Goal: Communication & Community: Participate in discussion

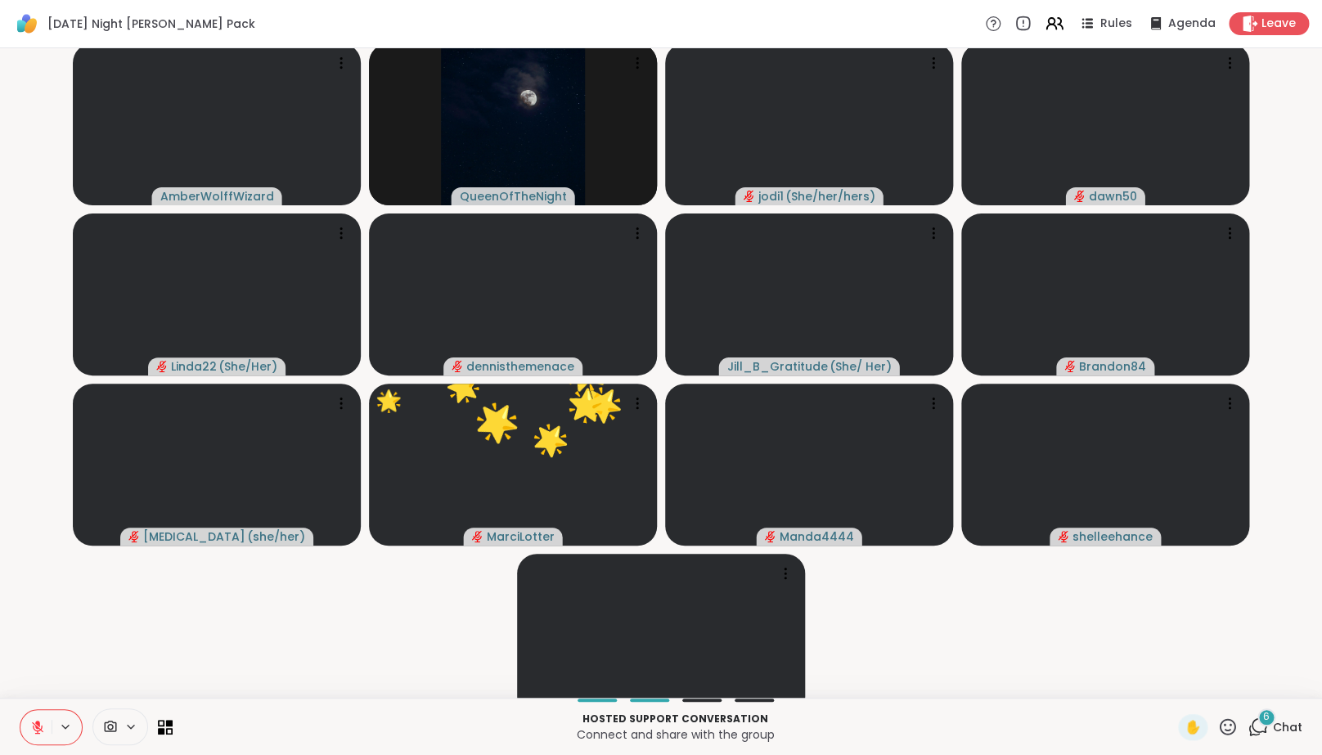
click at [207, 624] on video-player-container "AmberWolffWizard QueenOfTheNight jodi1 ( She/her/hers ) dawn50 Linda22 ( She/He…" at bounding box center [661, 373] width 1302 height 636
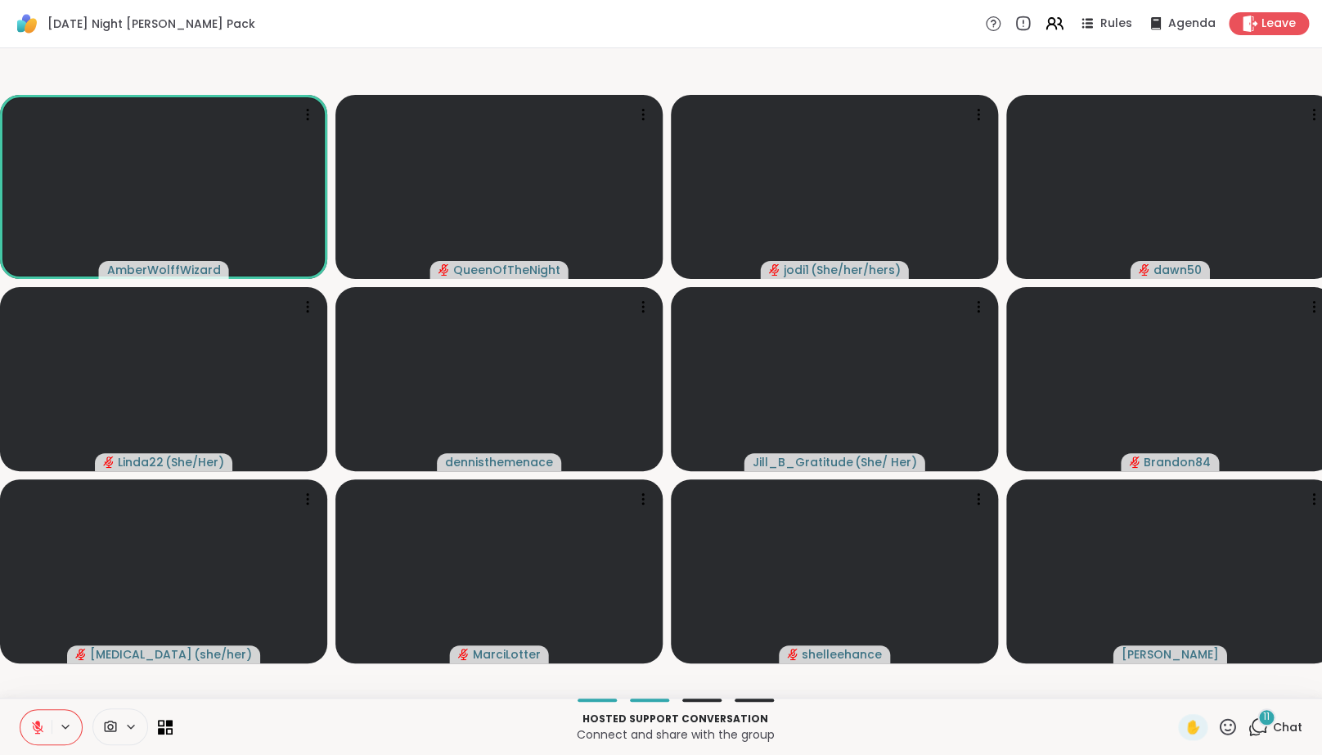
click at [1258, 733] on icon at bounding box center [1258, 727] width 20 height 20
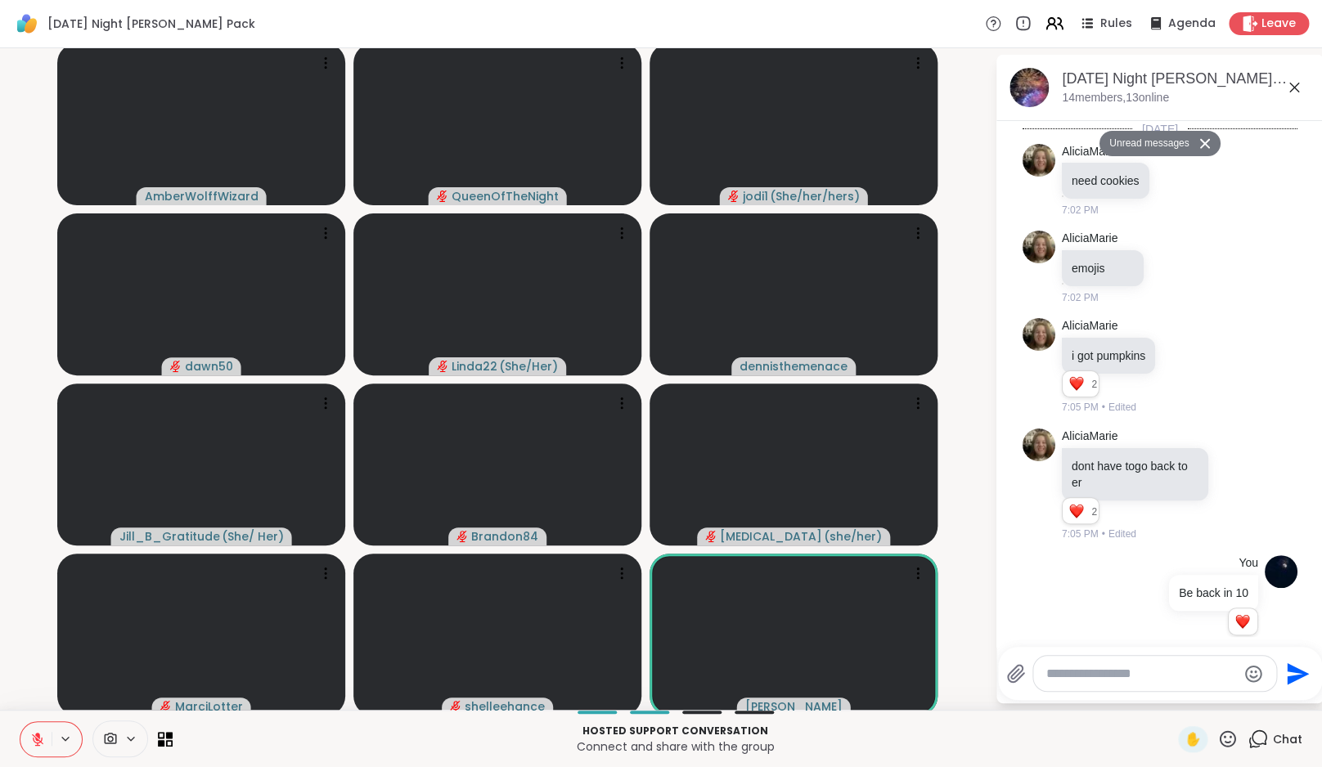
scroll to position [1617, 0]
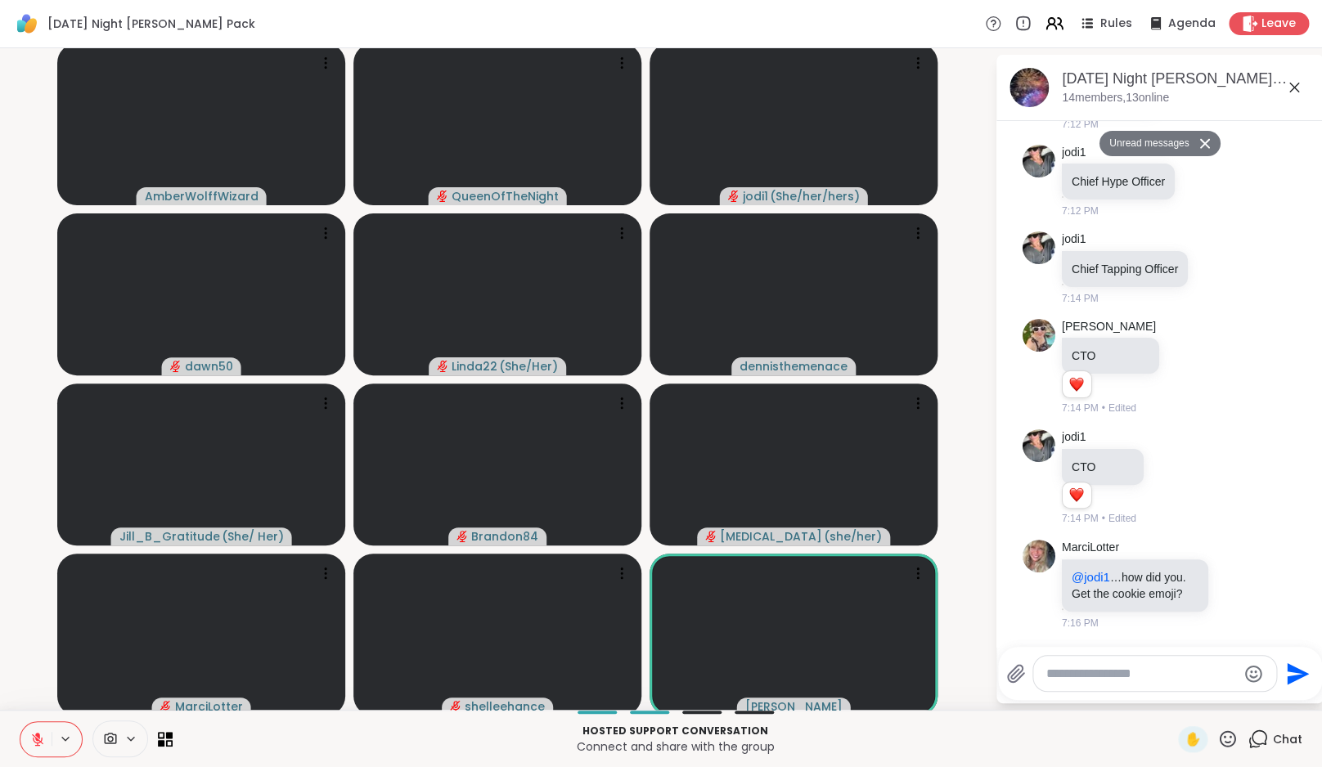
click at [1082, 677] on textarea "Type your message" at bounding box center [1141, 674] width 191 height 16
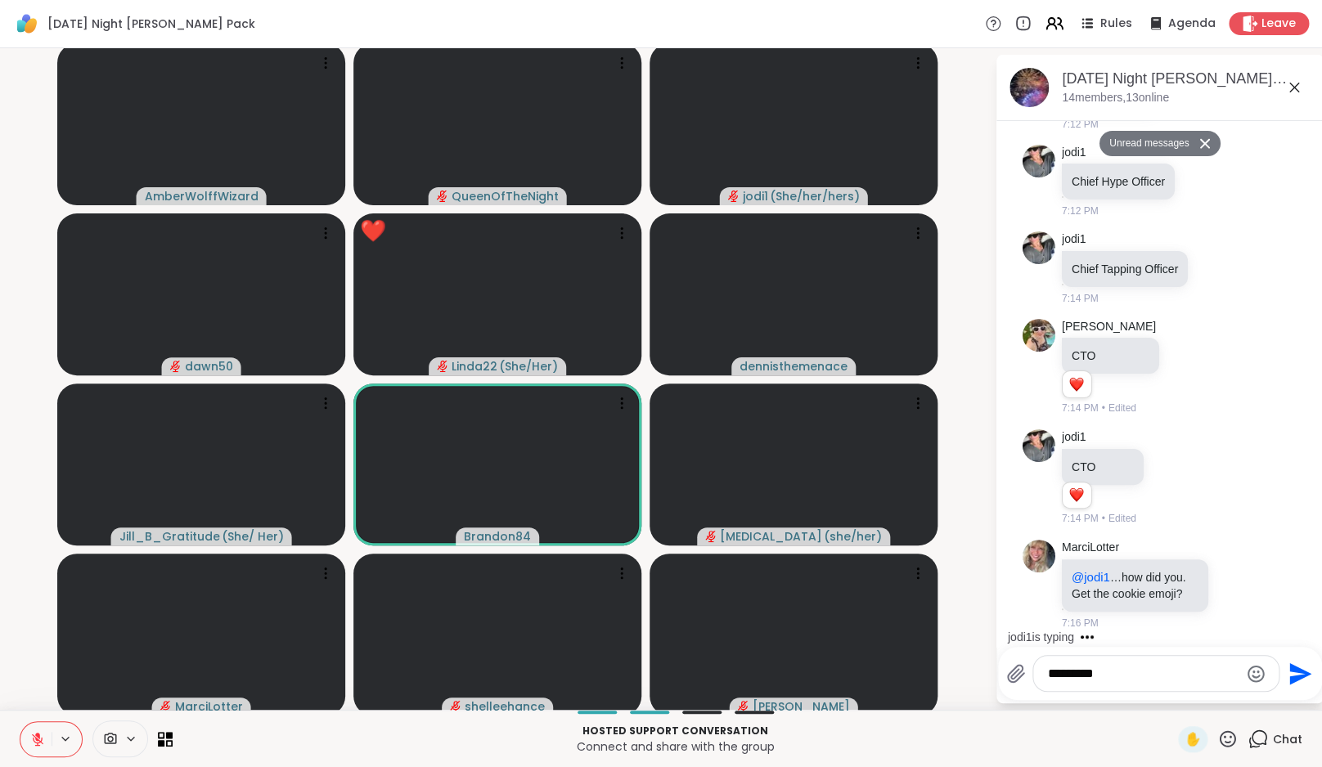
type textarea "**********"
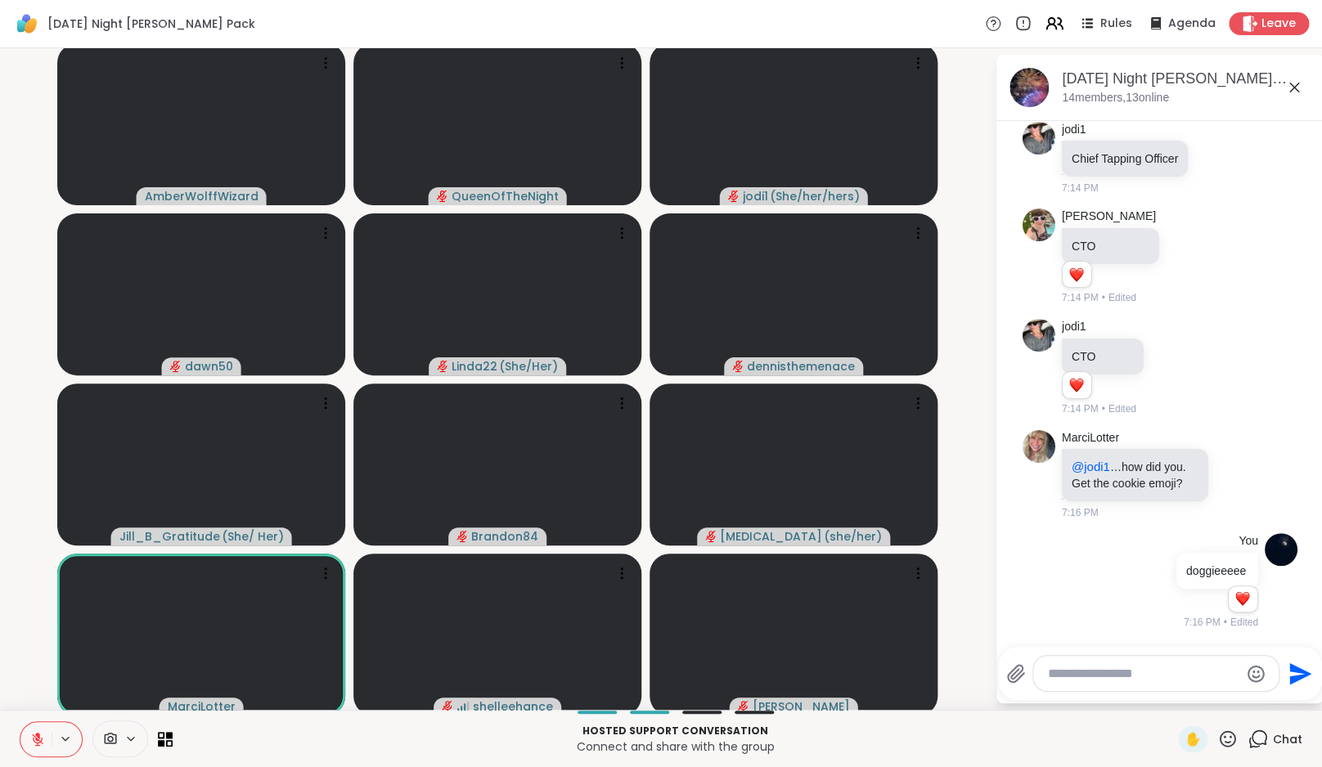
scroll to position [1775, 0]
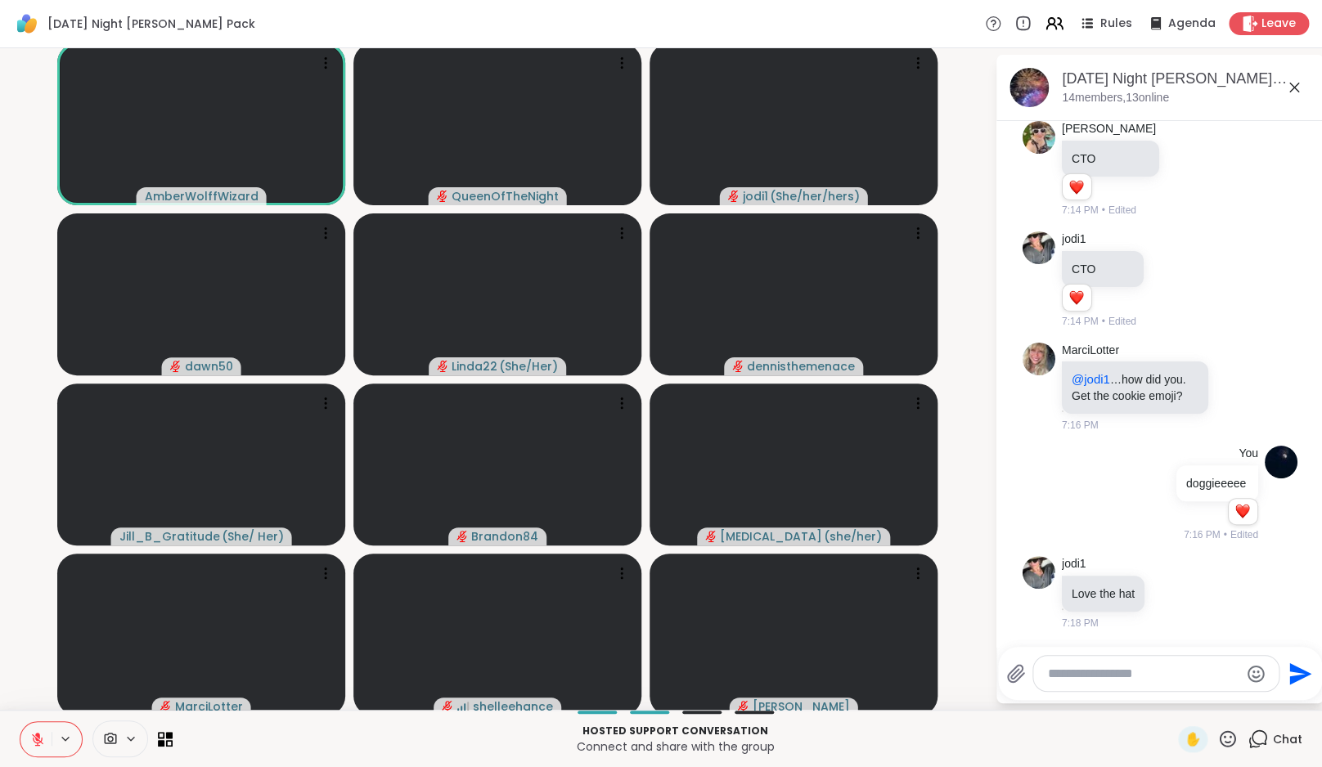
click at [35, 739] on icon at bounding box center [37, 739] width 15 height 15
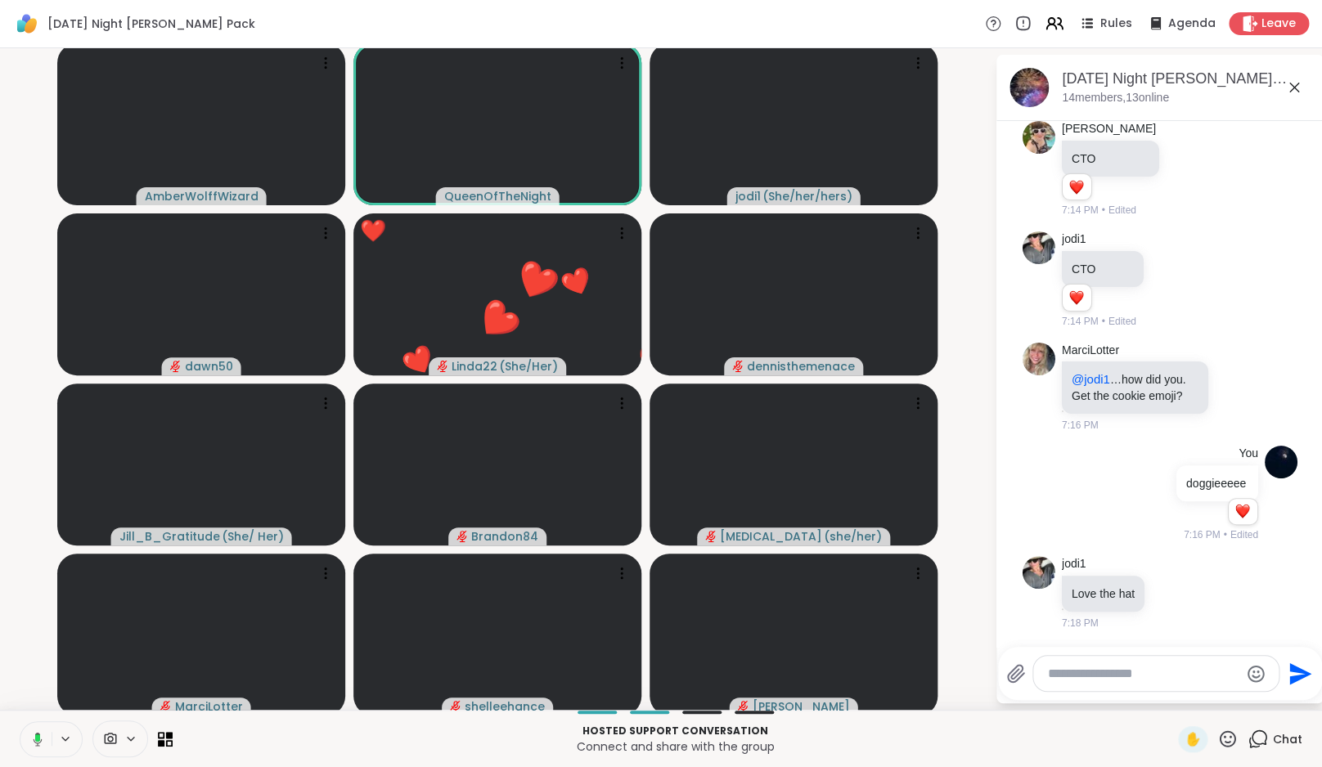
click at [36, 727] on button at bounding box center [35, 739] width 34 height 34
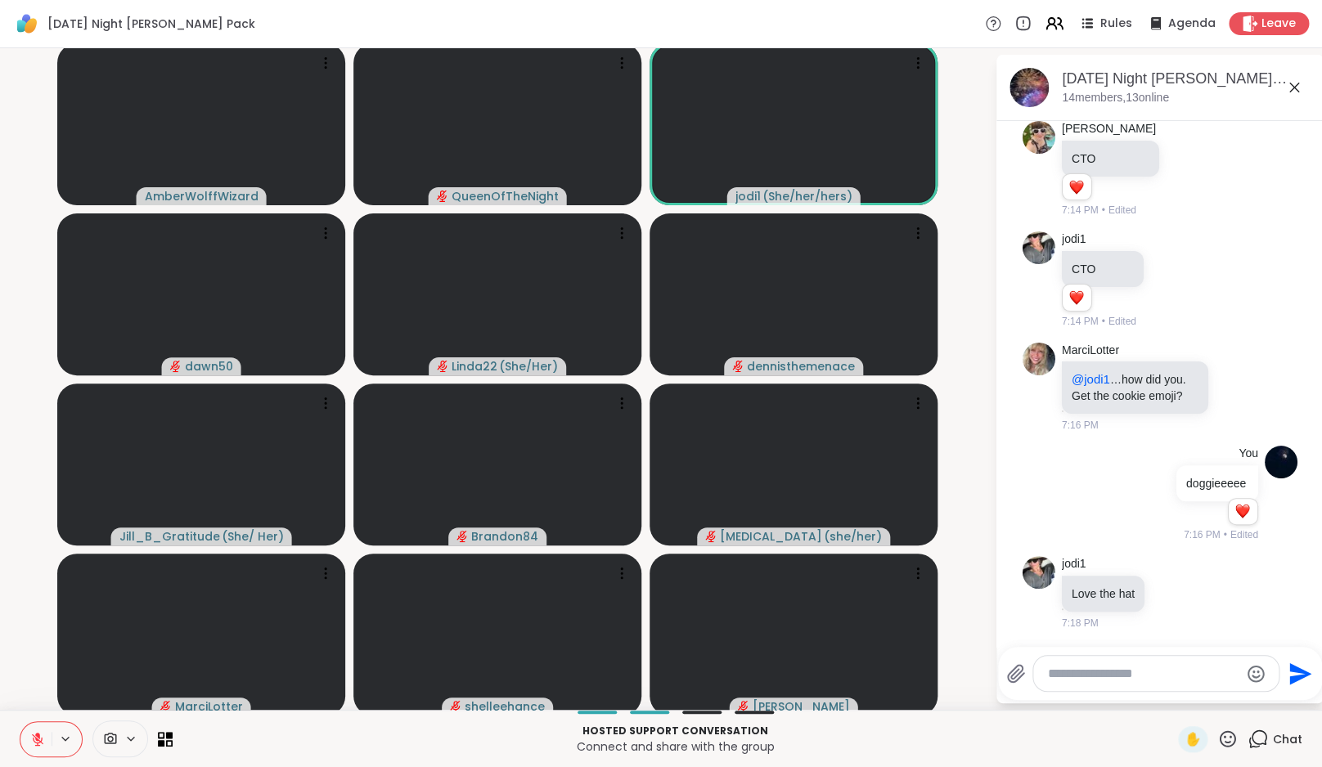
click at [45, 732] on button at bounding box center [35, 739] width 31 height 34
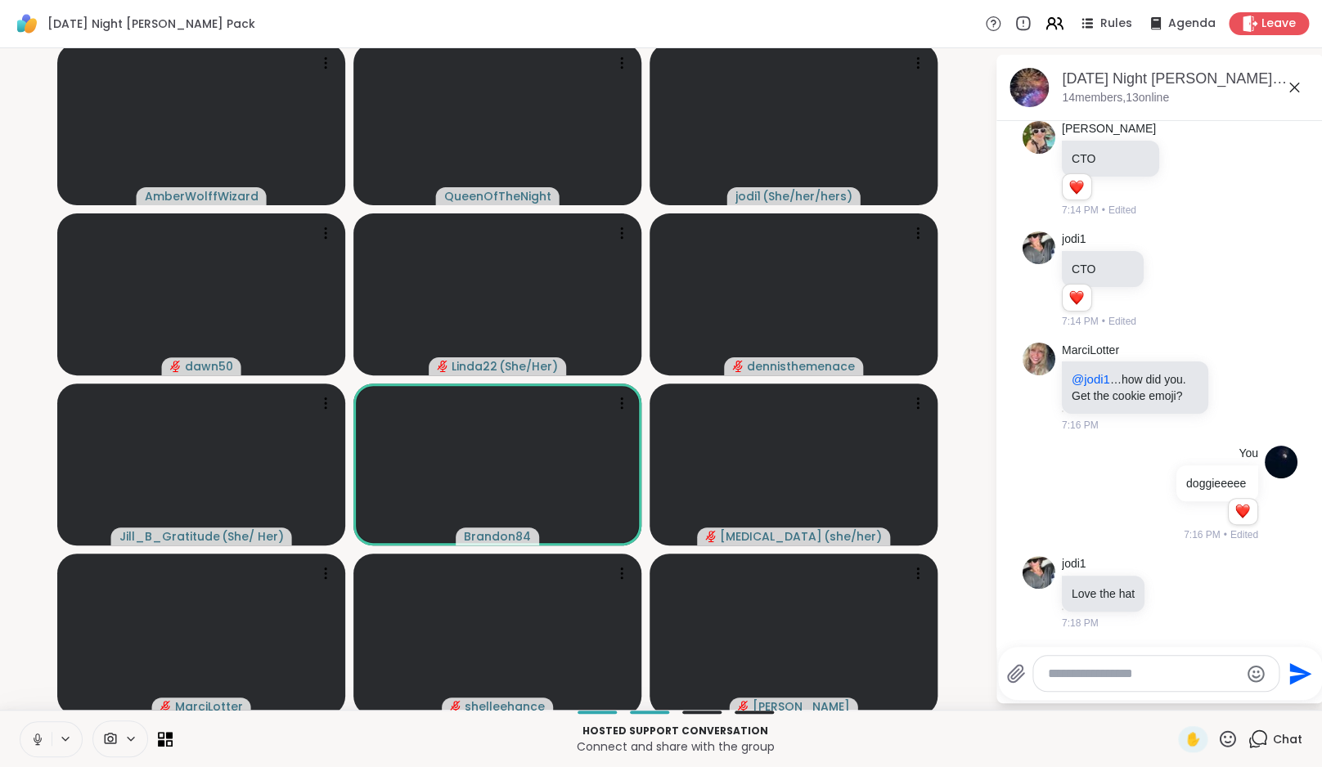
scroll to position [1799, 0]
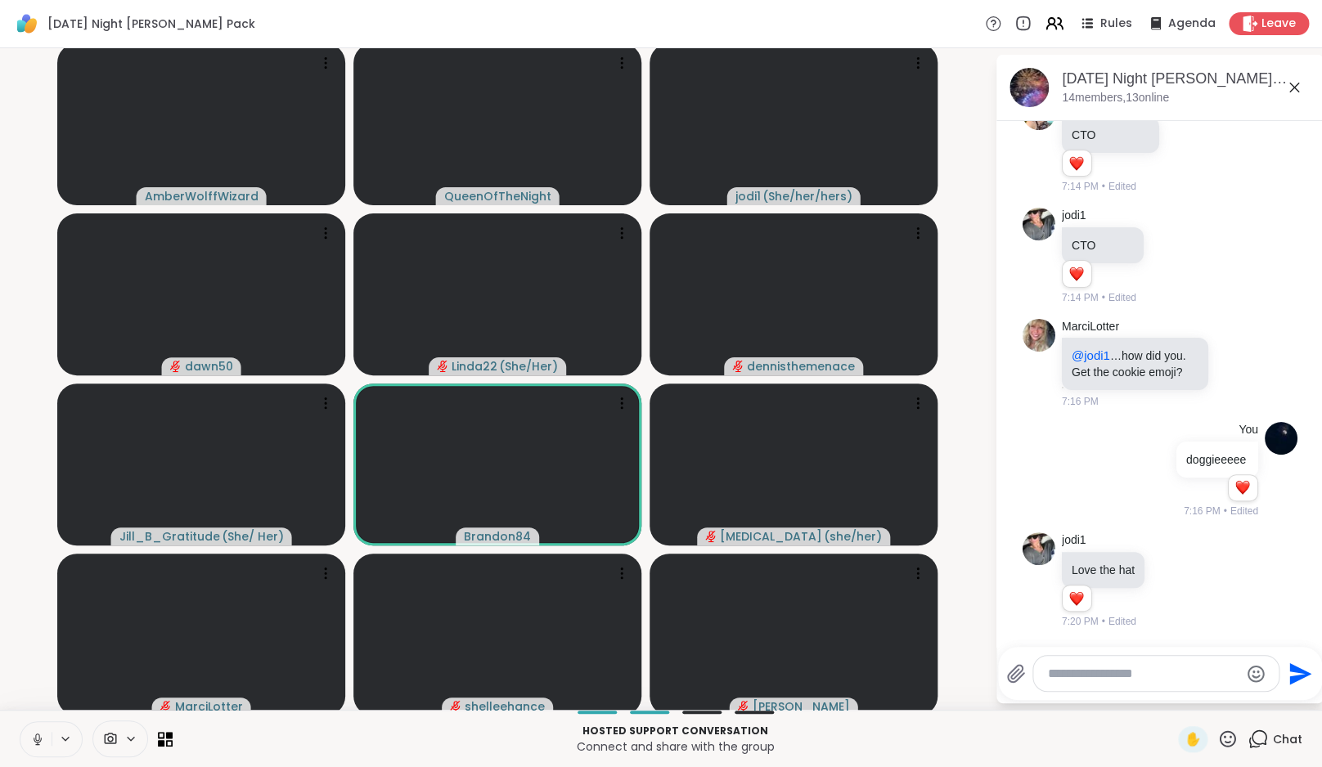
click at [45, 732] on button at bounding box center [35, 739] width 31 height 34
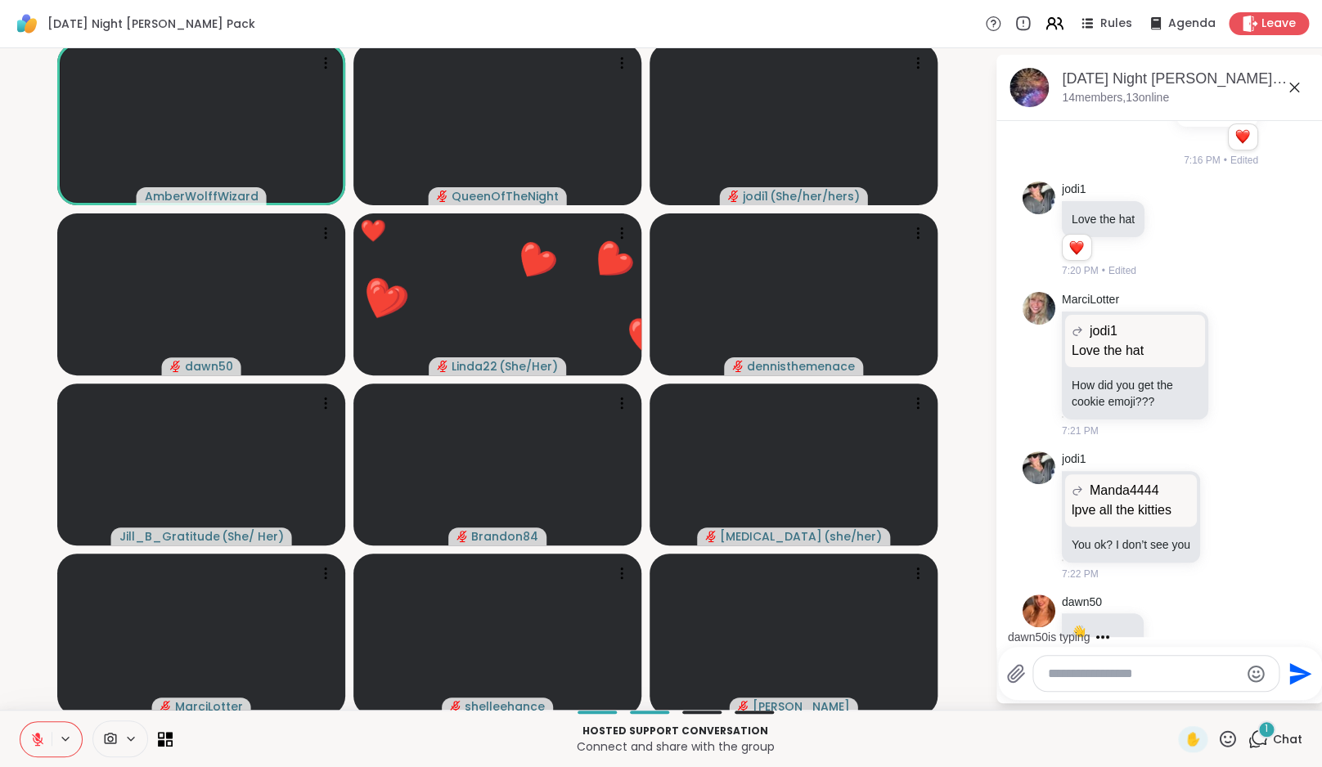
scroll to position [2205, 0]
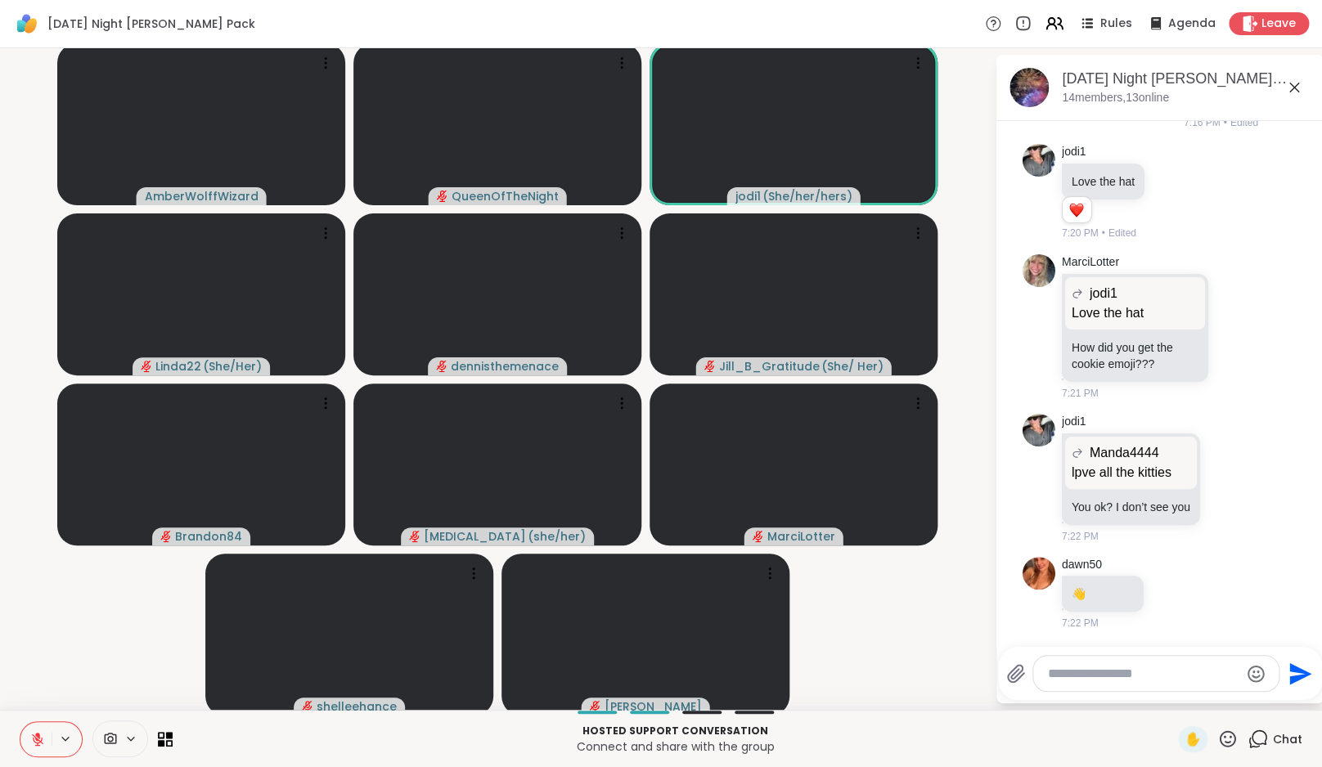
click at [33, 741] on icon at bounding box center [37, 739] width 15 height 15
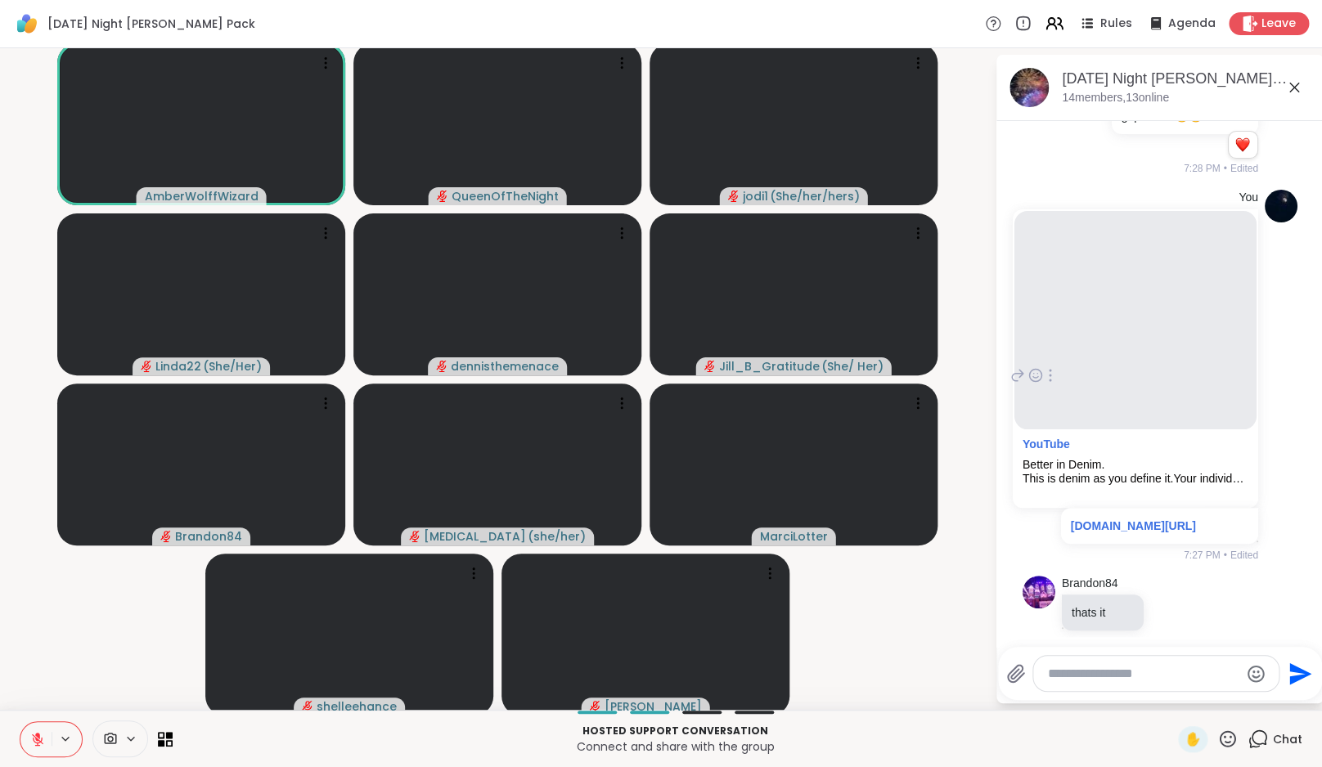
scroll to position [2965, 0]
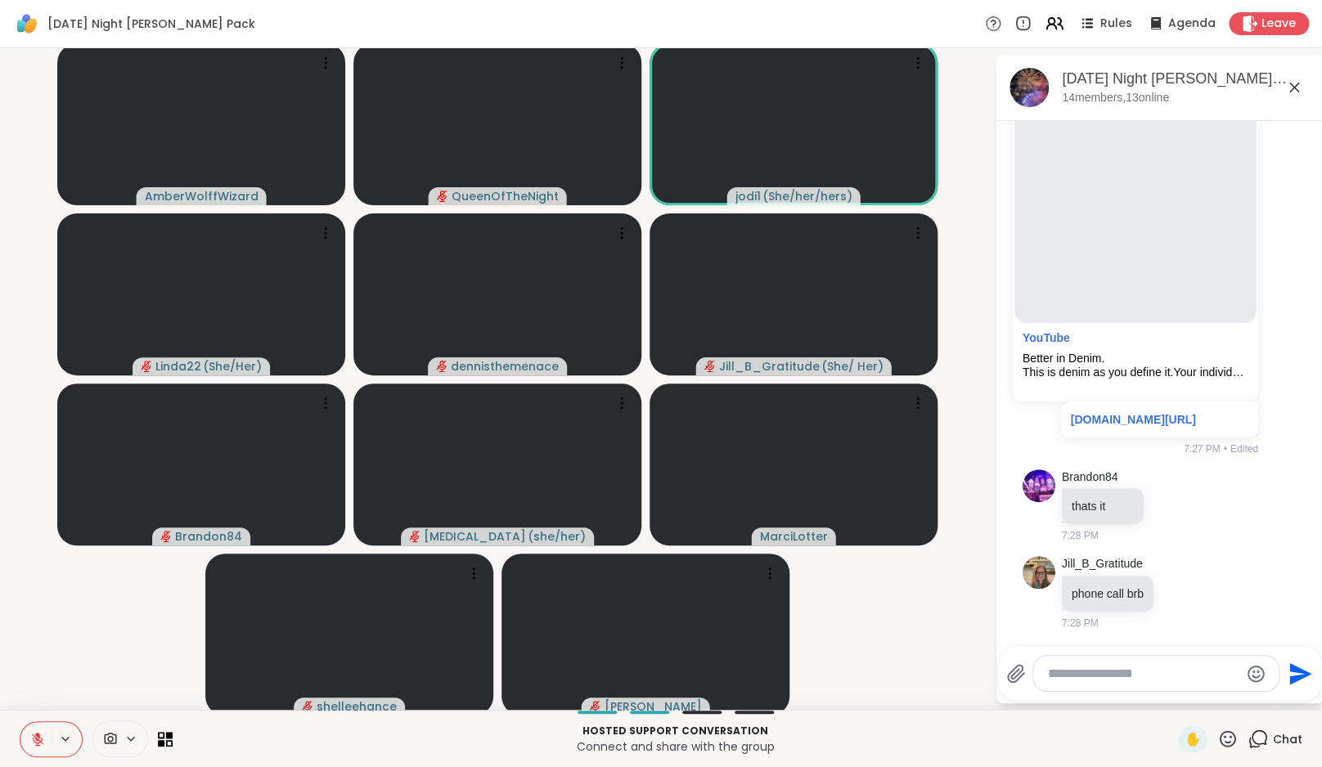
click at [59, 643] on video-player-container "AmberWolffWizard QueenOfTheNight jodi1 ( She/her/hers ) Linda22 ( She/Her ) den…" at bounding box center [497, 379] width 975 height 649
click at [47, 740] on button at bounding box center [35, 739] width 31 height 34
click at [46, 739] on button at bounding box center [35, 739] width 31 height 34
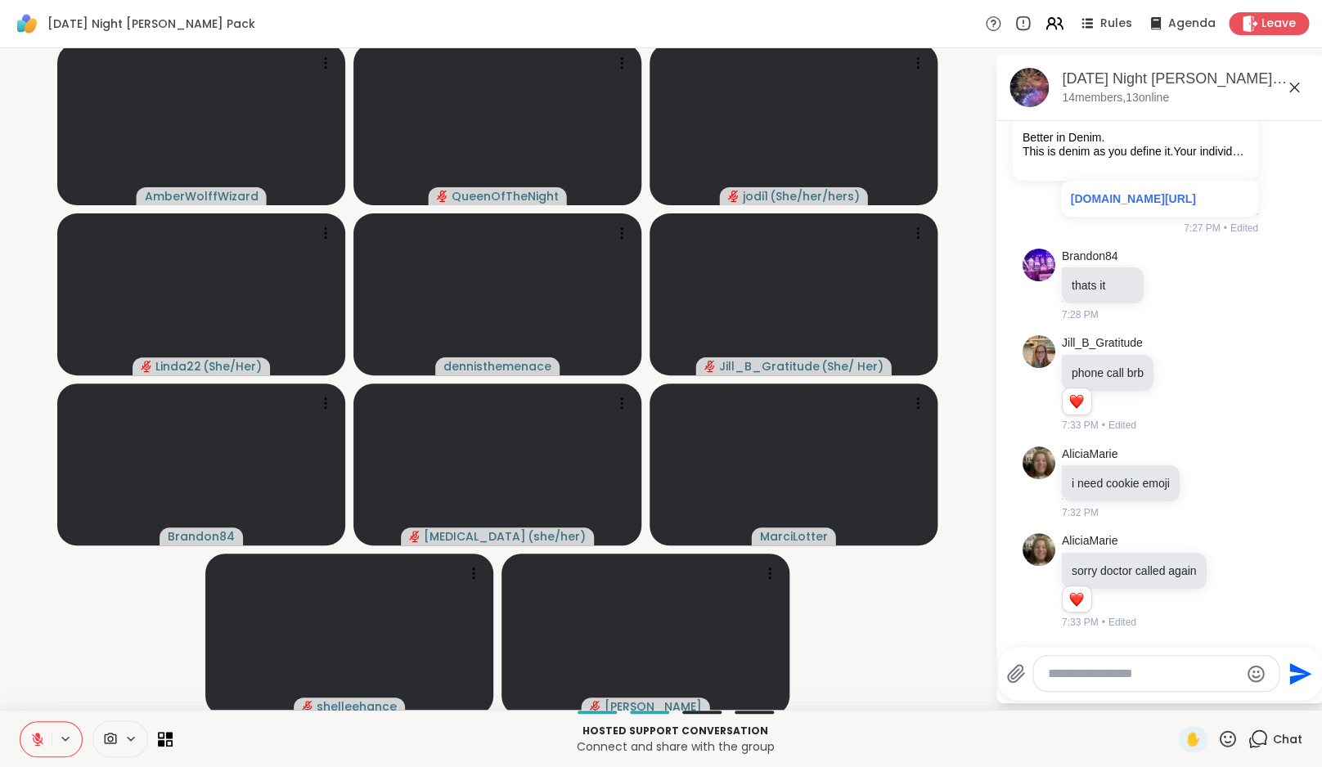
scroll to position [3202, 0]
click at [35, 748] on button at bounding box center [35, 739] width 31 height 34
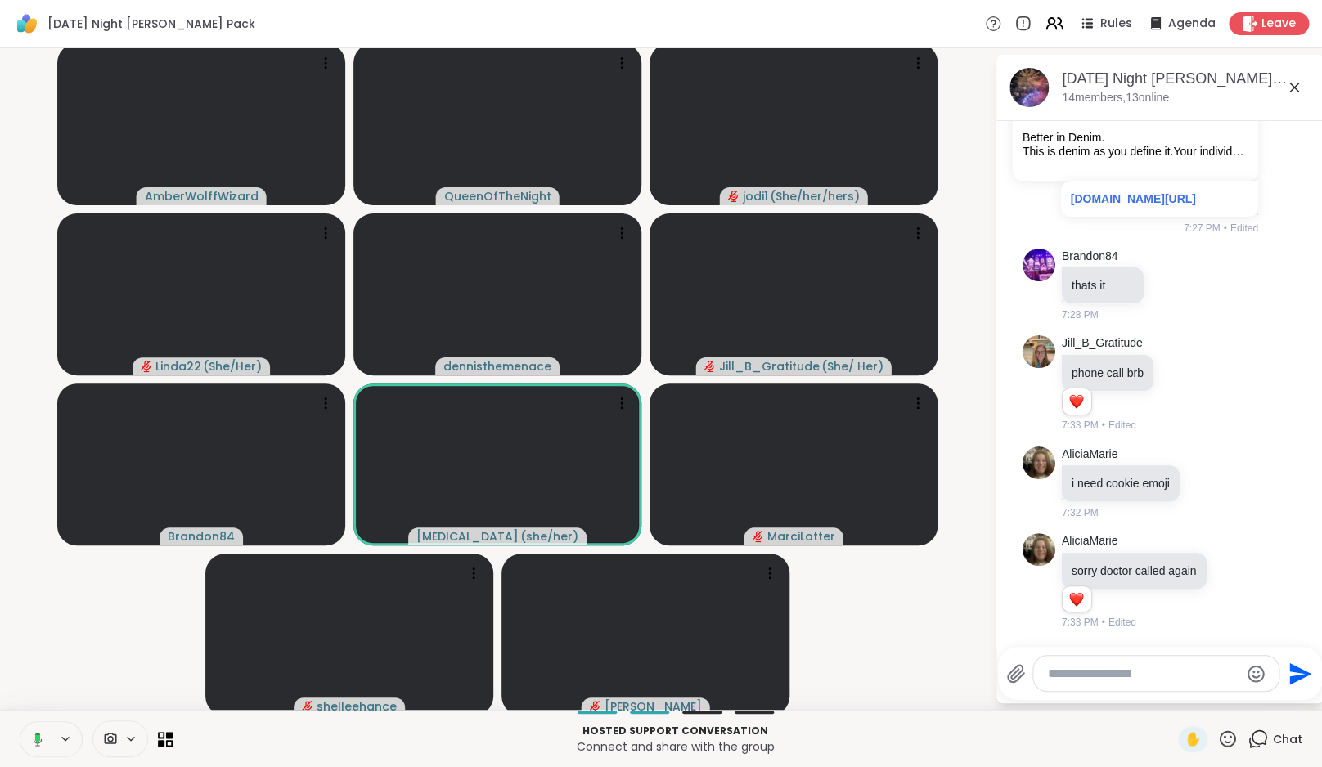
click at [35, 748] on button at bounding box center [35, 739] width 34 height 34
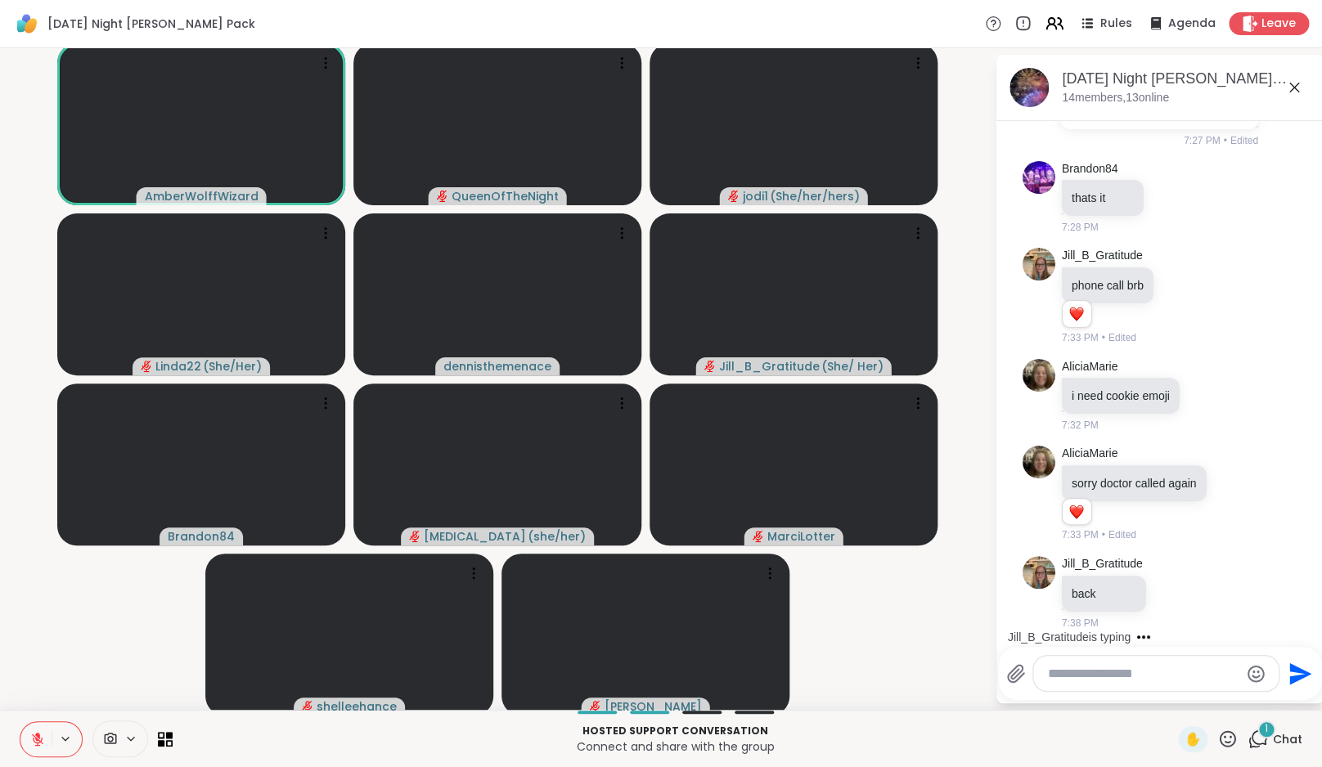
scroll to position [3289, 0]
click at [1091, 668] on textarea "Type your message" at bounding box center [1143, 674] width 191 height 16
type textarea "***"
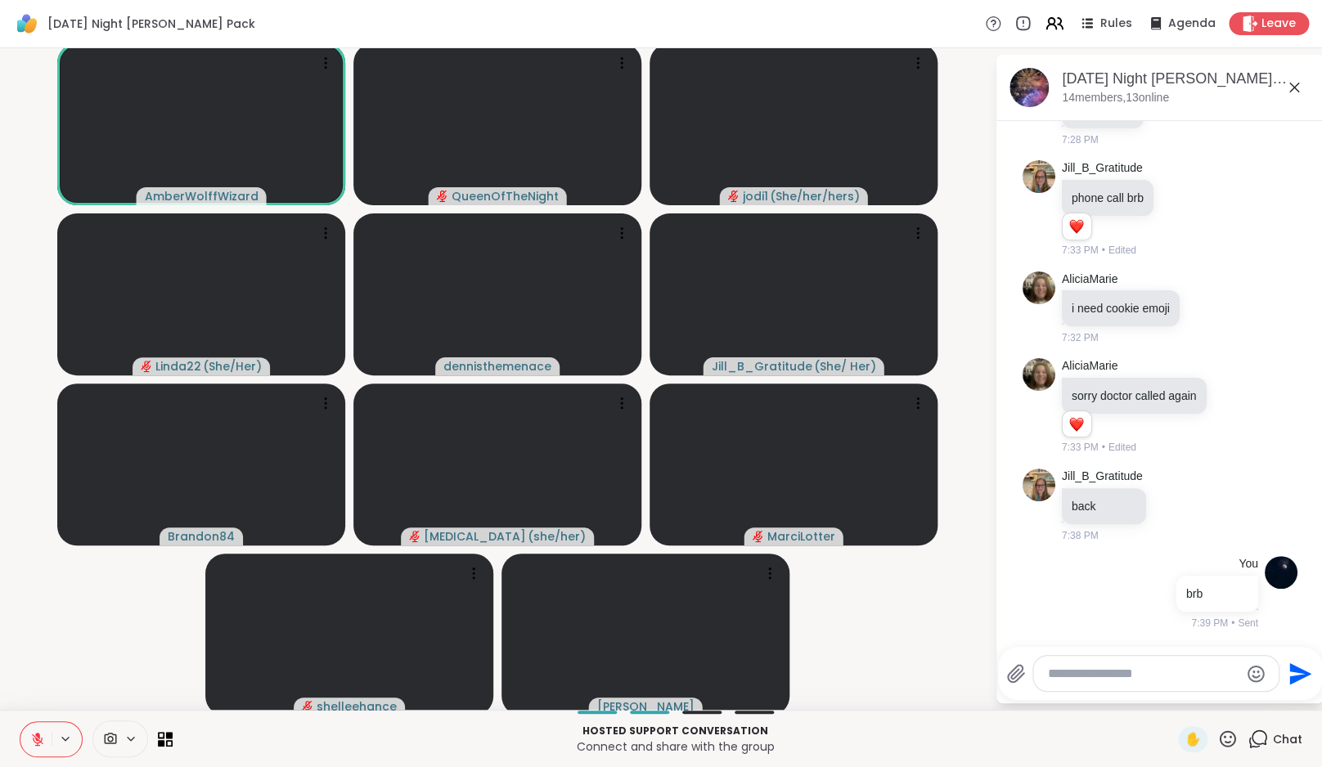
scroll to position [3376, 0]
click at [96, 609] on video-player-container "AmberWolffWizard QueenOfTheNight jodi1 ( She/her/hers ) Linda22 ( She/Her ) den…" at bounding box center [497, 379] width 975 height 649
click at [42, 742] on icon at bounding box center [37, 739] width 11 height 11
click at [42, 742] on icon at bounding box center [37, 739] width 15 height 15
click at [42, 742] on icon at bounding box center [37, 739] width 11 height 11
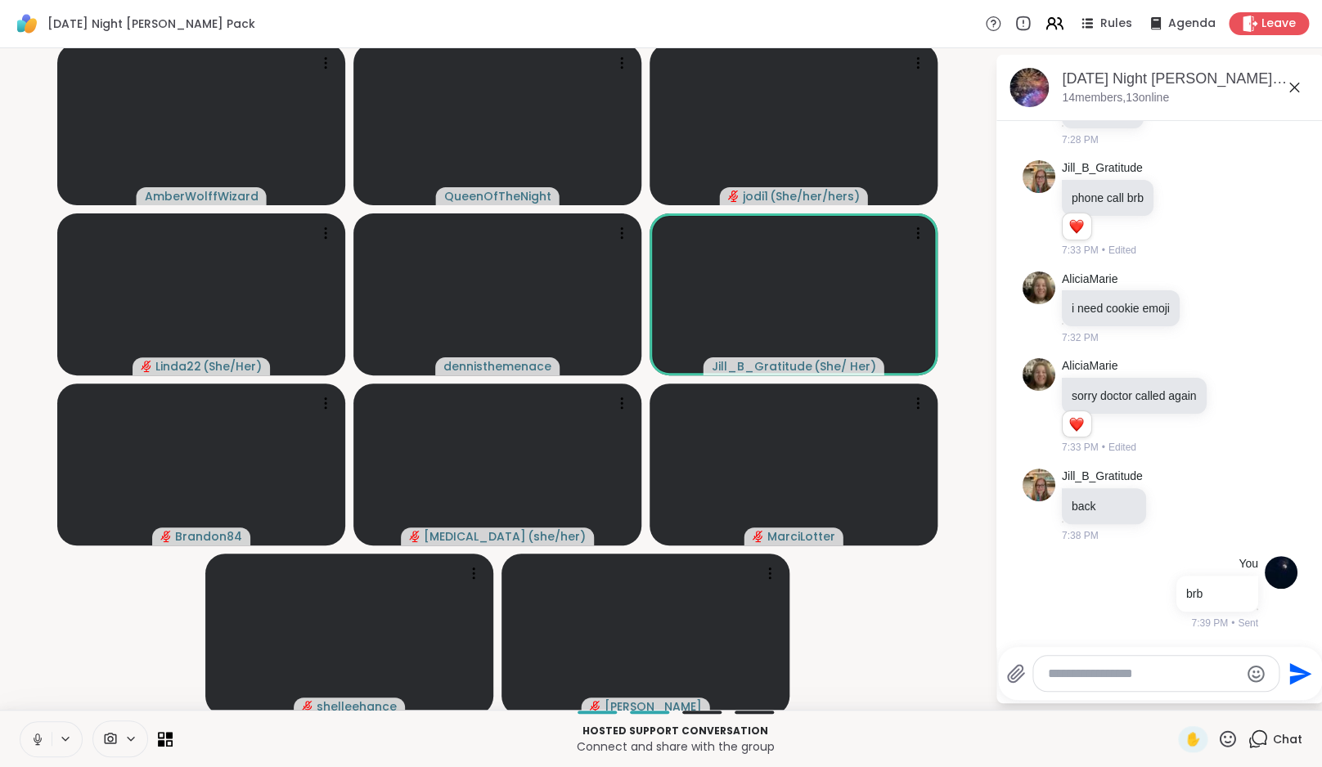
click at [42, 742] on icon at bounding box center [37, 739] width 15 height 15
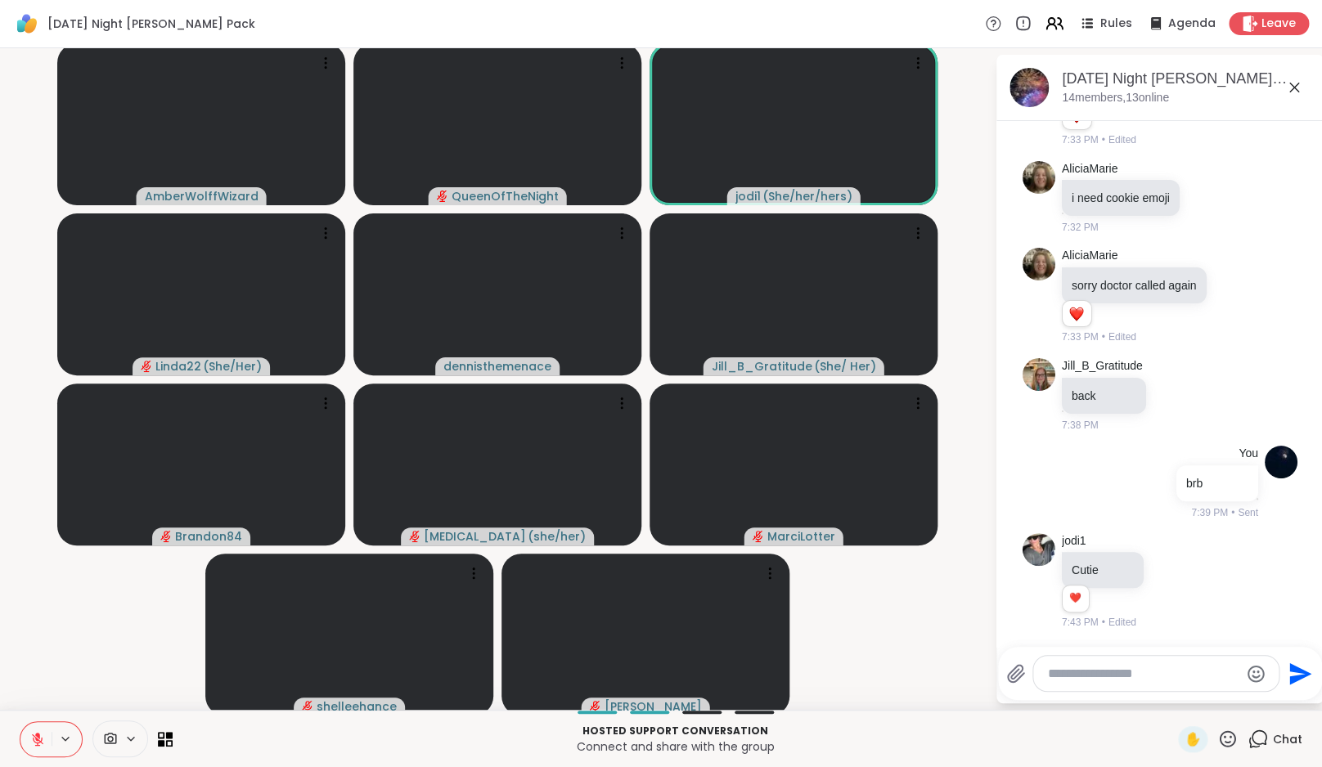
scroll to position [3487, 0]
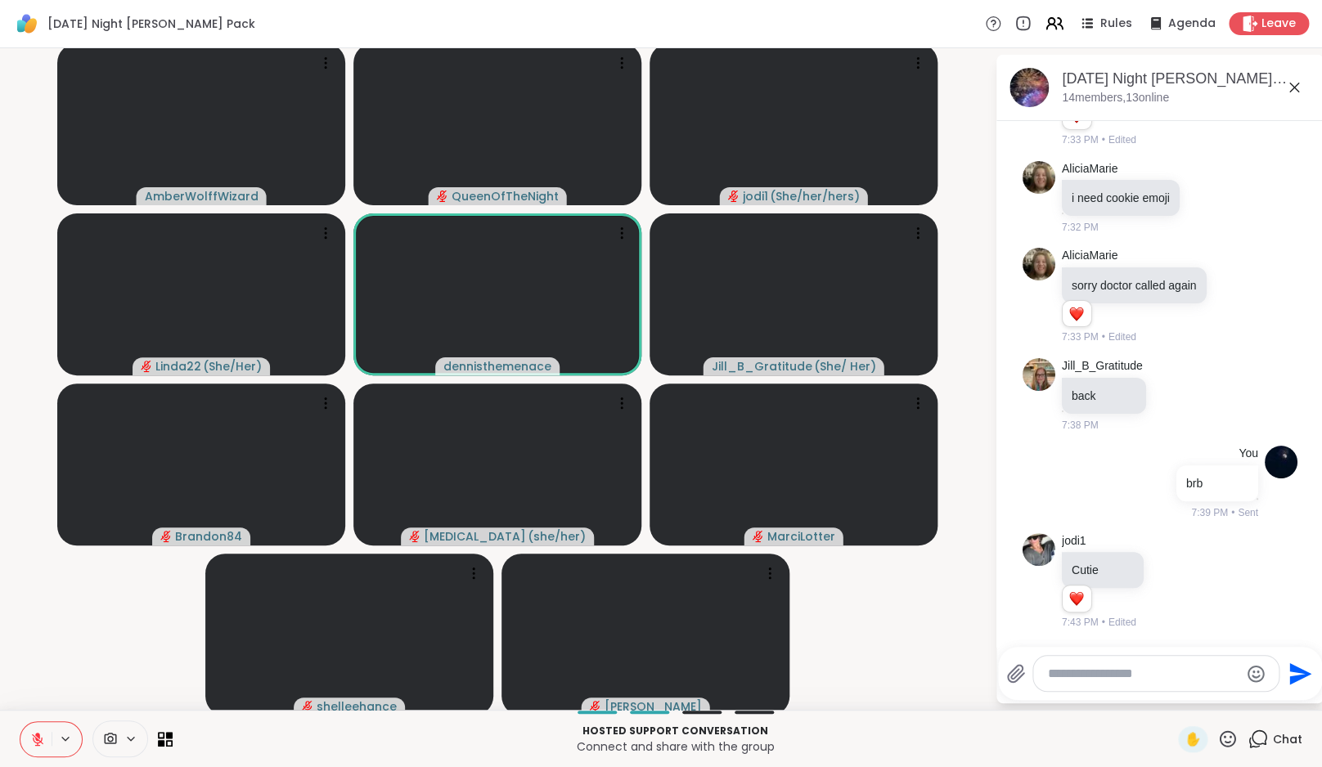
click at [78, 620] on video-player-container "AmberWolffWizard QueenOfTheNight jodi1 ( She/her/hers ) Linda22 ( She/Her ) den…" at bounding box center [497, 379] width 975 height 649
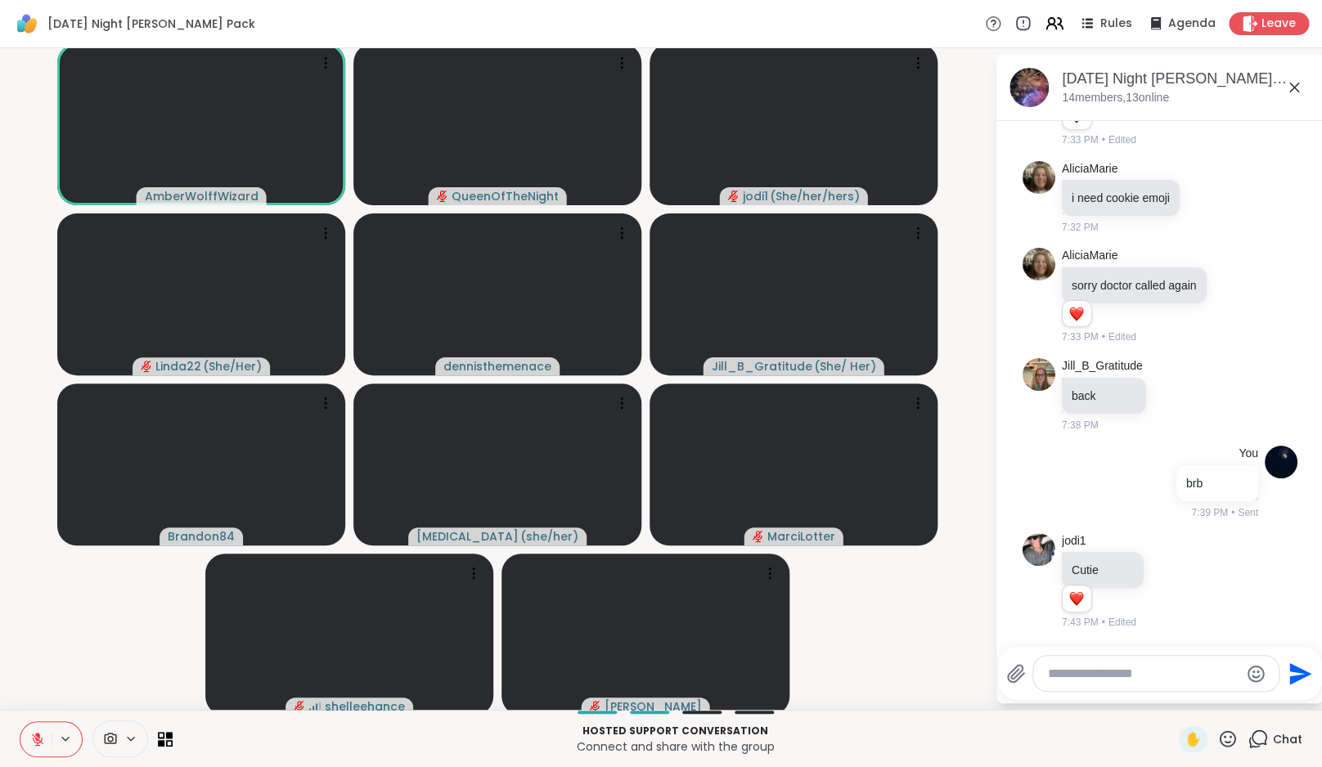
click at [44, 743] on icon at bounding box center [37, 739] width 15 height 15
click at [30, 735] on icon at bounding box center [37, 739] width 15 height 15
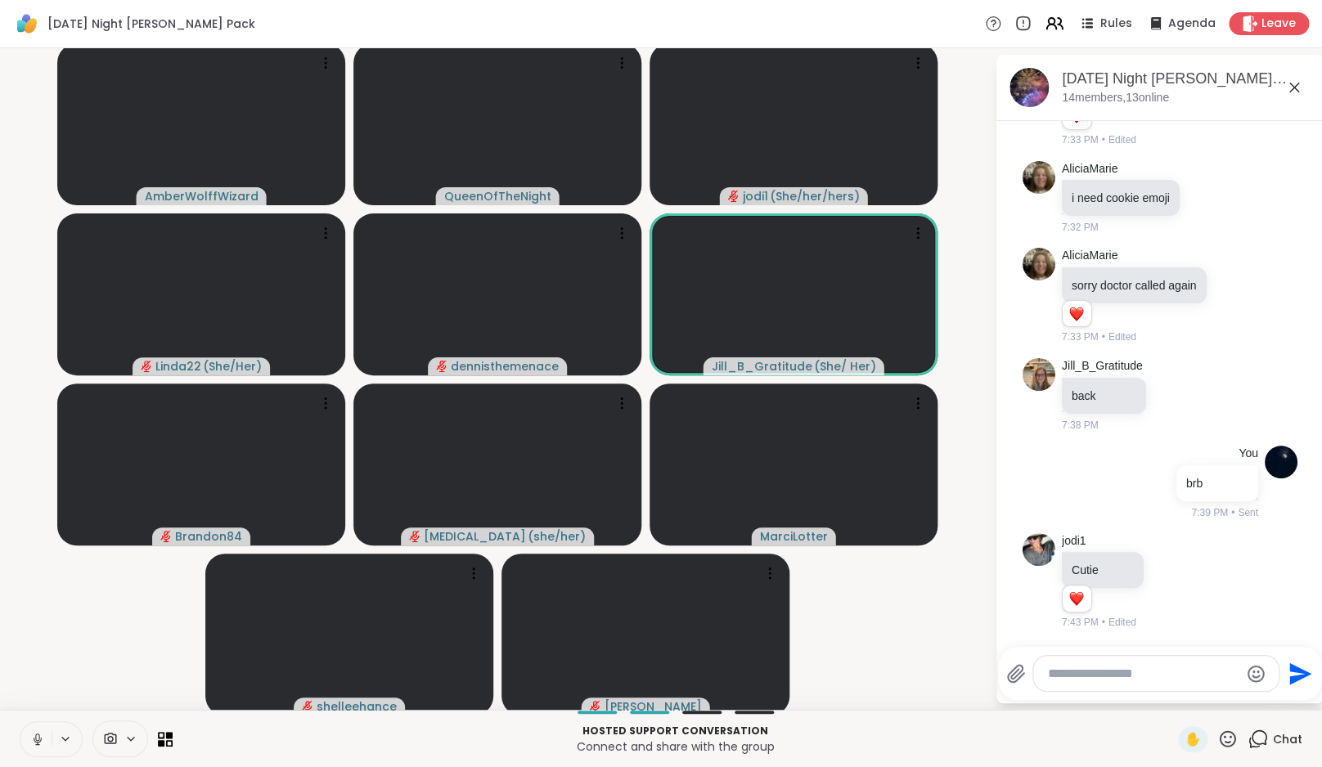
click at [30, 735] on icon at bounding box center [37, 739] width 15 height 15
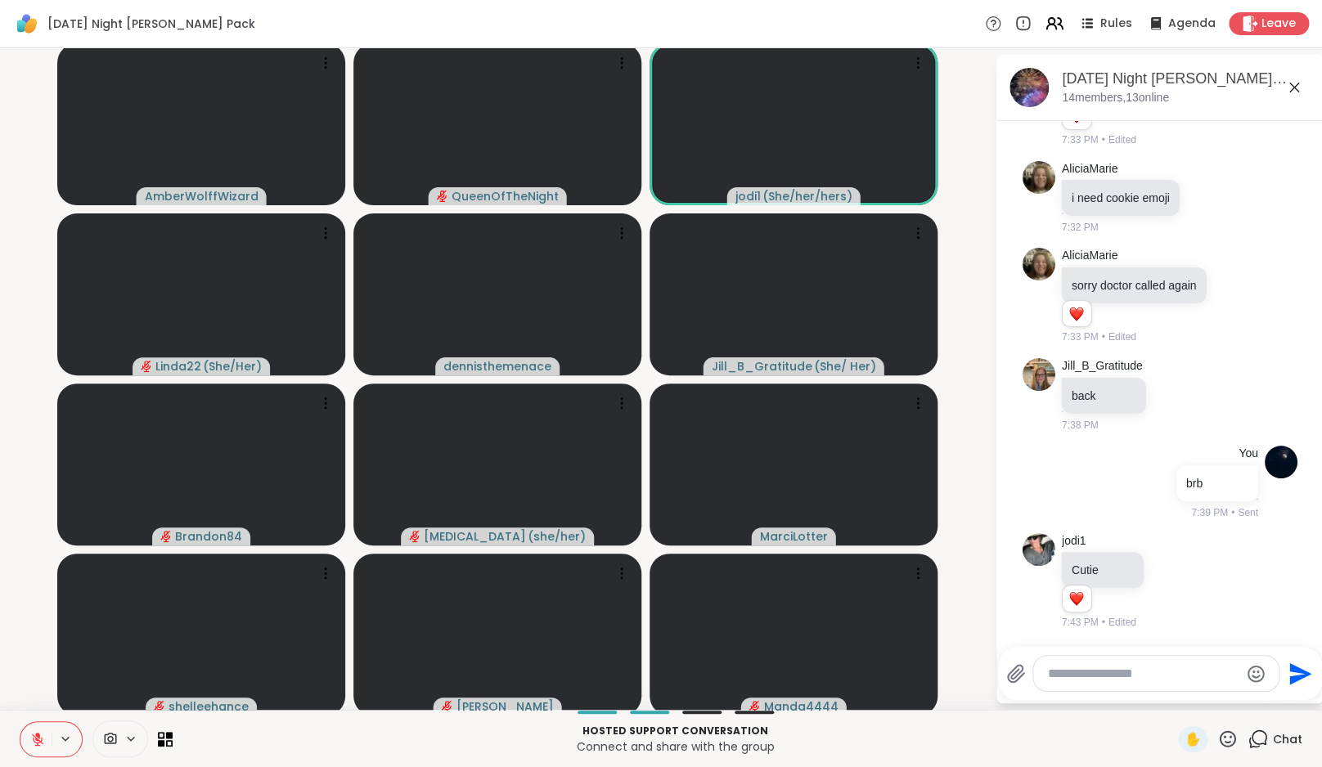
click at [1231, 738] on icon at bounding box center [1228, 739] width 16 height 16
click at [1266, 695] on div "🌟" at bounding box center [1251, 696] width 29 height 26
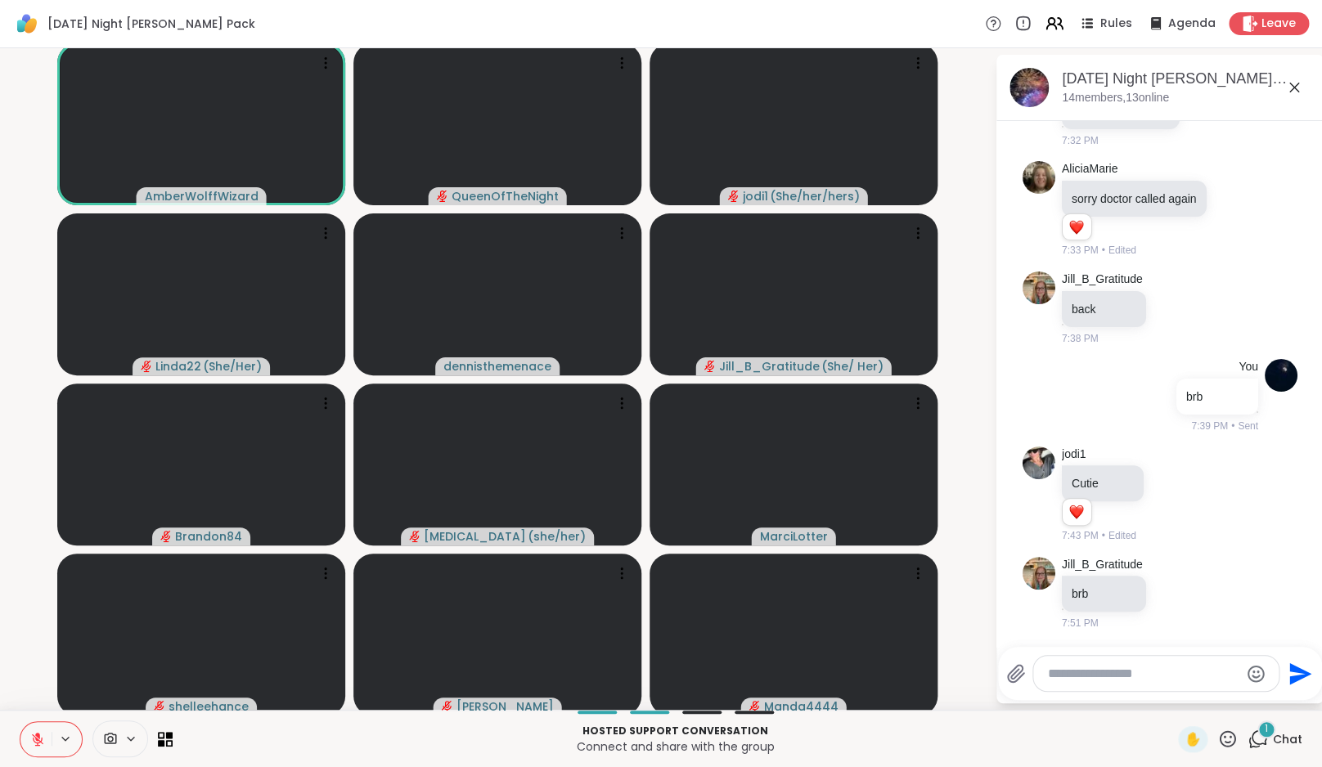
scroll to position [3574, 0]
click at [29, 735] on button at bounding box center [35, 739] width 31 height 34
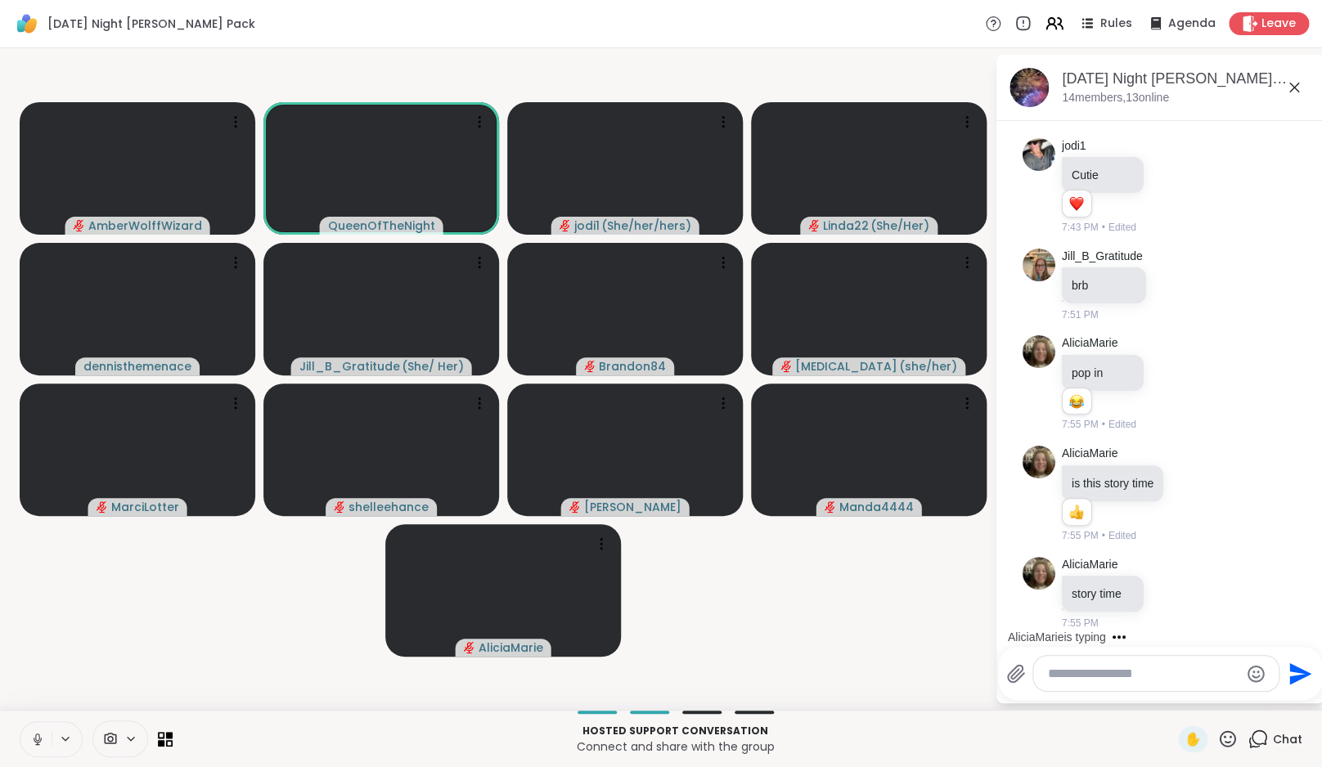
scroll to position [3970, 0]
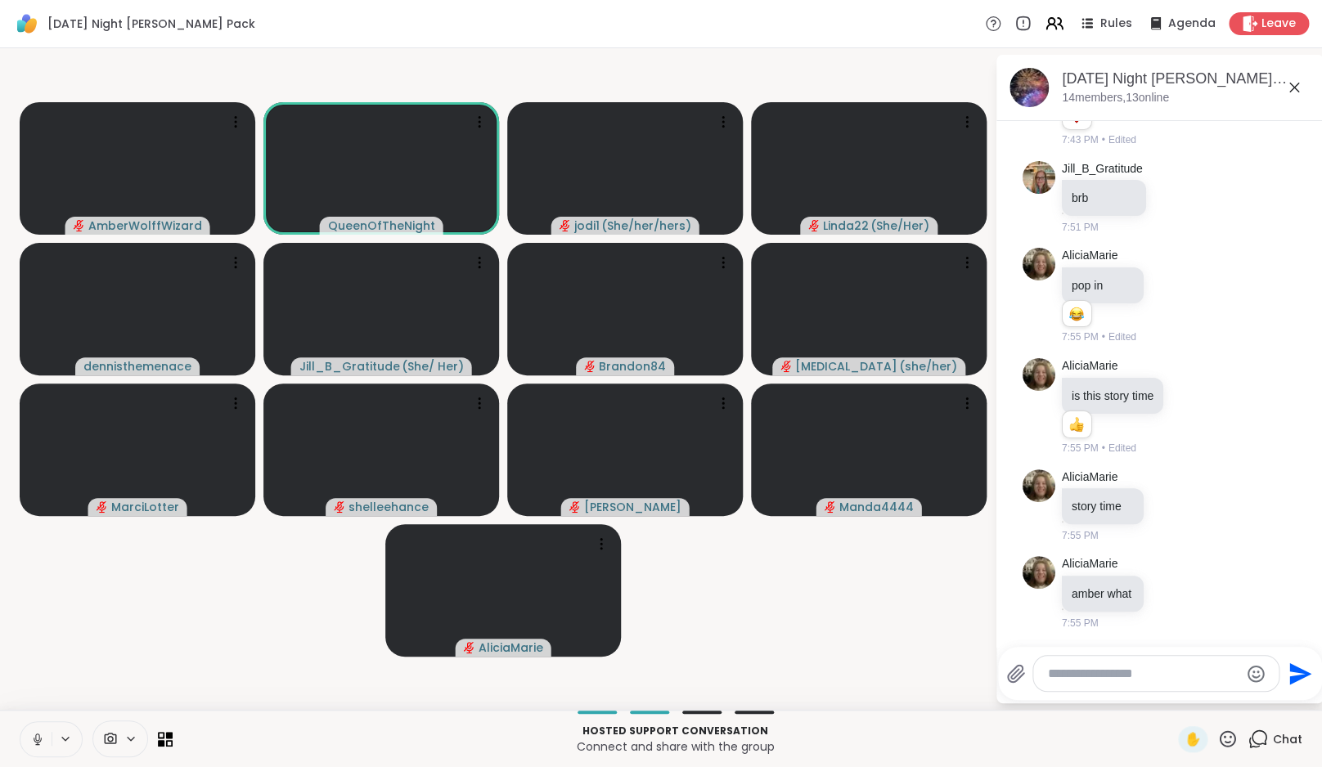
click at [38, 741] on icon at bounding box center [37, 739] width 15 height 15
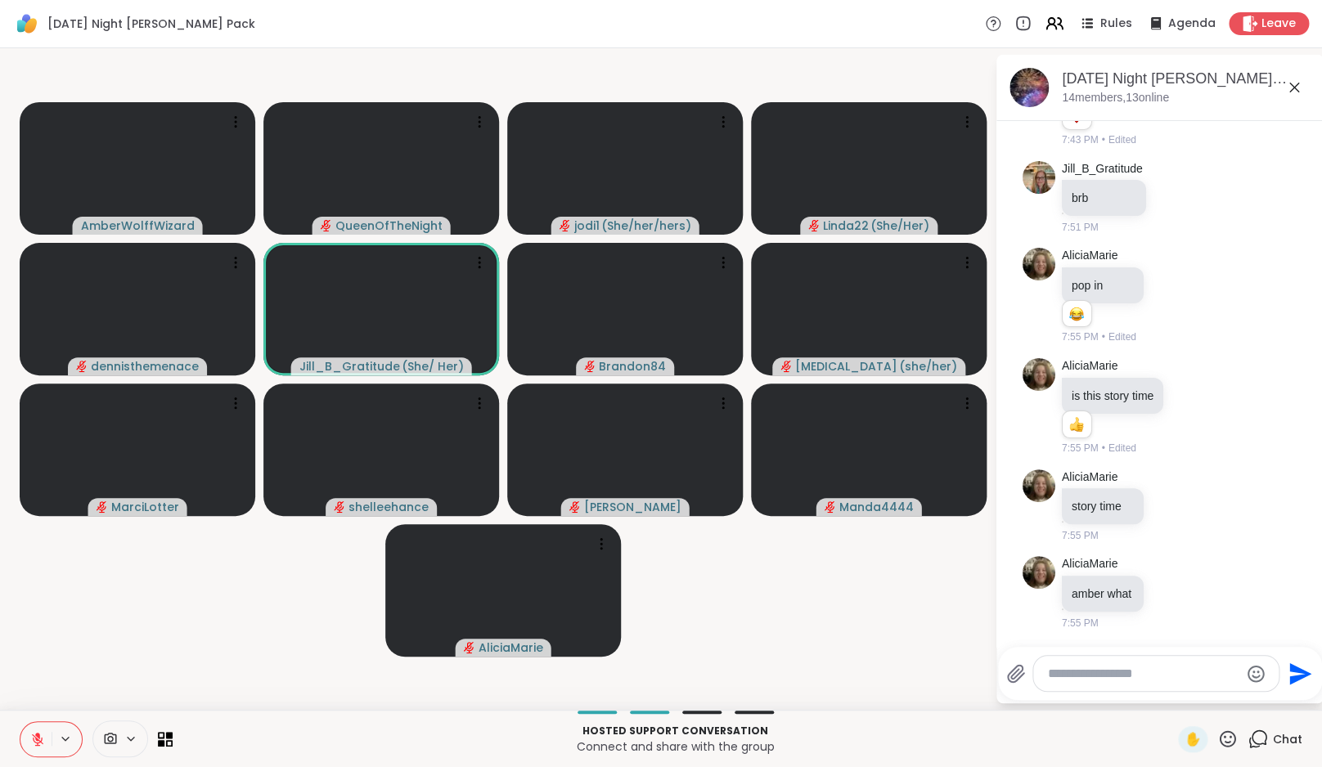
click at [38, 741] on icon at bounding box center [37, 739] width 15 height 15
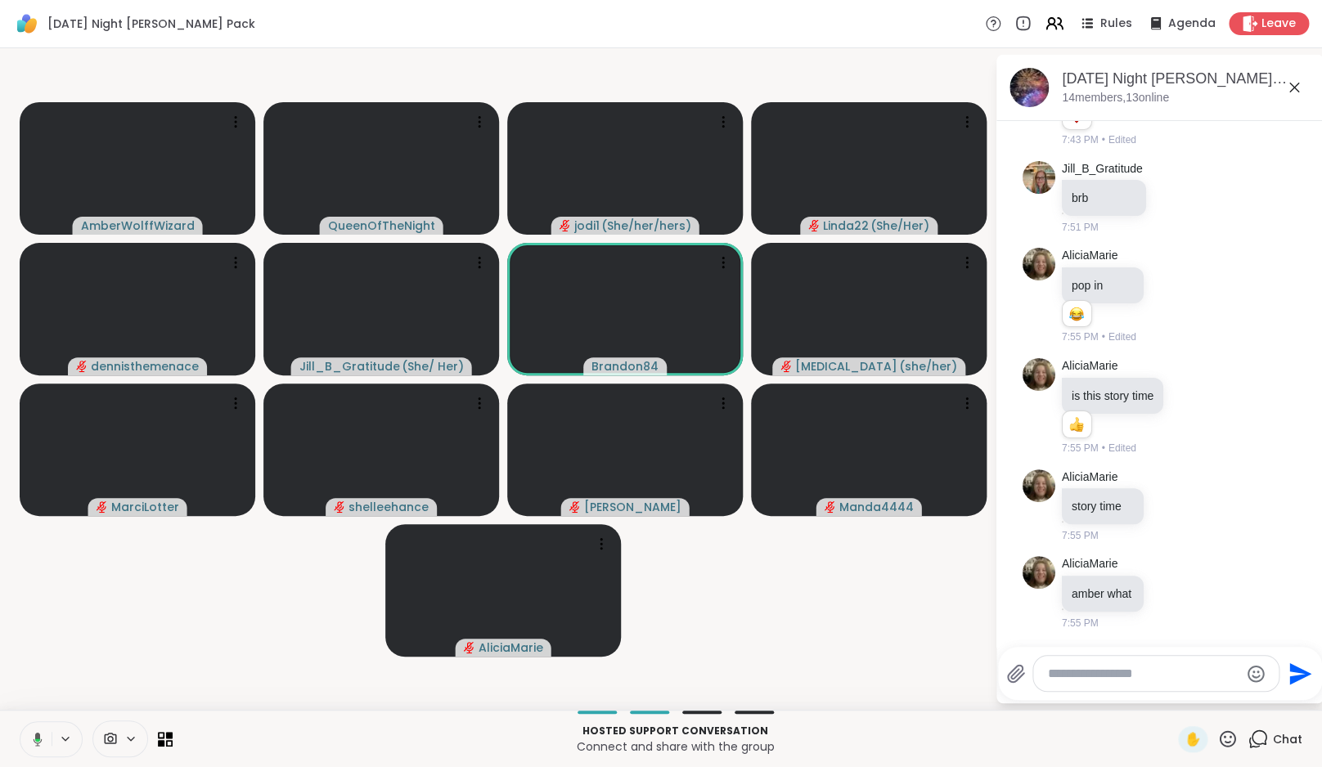
click at [38, 741] on icon at bounding box center [37, 740] width 5 height 3
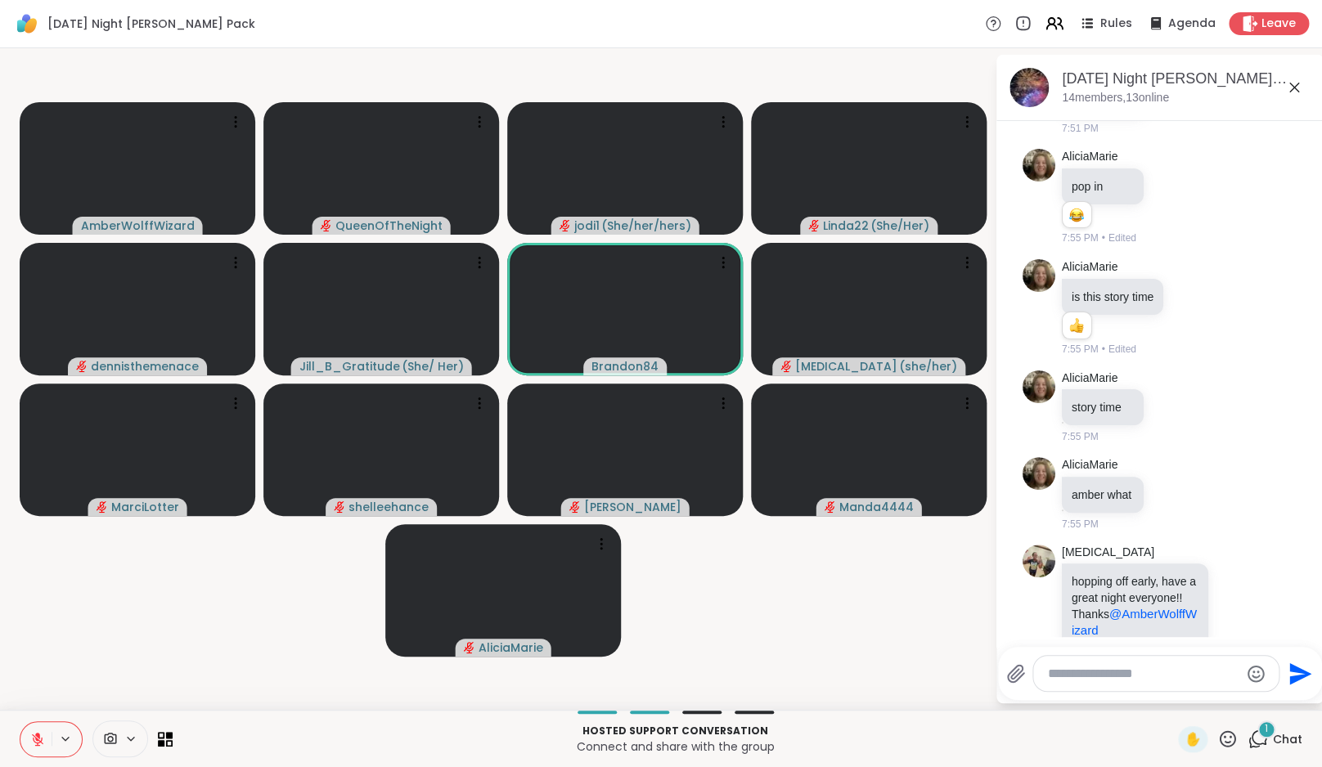
scroll to position [4122, 0]
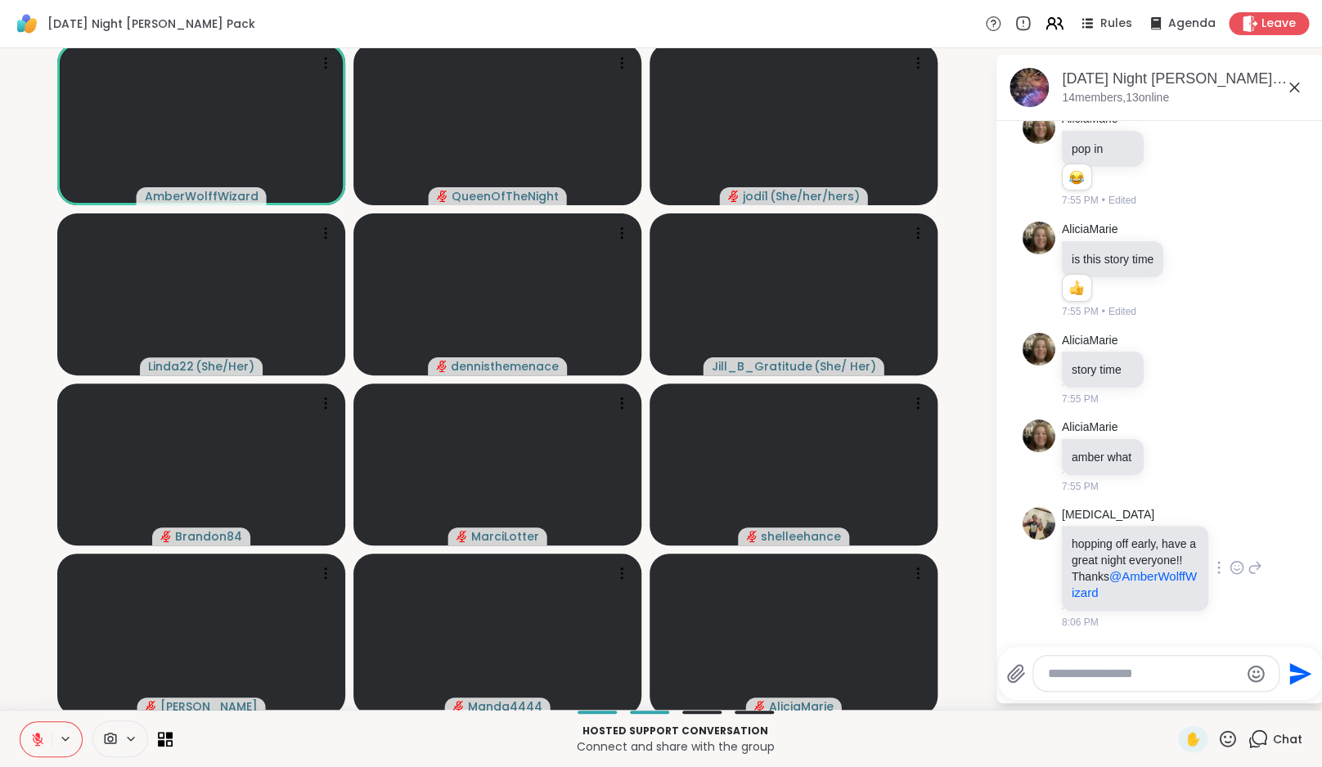
click at [1230, 561] on icon at bounding box center [1237, 568] width 15 height 16
click at [1230, 534] on div "Select Reaction: Heart" at bounding box center [1237, 541] width 15 height 15
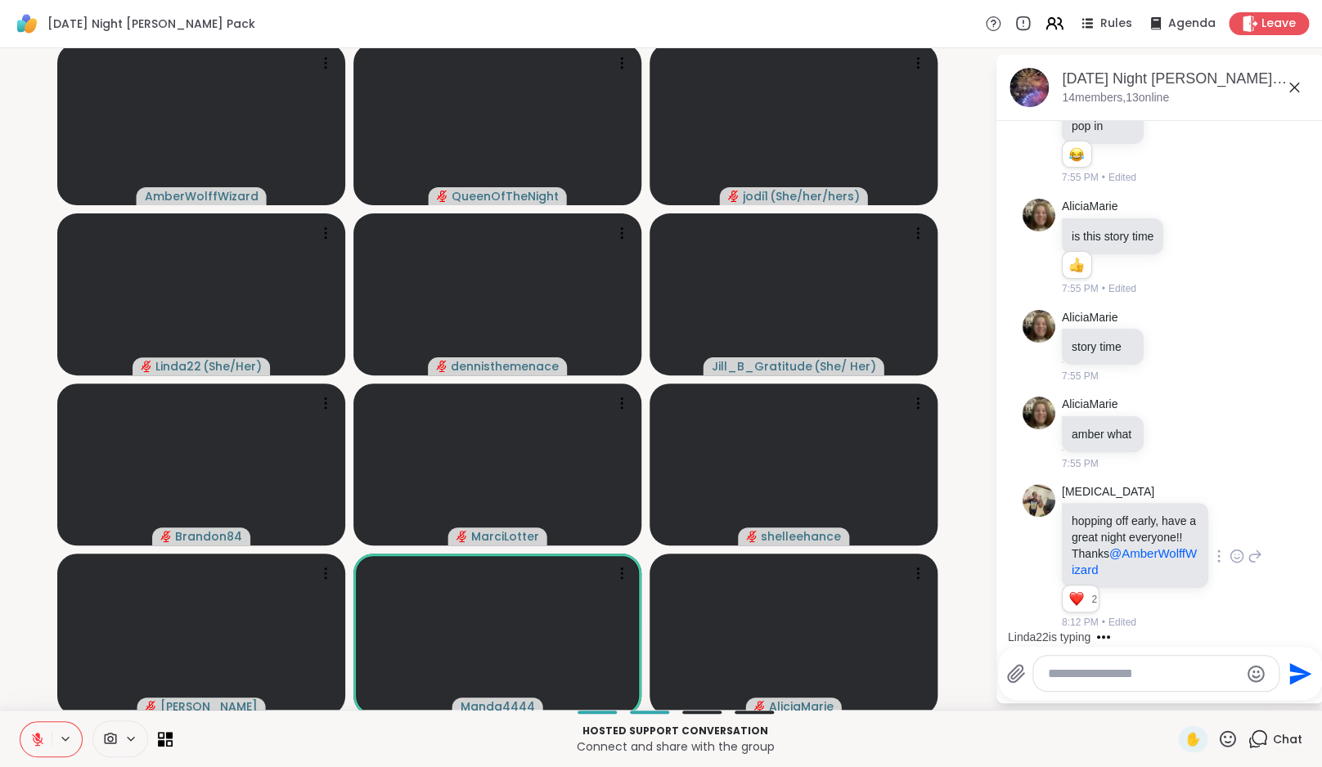
scroll to position [4249, 0]
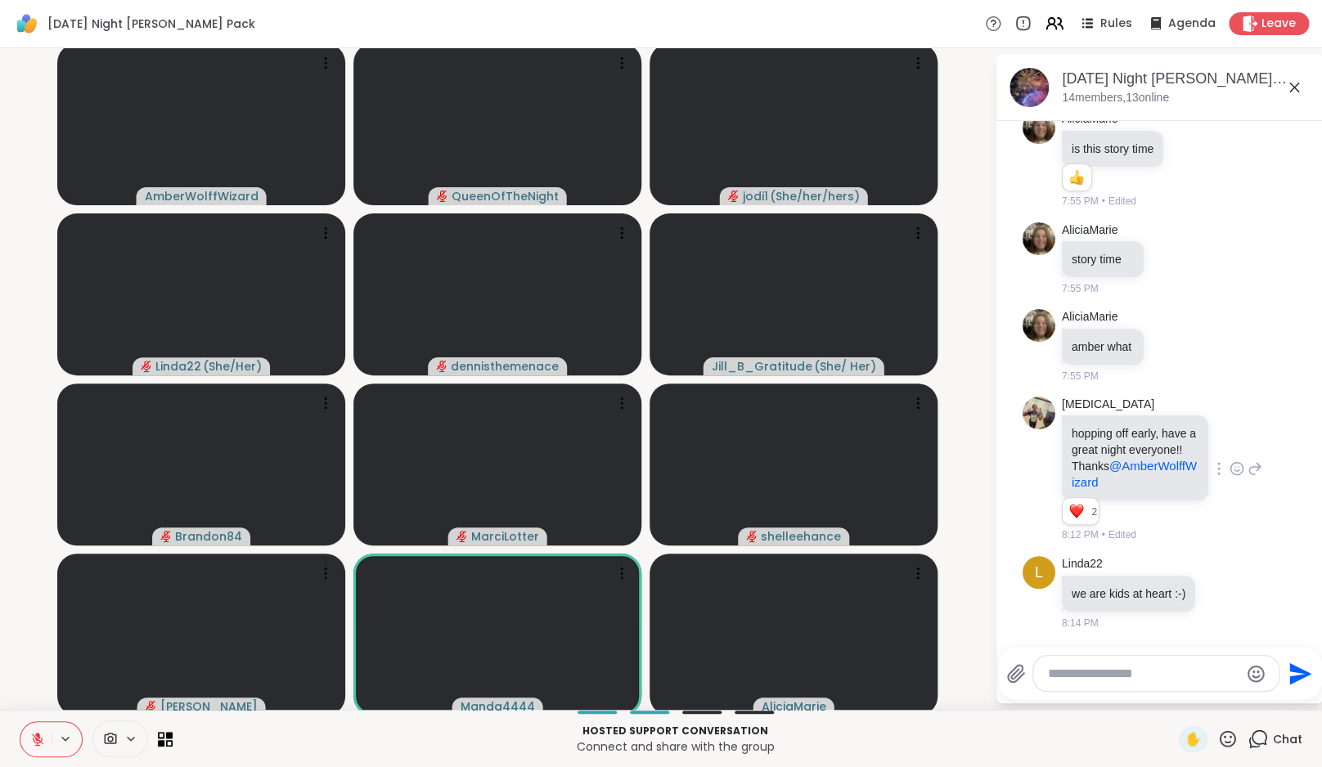
click at [32, 742] on icon at bounding box center [37, 739] width 15 height 15
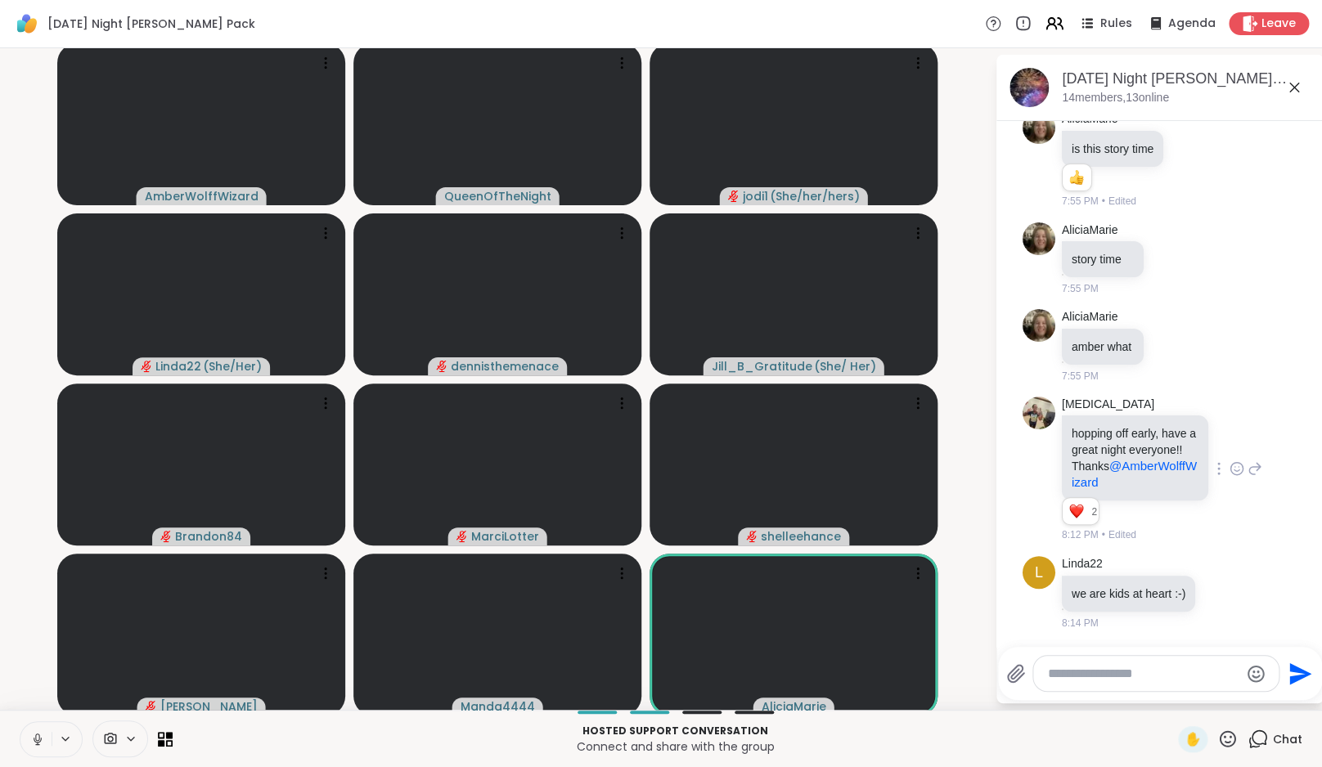
click at [32, 742] on icon at bounding box center [37, 739] width 15 height 15
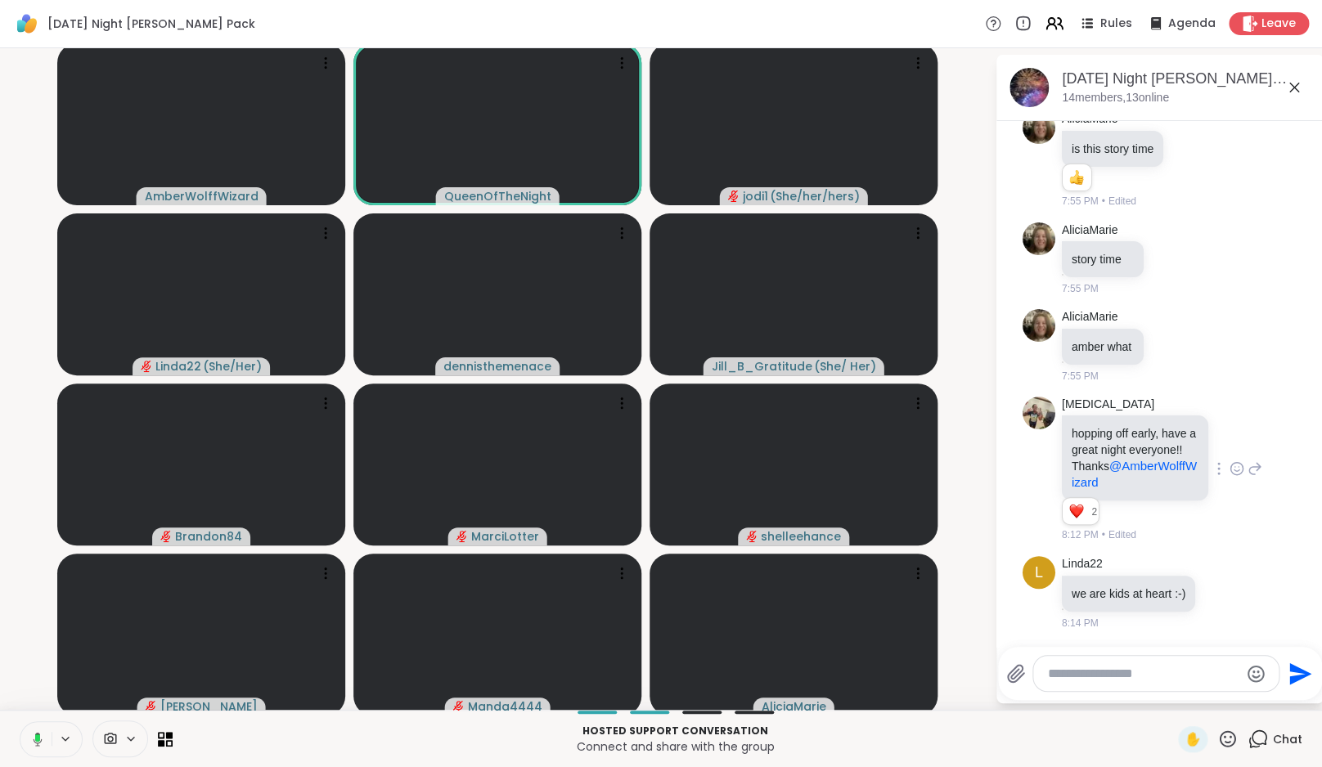
click at [32, 742] on icon at bounding box center [35, 739] width 15 height 15
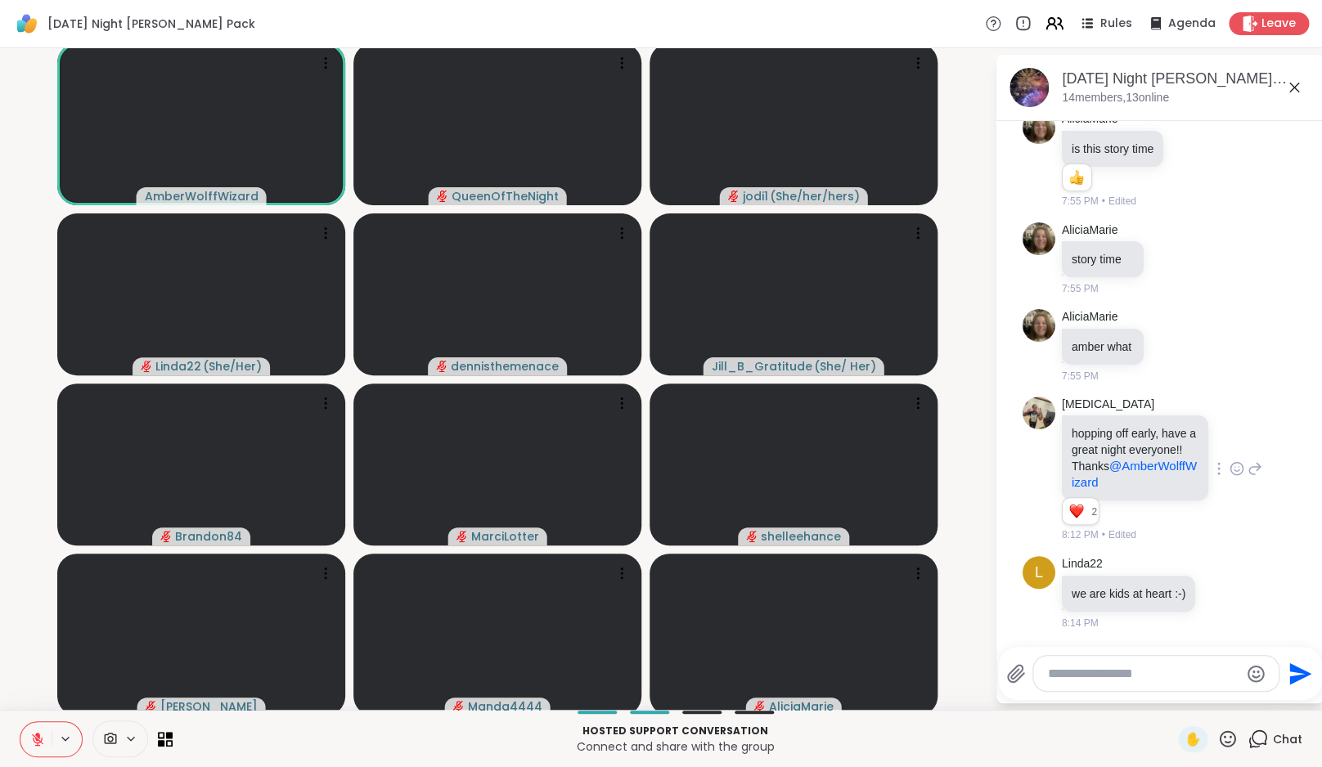
click at [32, 742] on icon at bounding box center [37, 739] width 15 height 15
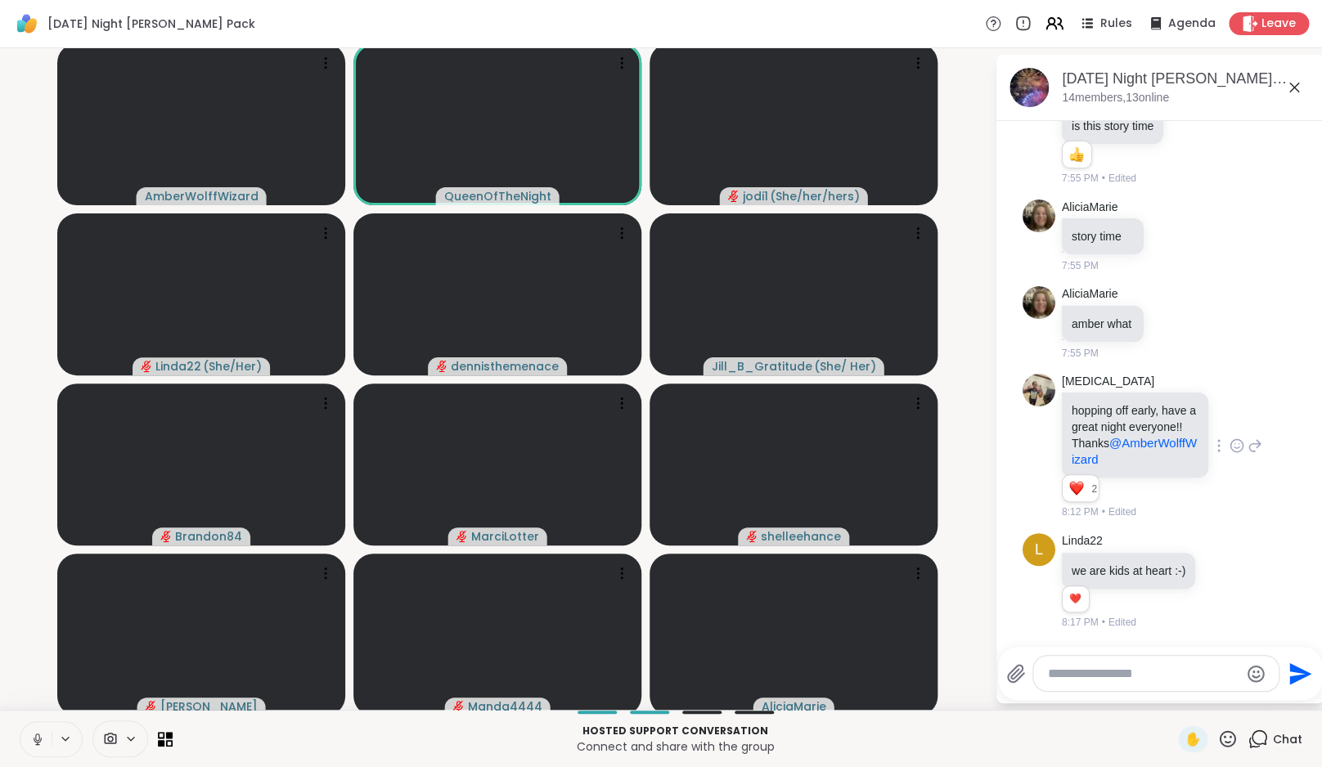
scroll to position [4273, 0]
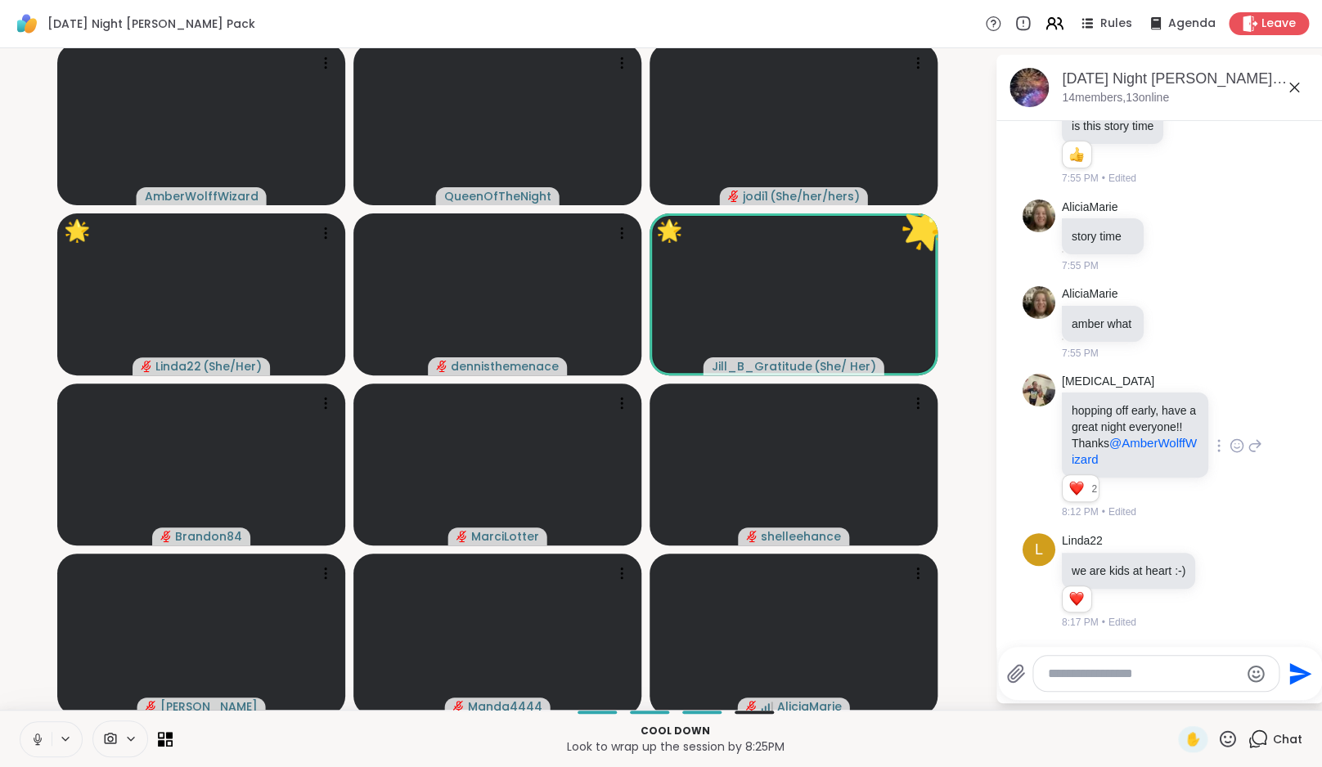
click at [45, 740] on button at bounding box center [35, 739] width 31 height 34
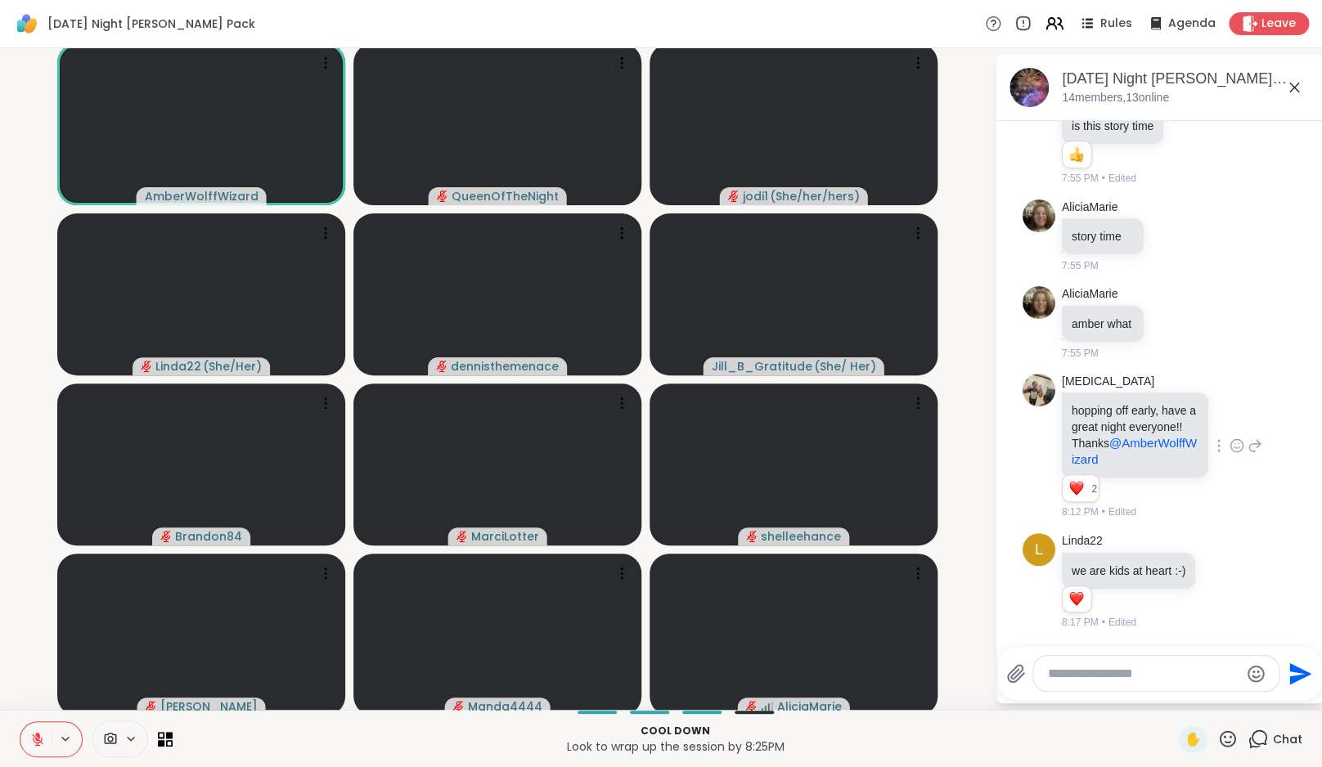
click at [22, 681] on video-player-container "AmberWolffWizard QueenOfTheNight jodi1 ( She/her/hers ) Linda22 ( She/Her ) den…" at bounding box center [497, 379] width 975 height 649
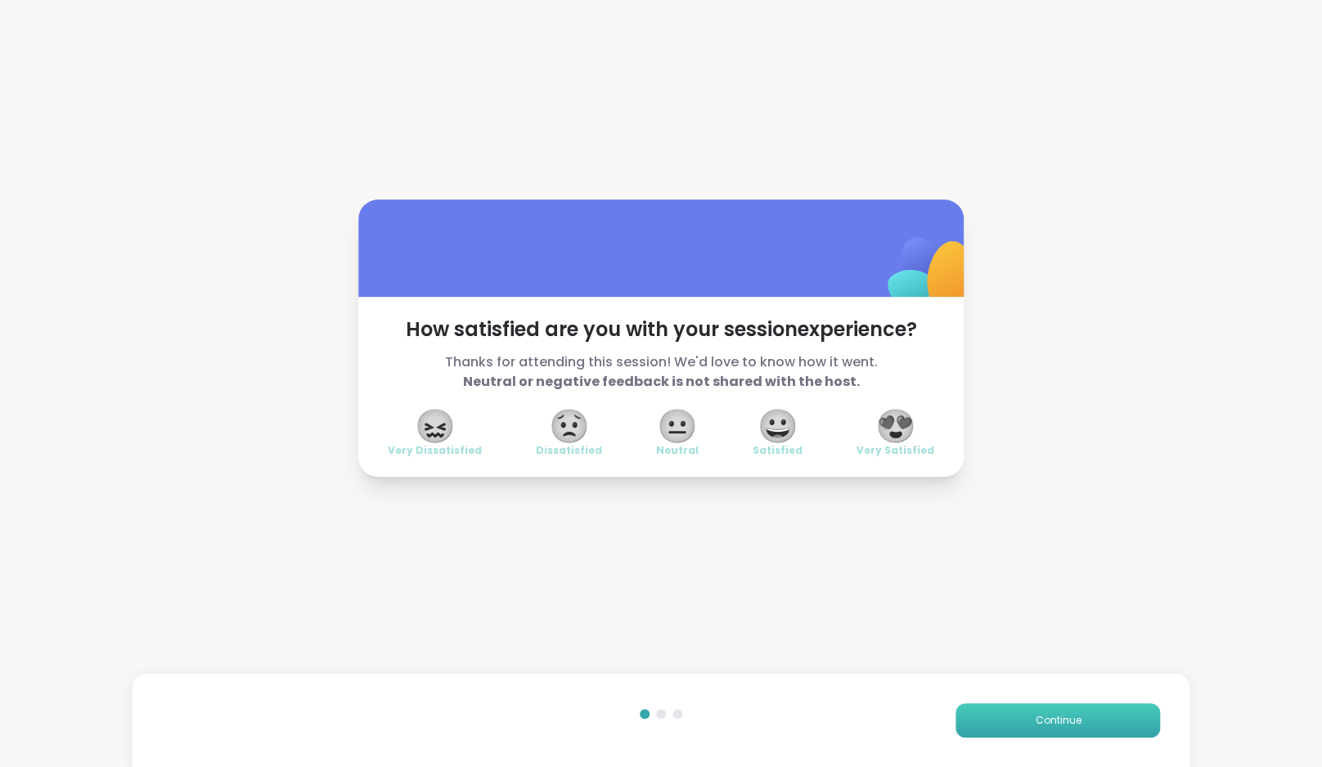
click at [1074, 721] on span "Continue" at bounding box center [1058, 720] width 46 height 15
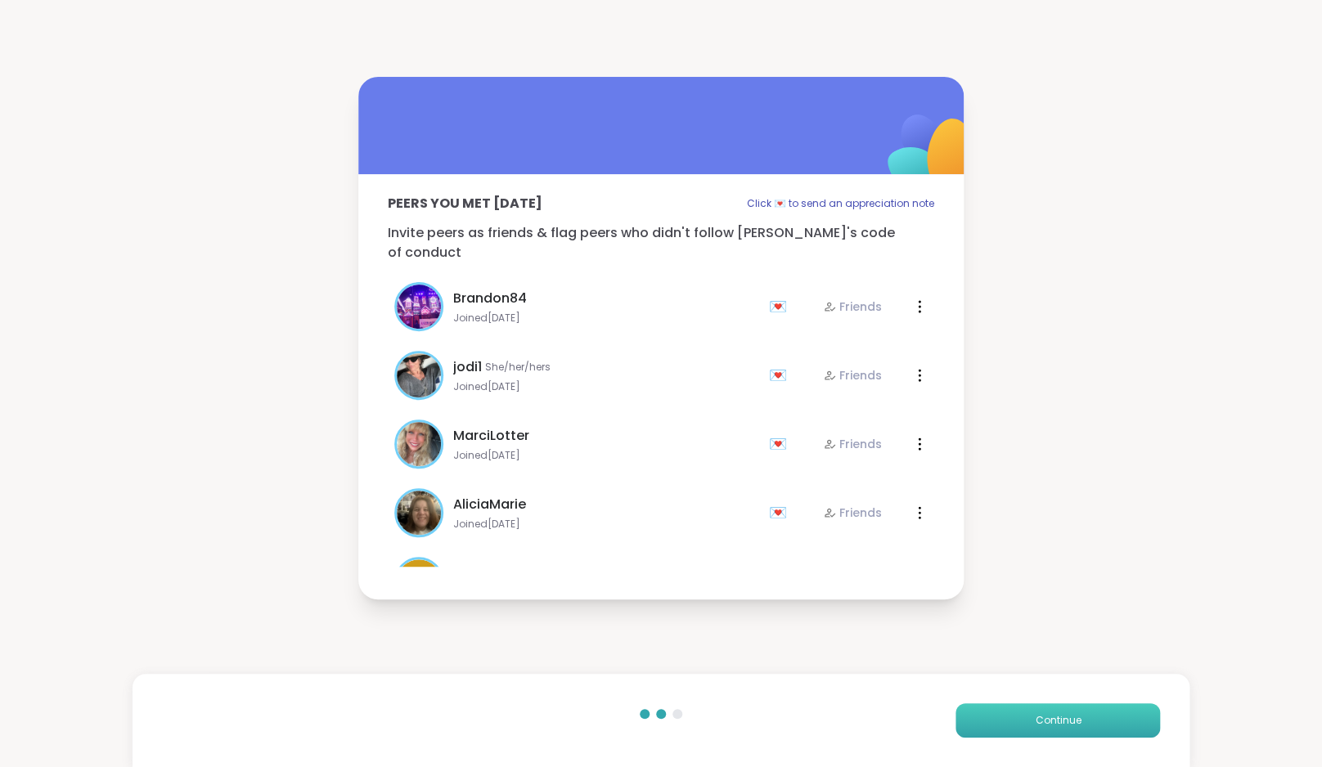
click at [1074, 721] on span "Continue" at bounding box center [1058, 720] width 46 height 15
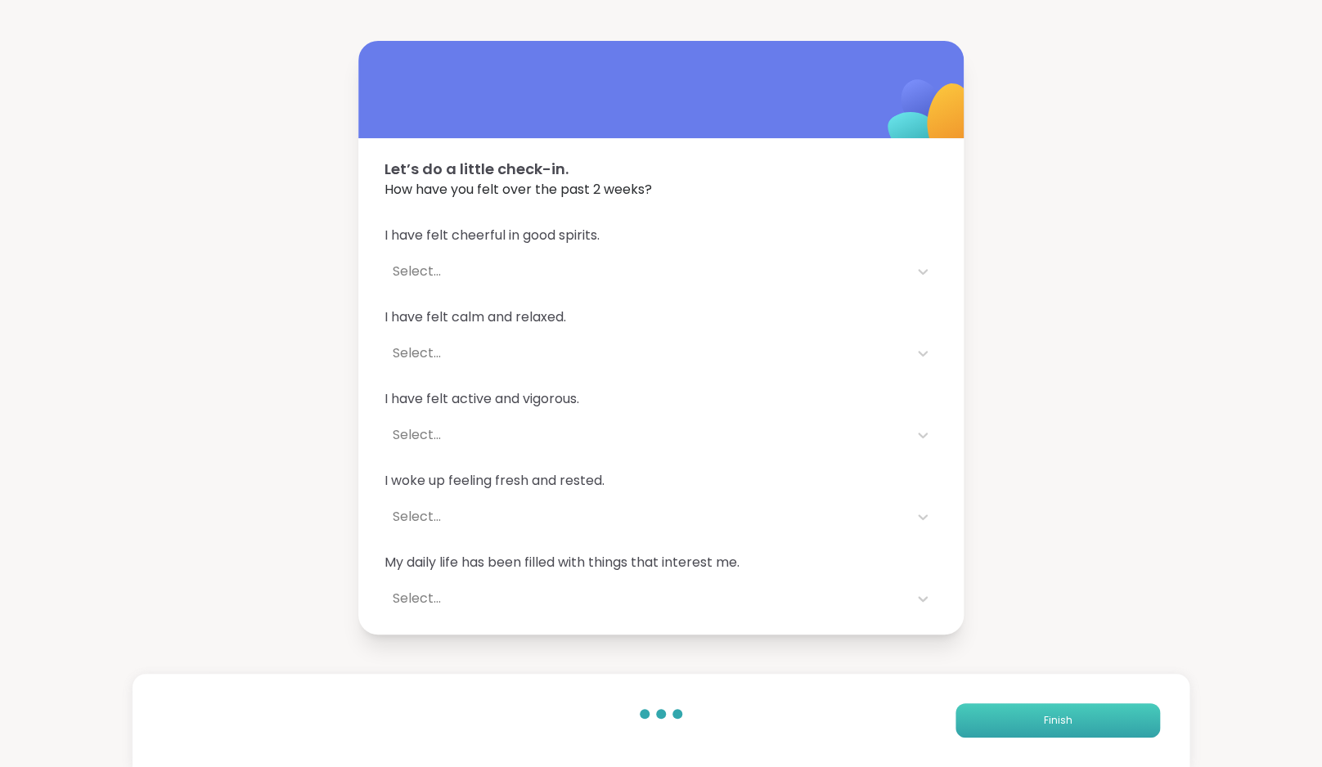
click at [1074, 721] on button "Finish" at bounding box center [1058, 721] width 205 height 34
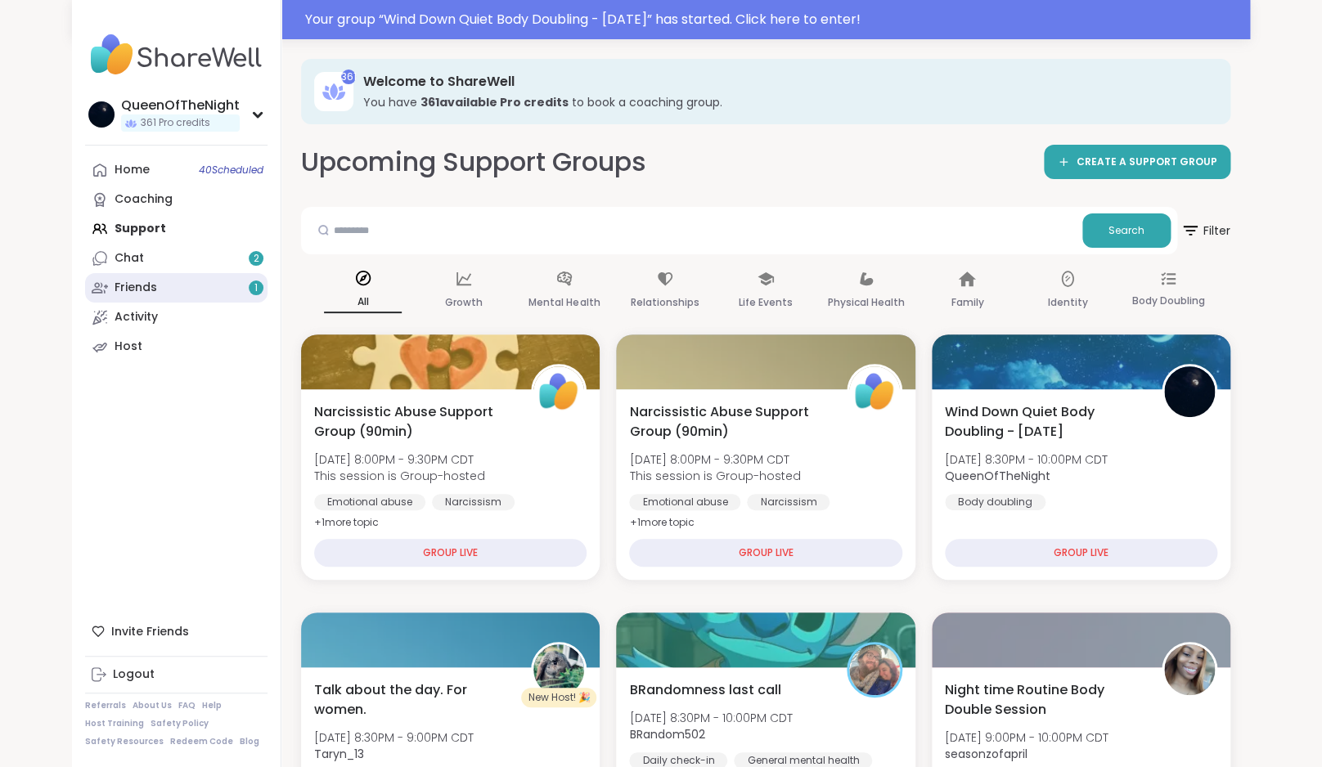
click at [172, 297] on link "Friends 1" at bounding box center [176, 287] width 182 height 29
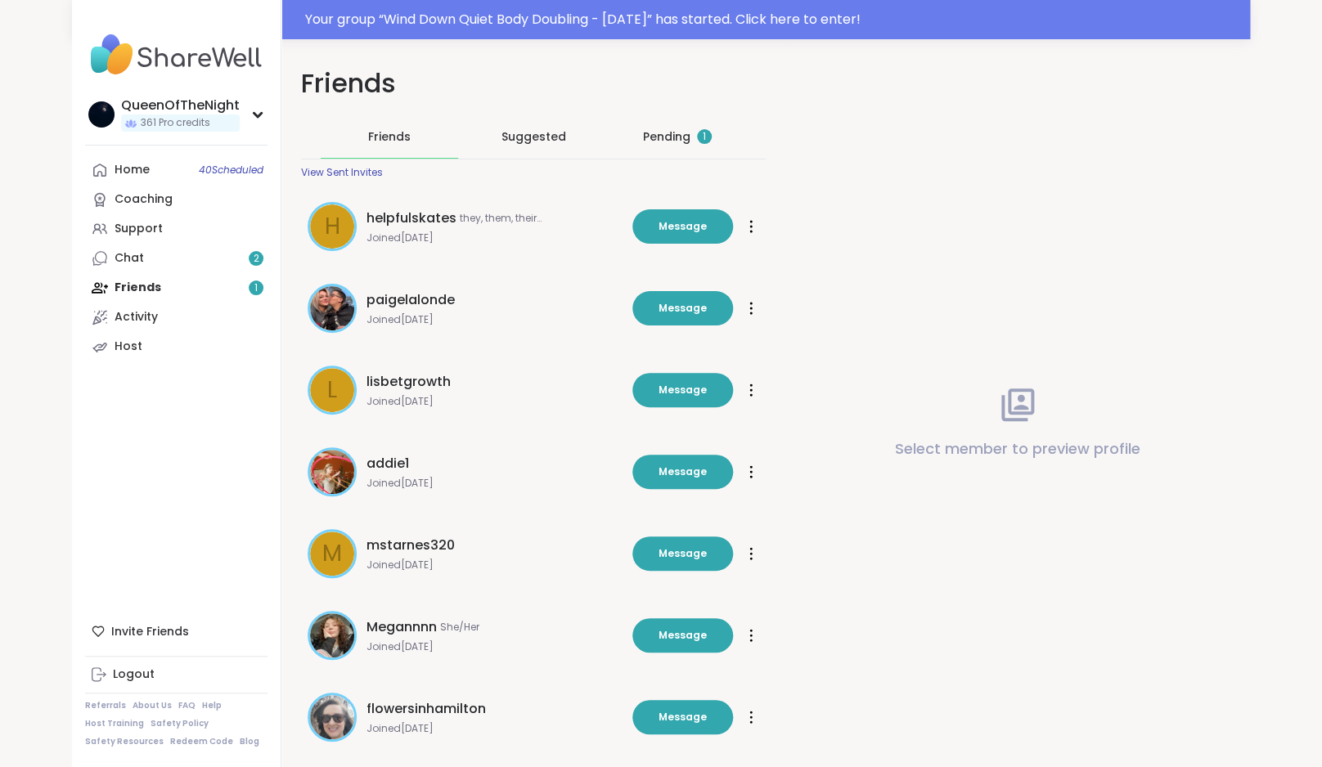
click at [663, 131] on div "Pending 1" at bounding box center [677, 136] width 69 height 16
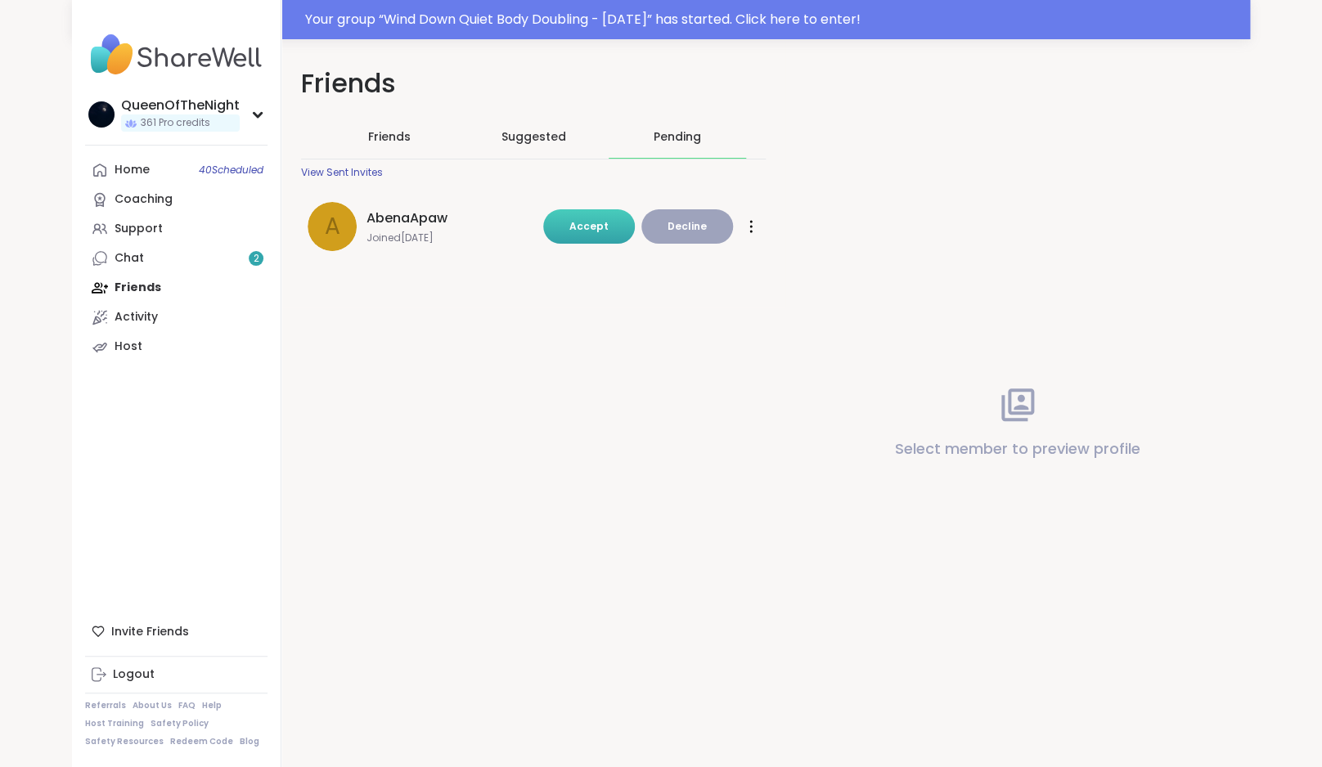
click at [601, 232] on span "Accept" at bounding box center [588, 226] width 39 height 14
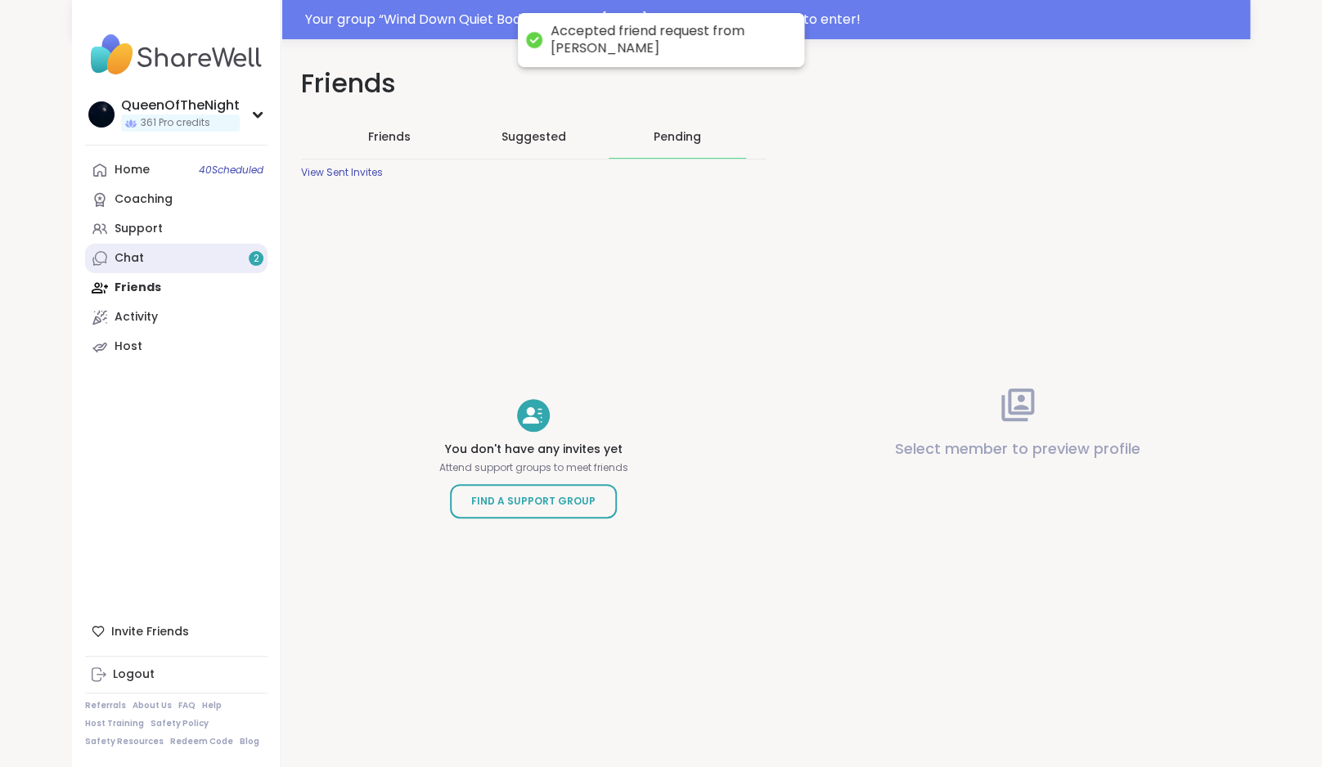
click at [157, 266] on link "Chat 2" at bounding box center [176, 258] width 182 height 29
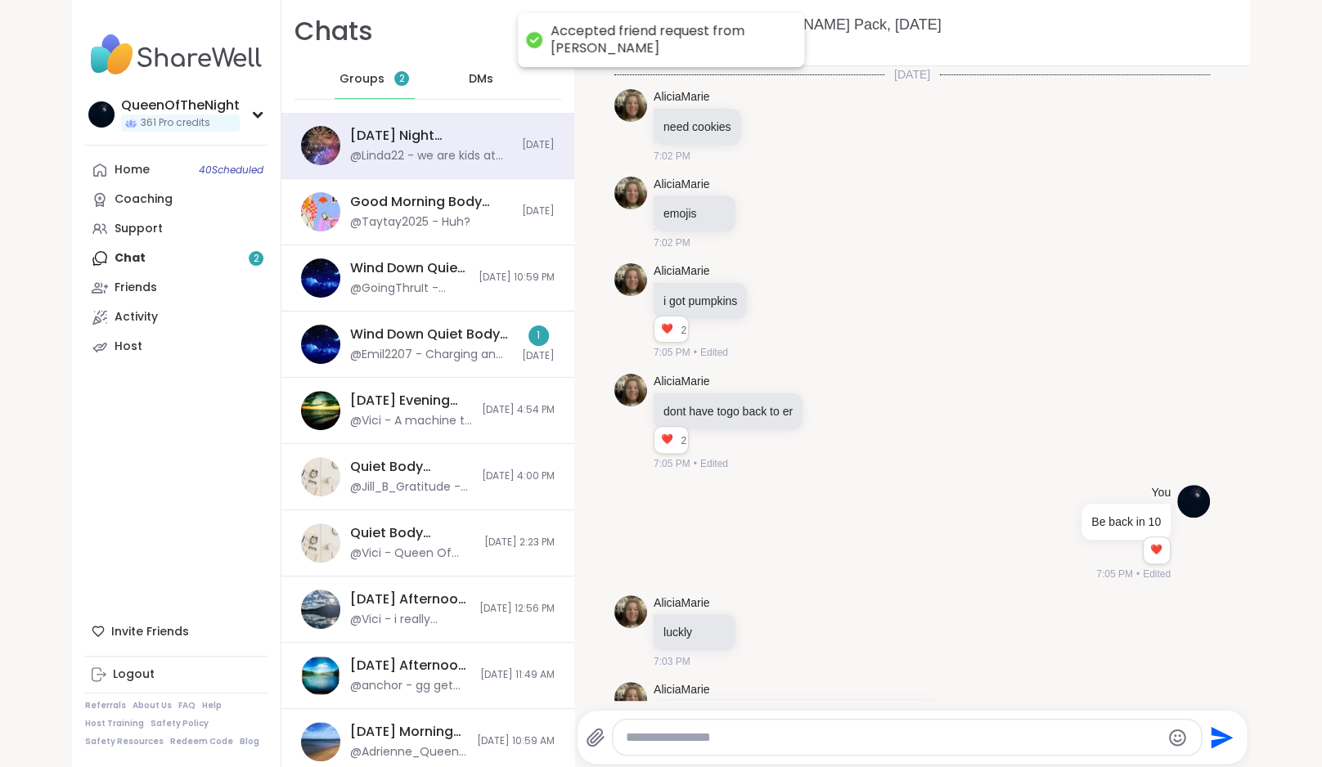
scroll to position [3843, 0]
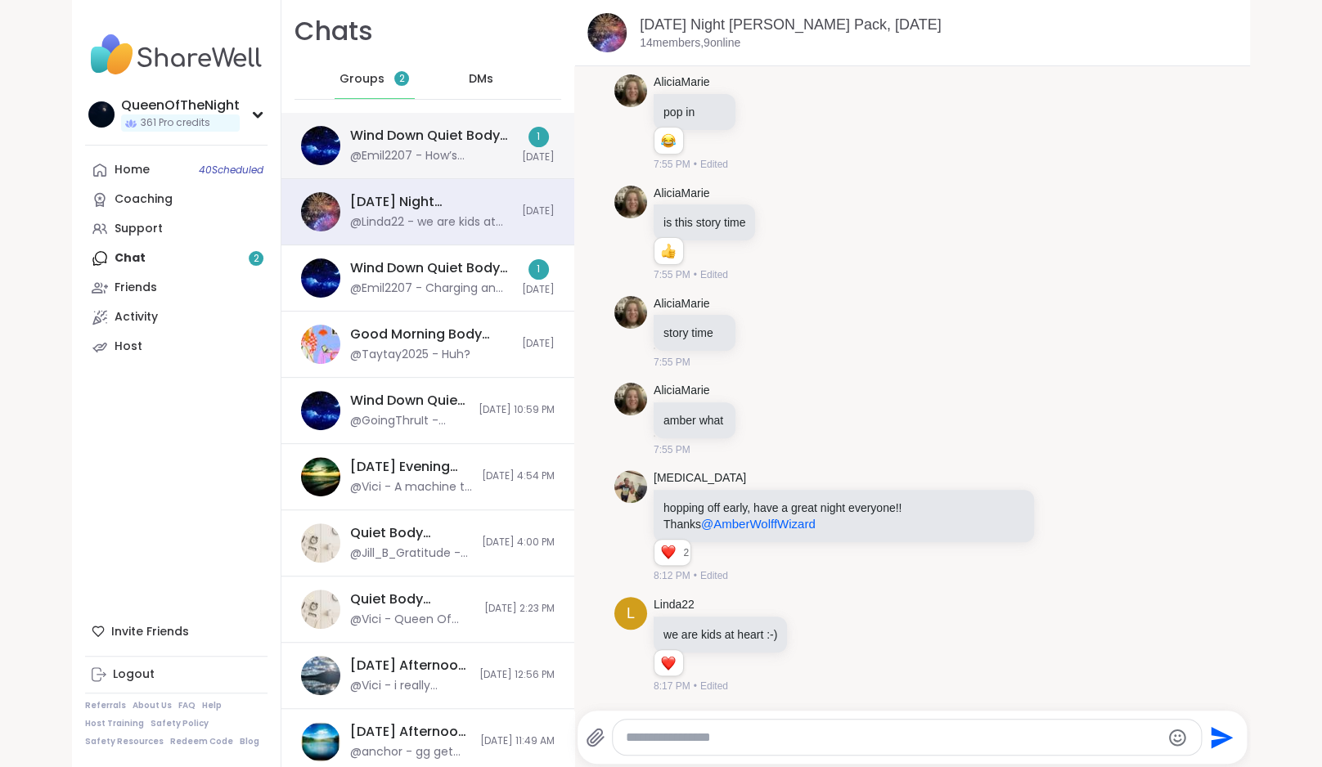
click at [447, 170] on div "Wind Down Quiet Body Doubling - [DATE] @Emil2207 - How’s everyone doing? I fina…" at bounding box center [427, 146] width 293 height 66
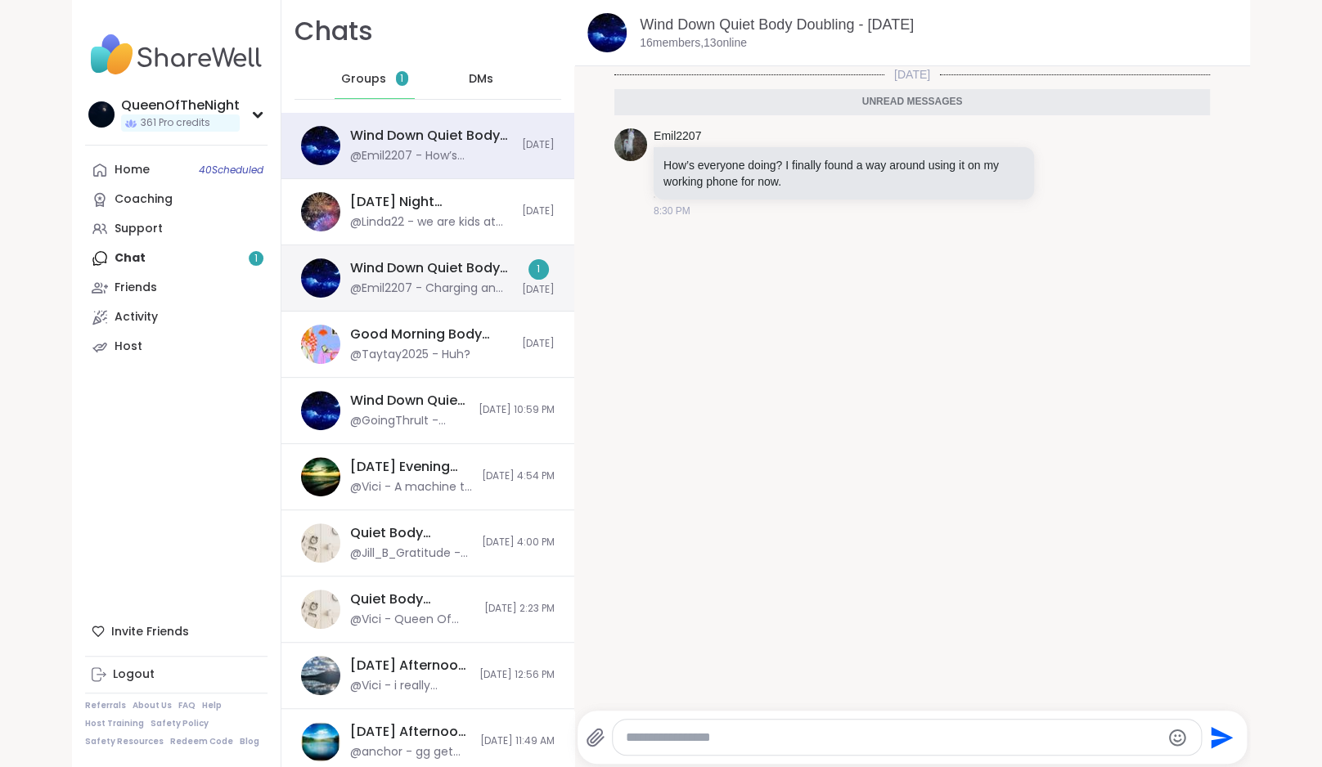
click at [411, 299] on div "Wind Down Quiet Body Doubling - [DATE] @Emil2207 - Charging an old phone so I d…" at bounding box center [427, 278] width 293 height 66
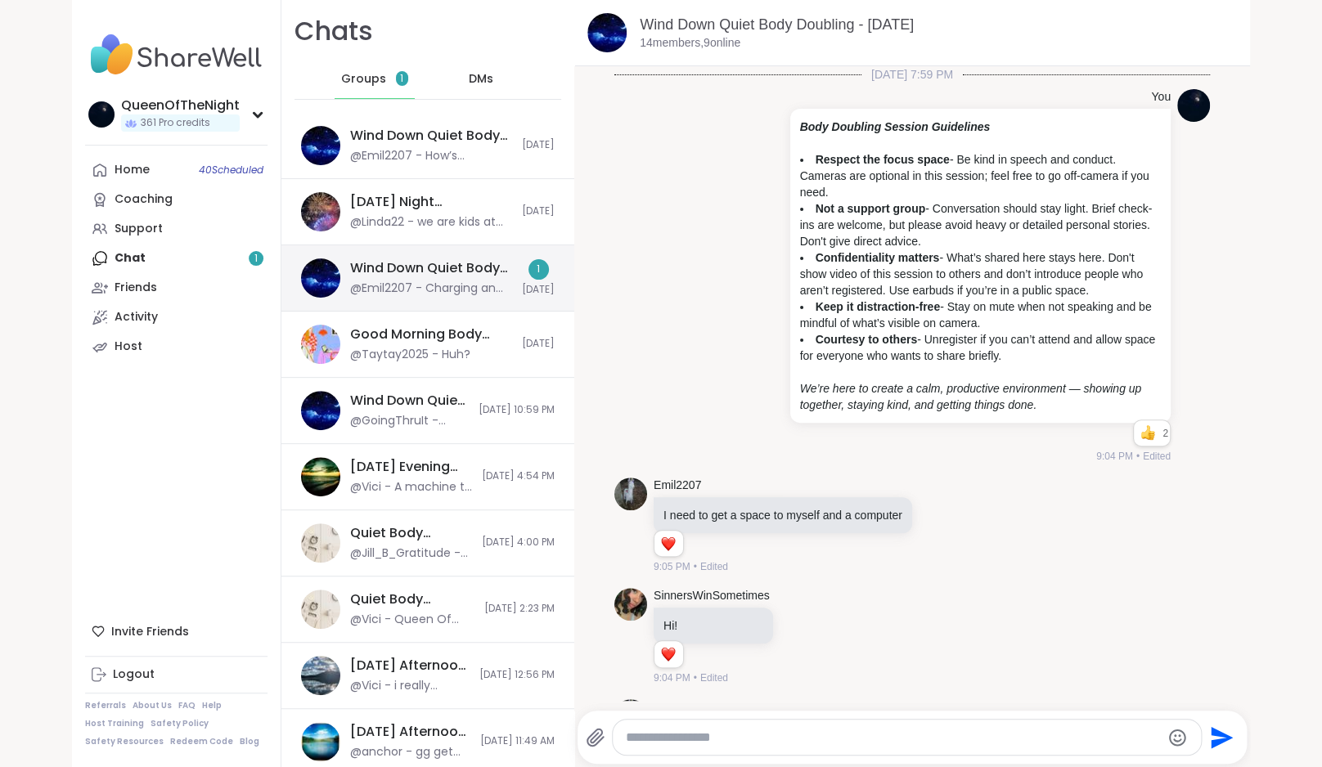
scroll to position [1029, 0]
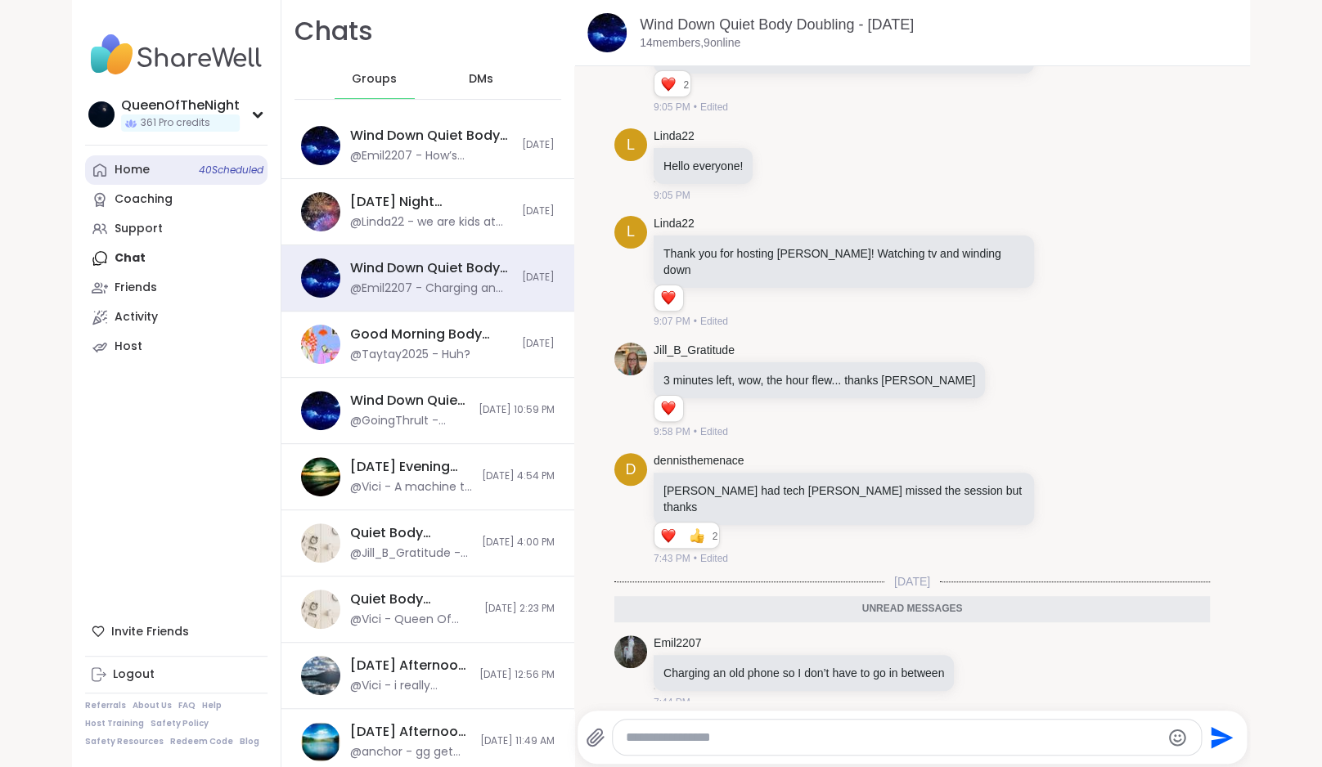
click at [145, 177] on div "Home 40 Scheduled" at bounding box center [132, 170] width 35 height 16
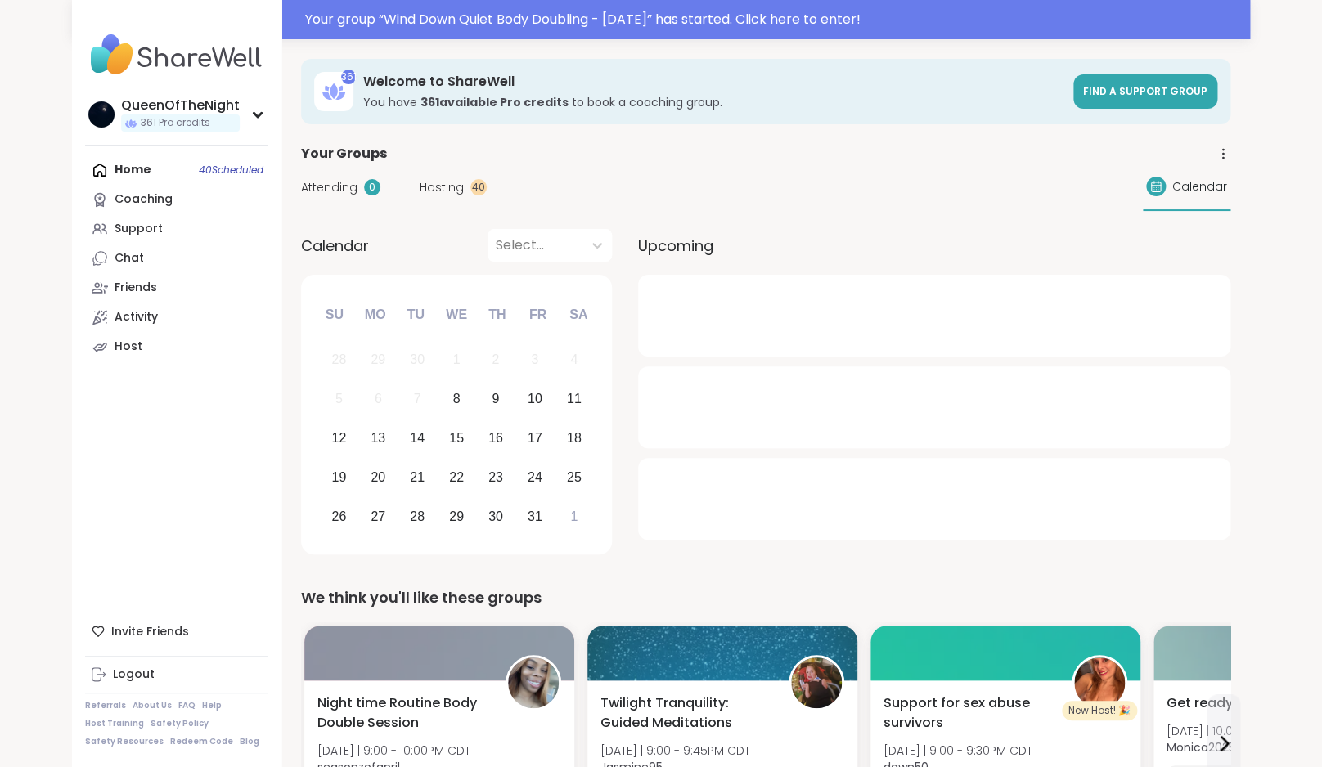
click at [435, 185] on span "Hosting" at bounding box center [442, 187] width 44 height 17
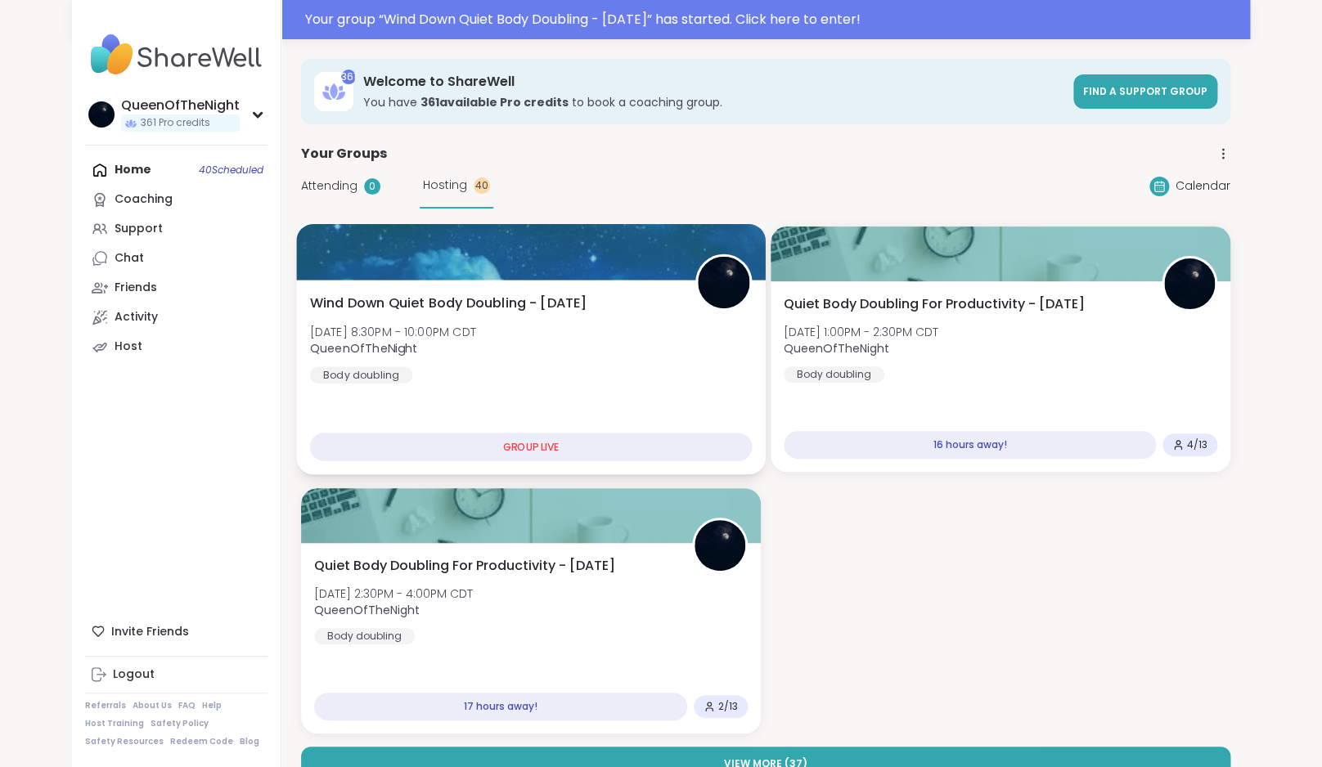
click at [585, 326] on div "Wind Down Quiet Body Doubling - [DATE] [DATE] 8:30PM - 10:00PM CDT QueenOfTheNi…" at bounding box center [531, 339] width 443 height 90
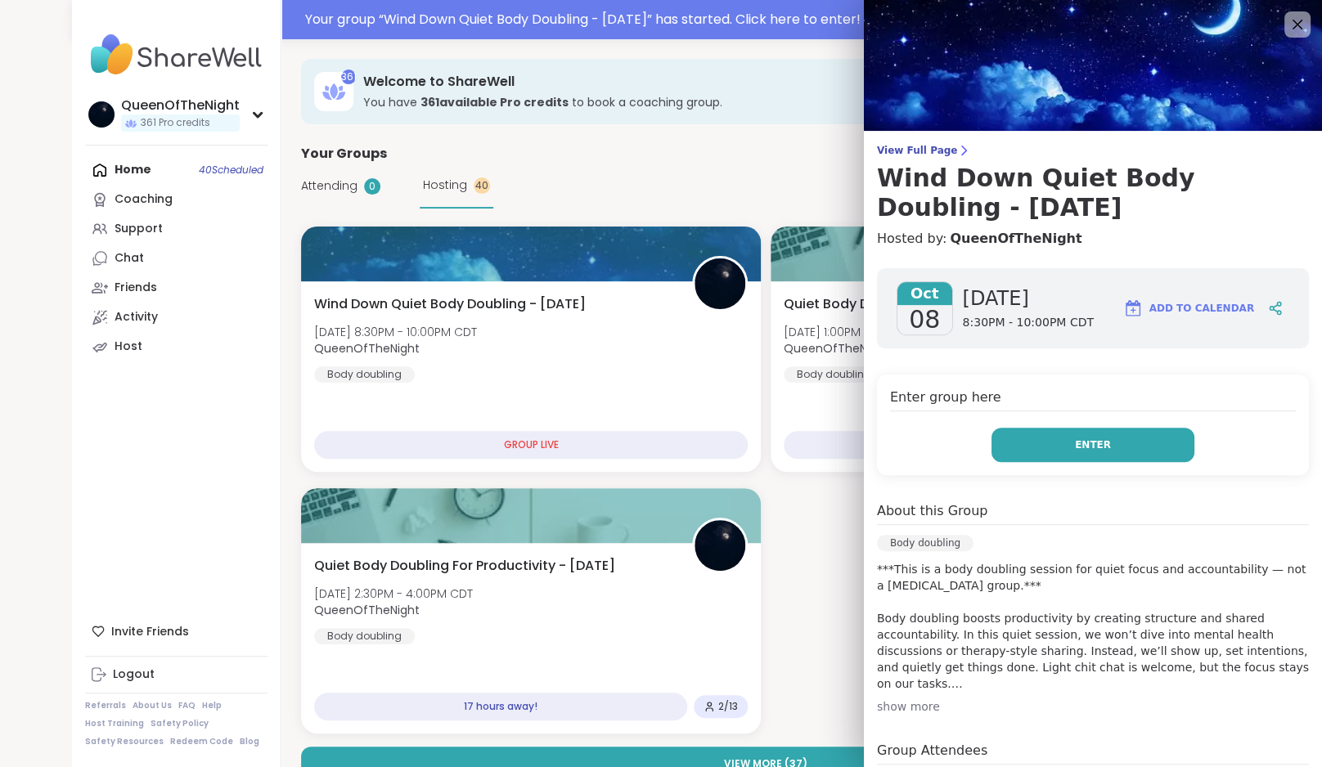
click at [1154, 444] on button "Enter" at bounding box center [1092, 445] width 203 height 34
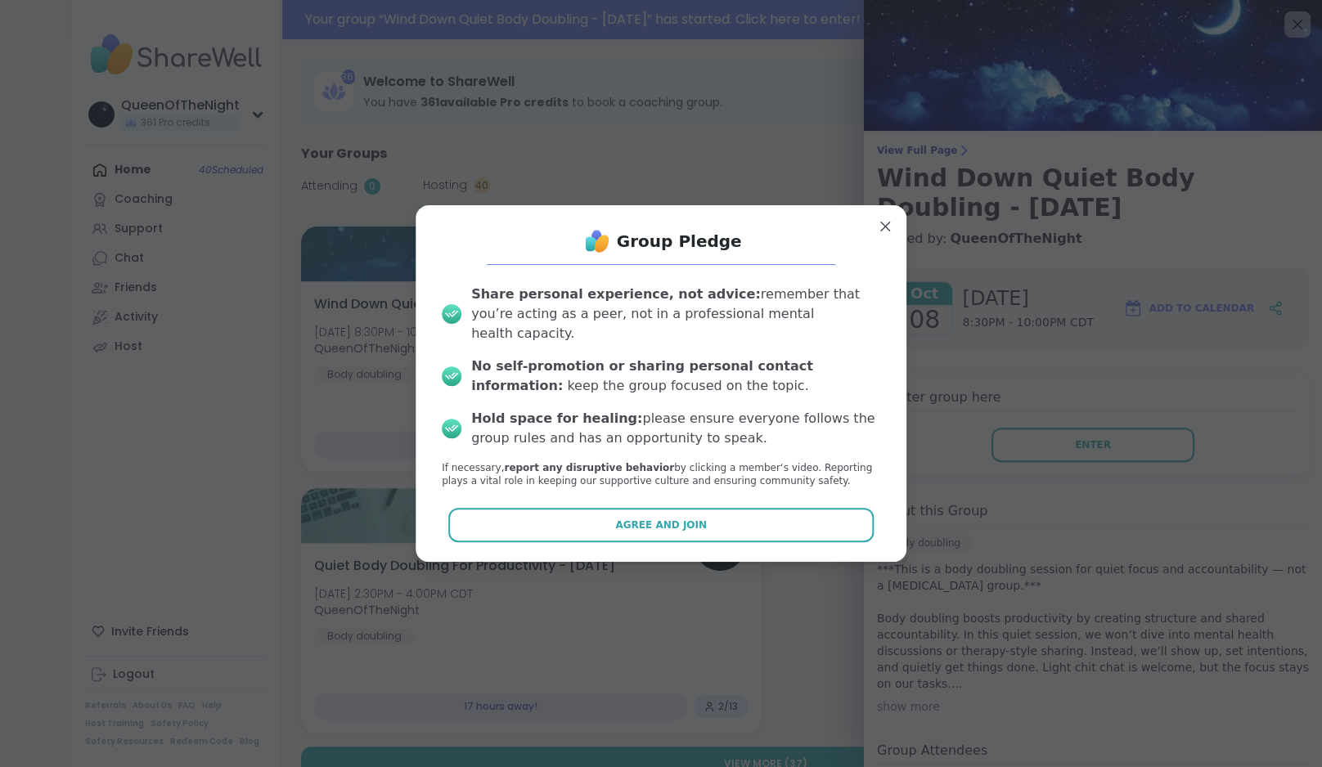
click at [700, 533] on div "Group Pledge Share personal experience, not advice: remember that you’re acting…" at bounding box center [661, 383] width 465 height 330
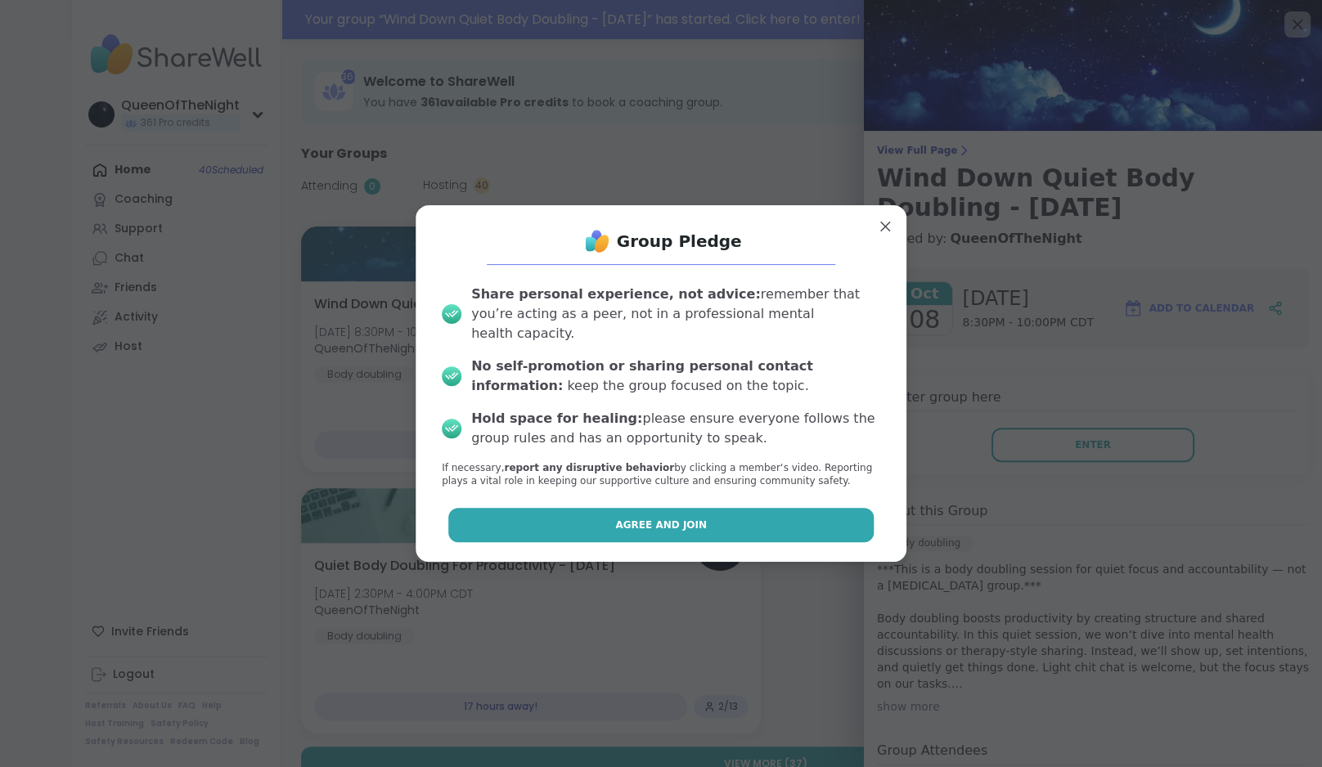
click at [704, 515] on button "Agree and Join" at bounding box center [661, 525] width 426 height 34
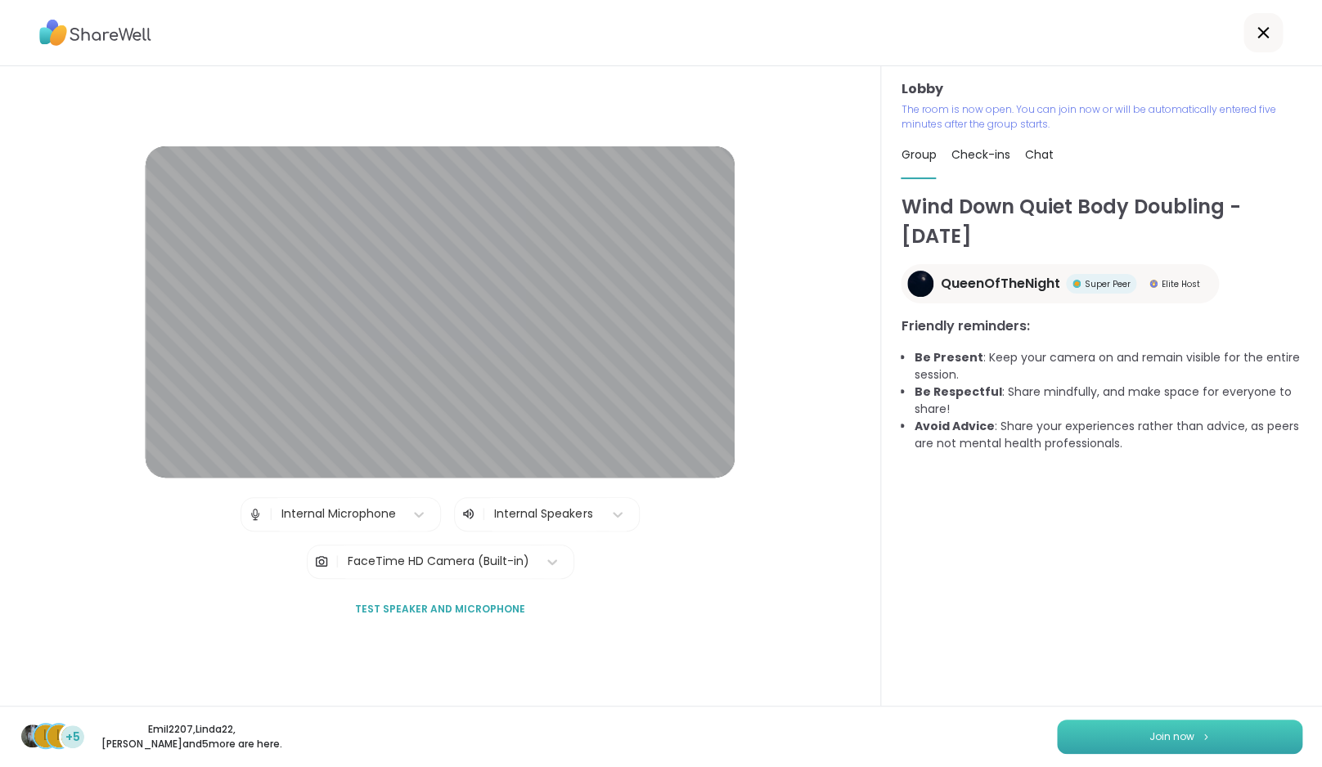
click at [1199, 740] on button "Join now" at bounding box center [1179, 737] width 245 height 34
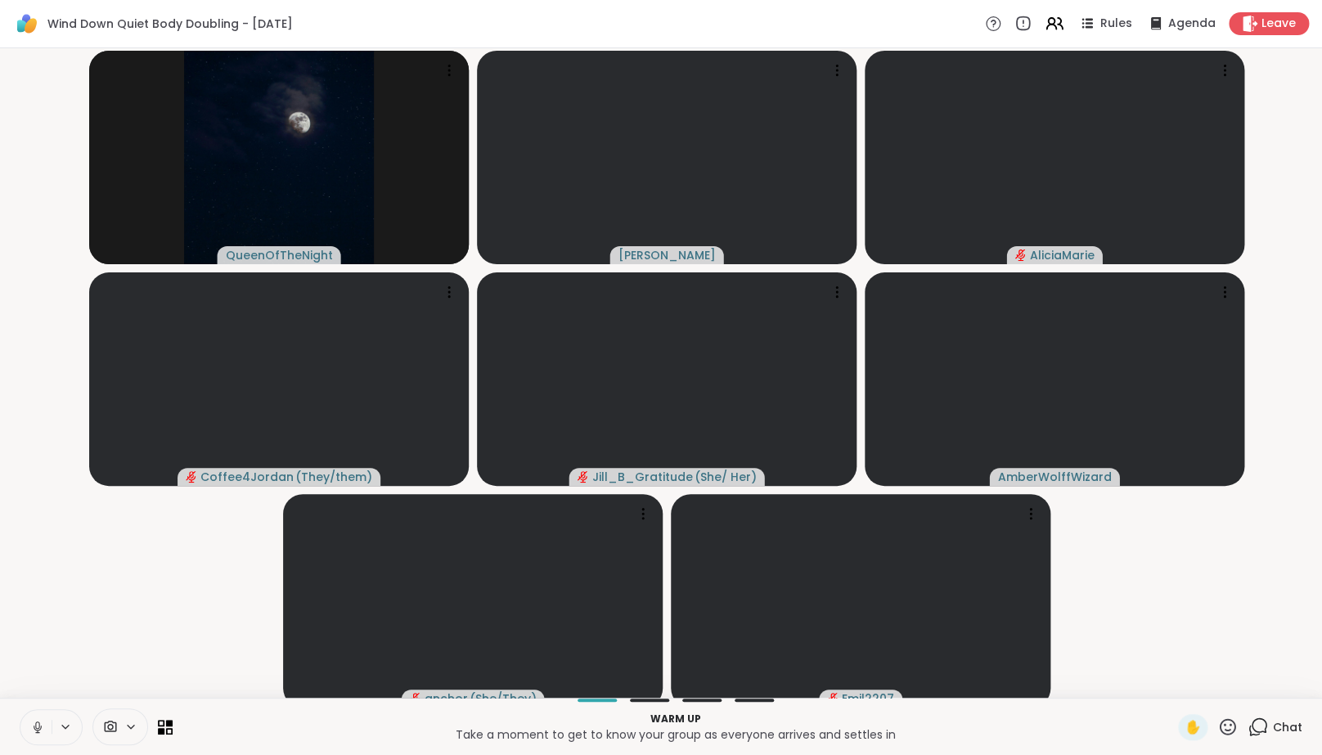
click at [42, 735] on icon at bounding box center [37, 727] width 15 height 15
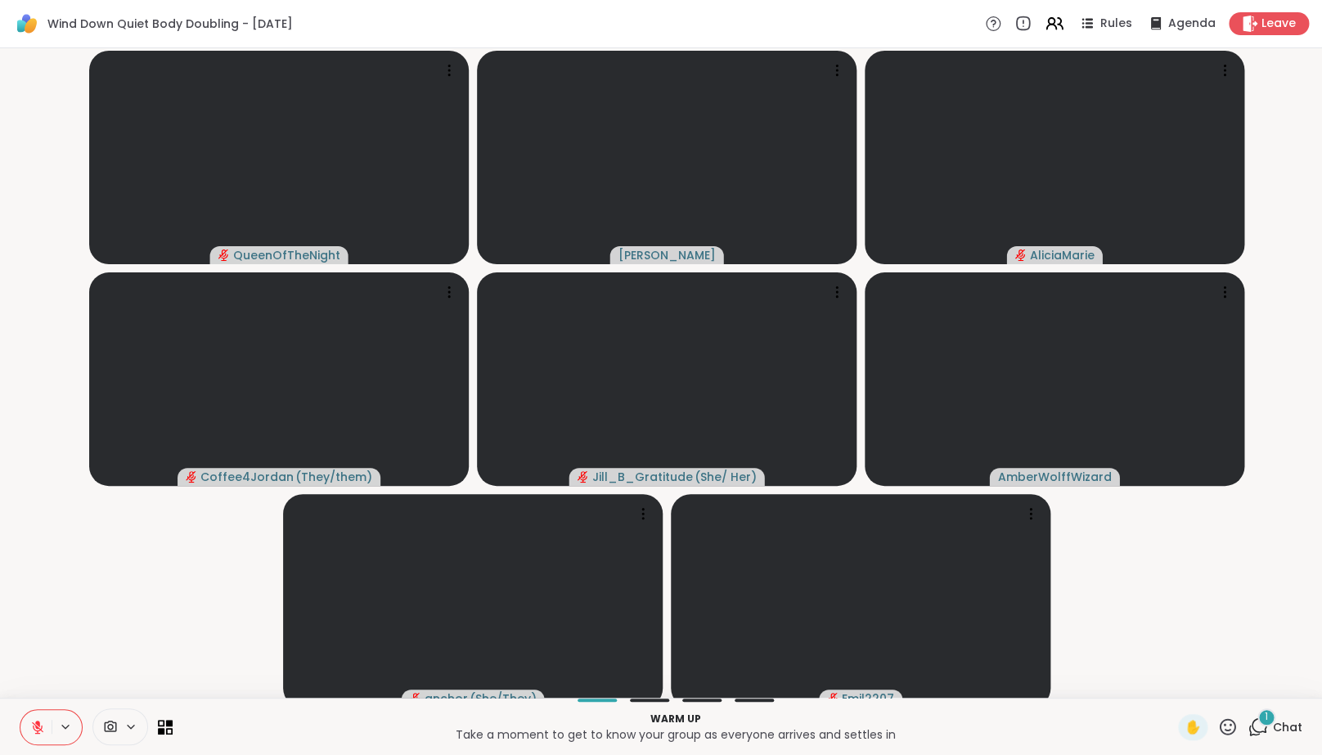
click at [106, 634] on video-player-container "QueenOfTheNight [PERSON_NAME] Coffee4Jordan ( They/them ) Jill_B_Gratitude ( Sh…" at bounding box center [661, 373] width 1302 height 636
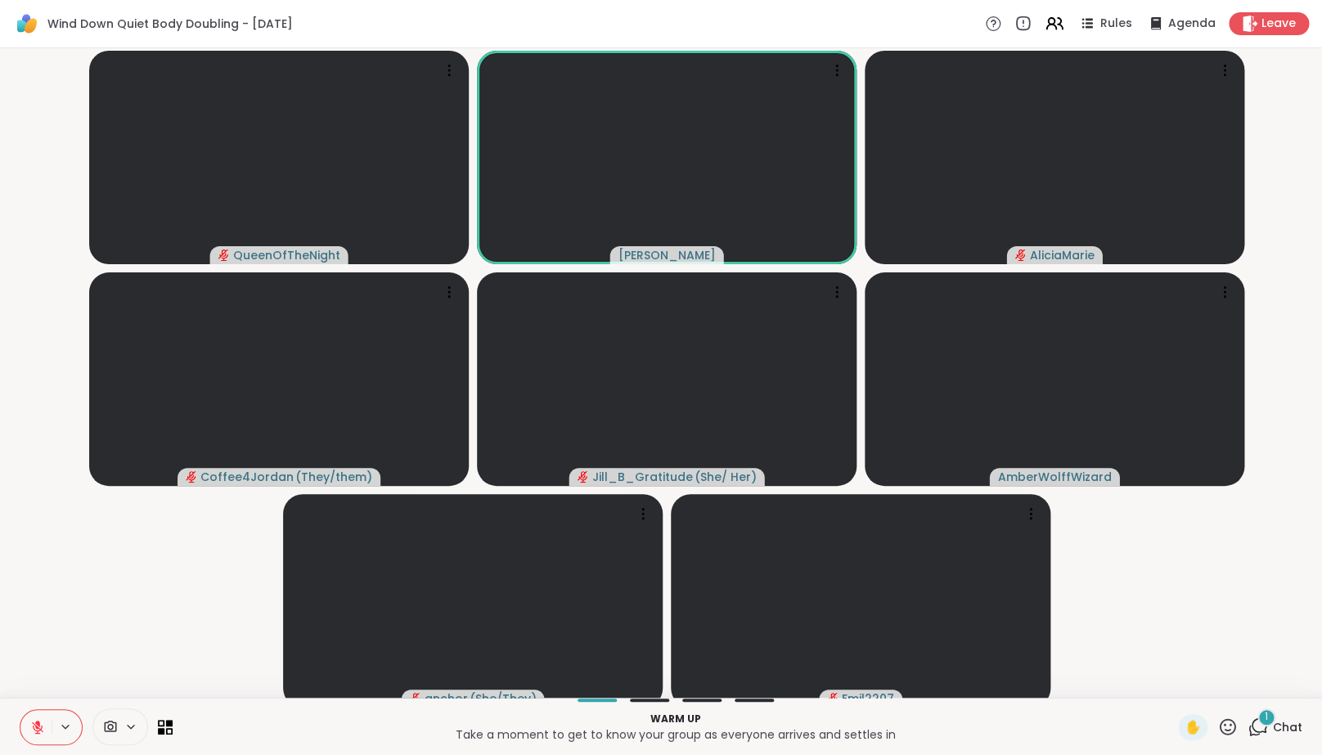
click at [36, 733] on icon at bounding box center [37, 727] width 11 height 11
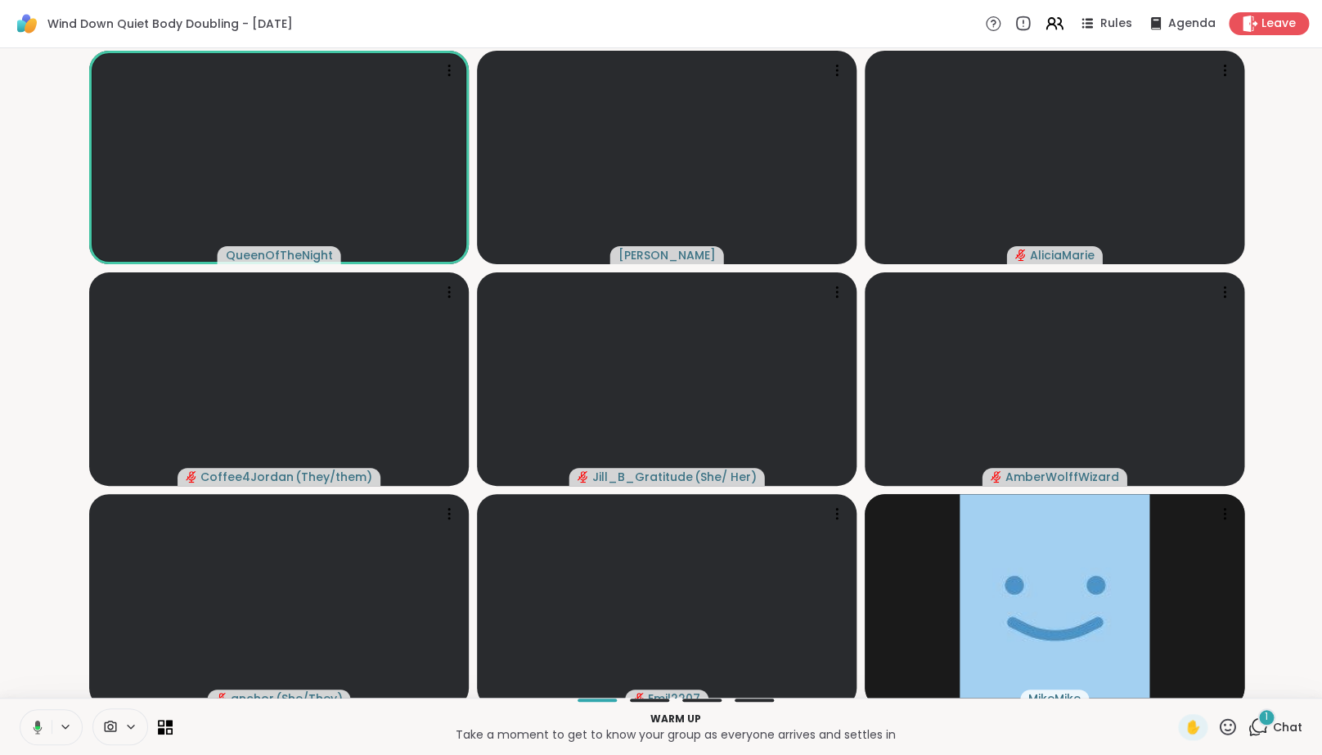
click at [1264, 726] on div "1" at bounding box center [1266, 717] width 18 height 18
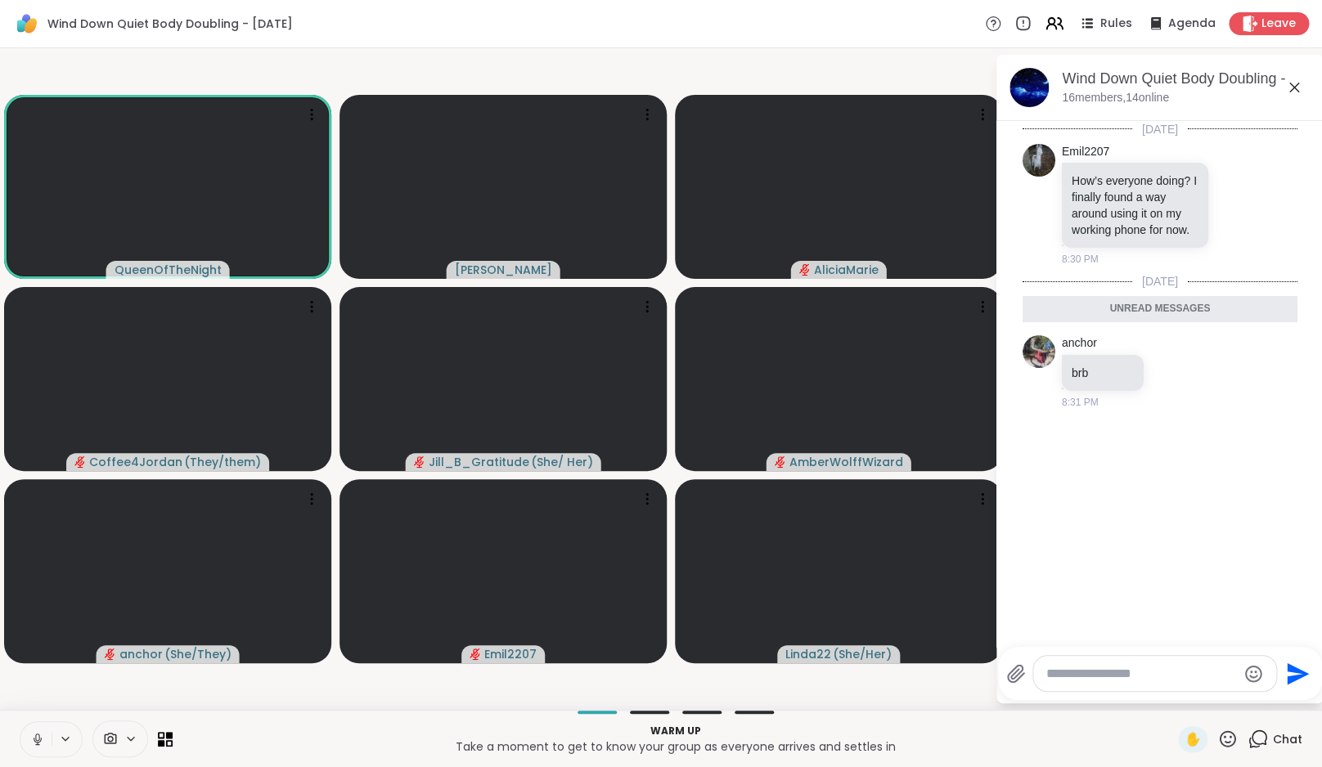
click at [47, 753] on button at bounding box center [35, 739] width 31 height 34
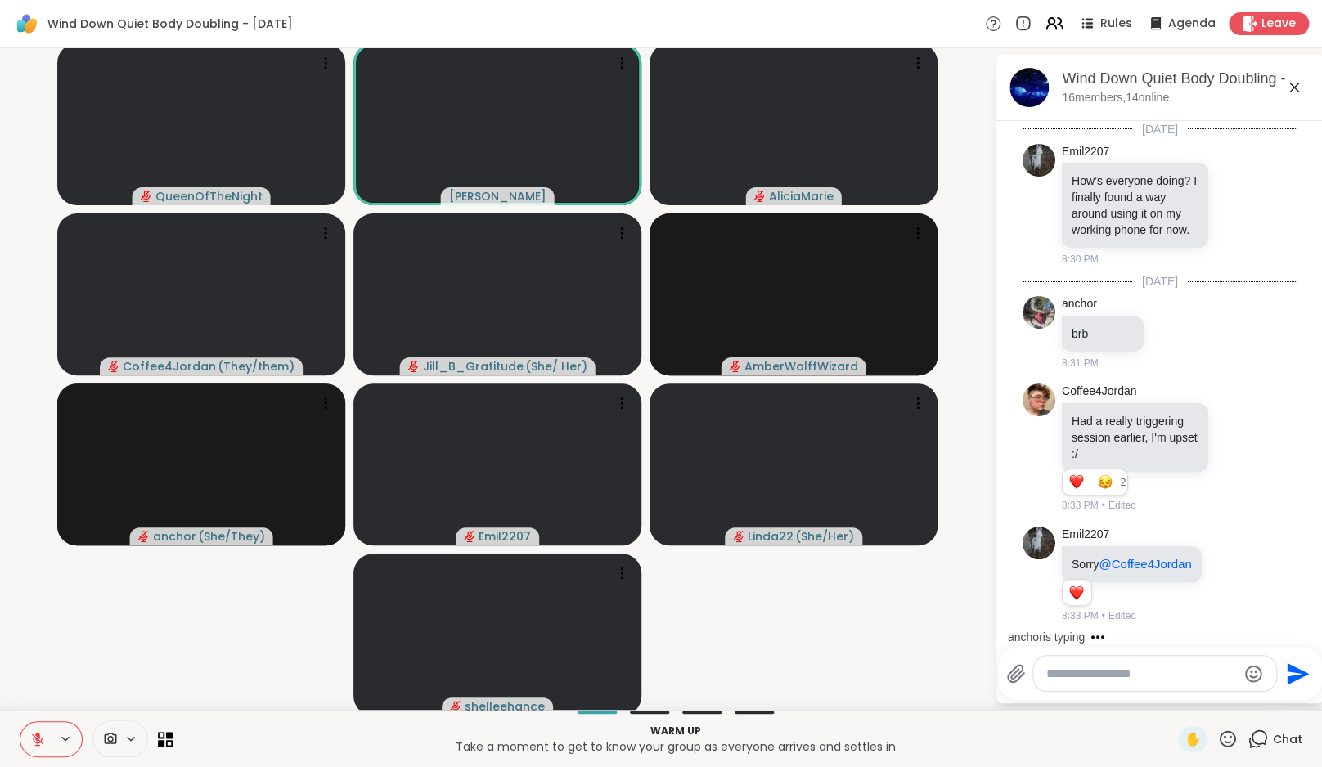
scroll to position [27, 0]
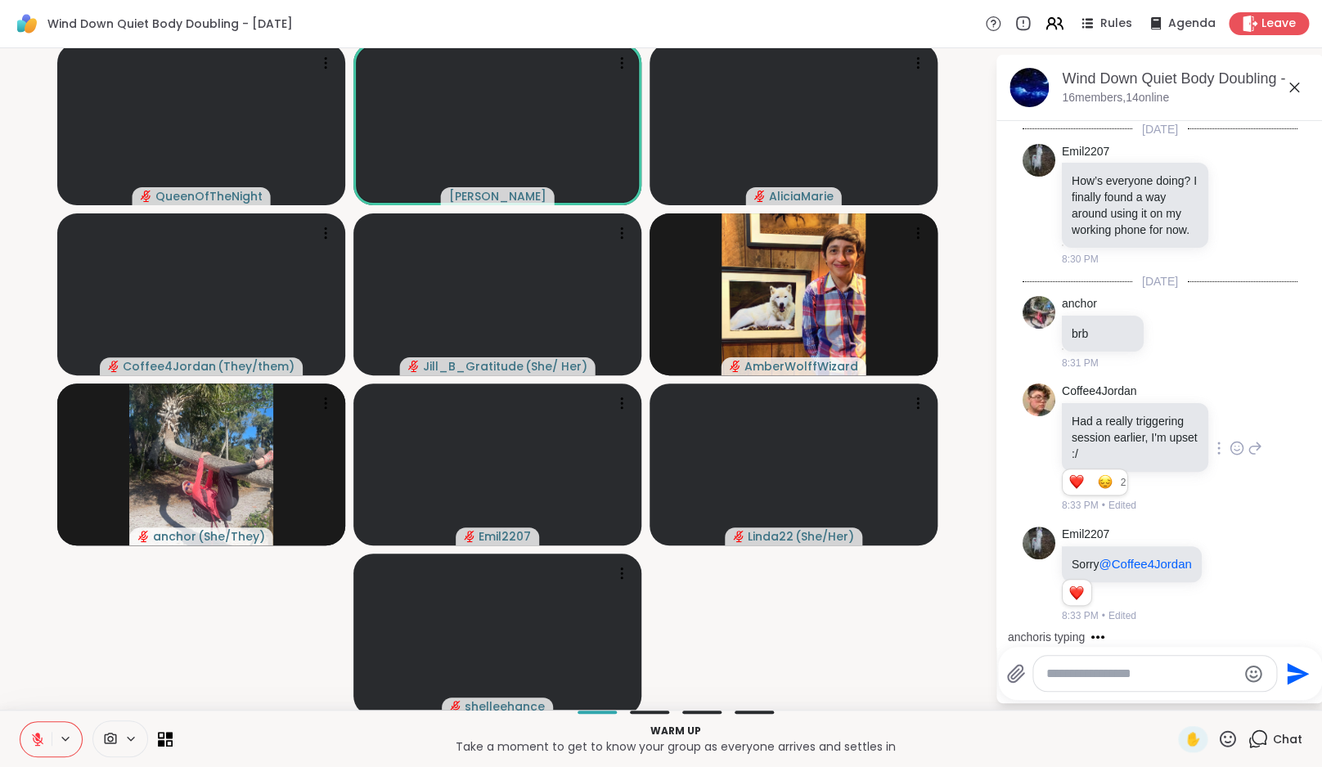
click at [1230, 440] on icon at bounding box center [1237, 448] width 15 height 16
click at [1230, 415] on div "Select Reaction: Heart" at bounding box center [1237, 422] width 15 height 15
click at [1248, 440] on icon at bounding box center [1255, 448] width 15 height 20
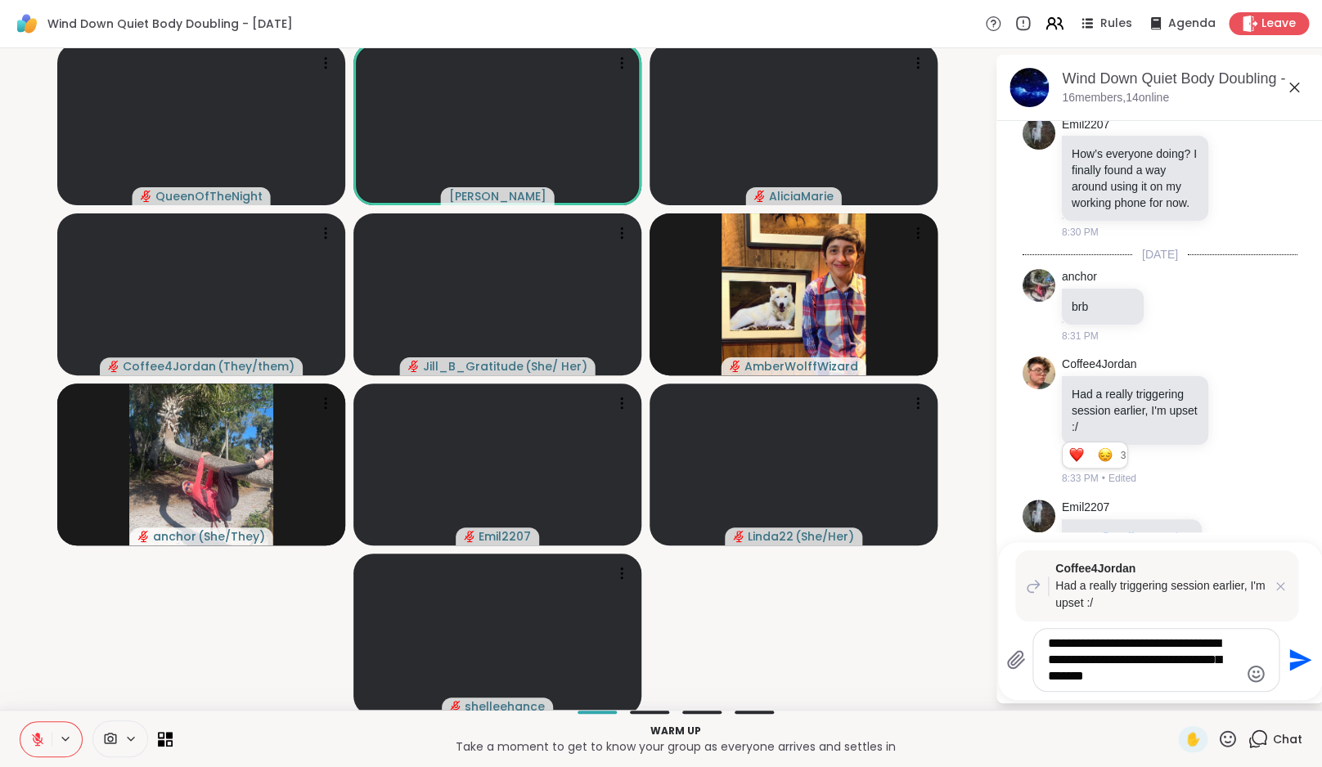
type textarea "**********"
click at [1254, 669] on icon "Emoji picker" at bounding box center [1256, 674] width 20 height 20
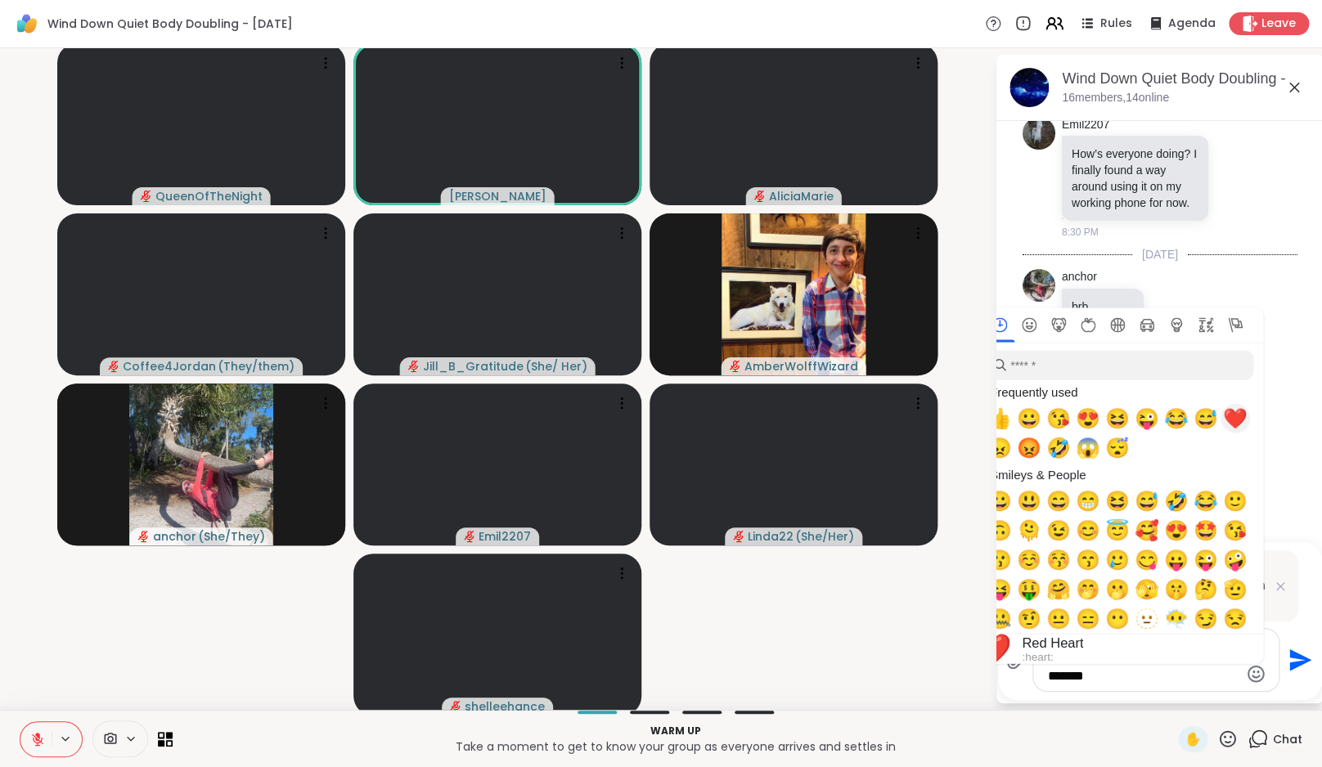
click at [1234, 420] on span "❤️" at bounding box center [1235, 418] width 25 height 23
click at [1298, 666] on icon "Send" at bounding box center [1298, 660] width 26 height 26
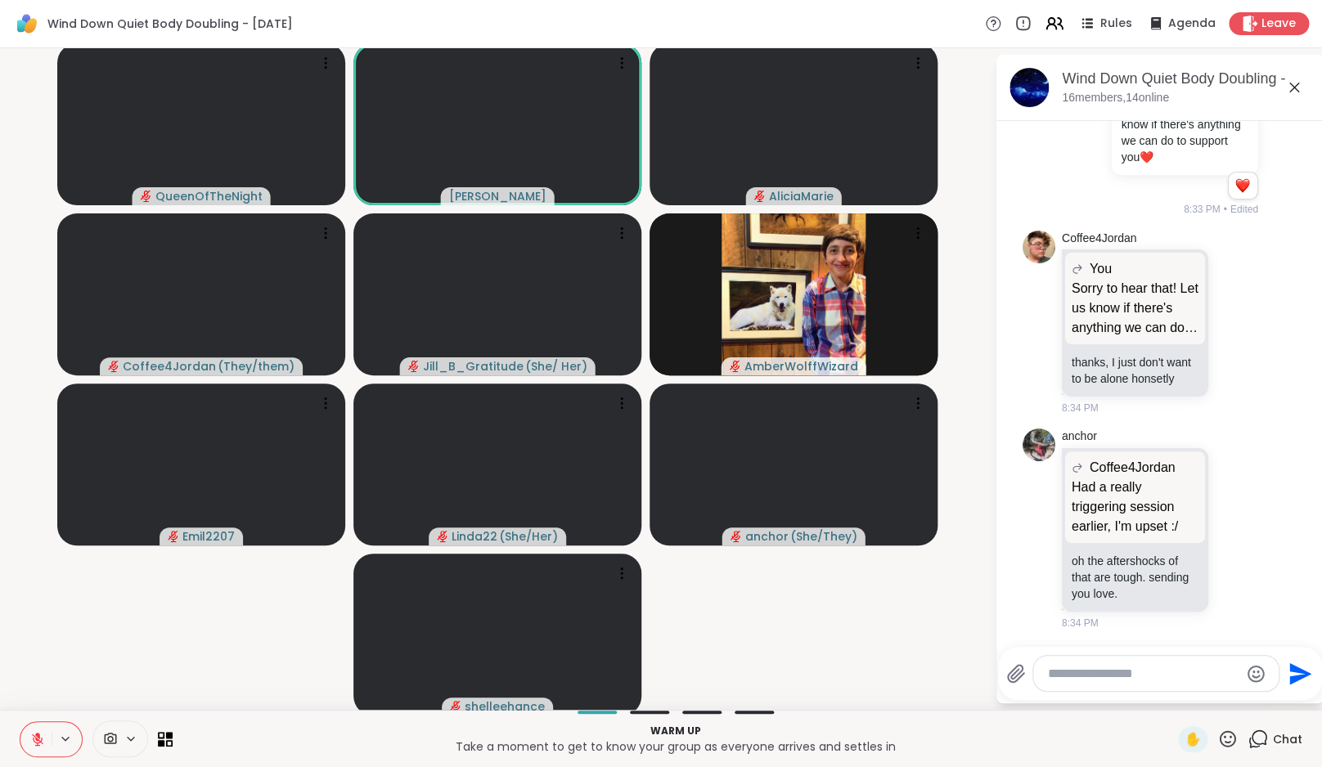
scroll to position [751, 0]
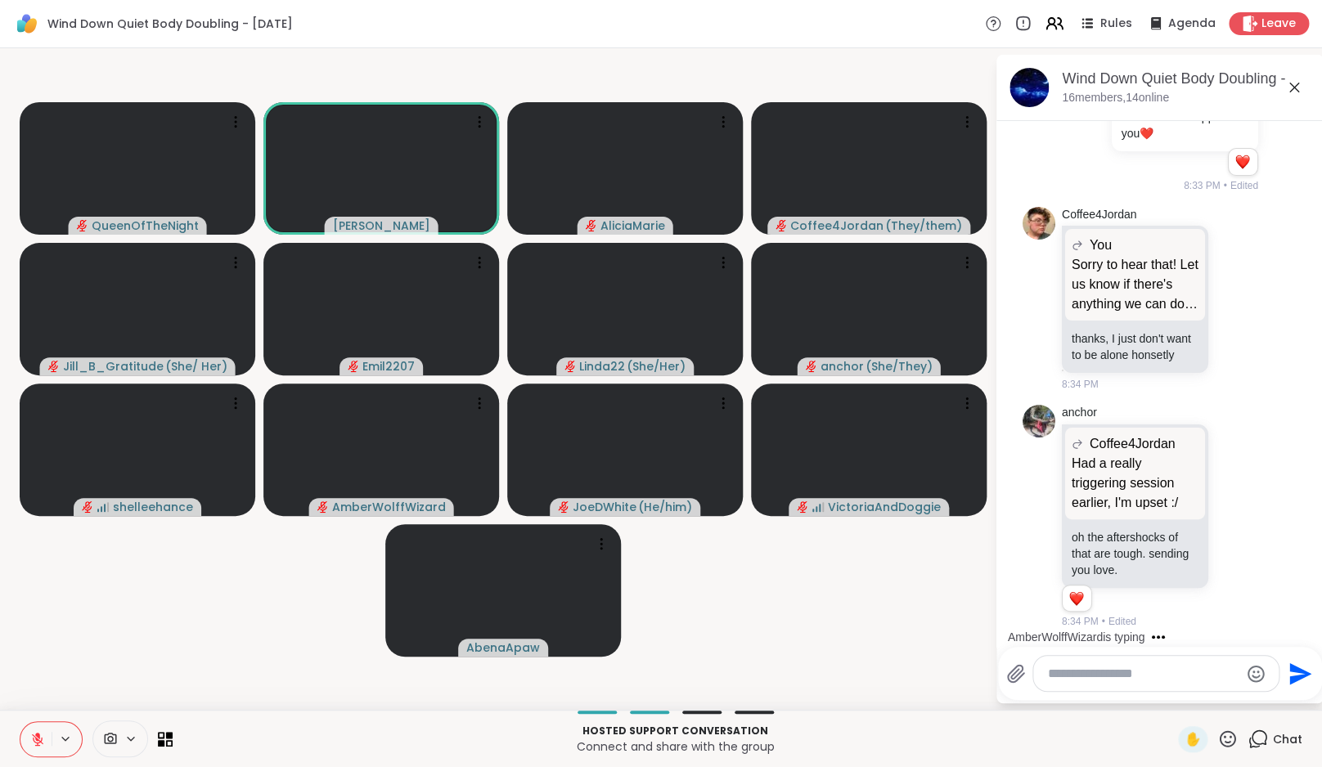
click at [39, 741] on icon at bounding box center [37, 739] width 15 height 15
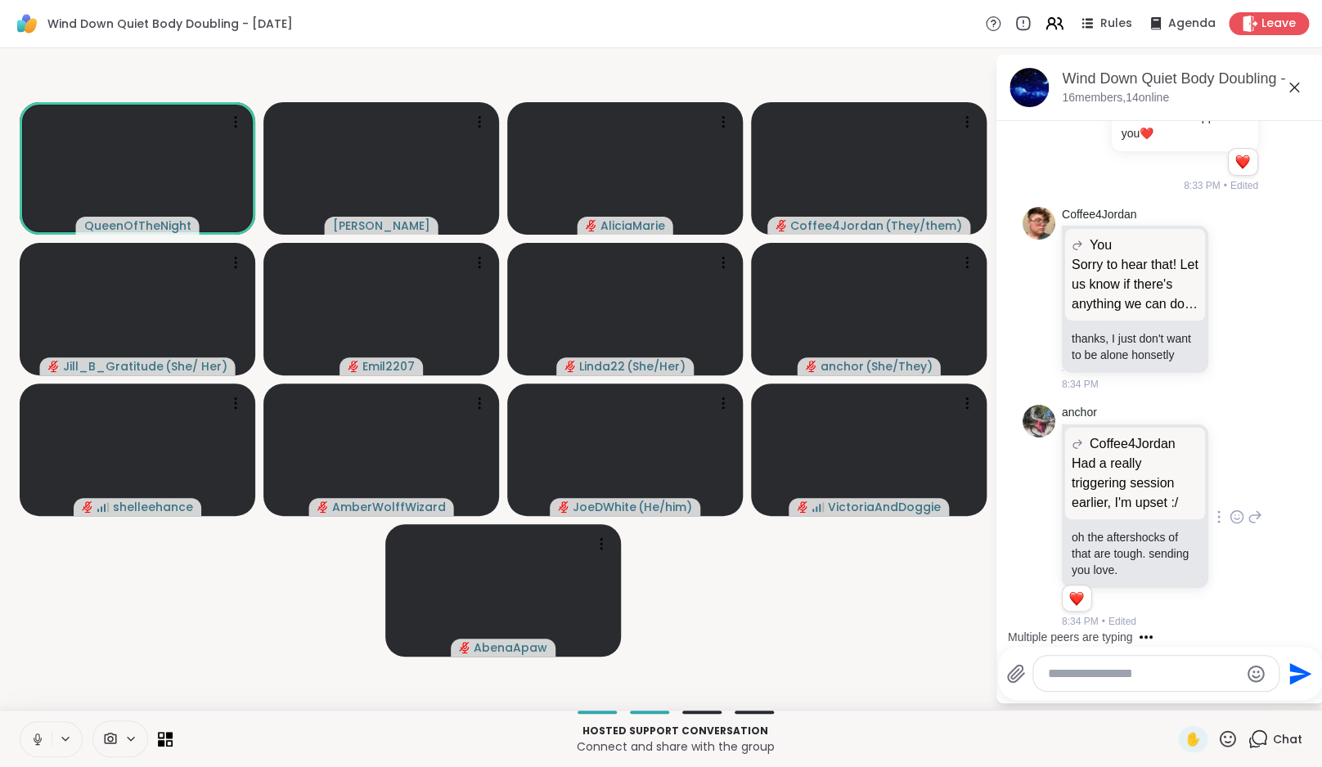
scroll to position [0, 0]
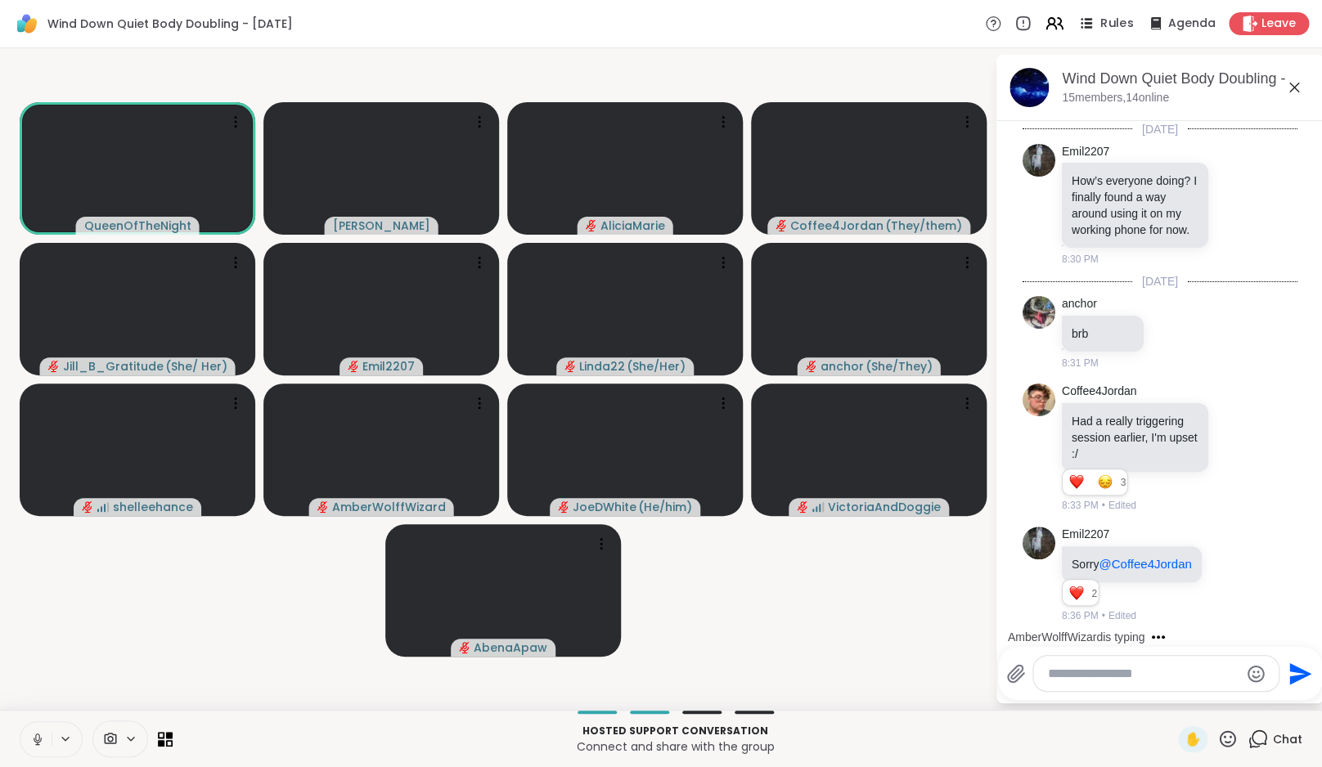
click at [1120, 19] on span "Rules" at bounding box center [1117, 24] width 34 height 17
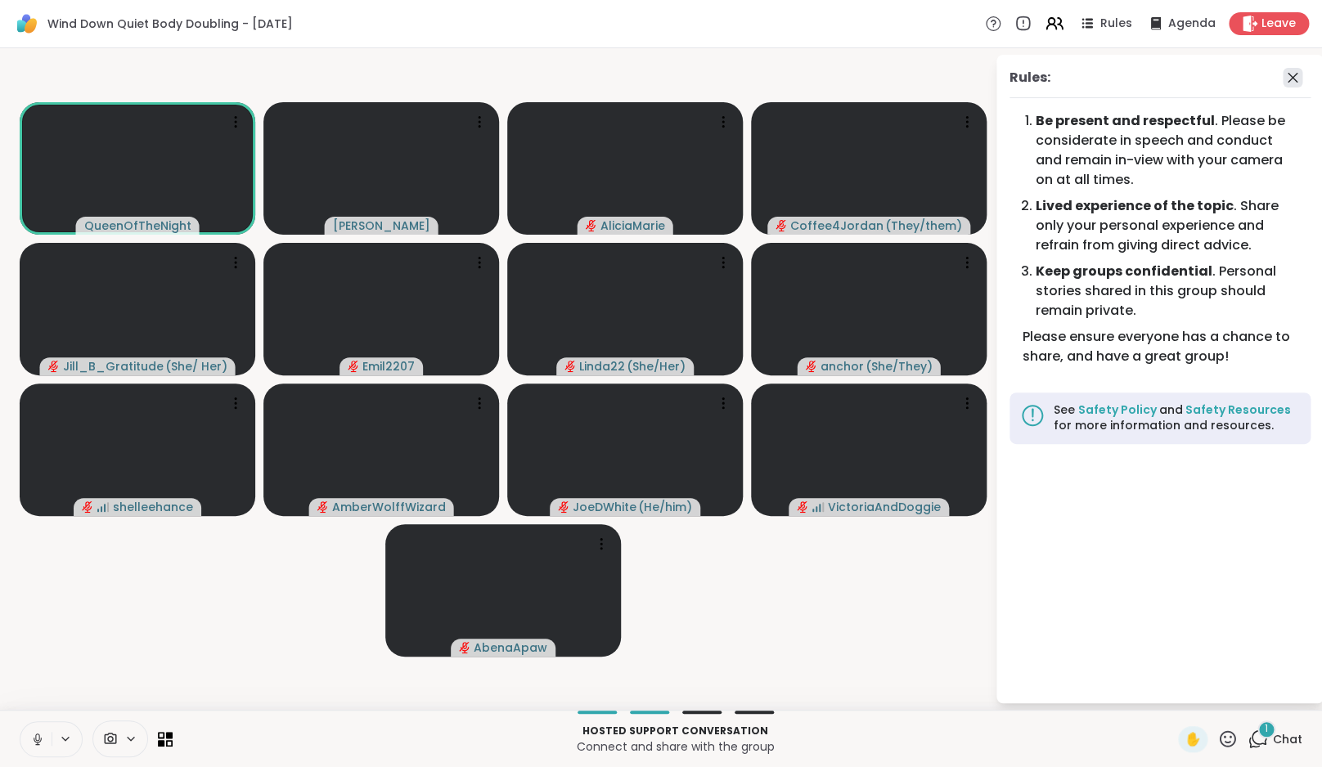
click at [1297, 74] on icon at bounding box center [1293, 78] width 10 height 10
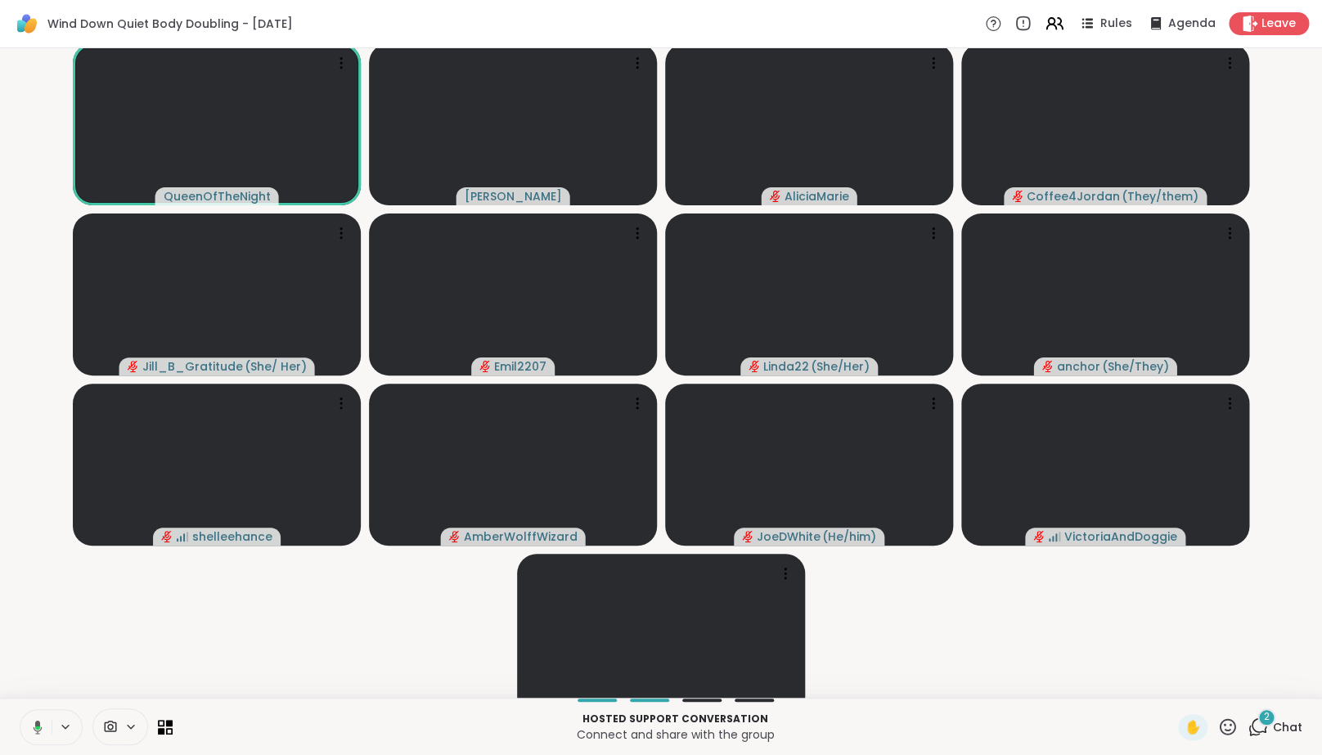
click at [1248, 726] on div "2 Chat" at bounding box center [1275, 727] width 55 height 26
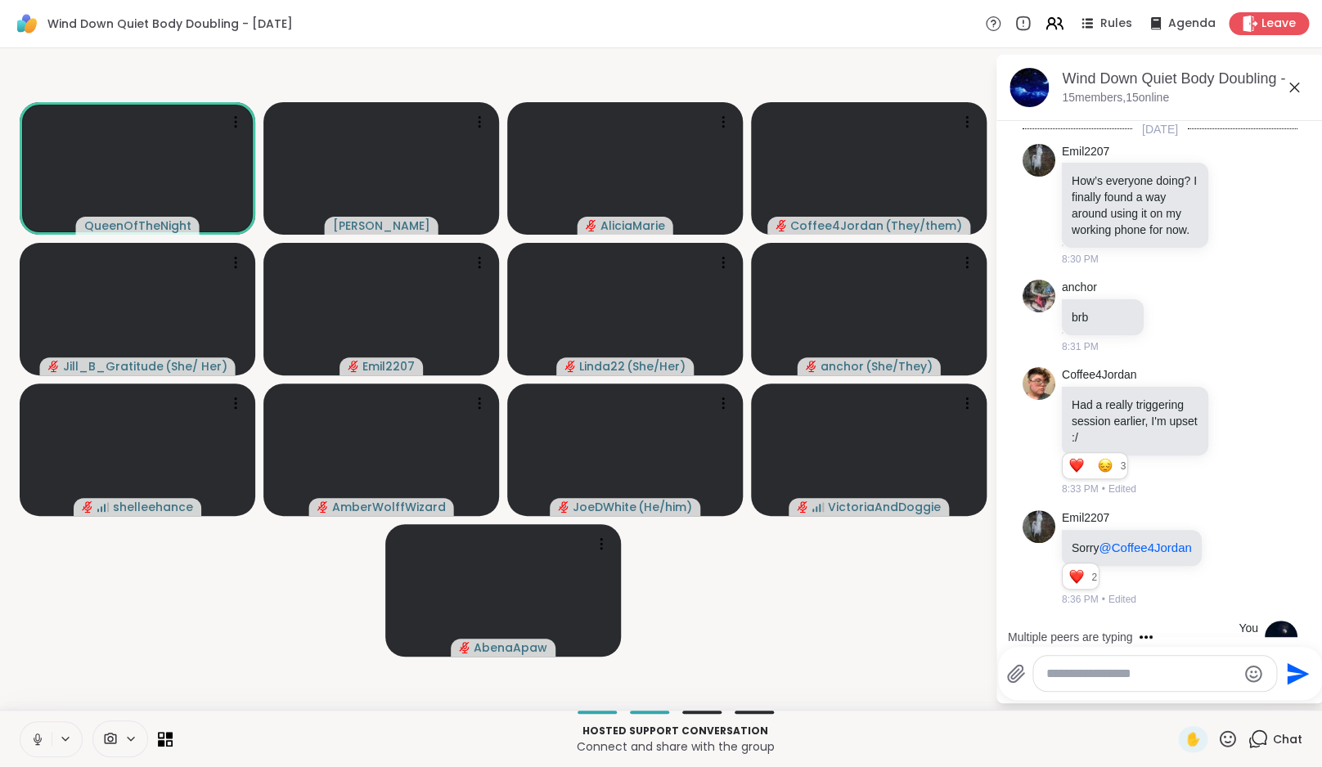
scroll to position [1299, 0]
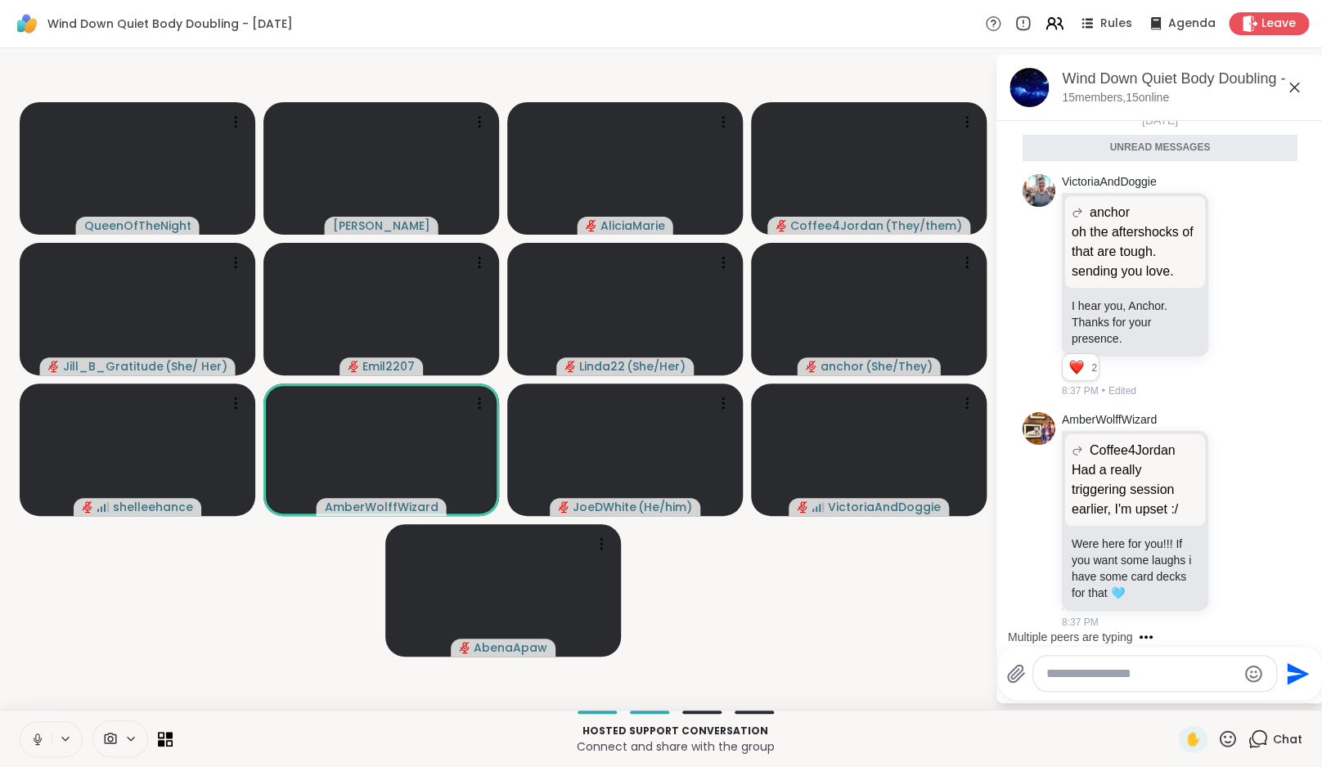
click at [112, 678] on video-player-container "QueenOfTheNight [PERSON_NAME] Coffee4Jordan ( They/them ) Jill_B_Gratitude ( Sh…" at bounding box center [497, 379] width 975 height 649
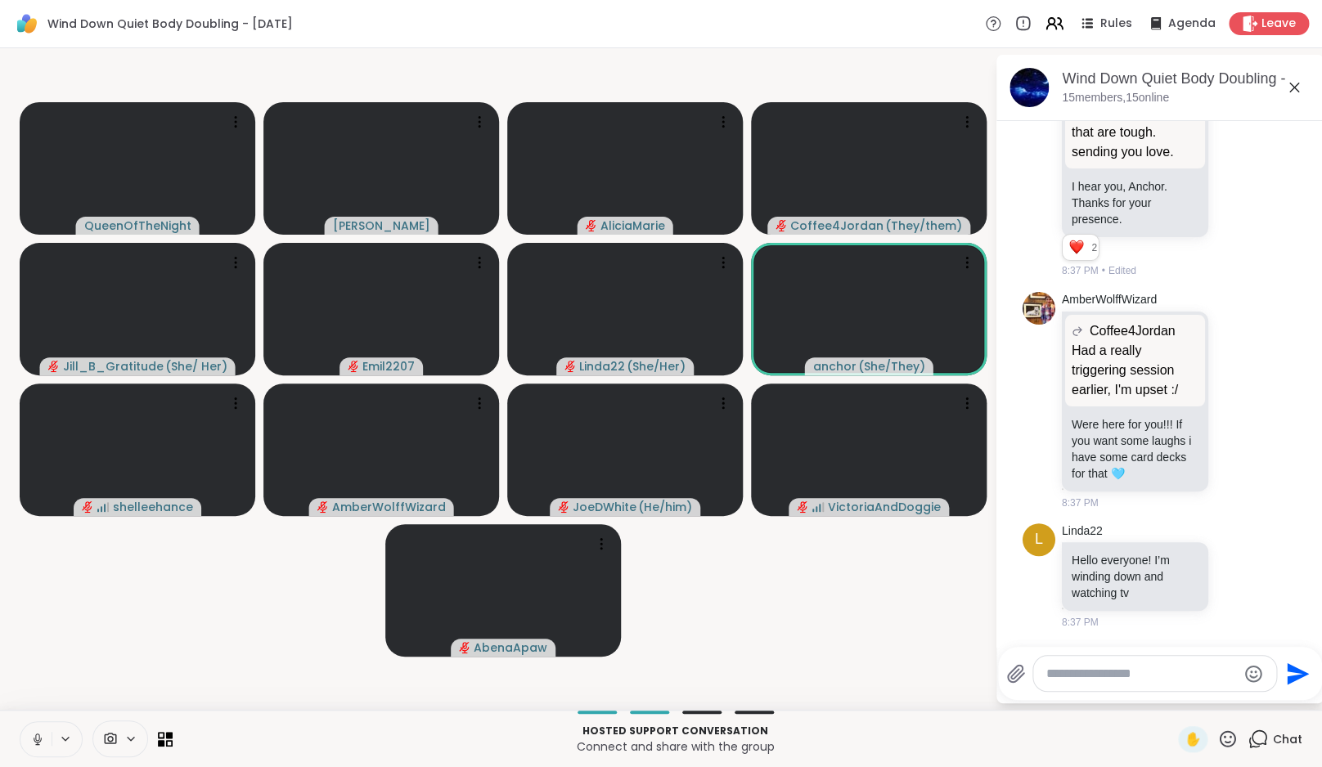
scroll to position [1483, 0]
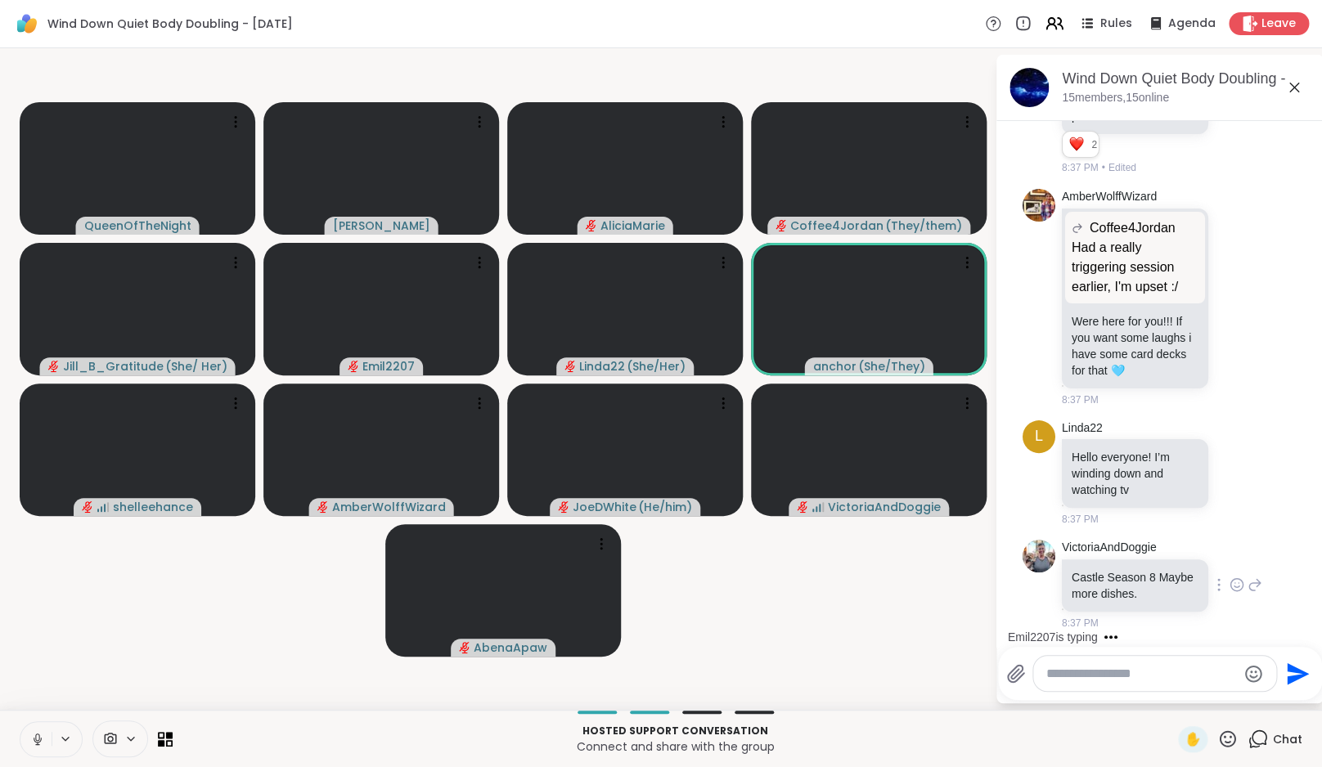
click at [1239, 587] on icon at bounding box center [1237, 585] width 15 height 16
click at [1237, 558] on div "Select Reaction: Heart" at bounding box center [1237, 558] width 15 height 15
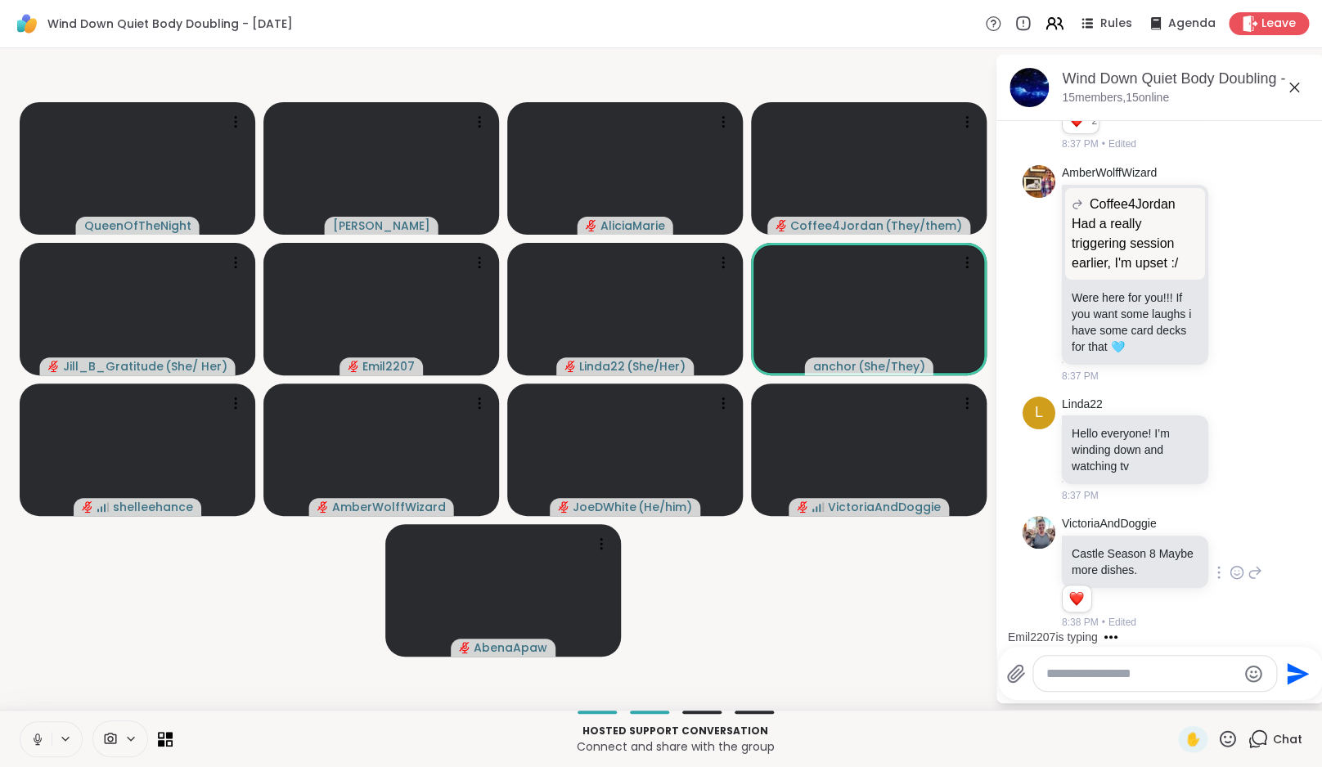
scroll to position [1507, 0]
click at [1231, 451] on icon at bounding box center [1237, 449] width 15 height 16
click at [1230, 416] on div "Select Reaction: Heart" at bounding box center [1237, 423] width 15 height 15
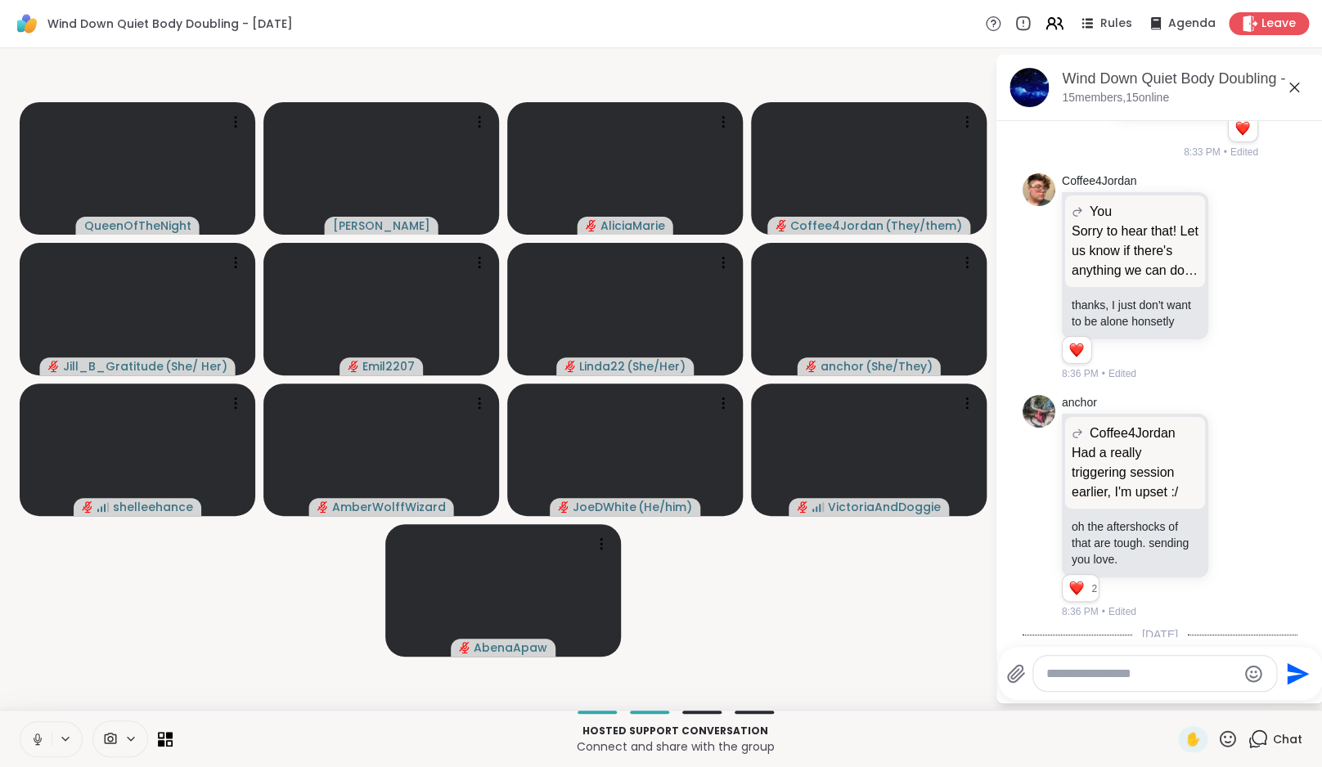
scroll to position [702, 0]
click at [1230, 286] on icon at bounding box center [1237, 277] width 15 height 16
click at [1232, 259] on div "Select Reaction: Heart" at bounding box center [1237, 251] width 15 height 15
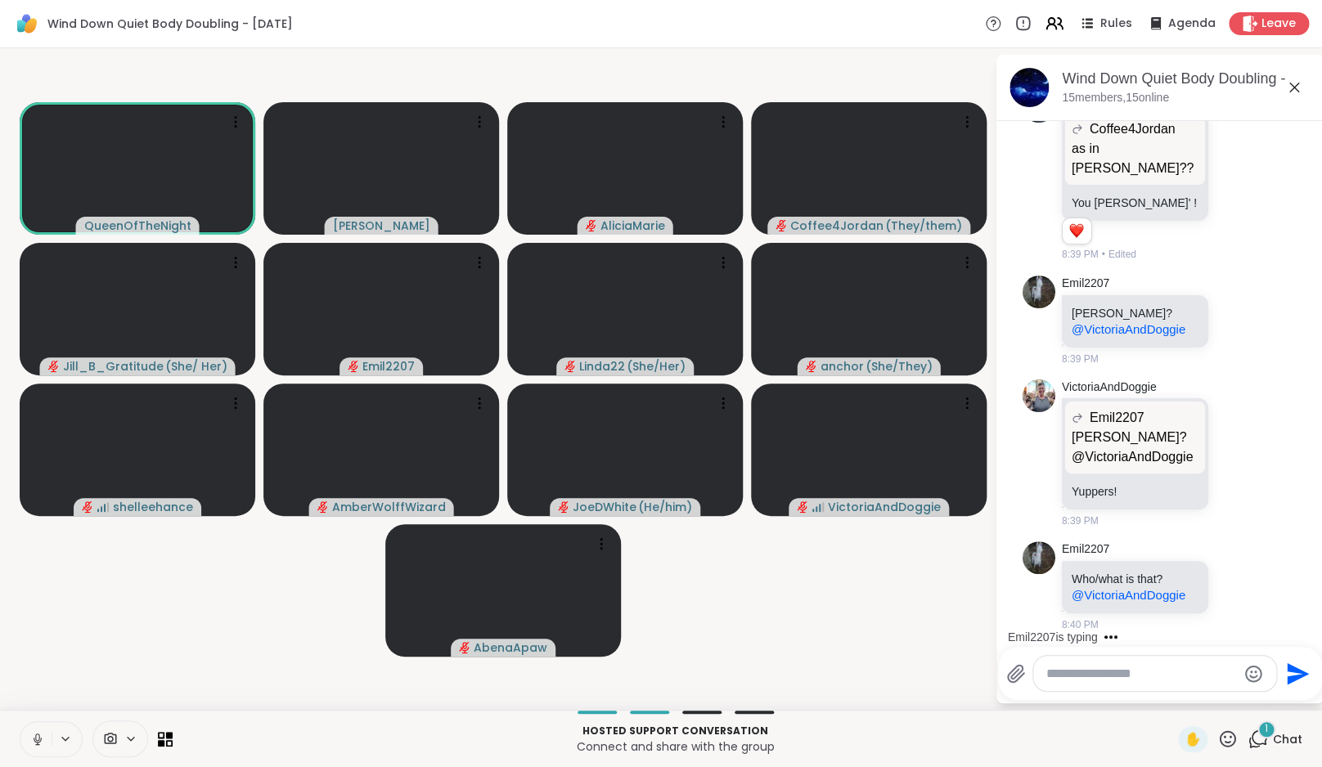
scroll to position [2929, 0]
click at [39, 746] on button at bounding box center [35, 739] width 31 height 34
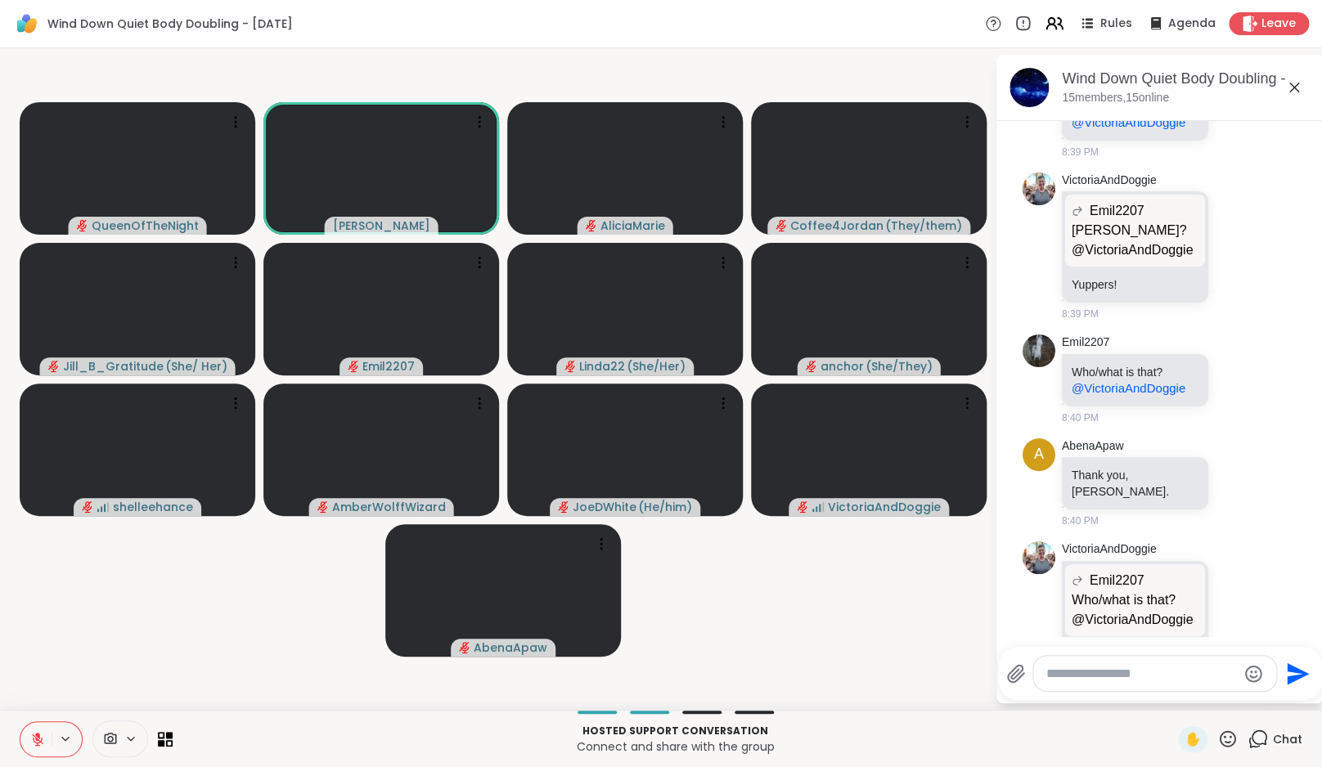
scroll to position [3231, 0]
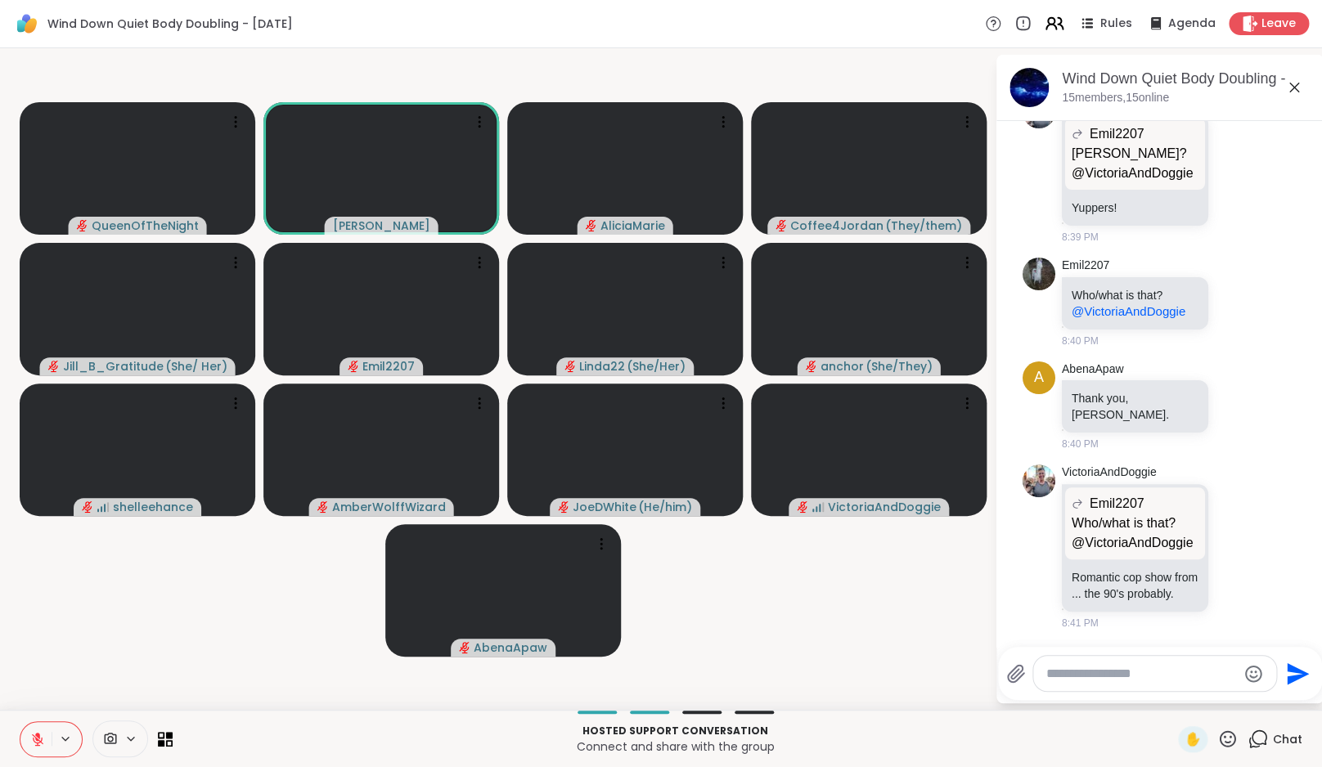
click at [1054, 29] on icon at bounding box center [1054, 23] width 20 height 20
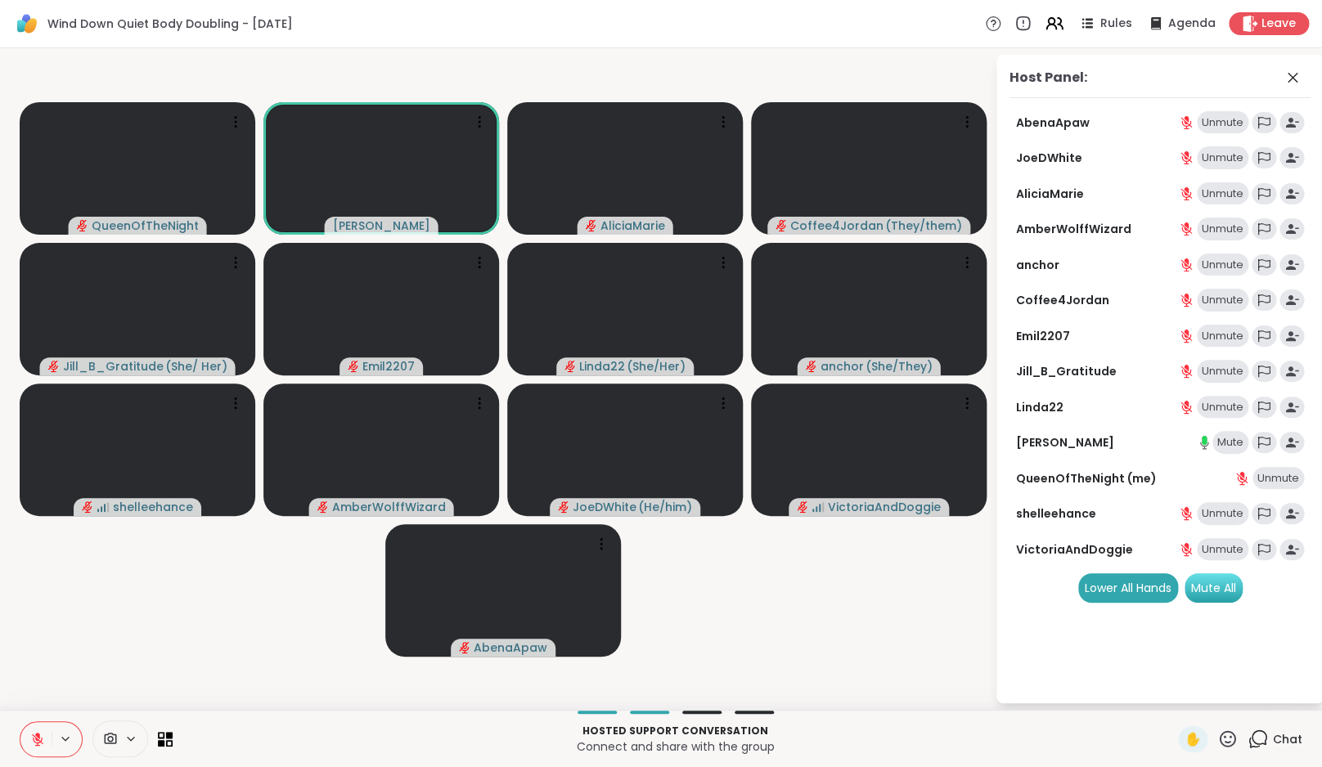
click at [1243, 596] on div "Mute All" at bounding box center [1214, 587] width 58 height 29
click at [1270, 728] on div "2" at bounding box center [1266, 730] width 18 height 18
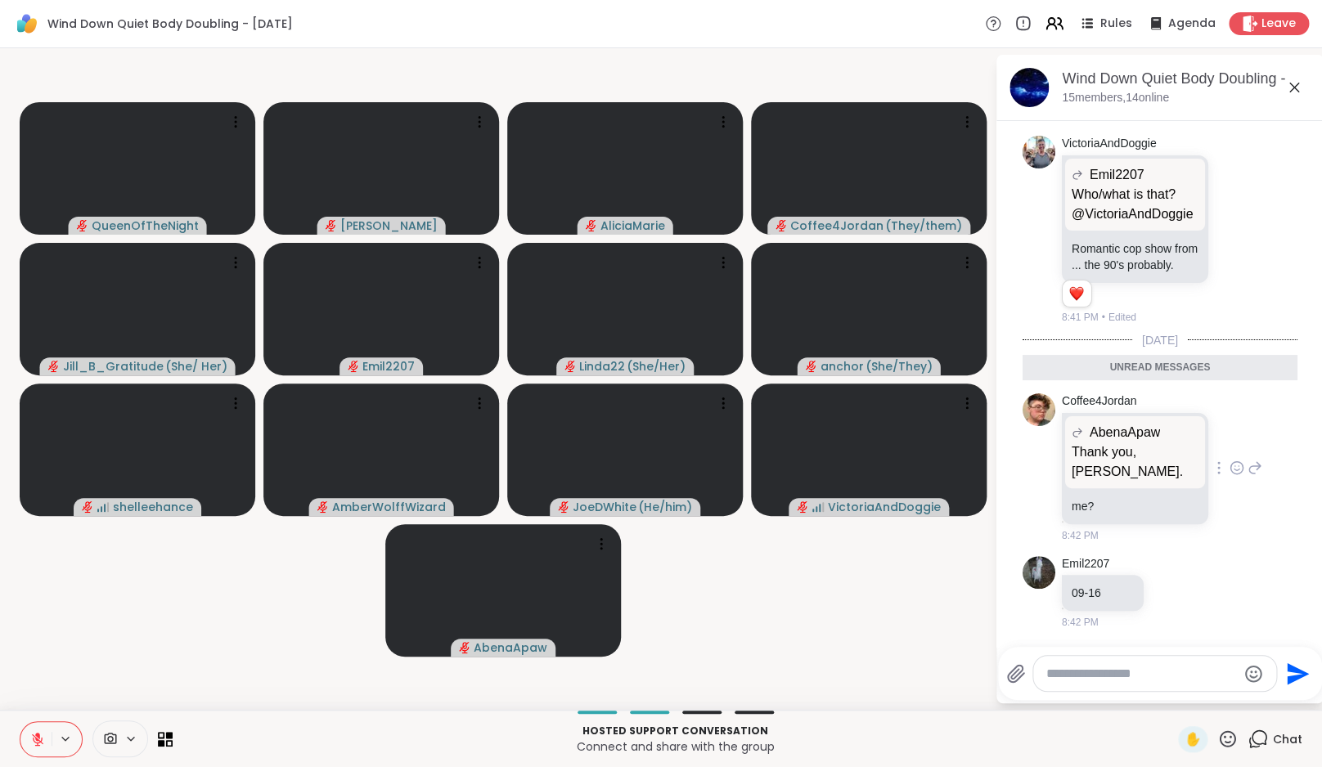
scroll to position [3543, 0]
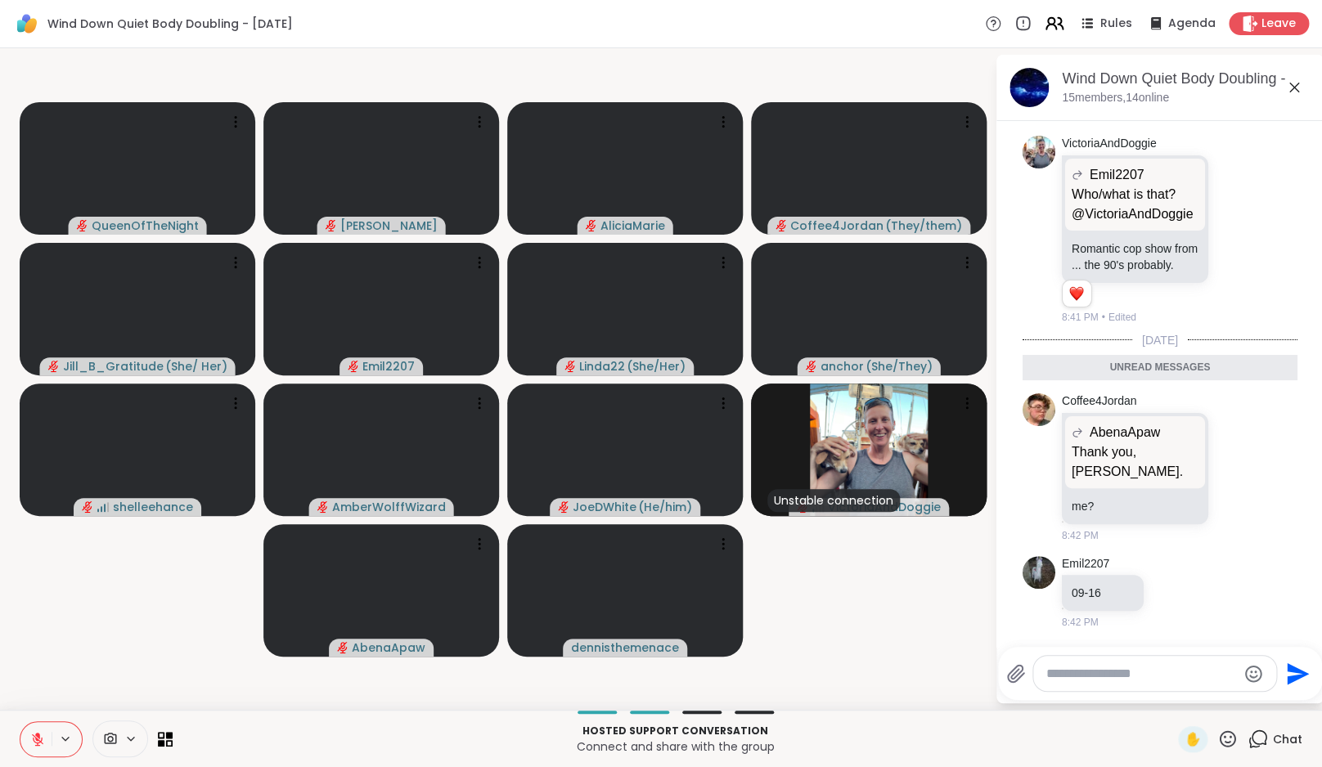
click at [1063, 25] on icon at bounding box center [1060, 23] width 5 height 11
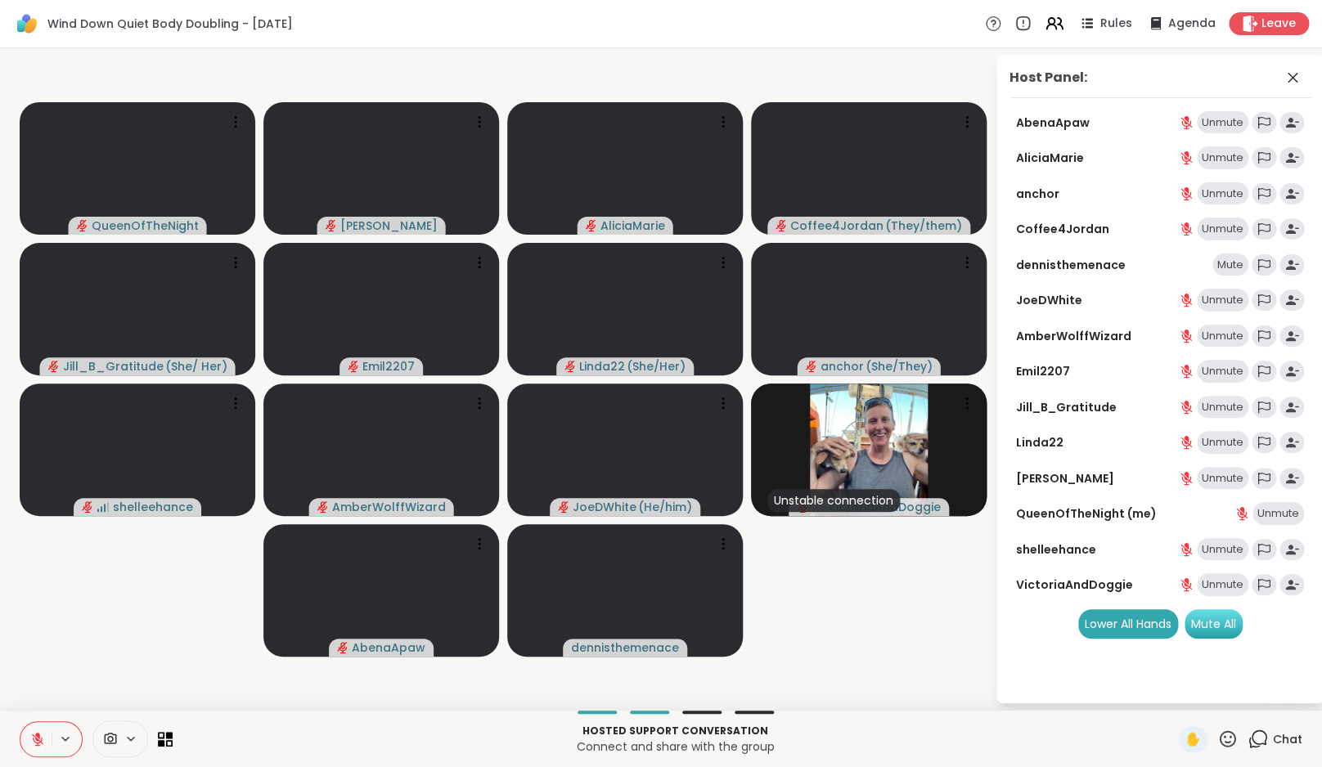
click at [1220, 620] on div "Mute All" at bounding box center [1214, 623] width 58 height 29
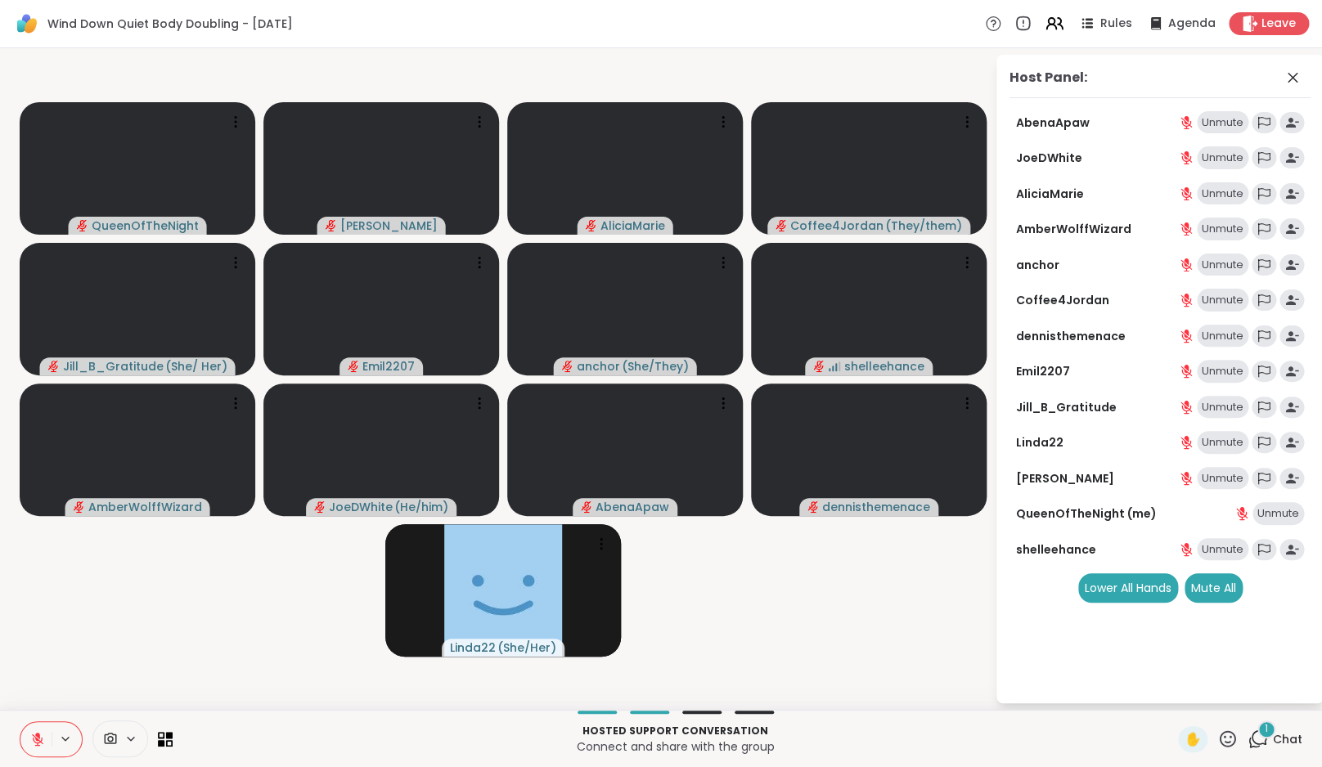
click at [1264, 737] on div "1" at bounding box center [1266, 730] width 18 height 18
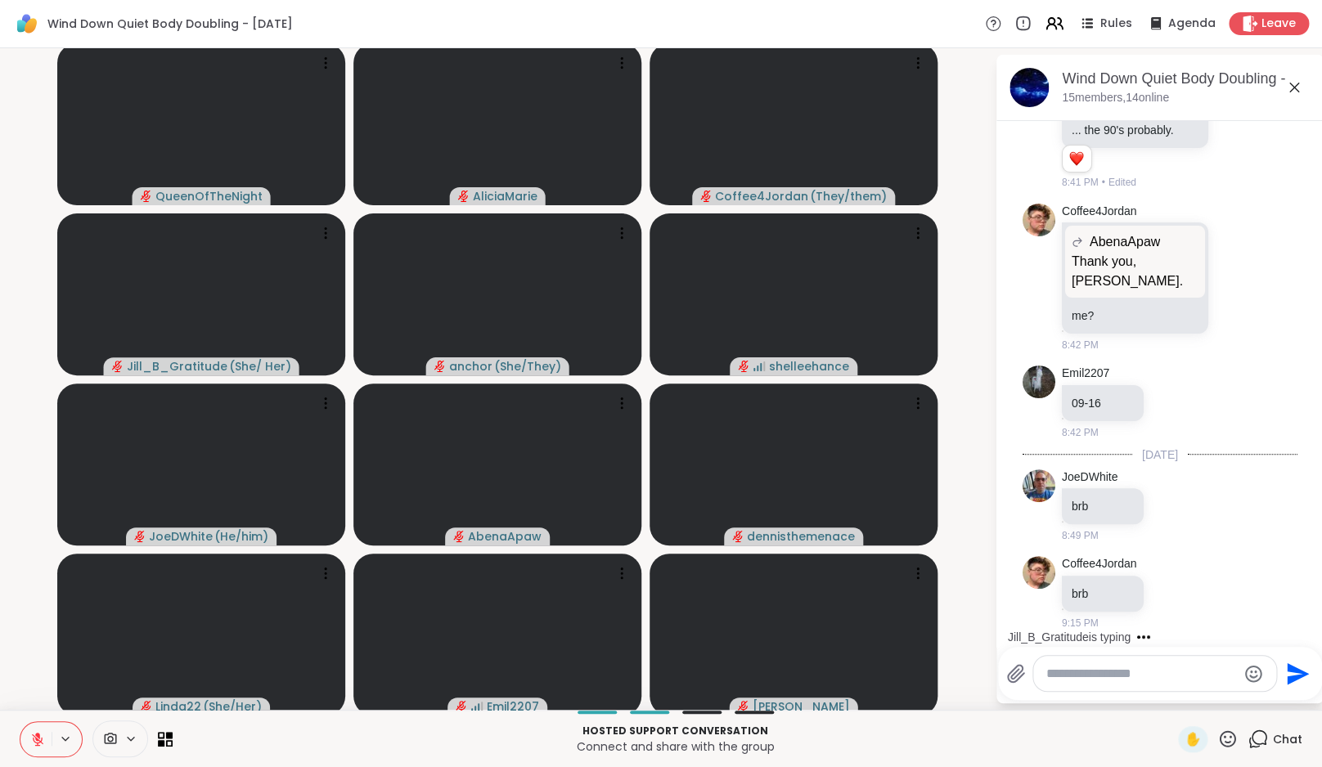
scroll to position [3815, 0]
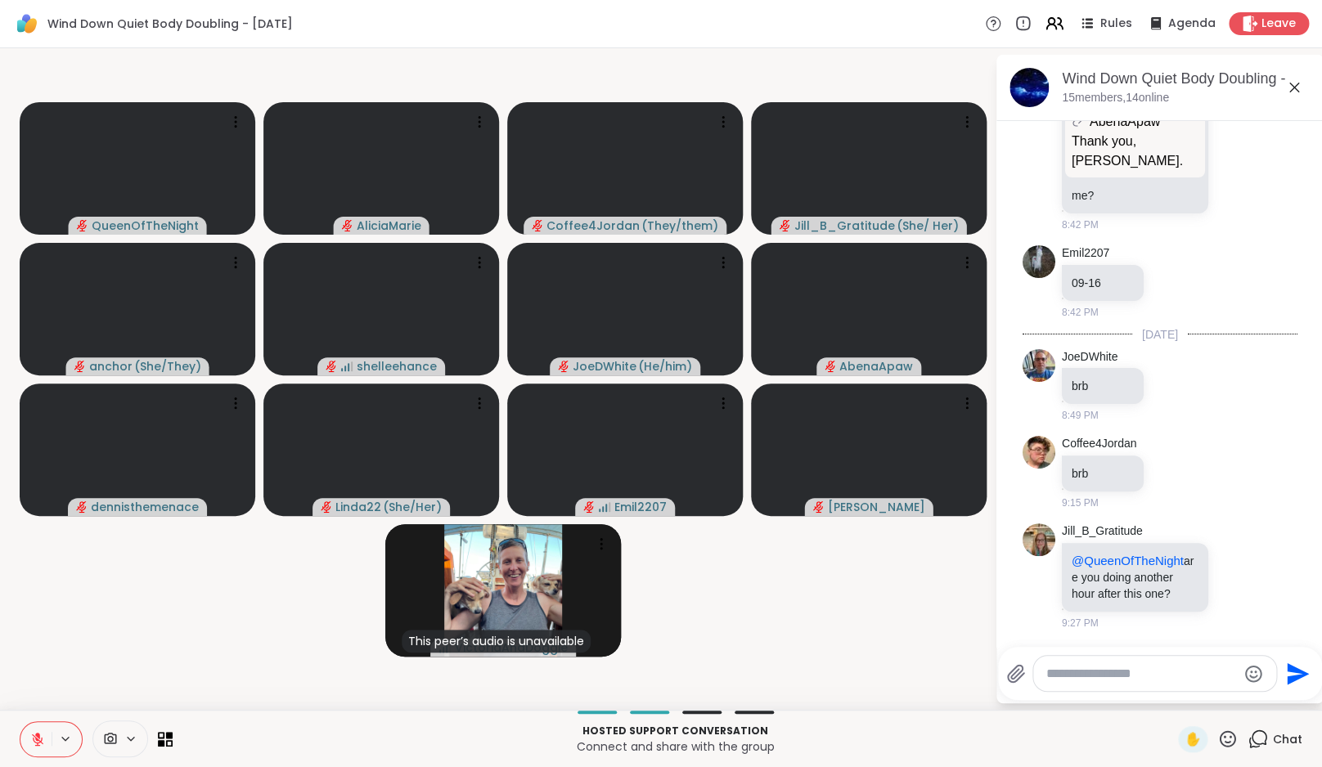
click at [1152, 668] on textarea "Type your message" at bounding box center [1141, 674] width 191 height 16
type textarea "***"
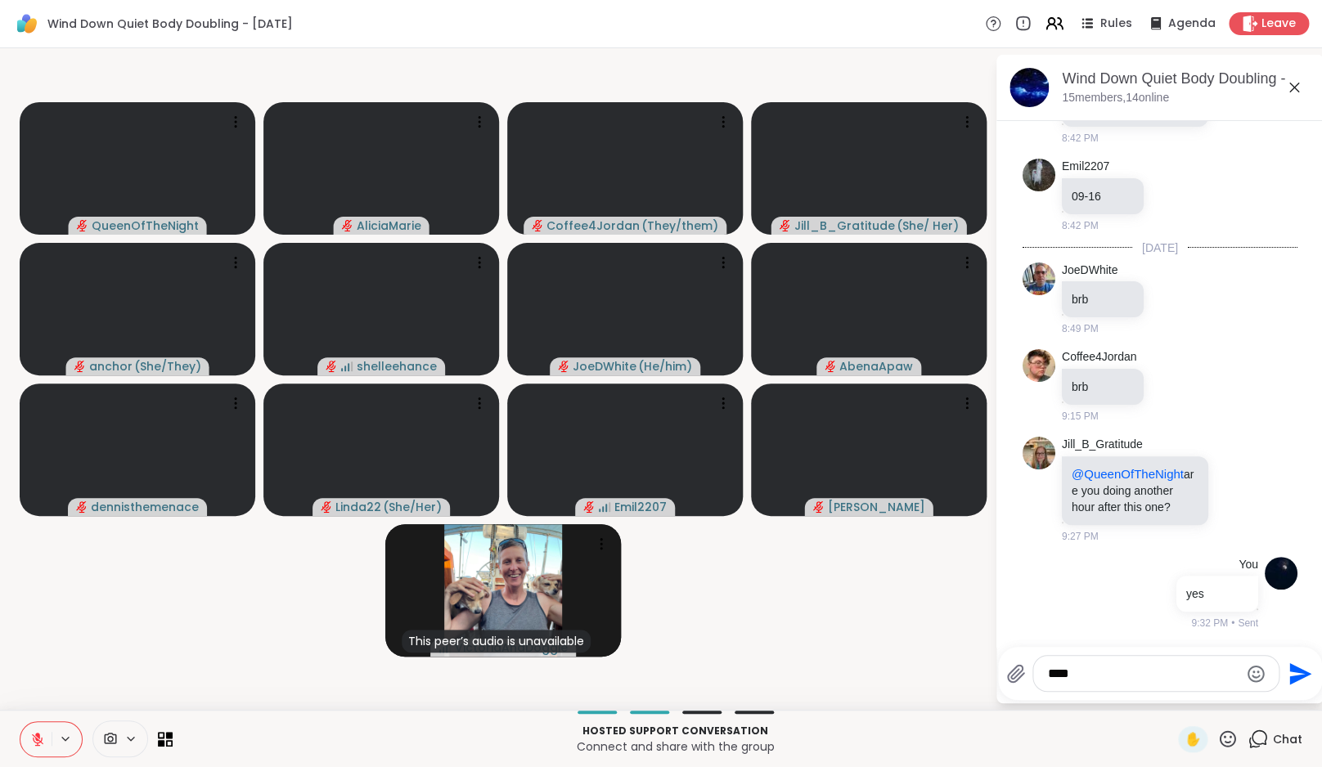
type textarea "*****"
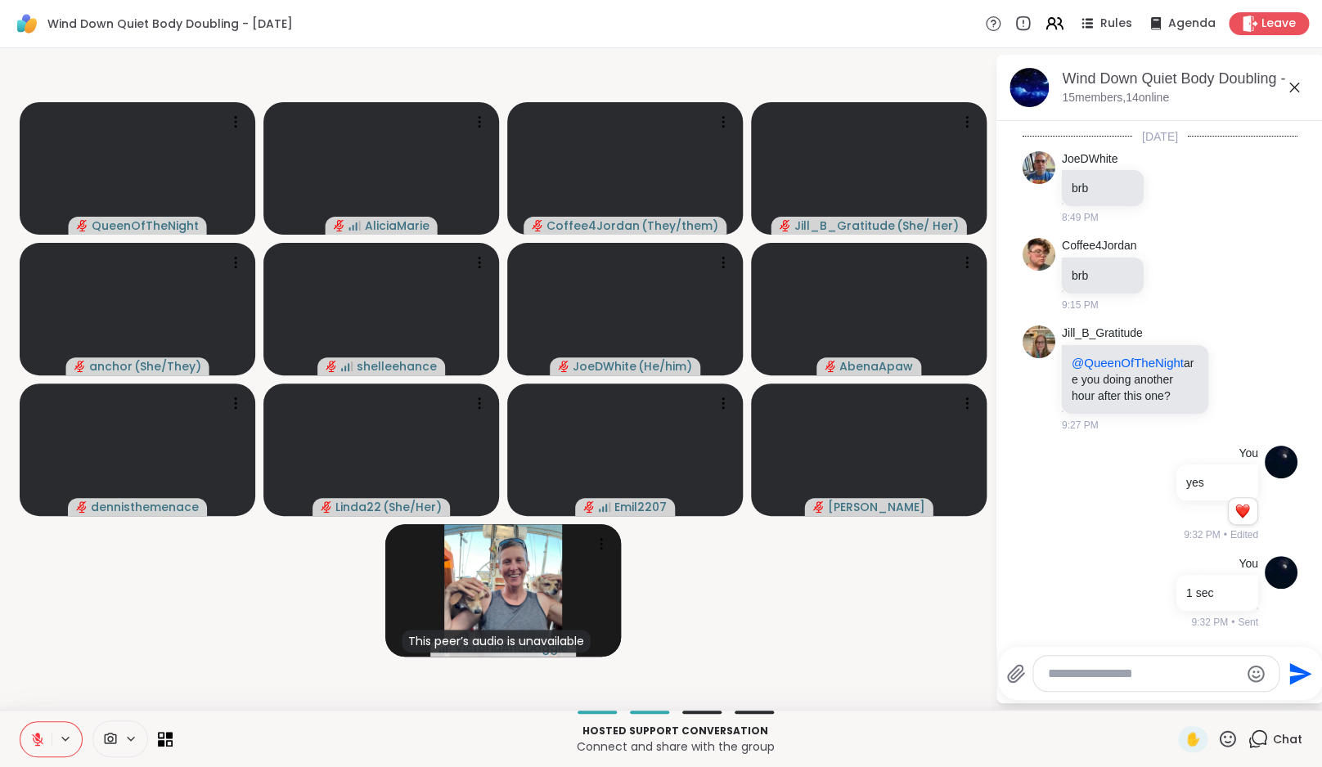
click at [1178, 670] on textarea "Type your message" at bounding box center [1143, 674] width 191 height 16
paste textarea "**********"
type textarea "**********"
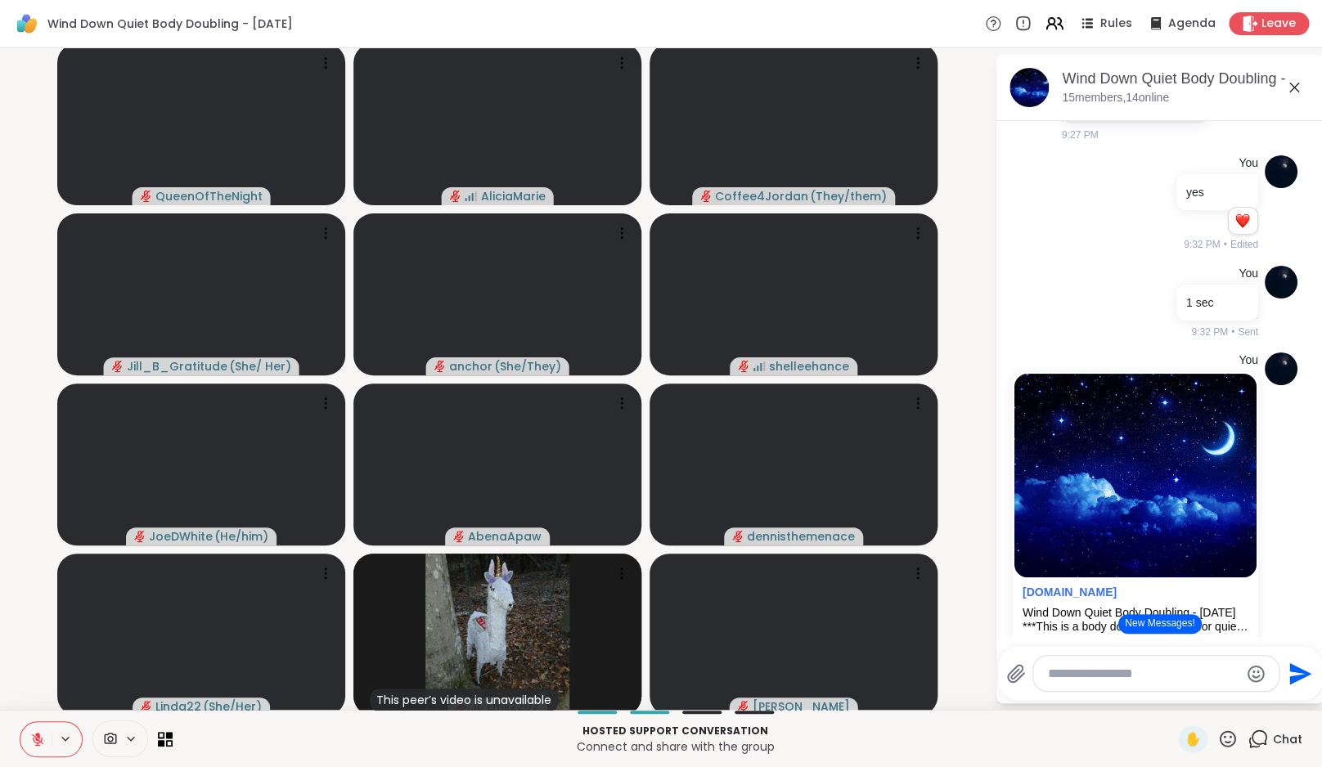
click at [1176, 624] on button "New Messages!" at bounding box center [1159, 624] width 83 height 20
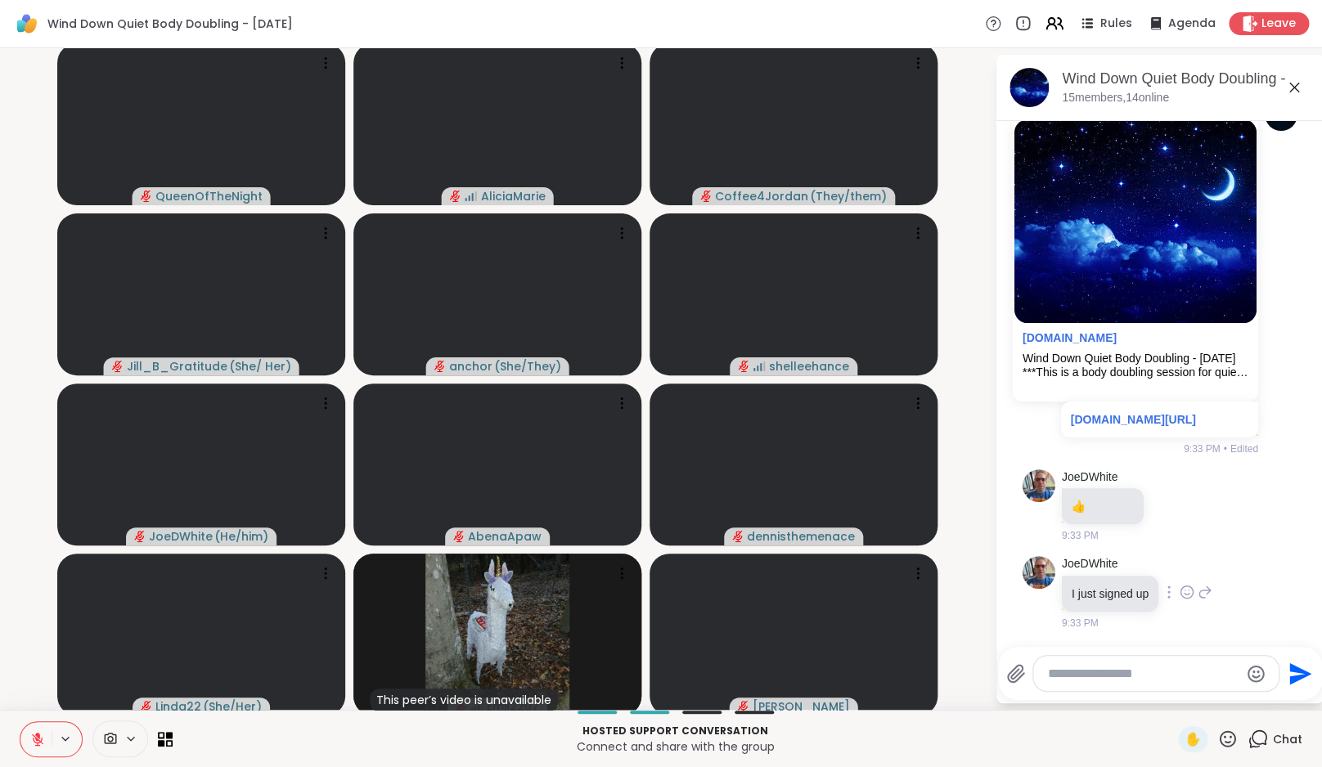
click at [1185, 591] on icon at bounding box center [1185, 591] width 0 height 0
click at [1189, 562] on div "Select Reaction: Heart" at bounding box center [1187, 566] width 15 height 15
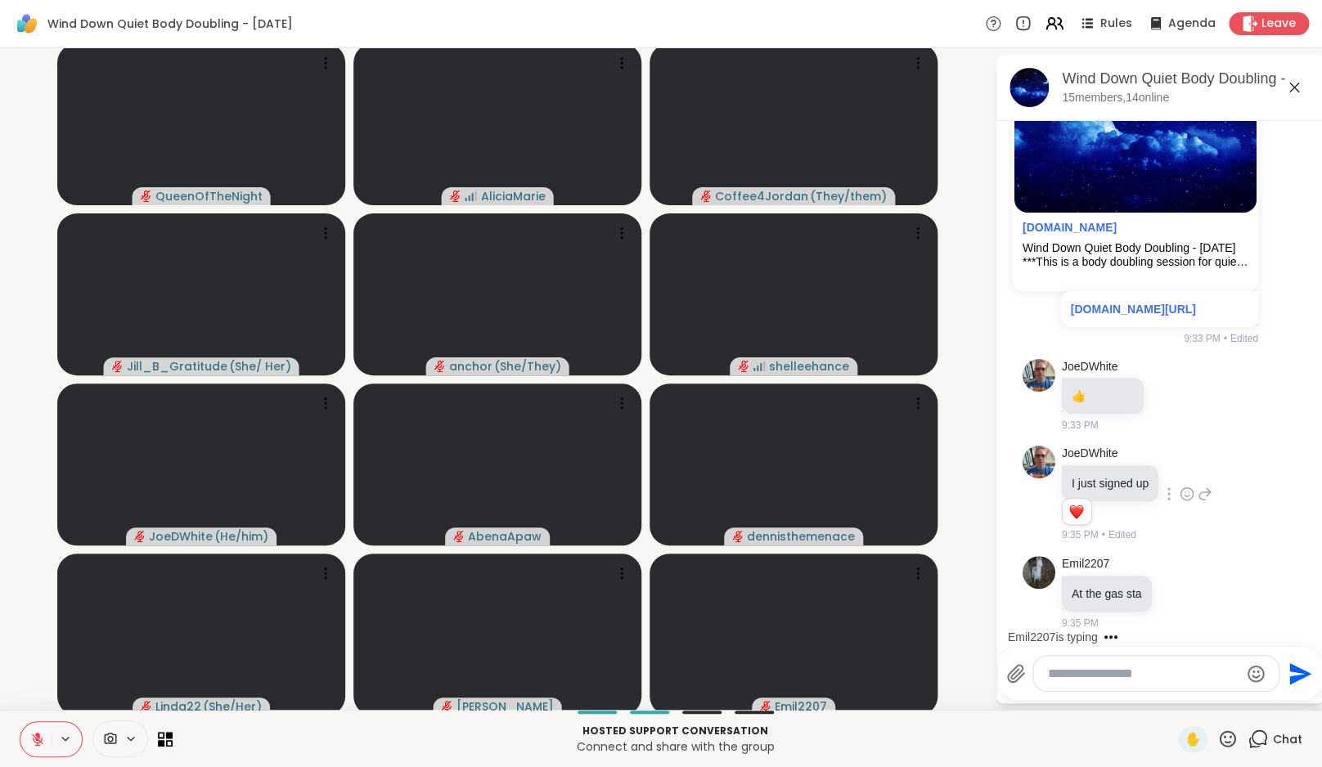
scroll to position [4805, 0]
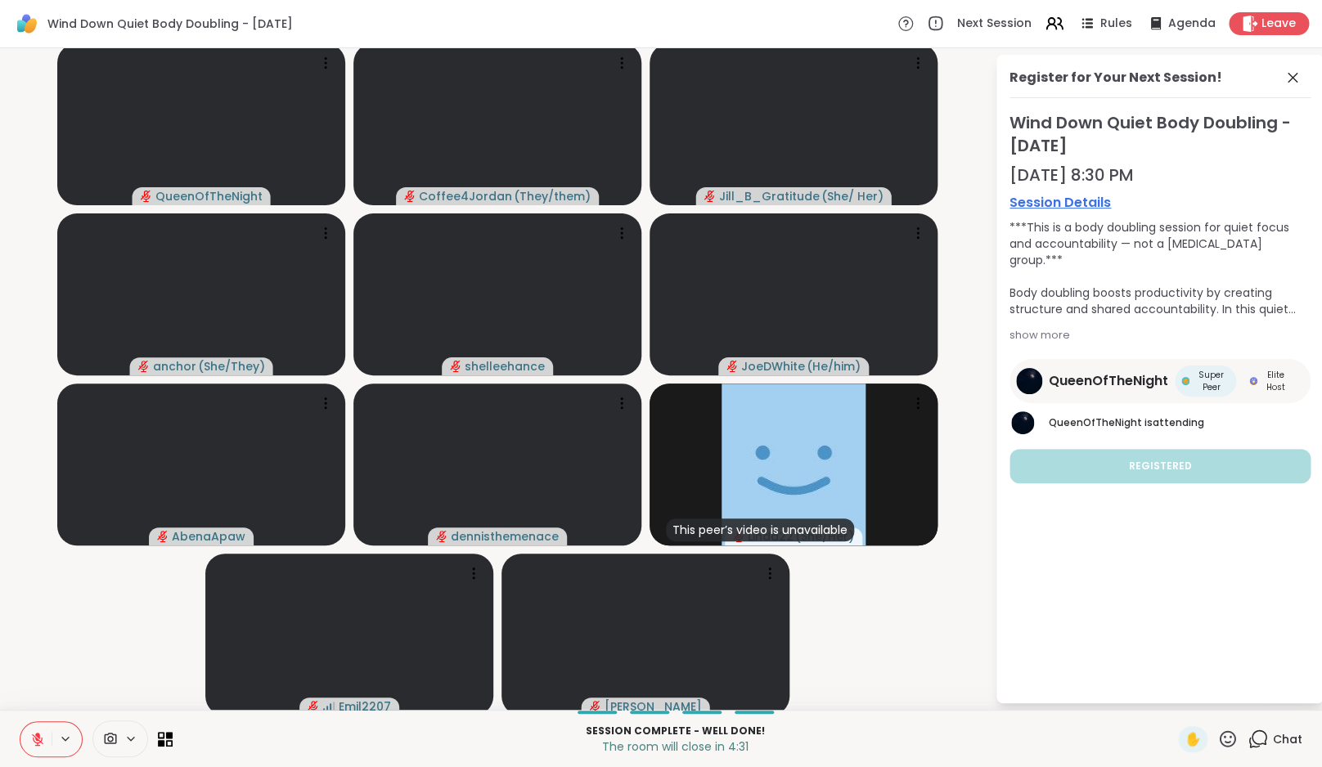
click at [1266, 744] on icon at bounding box center [1260, 738] width 16 height 15
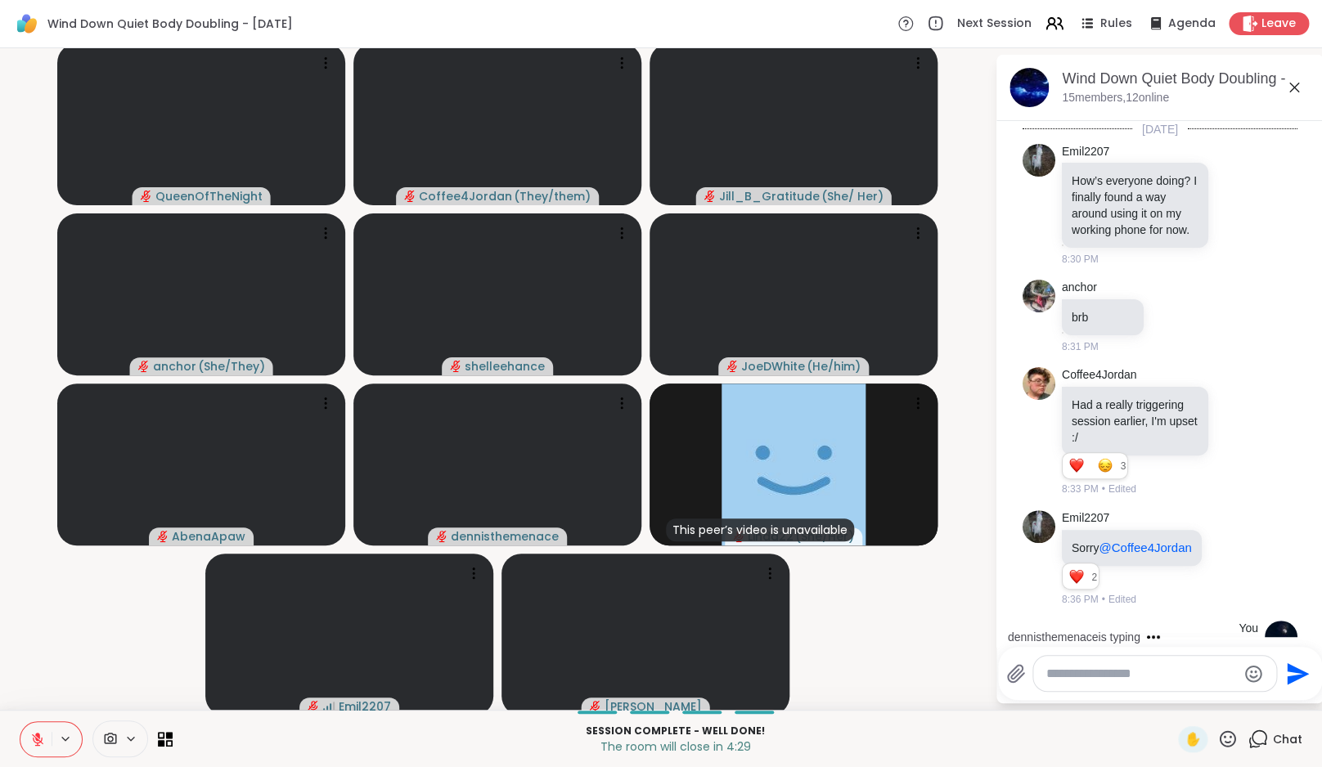
scroll to position [4788, 0]
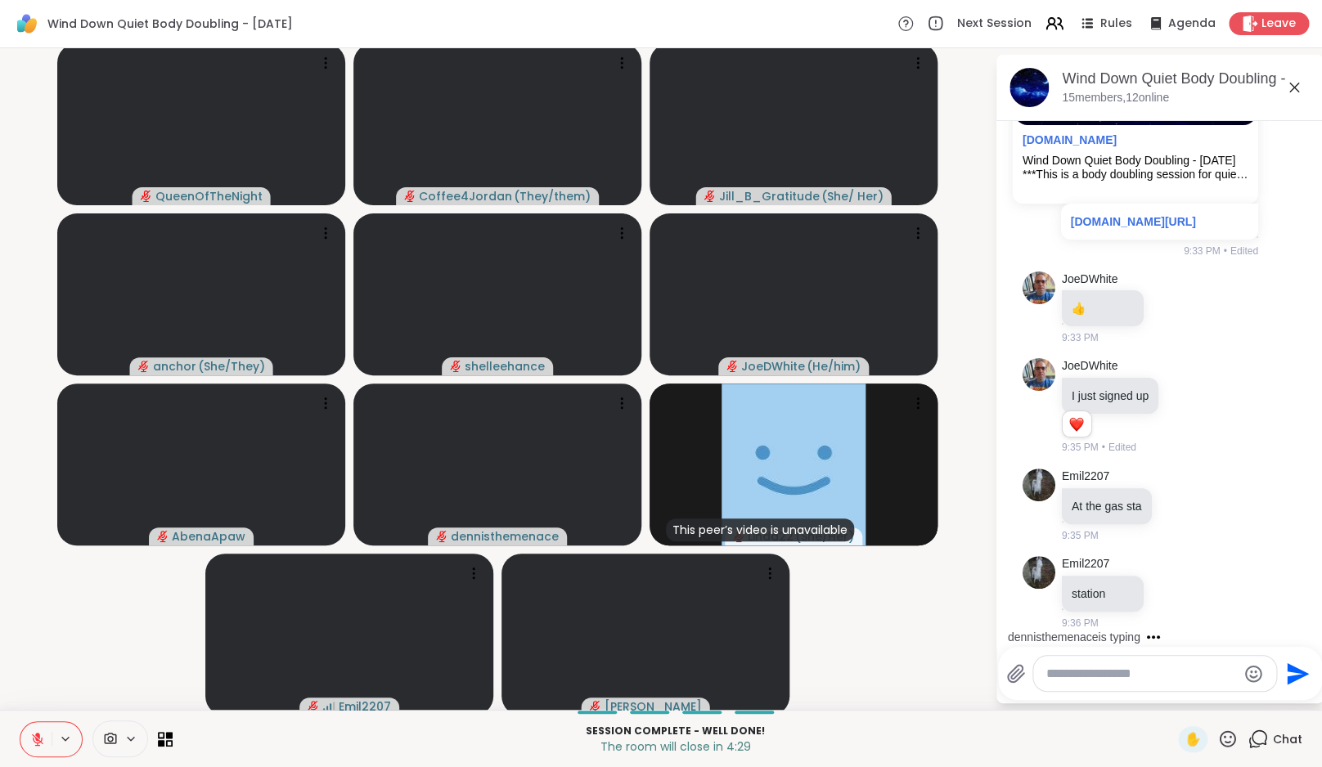
click at [1126, 666] on textarea "Type your message" at bounding box center [1141, 674] width 191 height 16
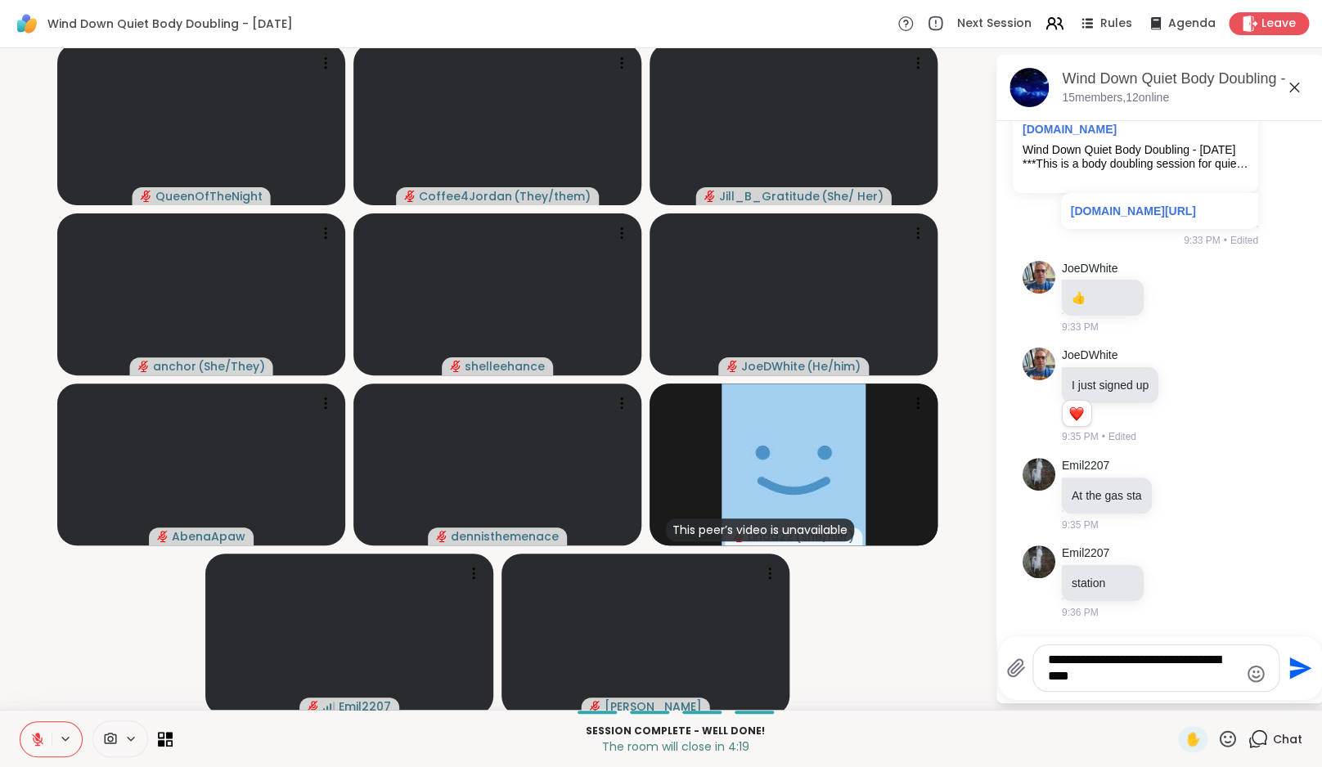
type textarea "**********"
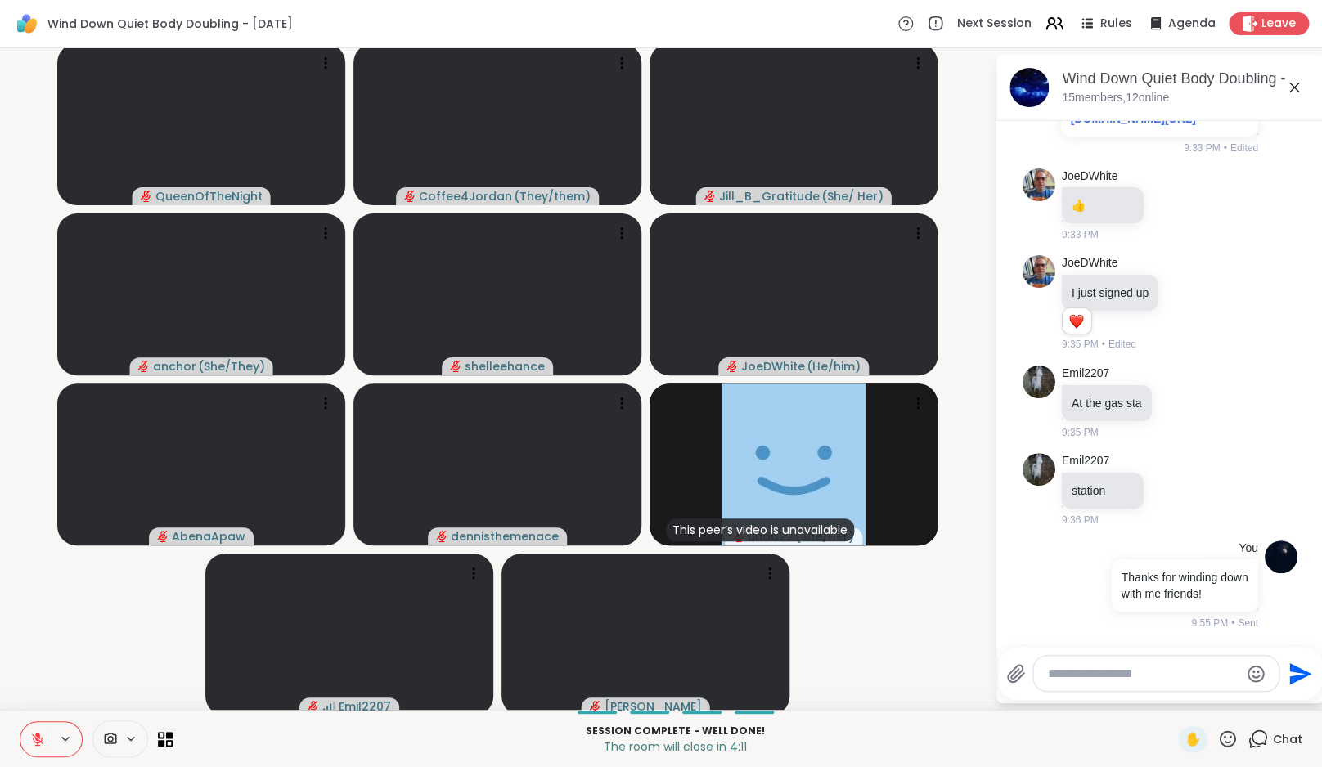
scroll to position [4995, 0]
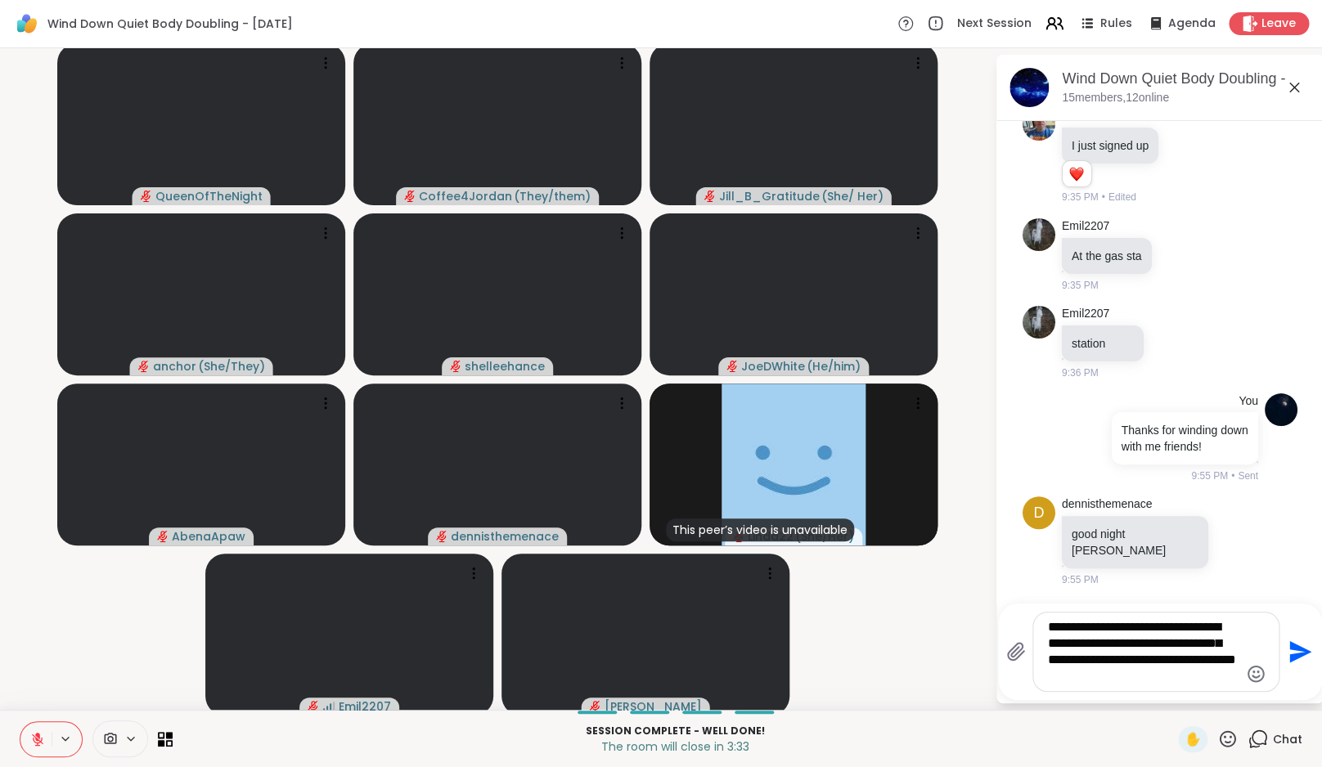
type textarea "**********"
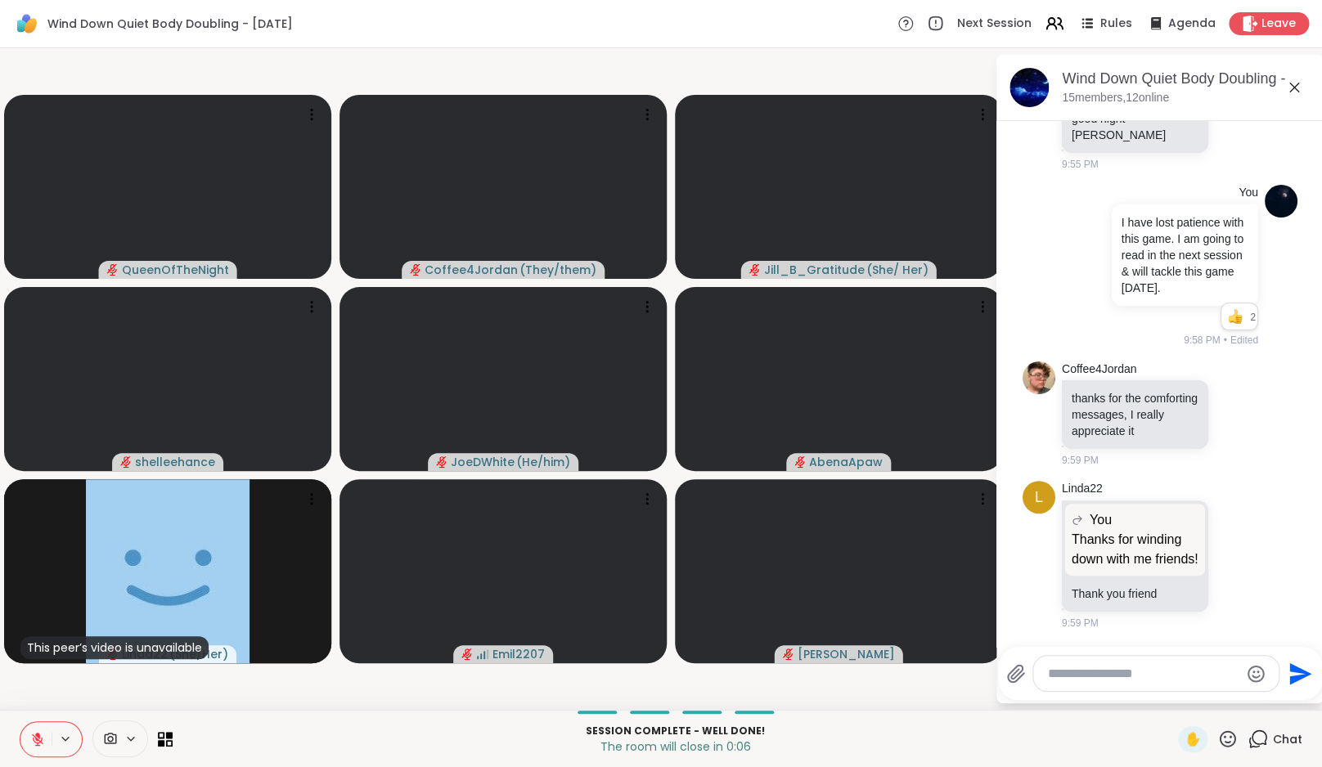
scroll to position [5529, 0]
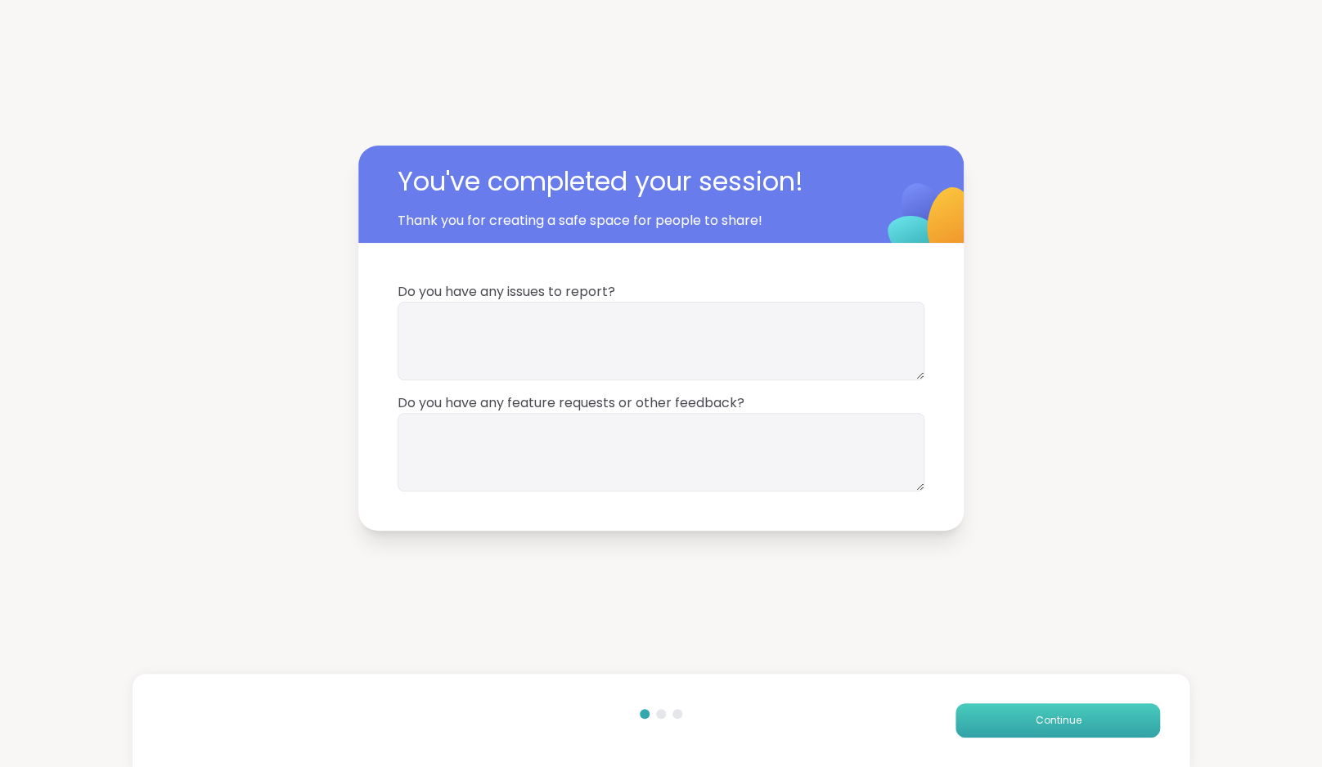
click at [1067, 706] on button "Continue" at bounding box center [1058, 721] width 205 height 34
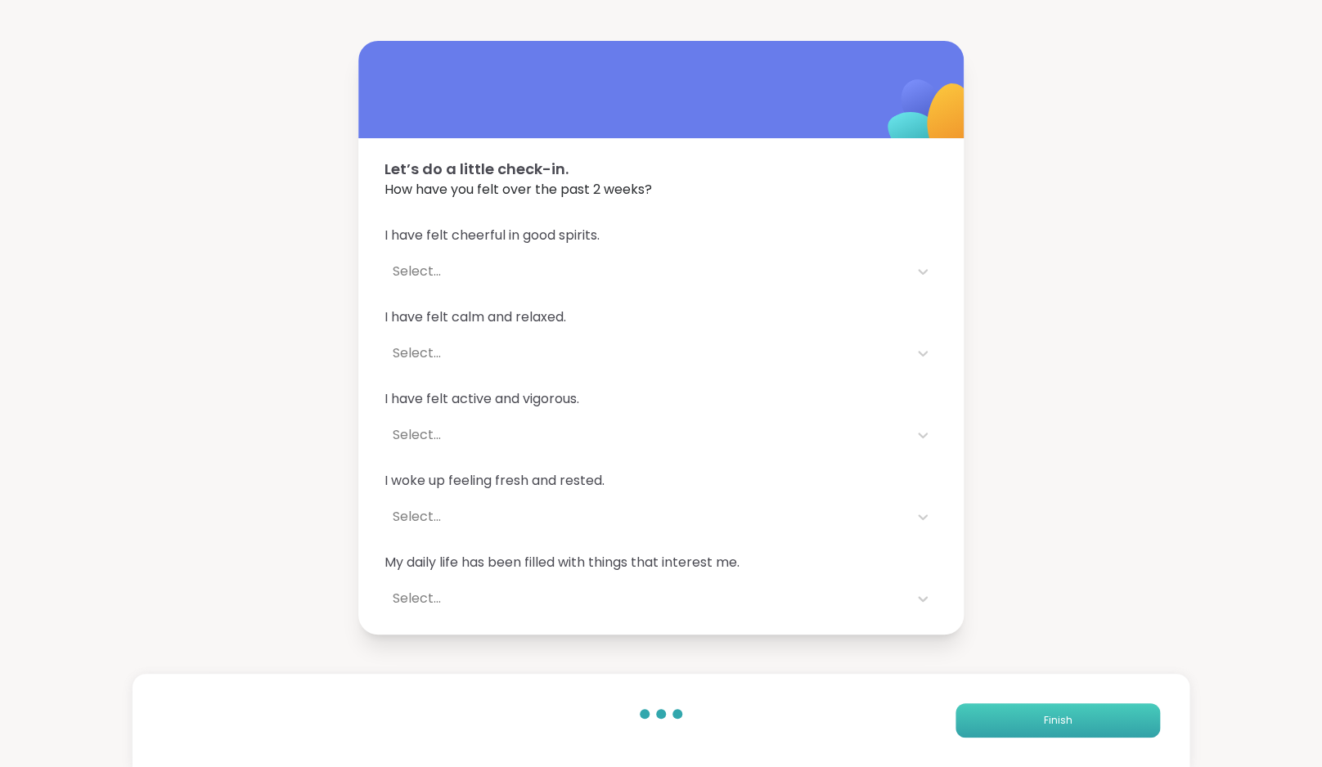
click at [1067, 706] on button "Finish" at bounding box center [1058, 721] width 205 height 34
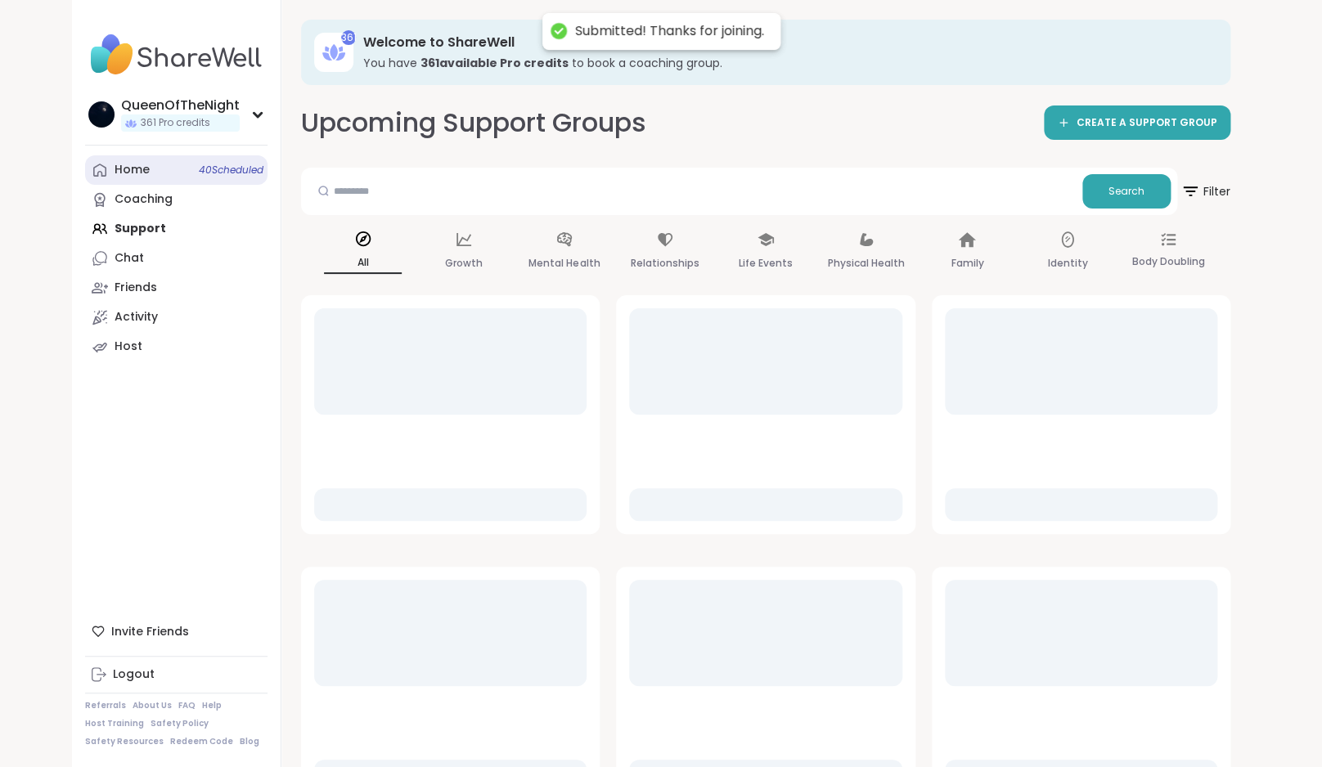
click at [149, 168] on link "Home 40 Scheduled" at bounding box center [176, 169] width 182 height 29
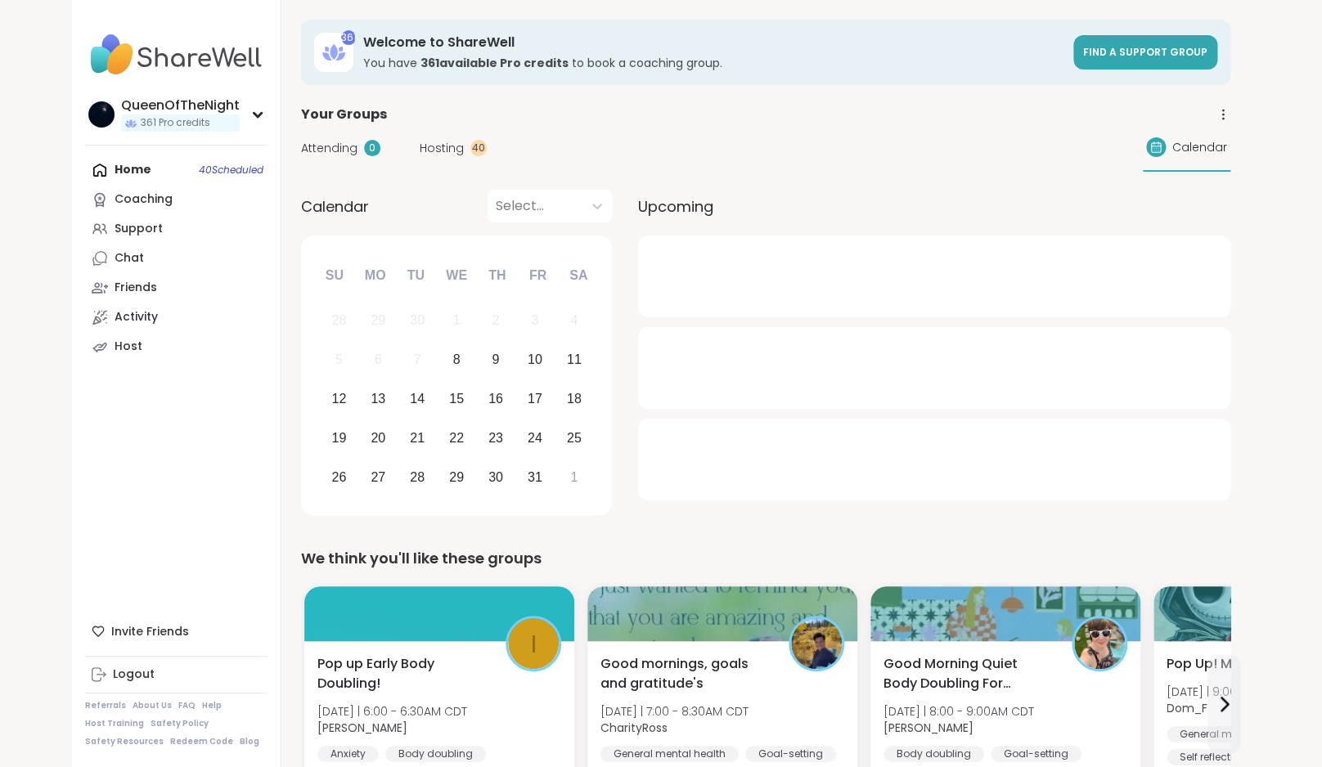
click at [438, 159] on div "Attending 0 Hosting 40 Calendar" at bounding box center [765, 147] width 929 height 47
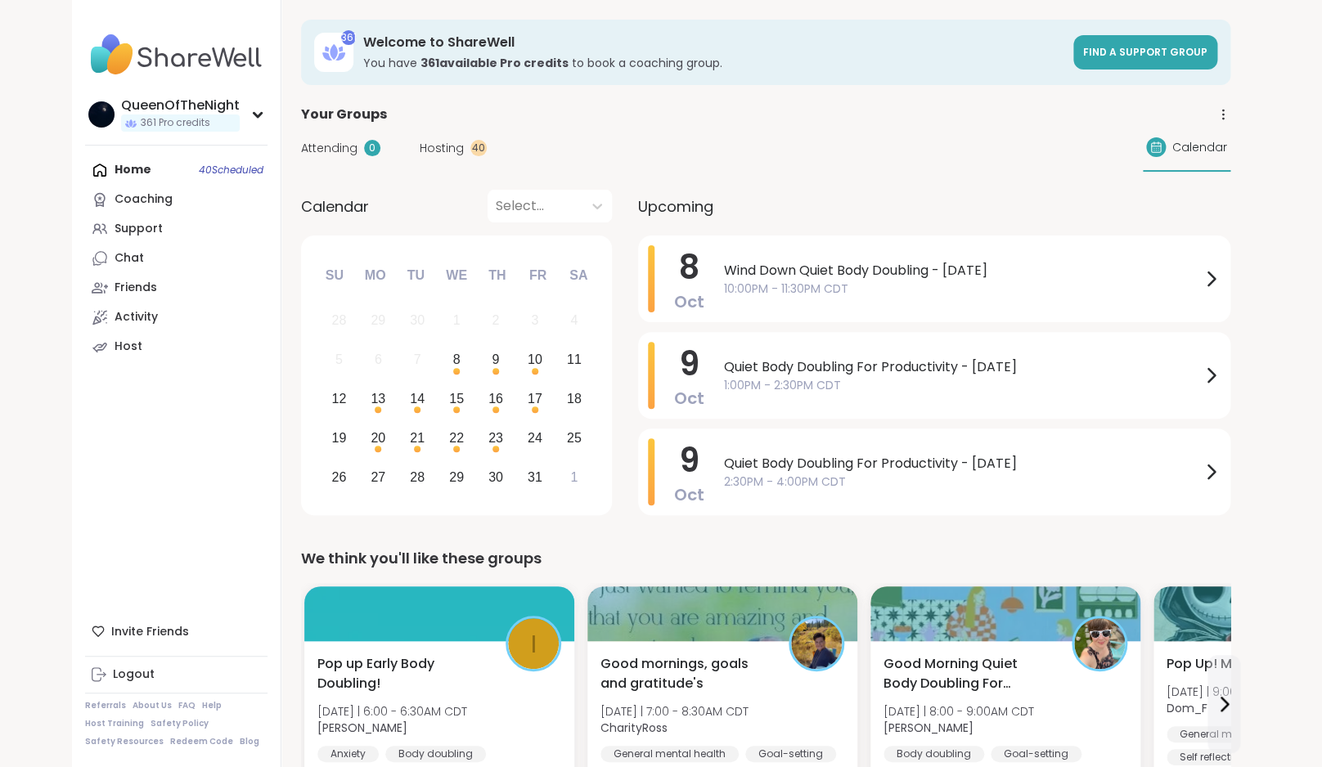
click at [434, 149] on span "Hosting" at bounding box center [442, 148] width 44 height 17
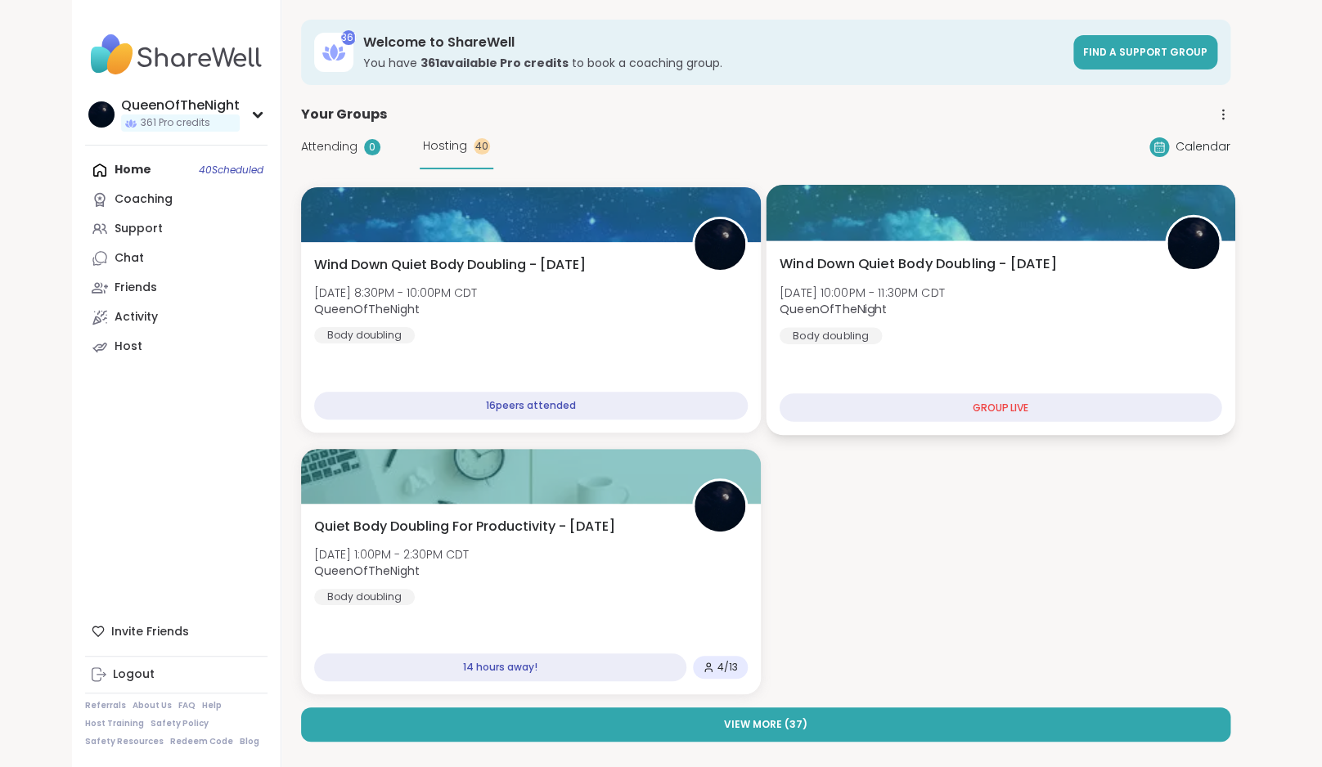
click at [987, 308] on div "Wind Down Quiet Body Doubling - [DATE] [DATE] 10:00PM - 11:30PM CDT QueenOfTheN…" at bounding box center [1001, 299] width 443 height 90
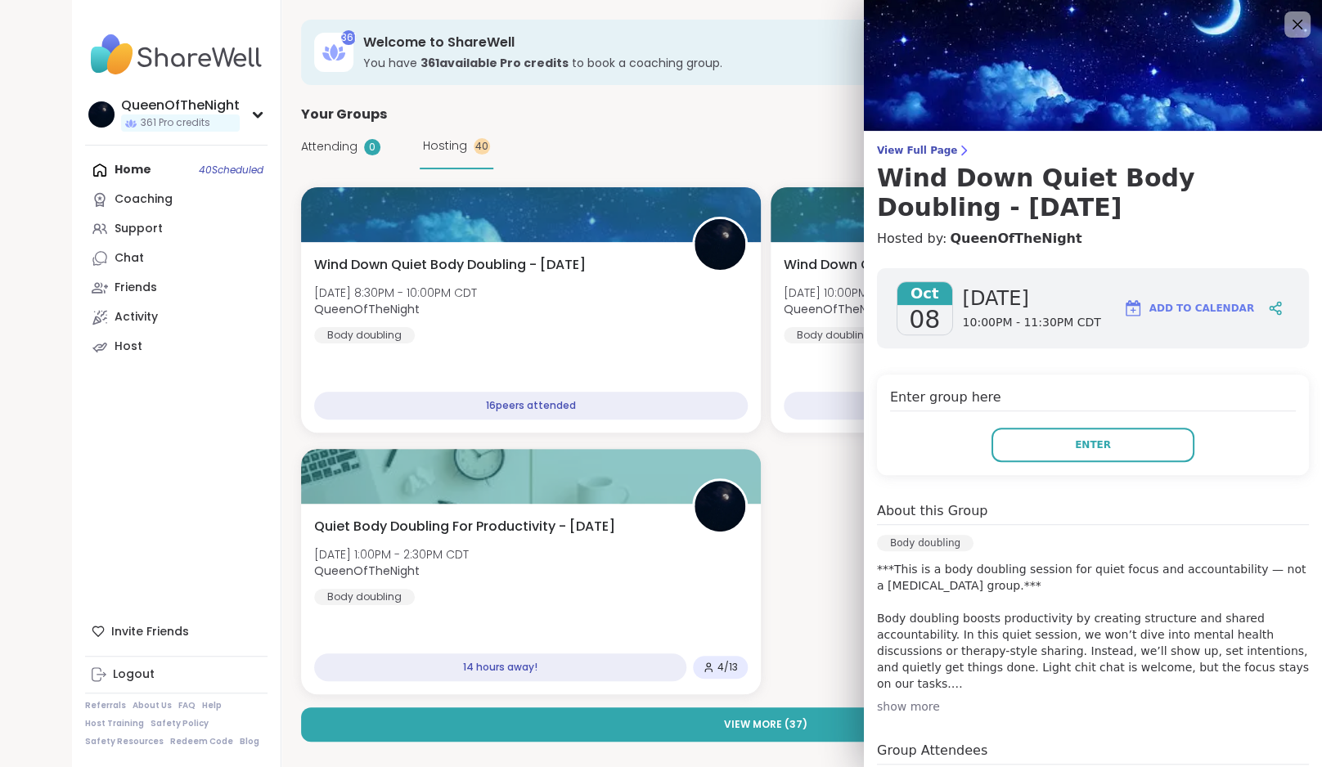
scroll to position [205, 0]
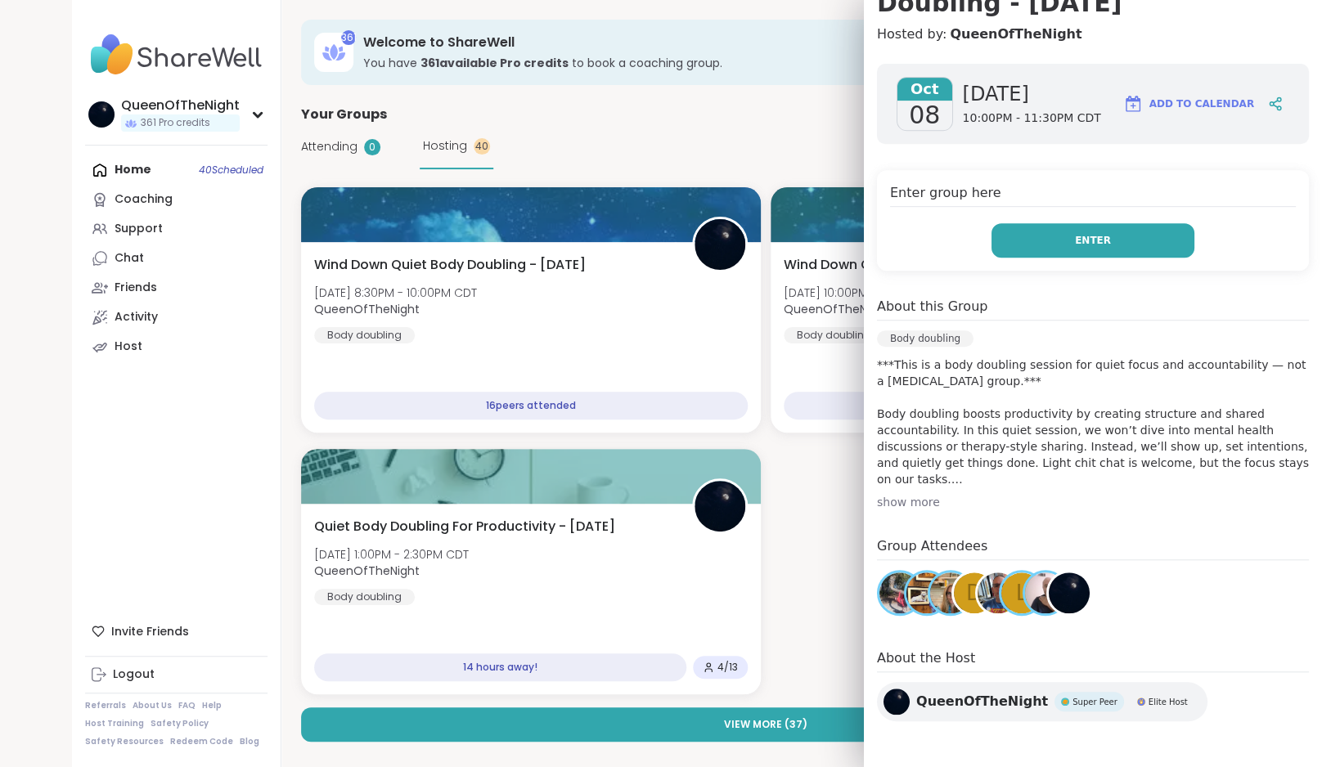
click at [1086, 235] on span "Enter" at bounding box center [1093, 240] width 36 height 15
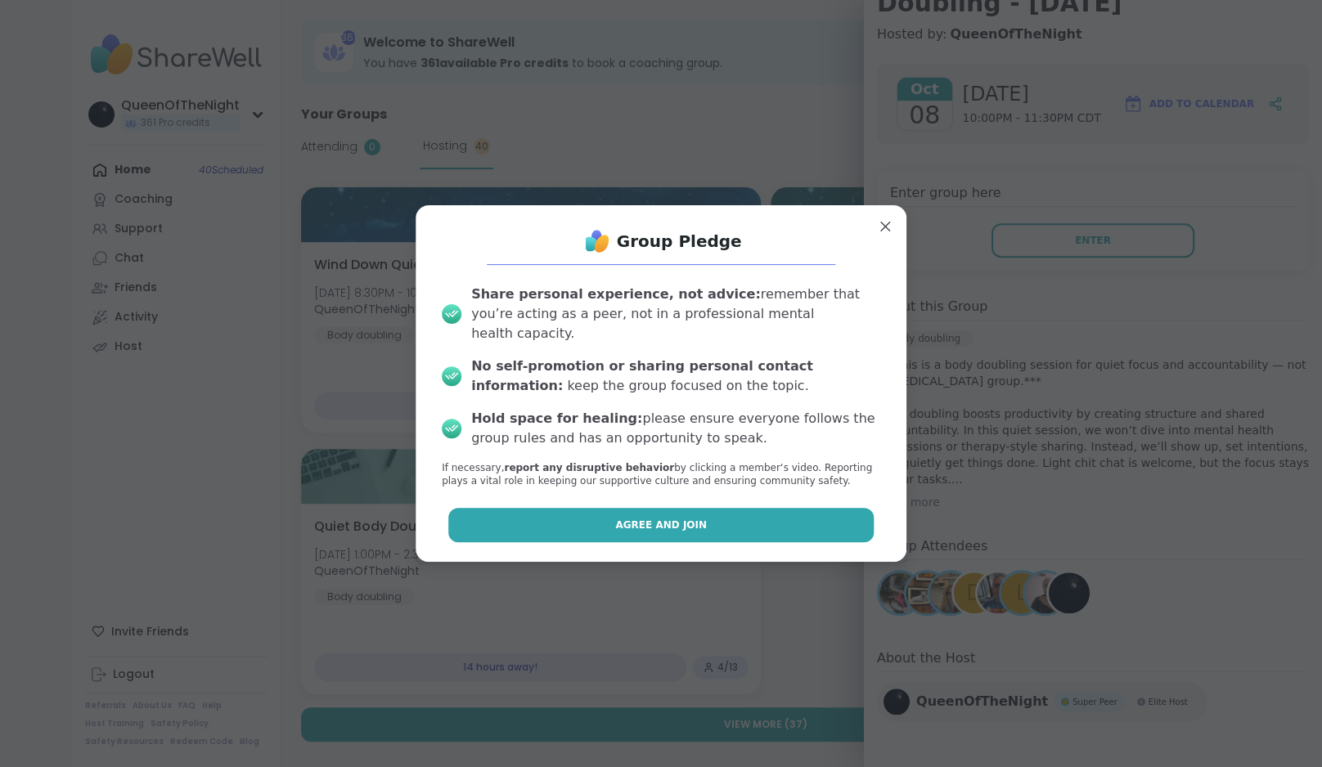
click at [619, 508] on button "Agree and Join" at bounding box center [661, 525] width 426 height 34
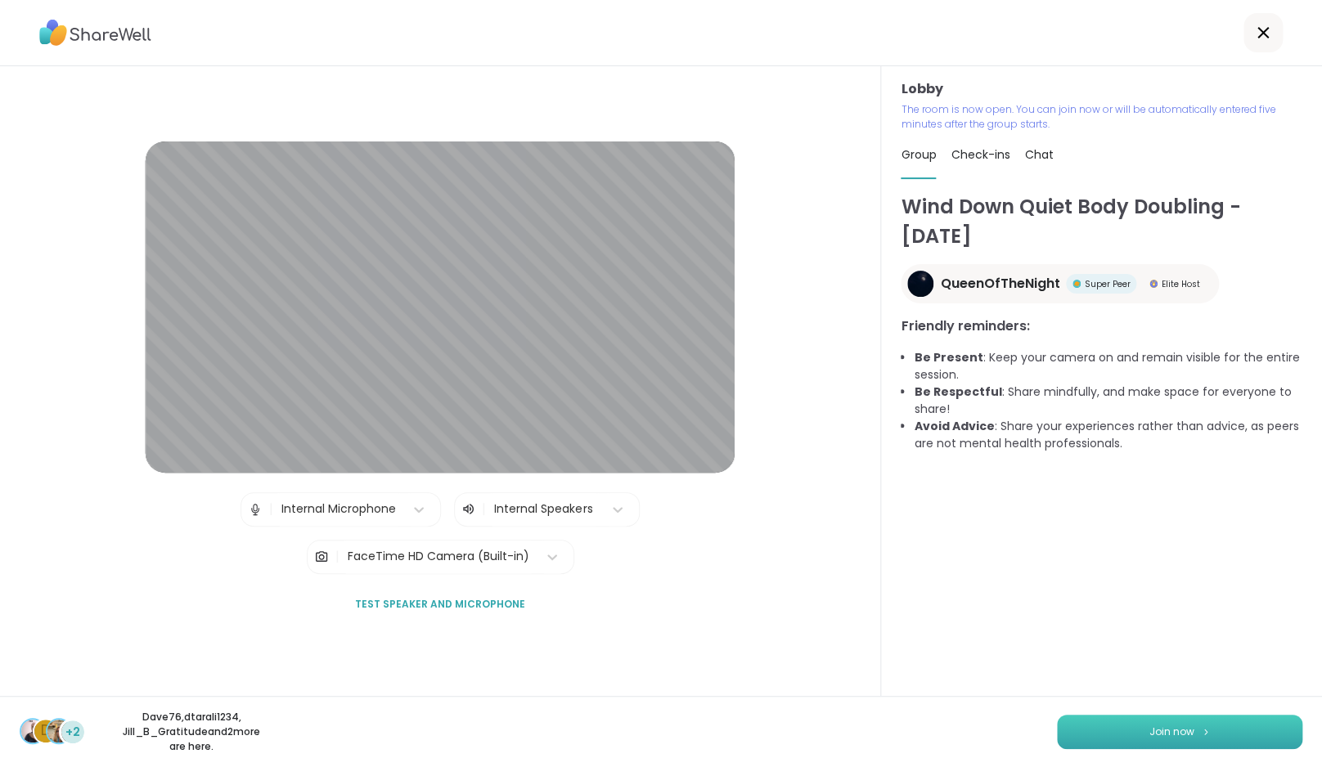
click at [1180, 723] on button "Join now" at bounding box center [1179, 732] width 245 height 34
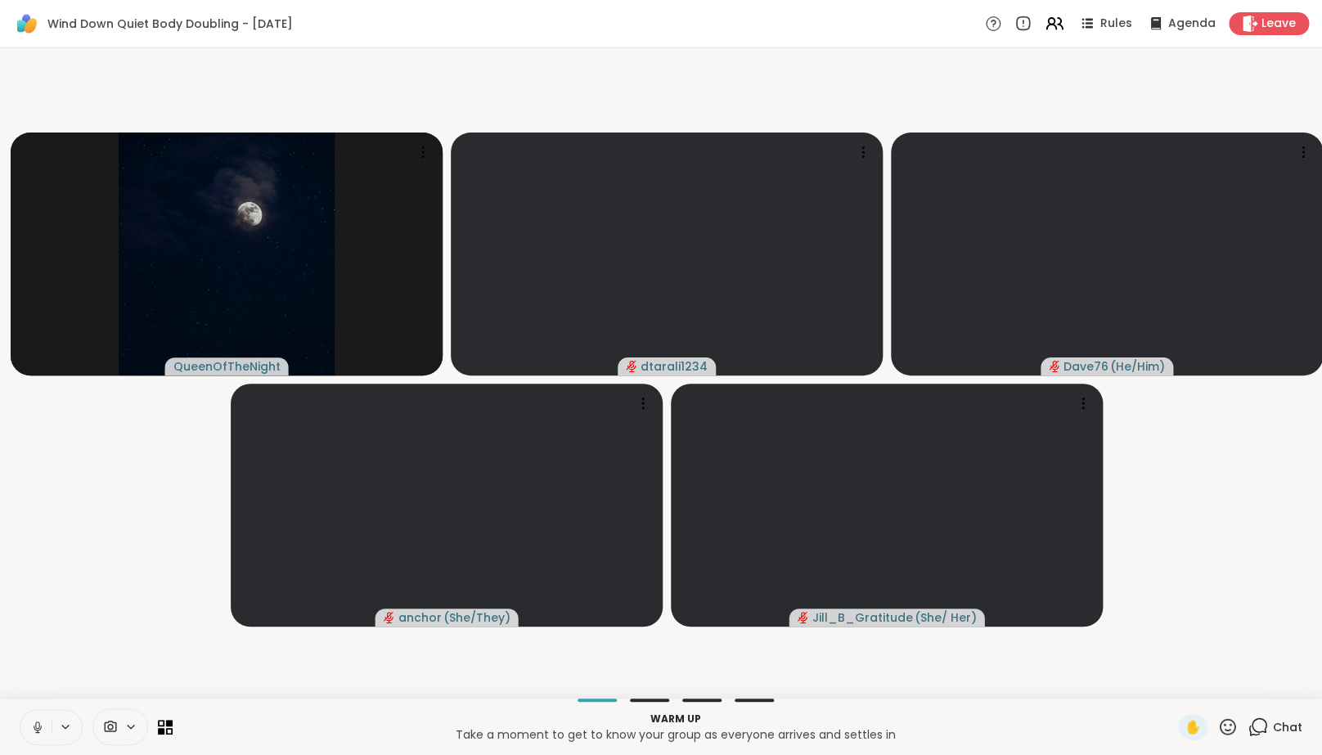
click at [35, 735] on icon at bounding box center [37, 727] width 15 height 15
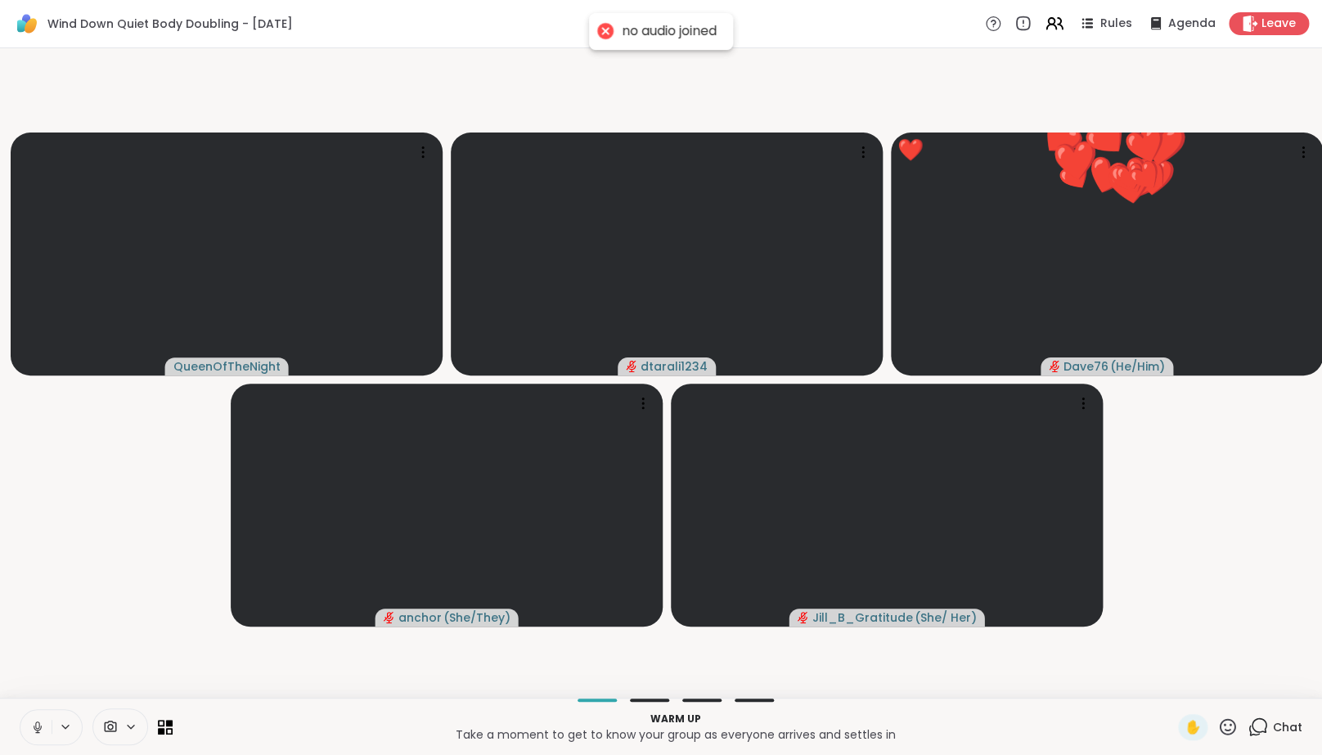
click at [30, 742] on button at bounding box center [35, 727] width 31 height 34
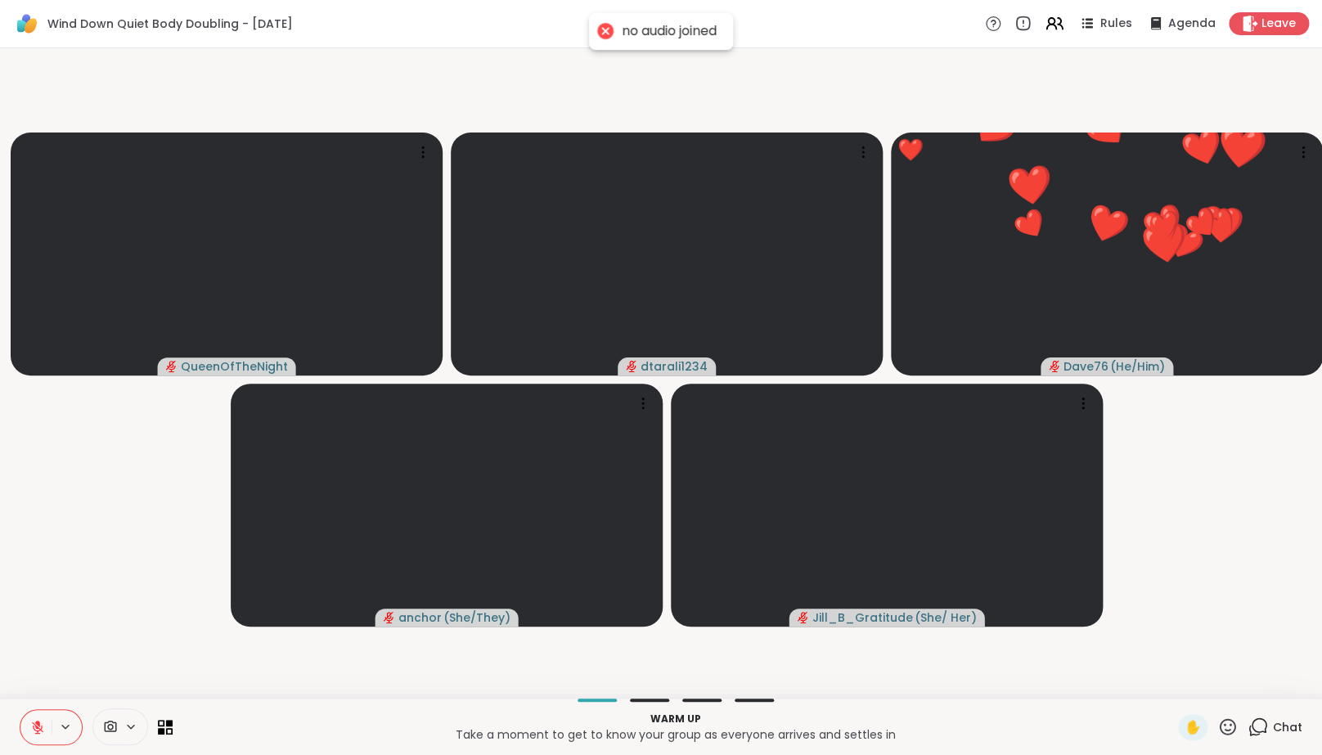
click at [67, 617] on video-player-container "QueenOfTheNight dtarali1234 ❤️ Dave76 ( He/Him ) ❤️ ❤️ ❤️ ❤️ ❤️ ❤️ ❤️ ❤️ ❤️ ❤️ …" at bounding box center [661, 373] width 1302 height 636
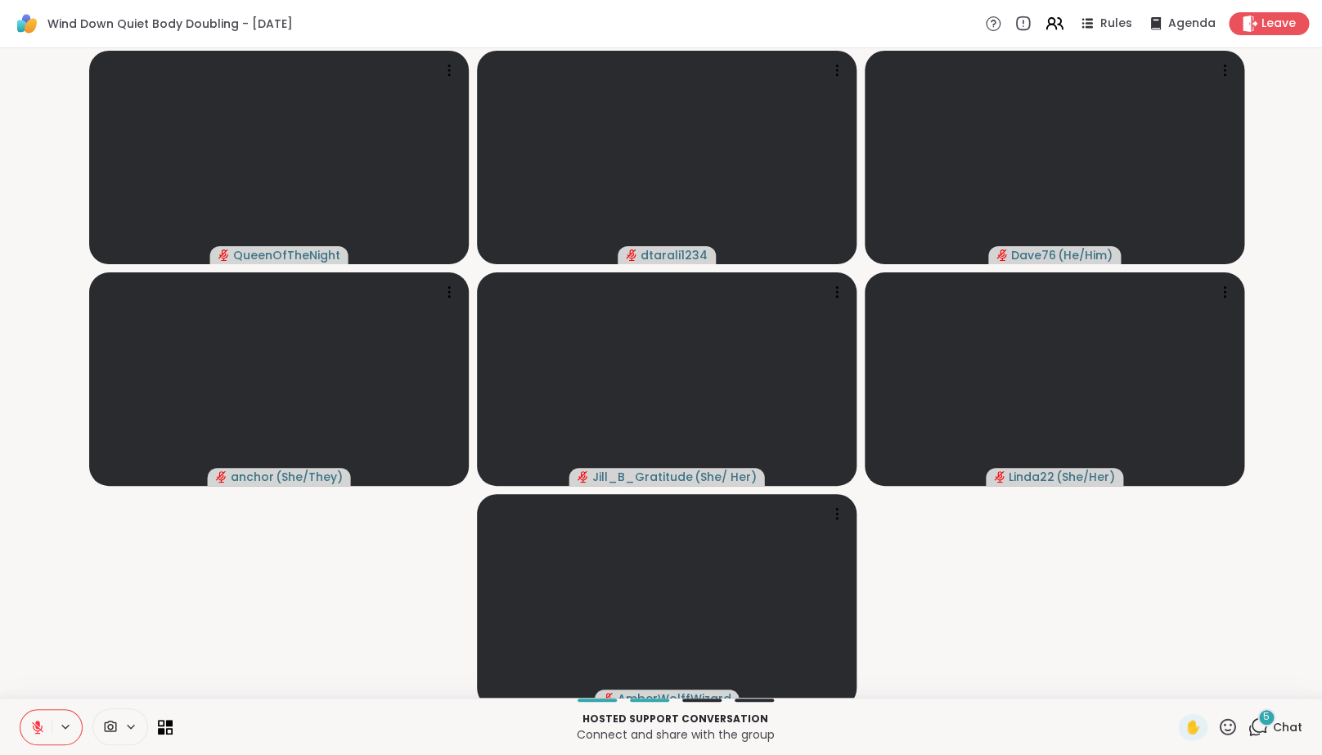
click at [1250, 740] on div "5 Chat" at bounding box center [1275, 727] width 55 height 26
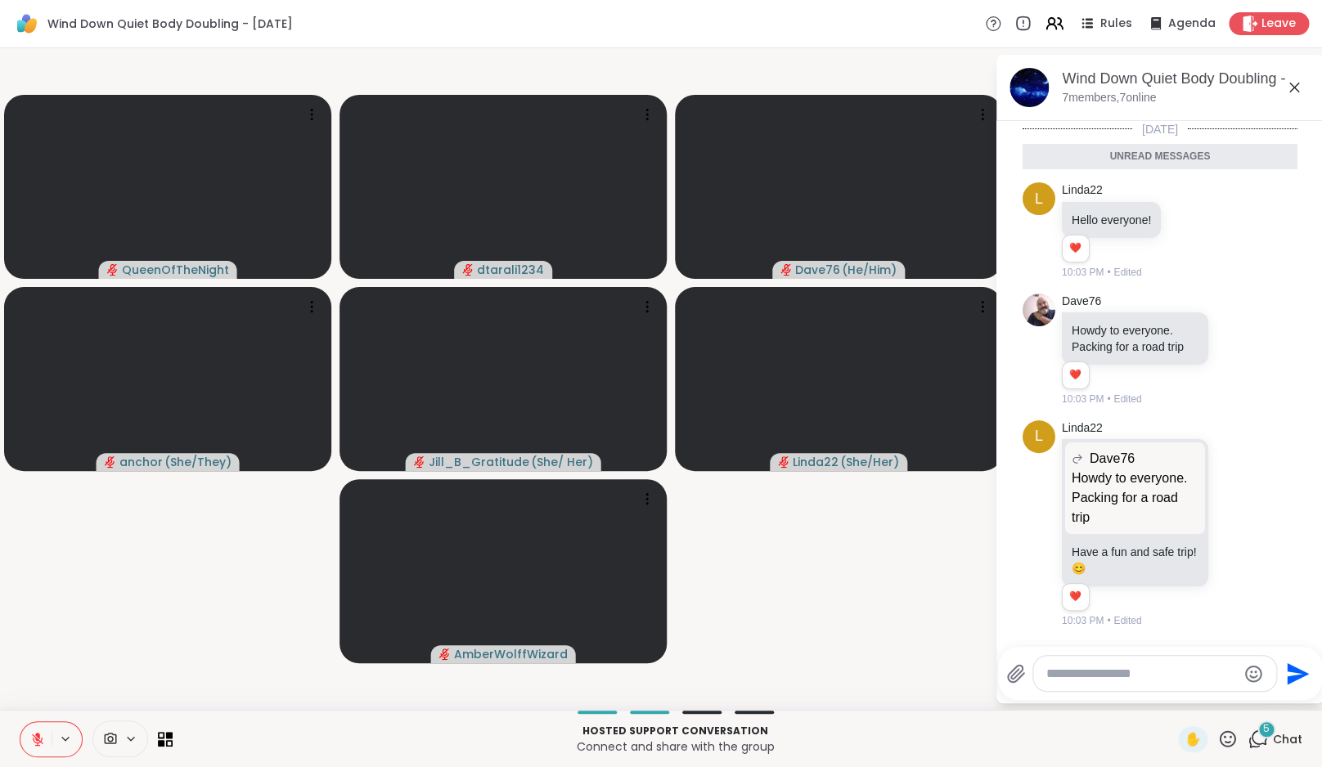
scroll to position [298, 0]
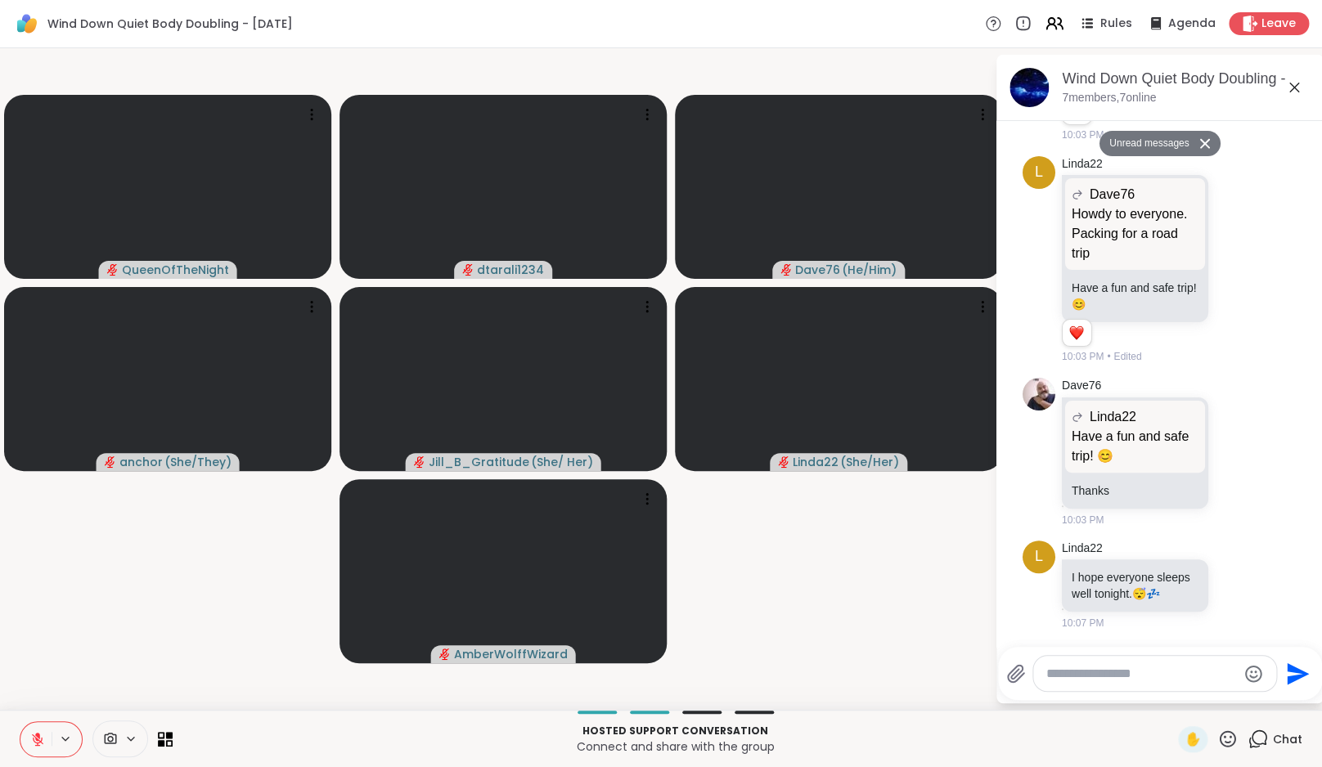
click at [1172, 672] on textarea "Type your message" at bounding box center [1141, 674] width 191 height 16
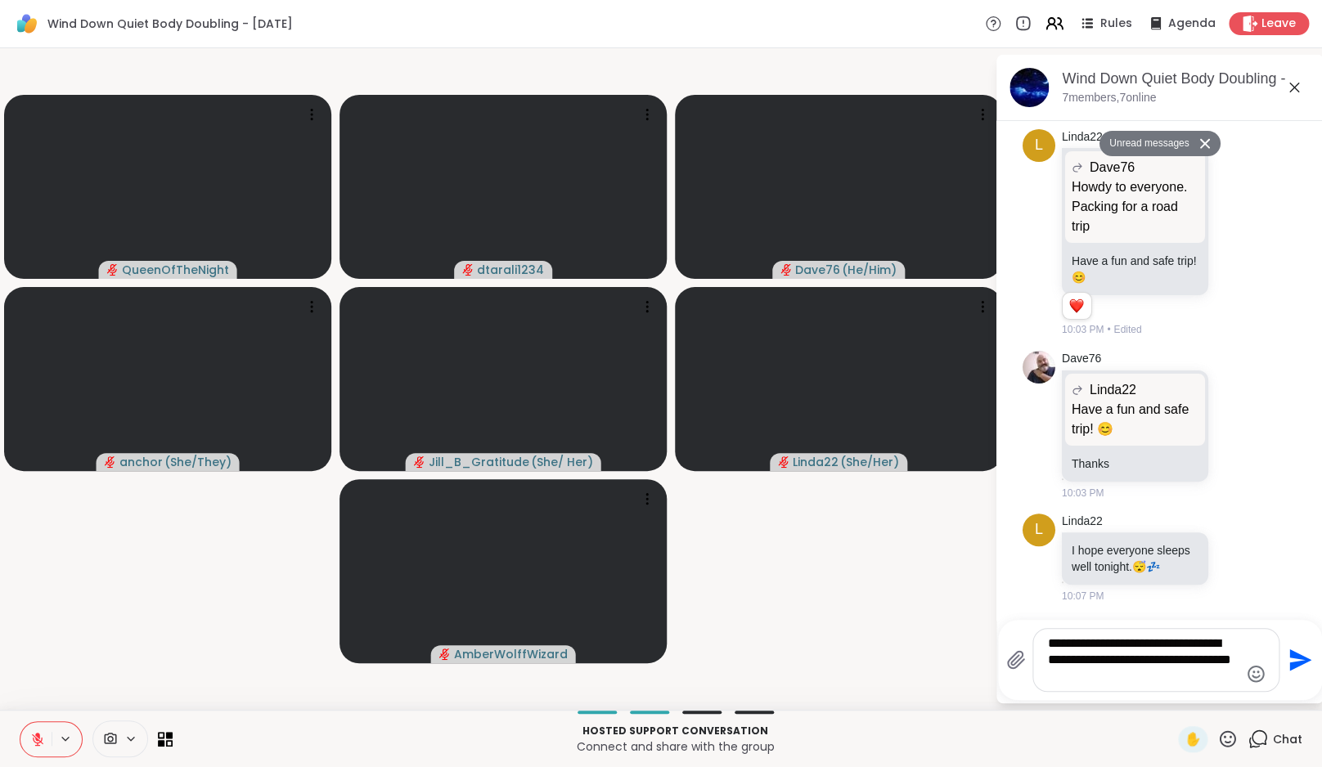
type textarea "**********"
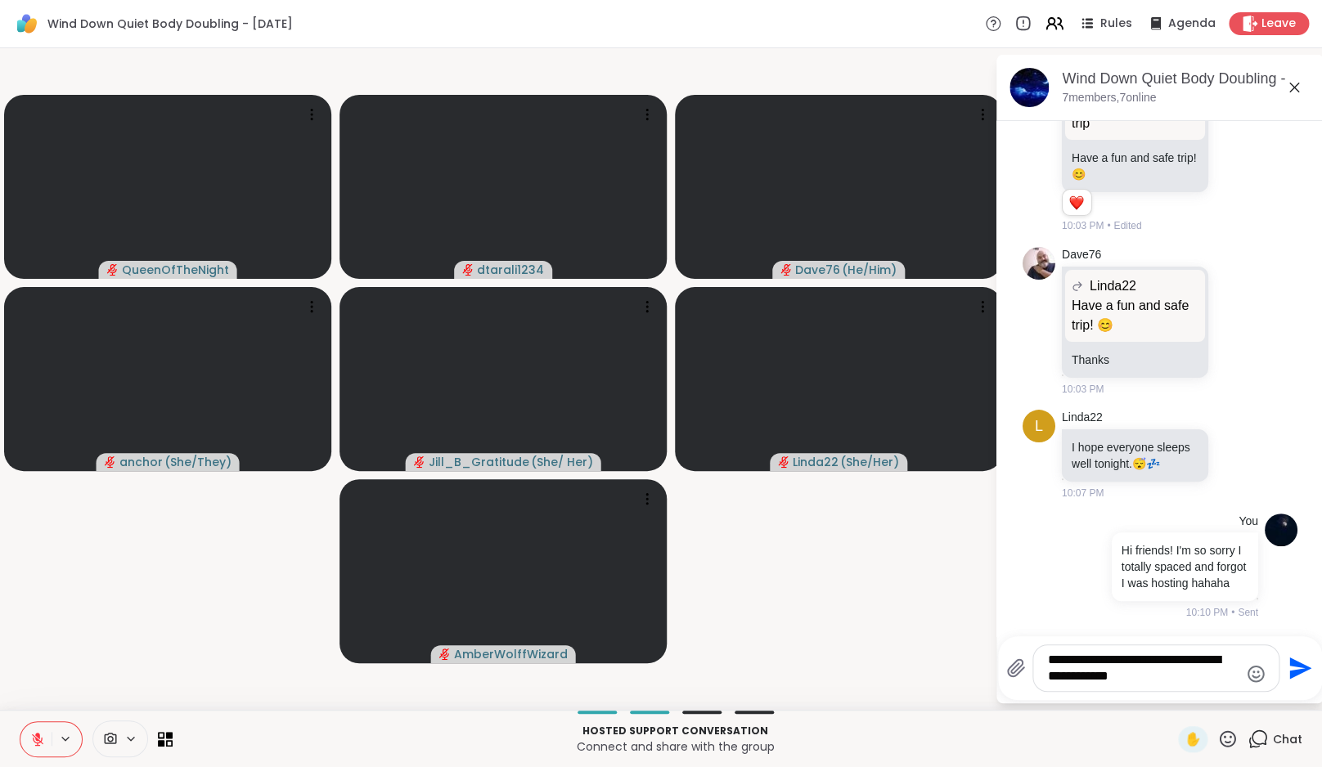
scroll to position [429, 0]
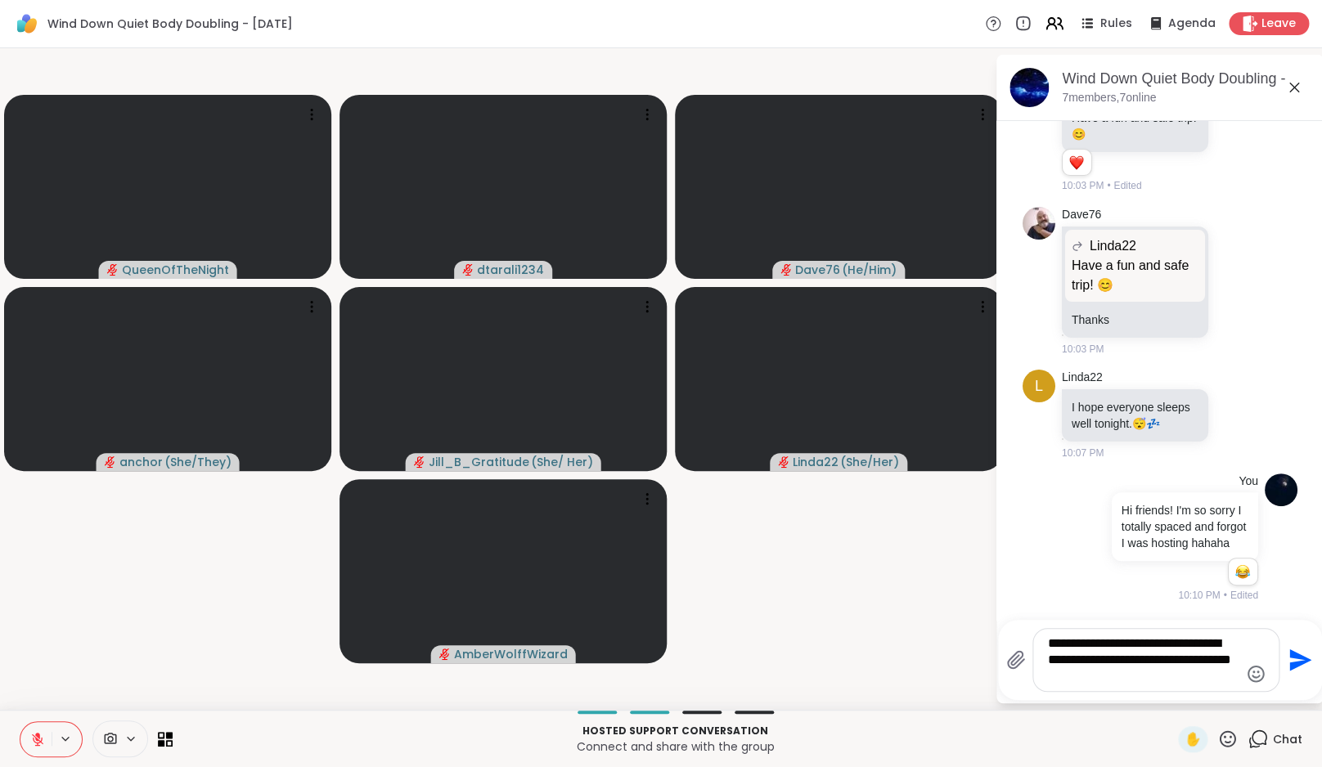
type textarea "**********"
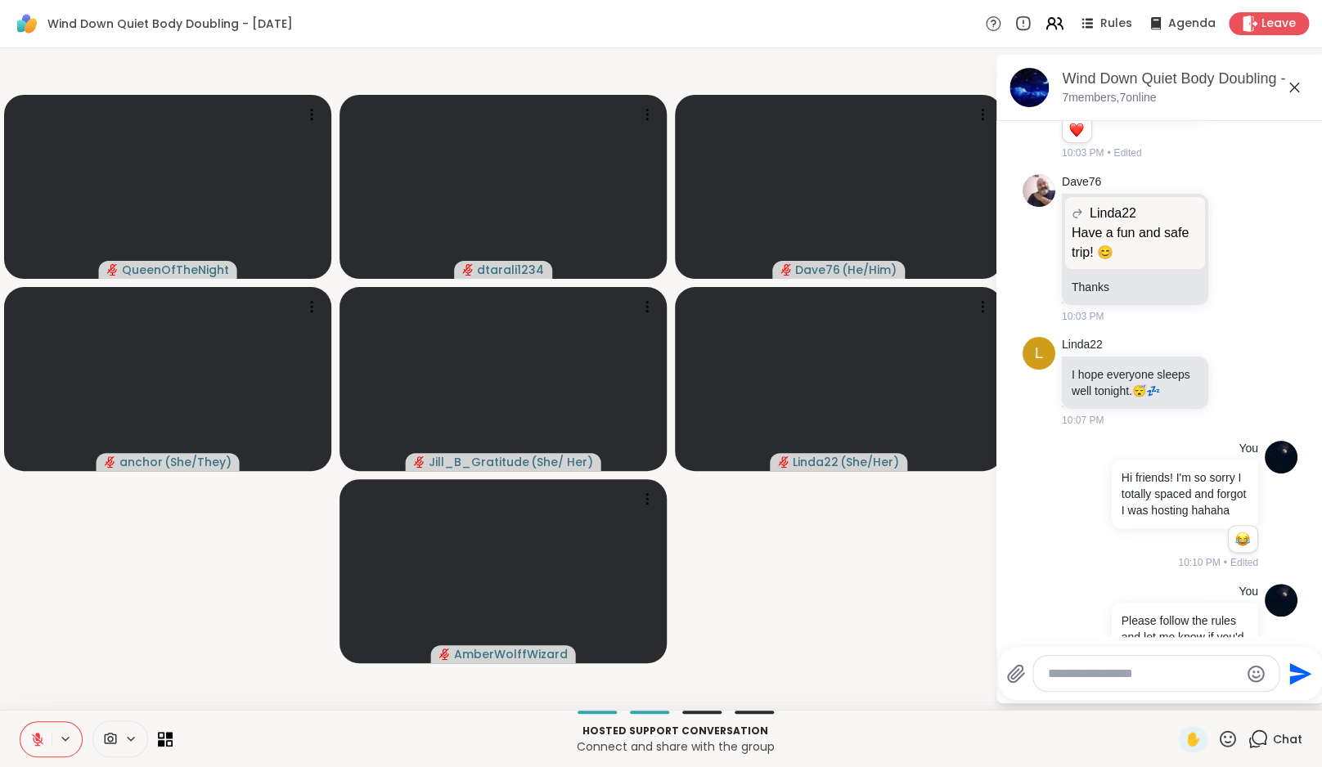
scroll to position [555, 0]
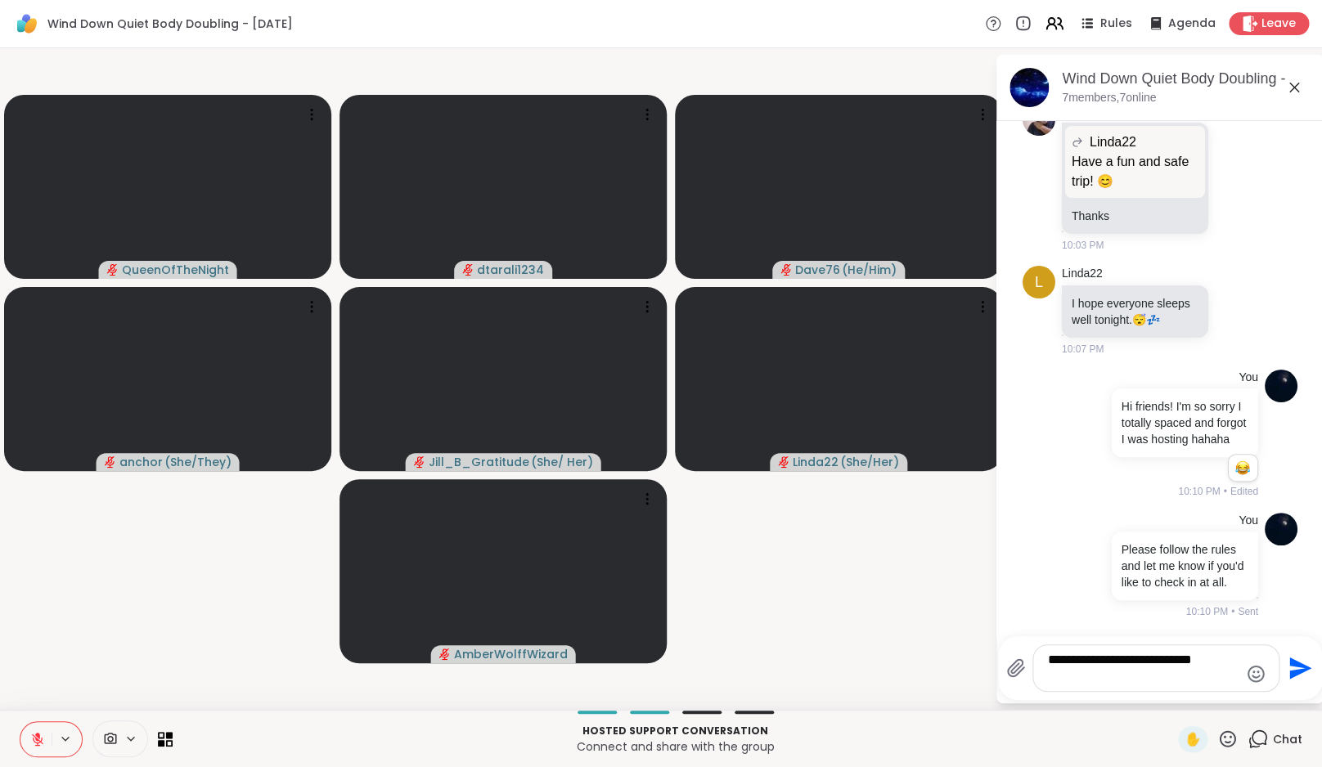
type textarea "**********"
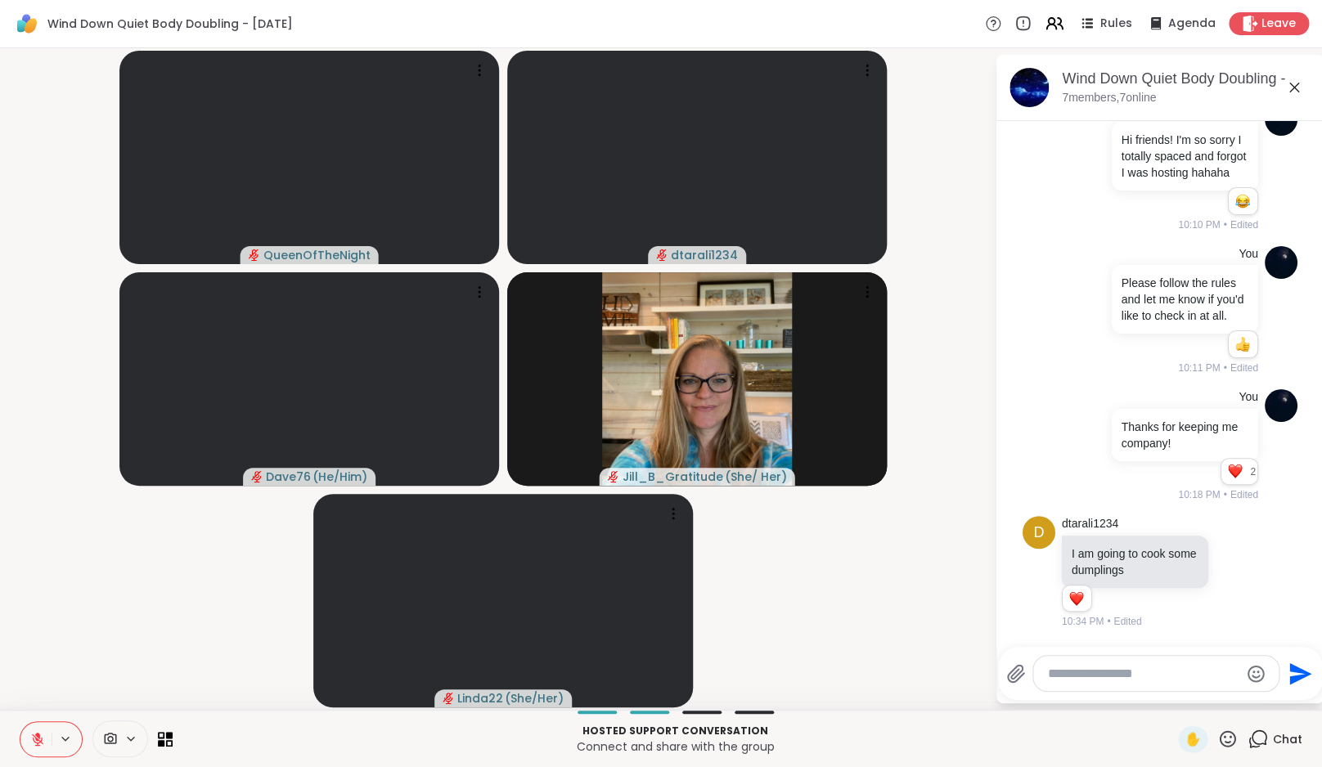
scroll to position [832, 0]
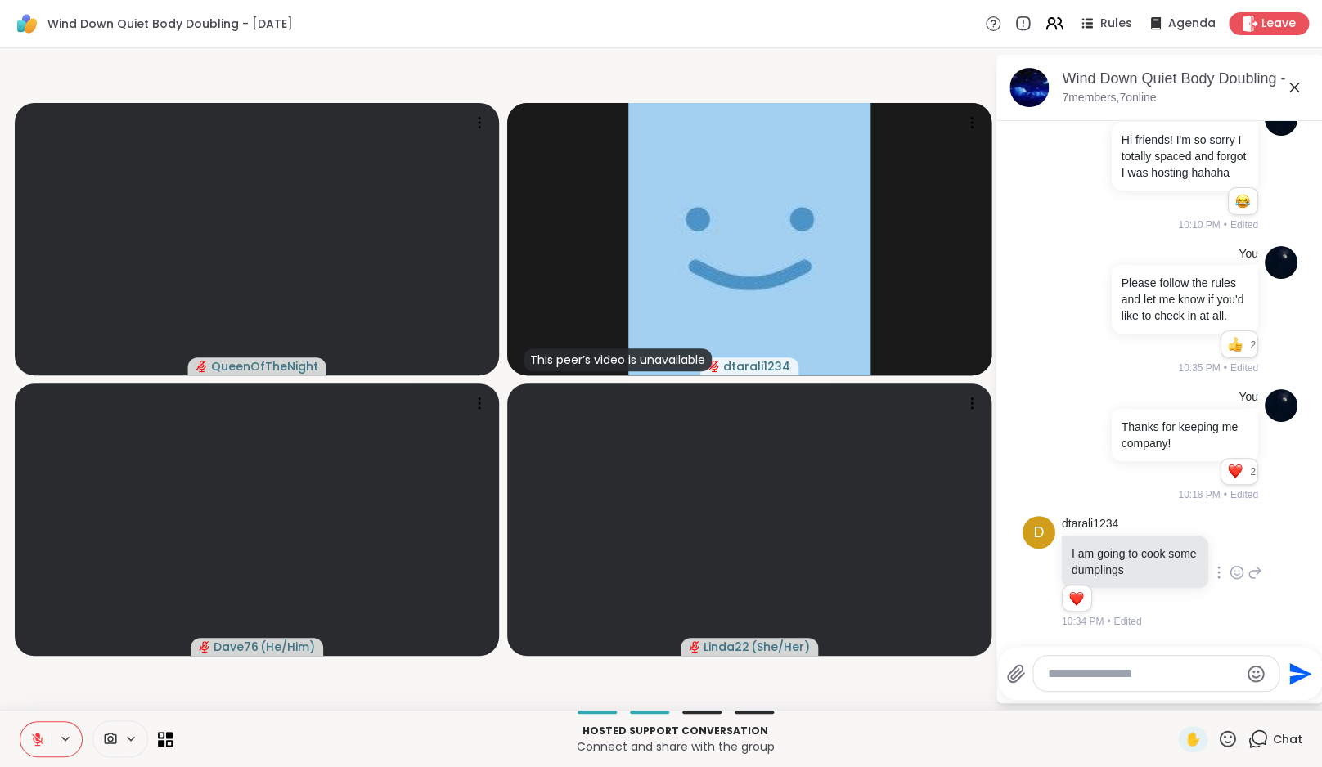
click at [1232, 572] on icon at bounding box center [1237, 572] width 15 height 16
click at [1248, 545] on button "Select Reaction: Heart" at bounding box center [1237, 546] width 33 height 33
click at [1248, 569] on icon at bounding box center [1255, 573] width 15 height 20
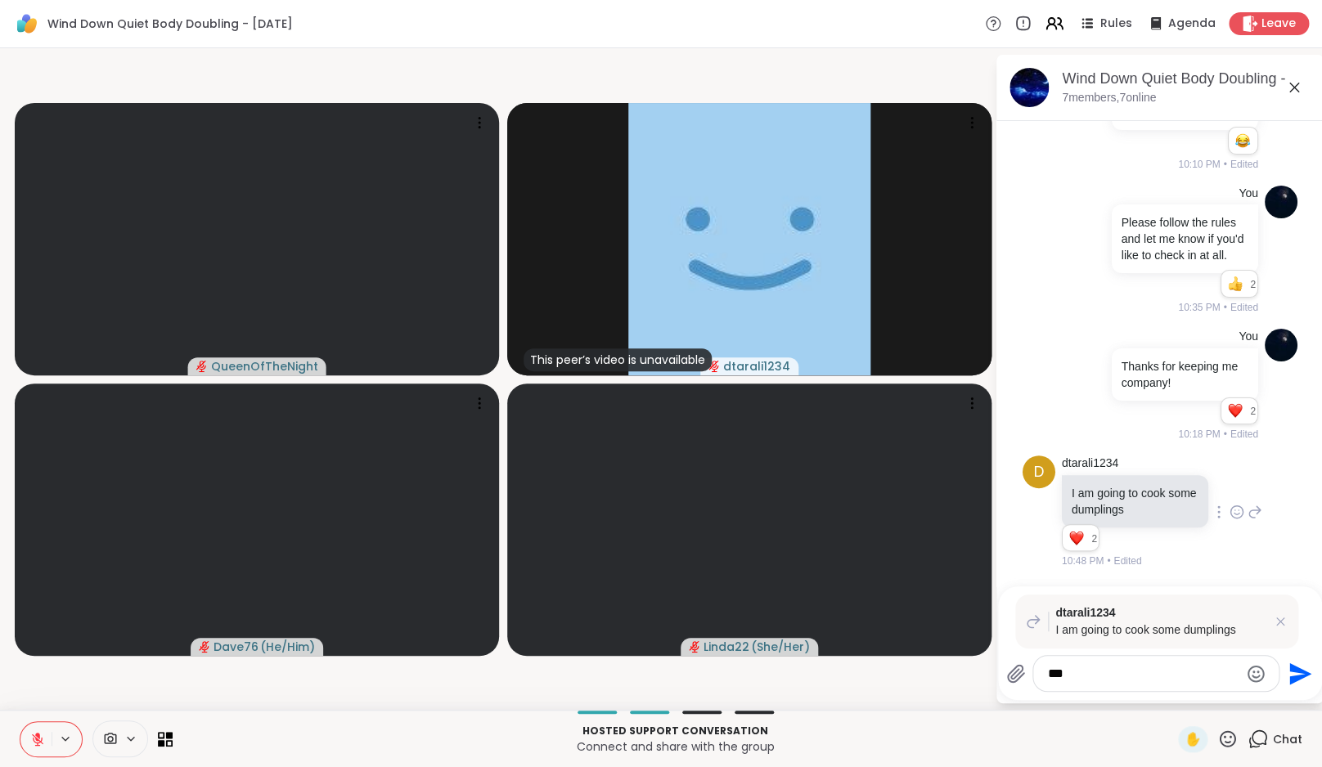
type textarea "****"
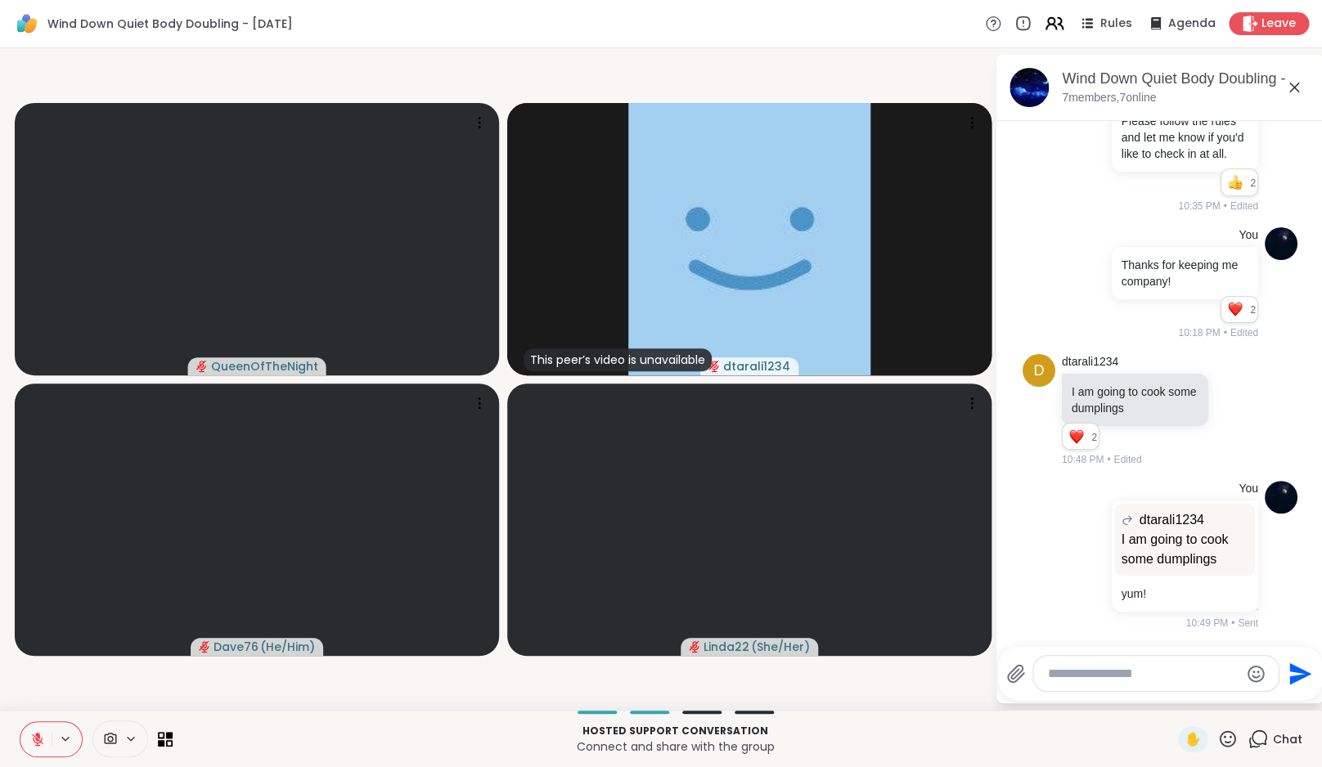
click at [1056, 25] on icon at bounding box center [1051, 27] width 10 height 5
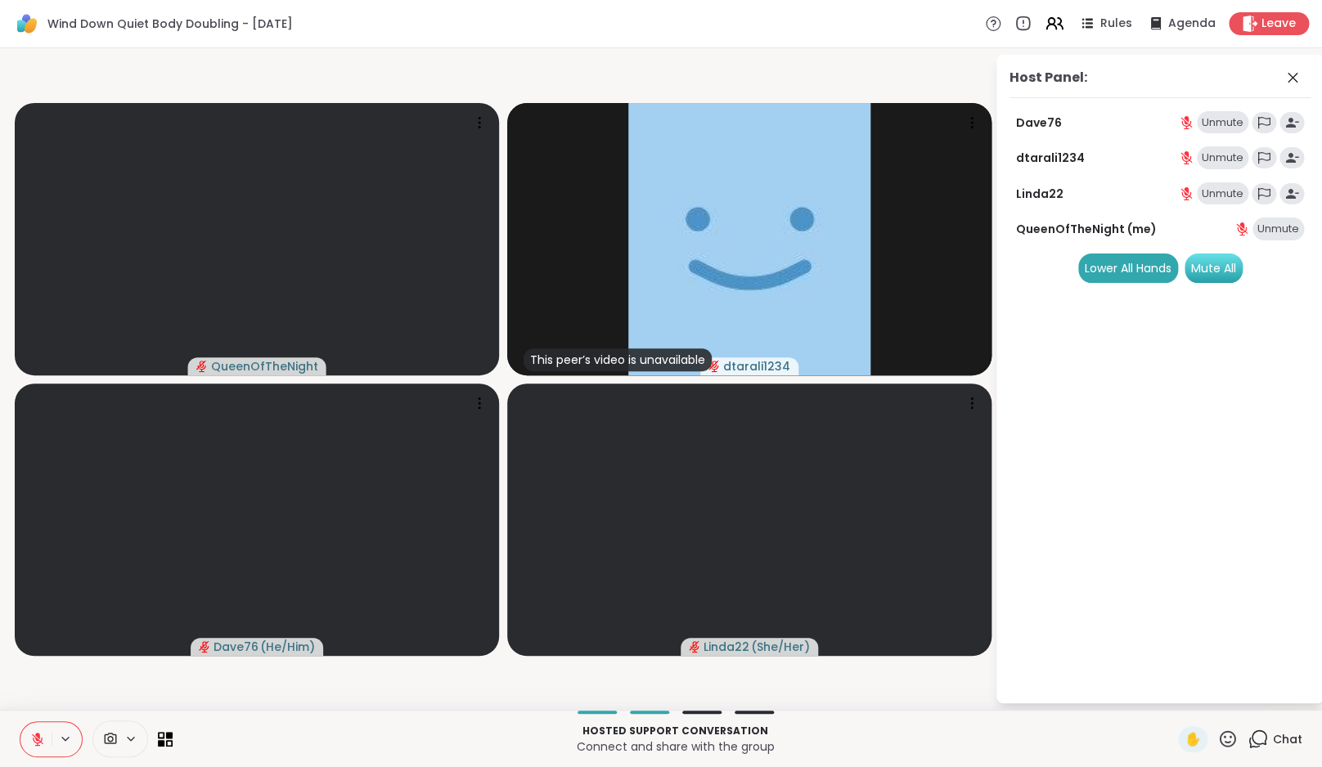
click at [1213, 259] on div "Mute All" at bounding box center [1214, 268] width 58 height 29
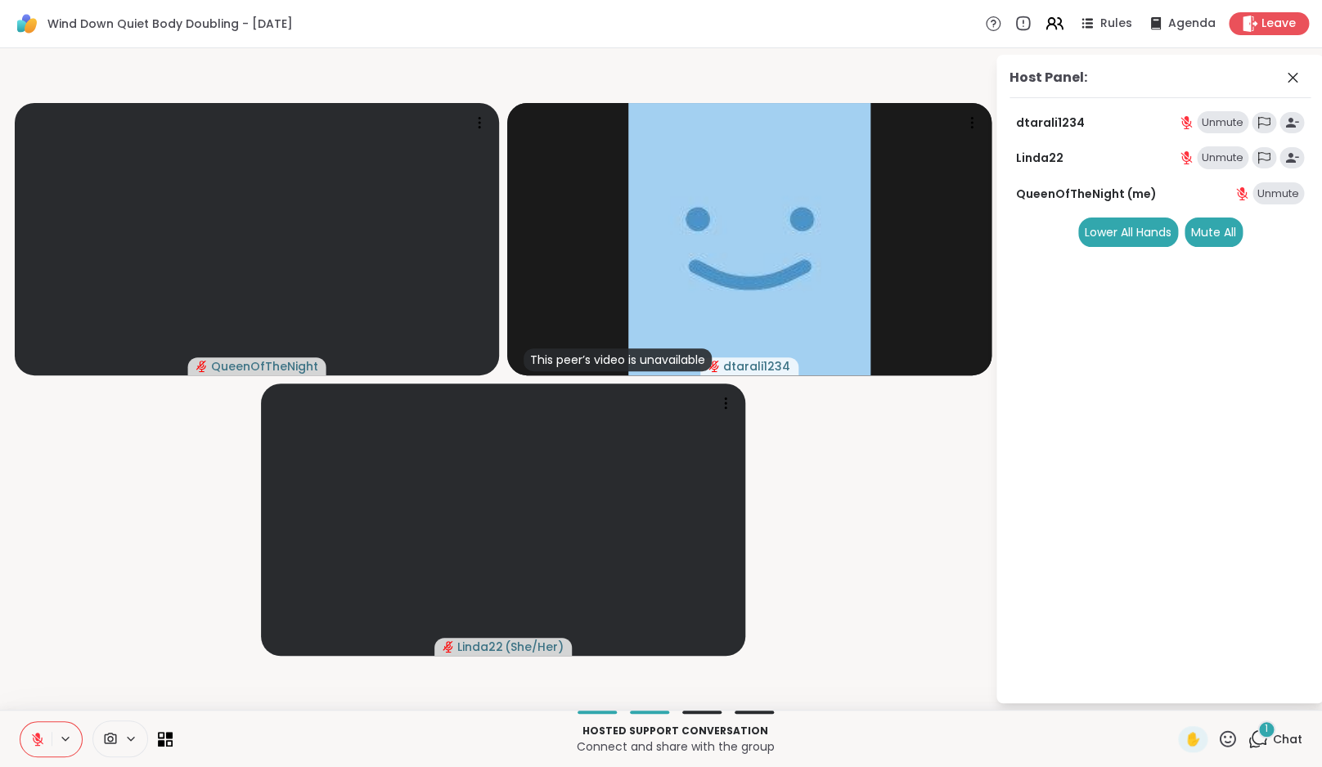
click at [1250, 740] on icon at bounding box center [1254, 743] width 11 height 11
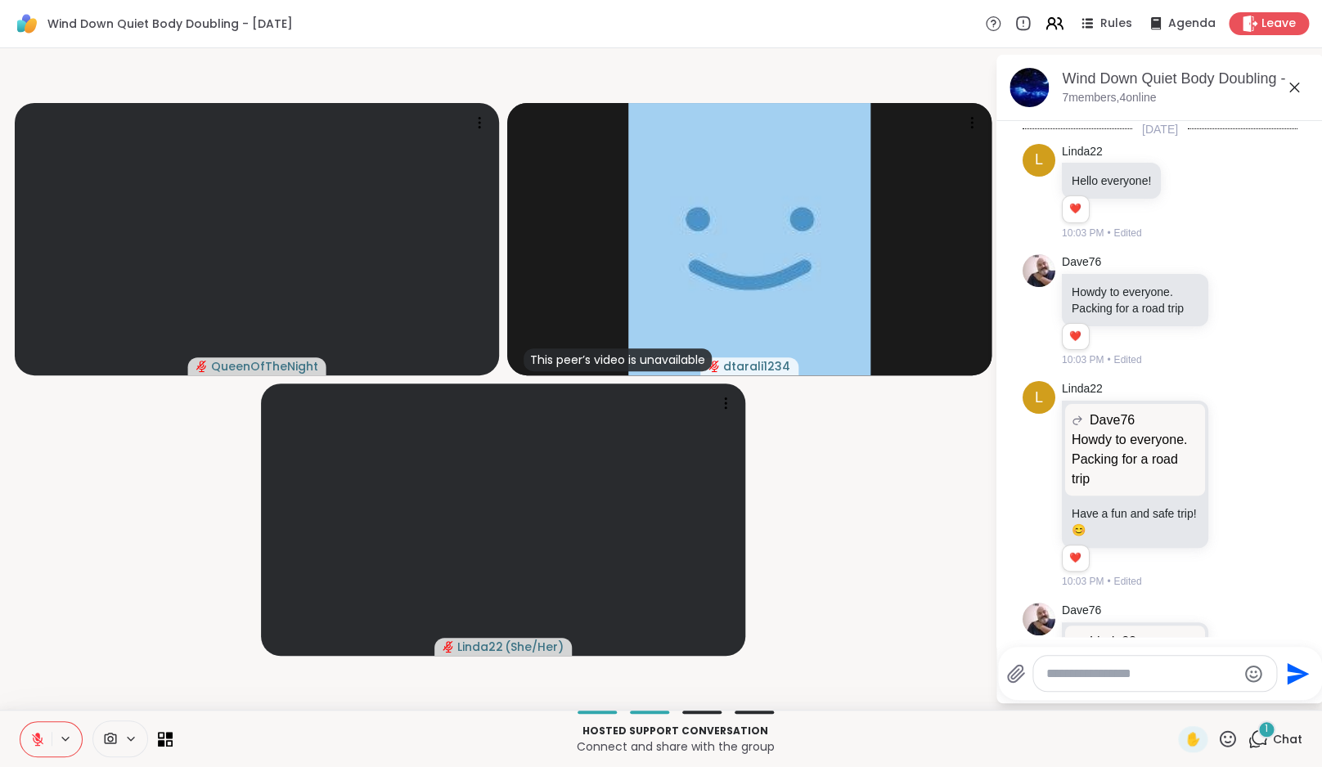
scroll to position [1203, 0]
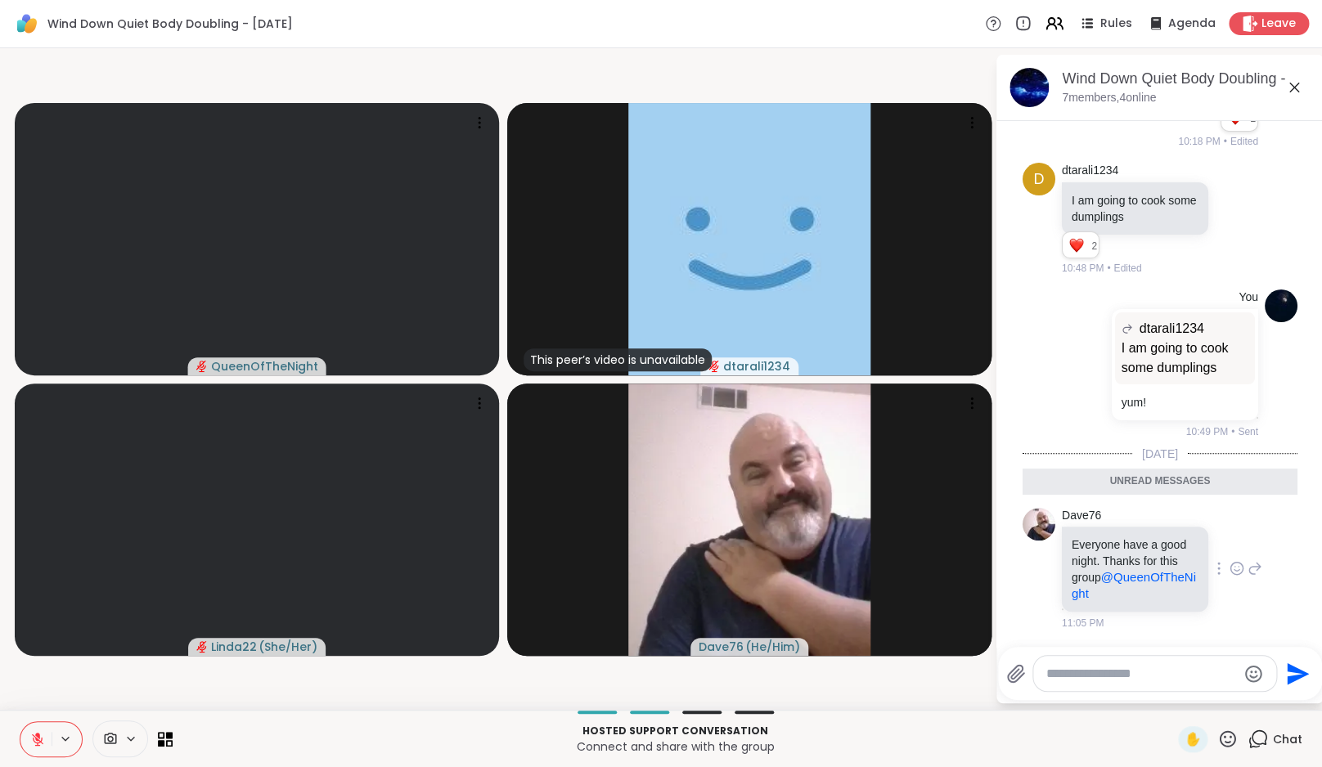
click at [1235, 564] on icon at bounding box center [1237, 568] width 15 height 16
click at [1234, 535] on div "Select Reaction: Heart" at bounding box center [1237, 542] width 15 height 15
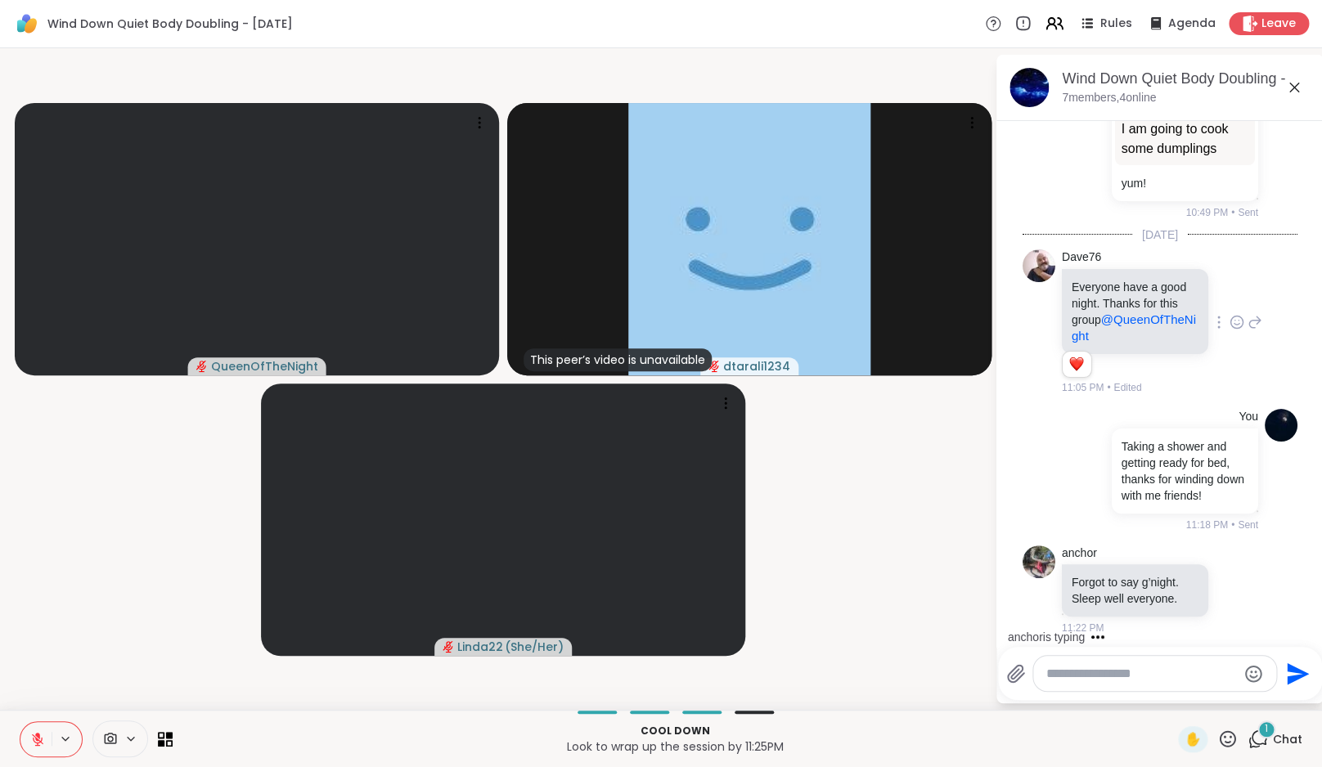
scroll to position [1459, 0]
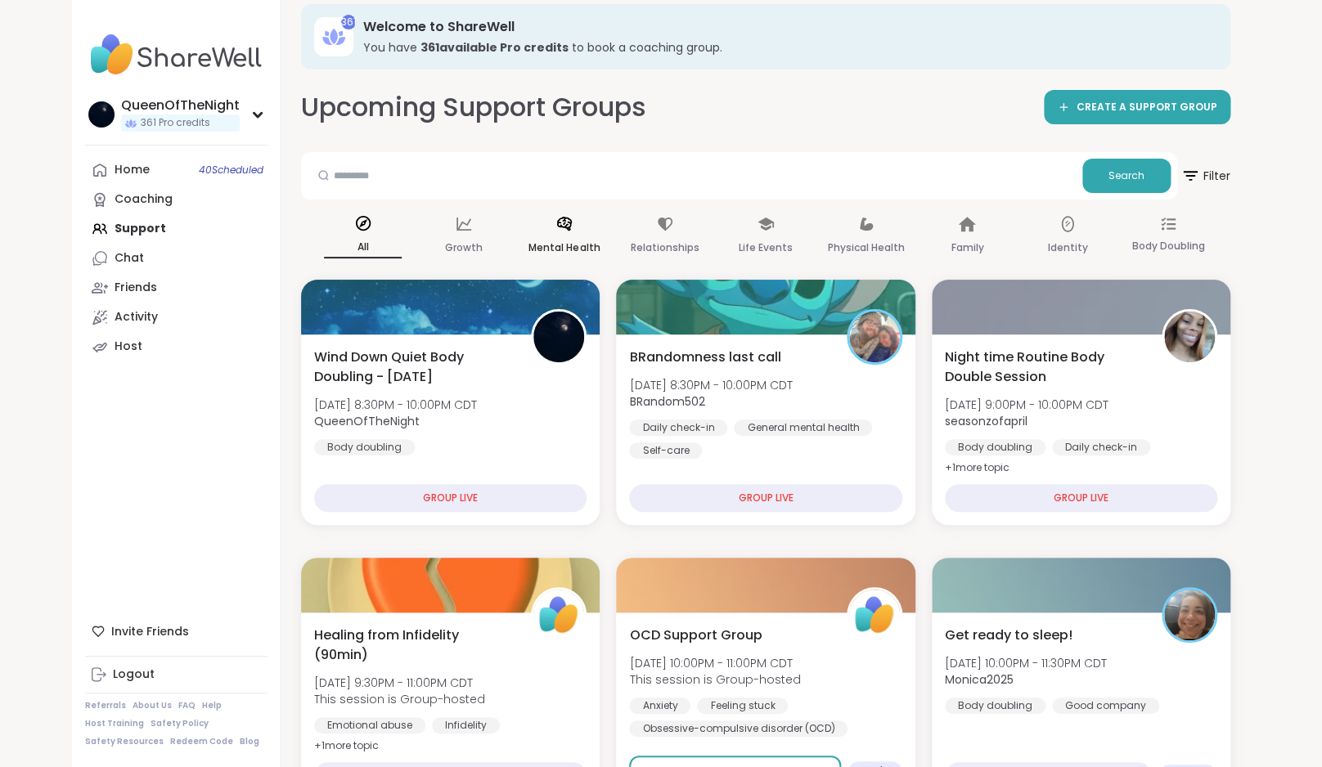
scroll to position [39, 0]
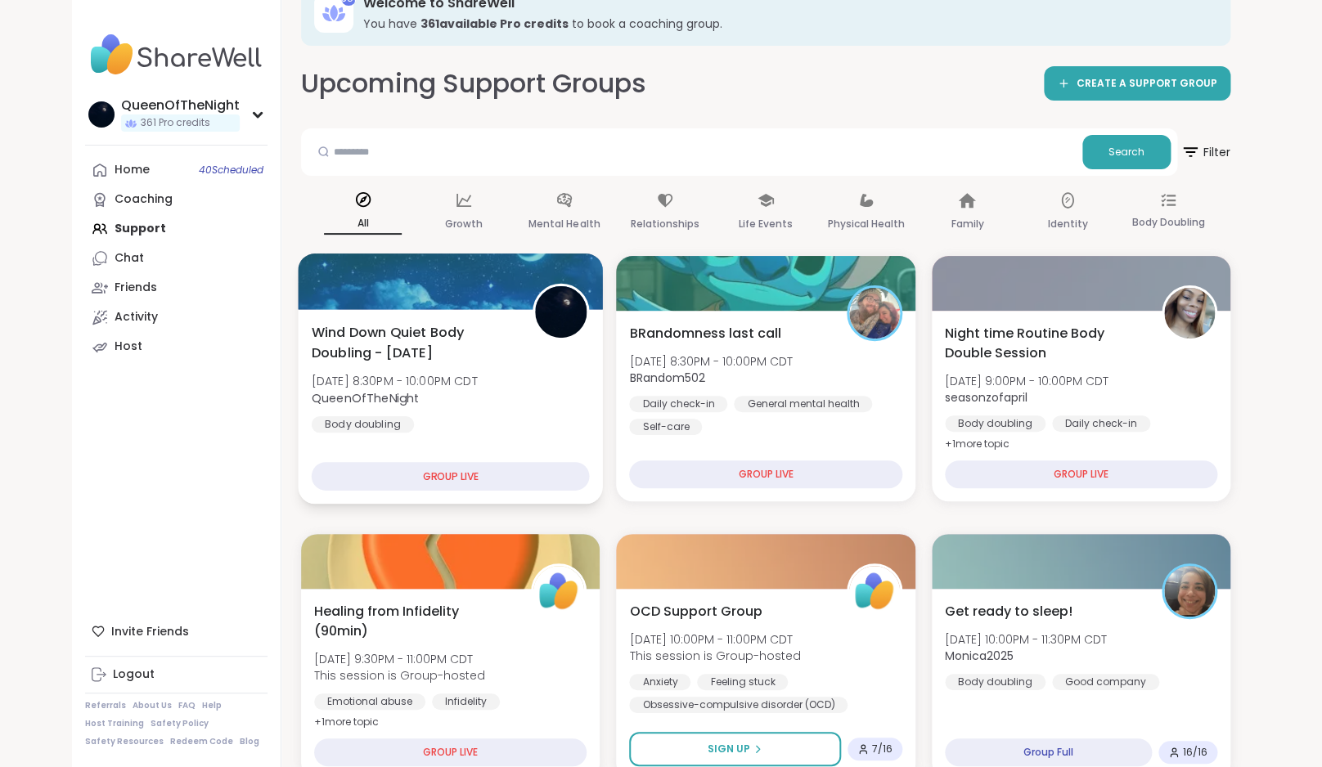
click at [341, 425] on div "Body doubling" at bounding box center [363, 424] width 102 height 16
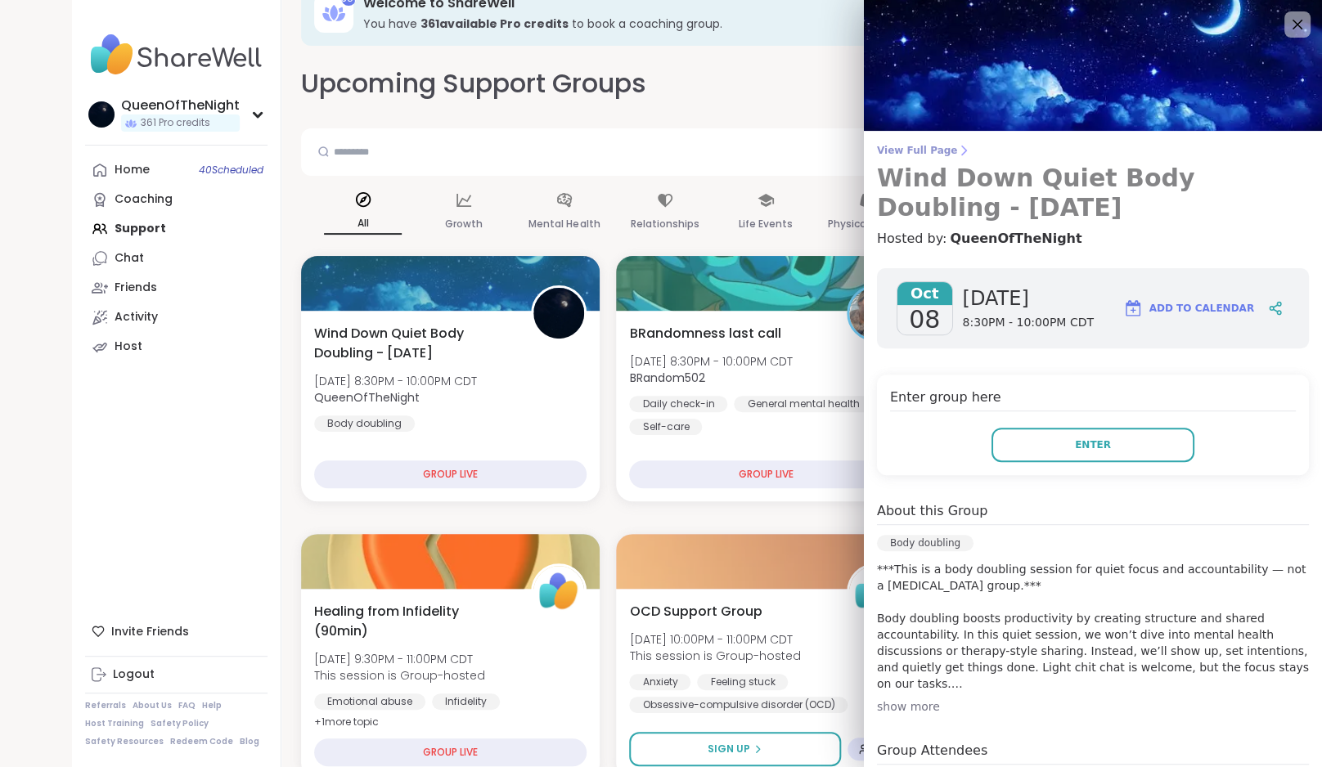
click at [932, 149] on span "View Full Page" at bounding box center [1093, 150] width 432 height 13
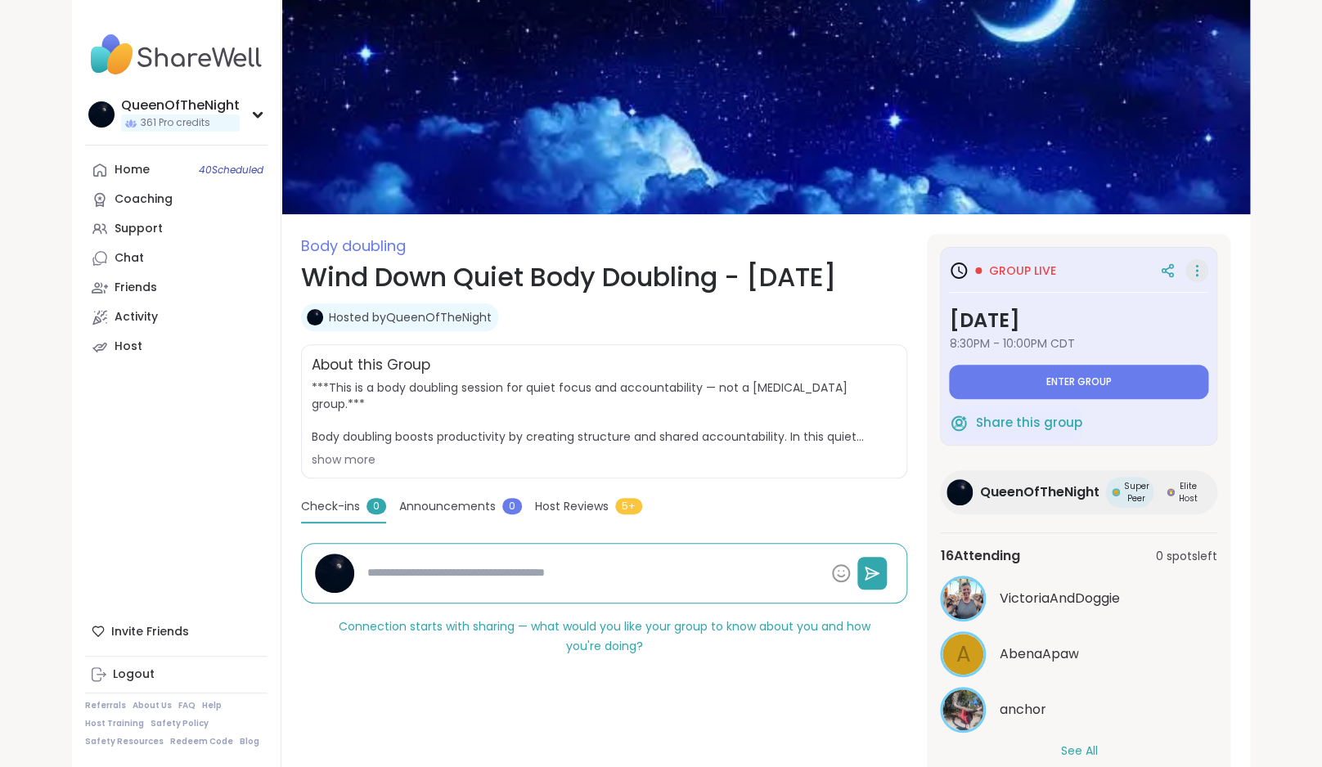
click at [1191, 273] on icon at bounding box center [1197, 270] width 16 height 23
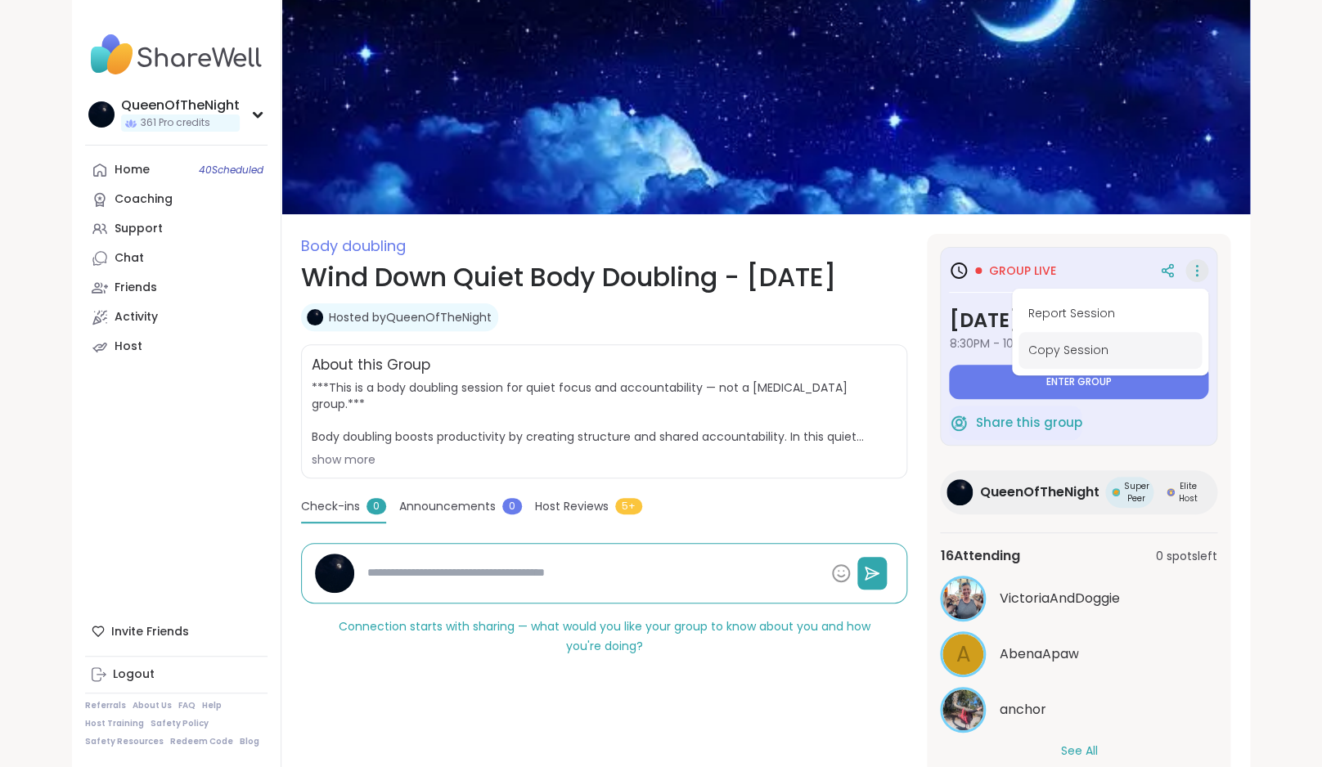
click at [1110, 346] on button "Copy Session" at bounding box center [1109, 350] width 183 height 37
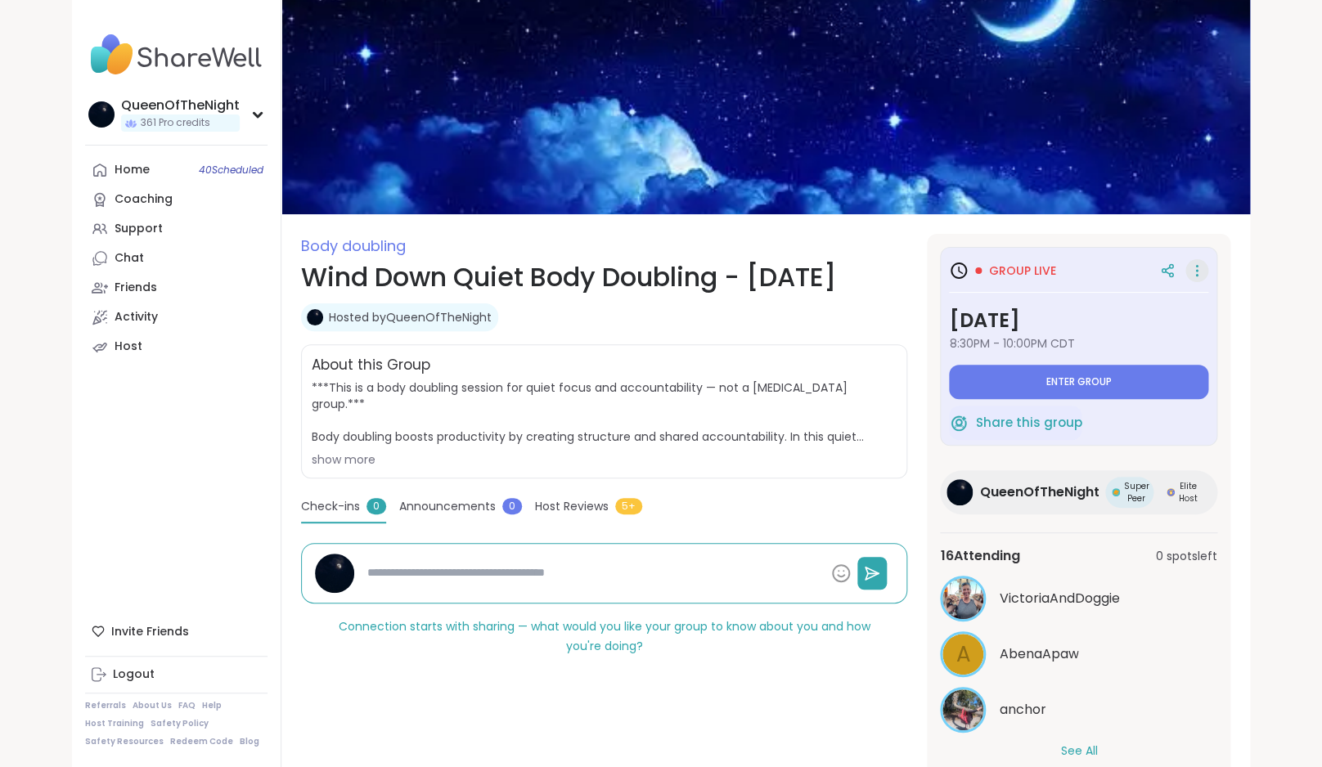
type textarea "*"
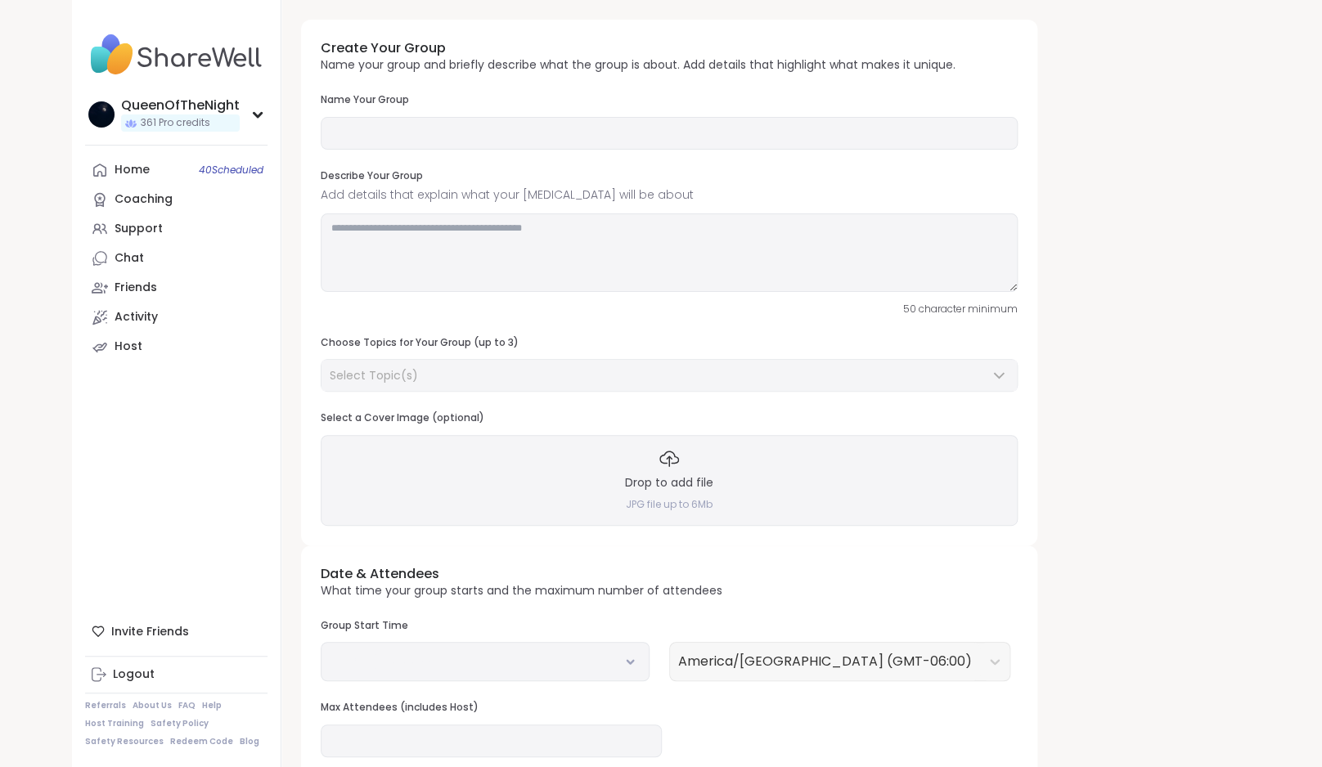
type input "**********"
type textarea "**********"
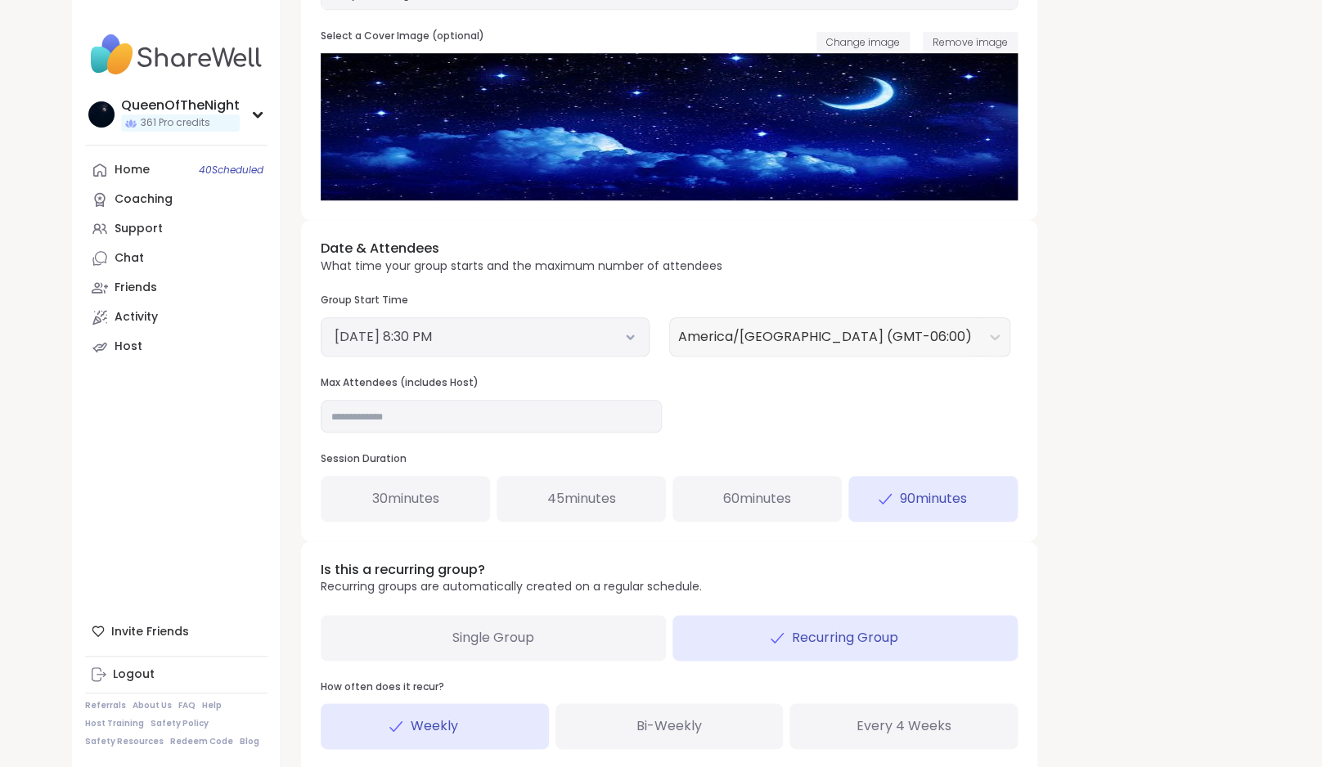
scroll to position [381, 0]
click at [596, 344] on button "October 8, 2025 8:30 PM" at bounding box center [485, 338] width 301 height 20
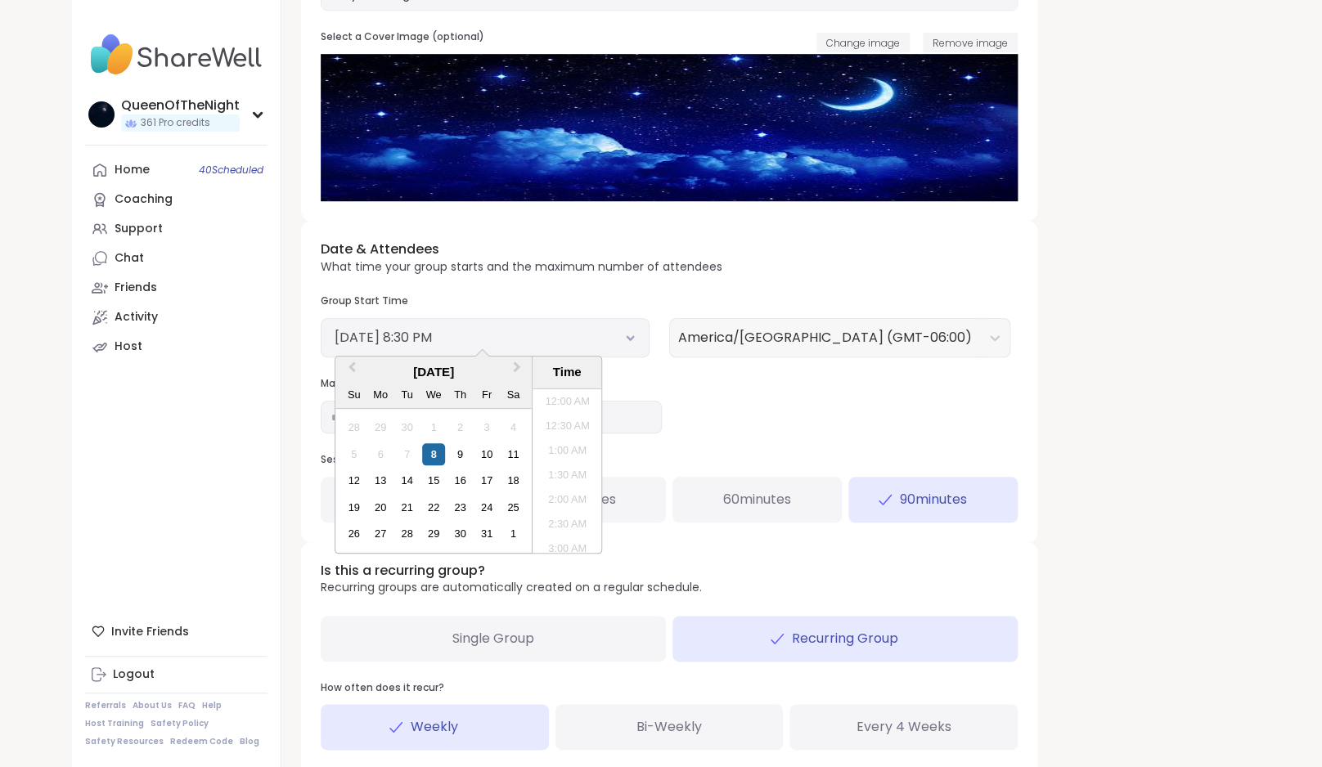
scroll to position [937, 0]
click at [561, 546] on li "10:00 PM" at bounding box center [568, 545] width 70 height 25
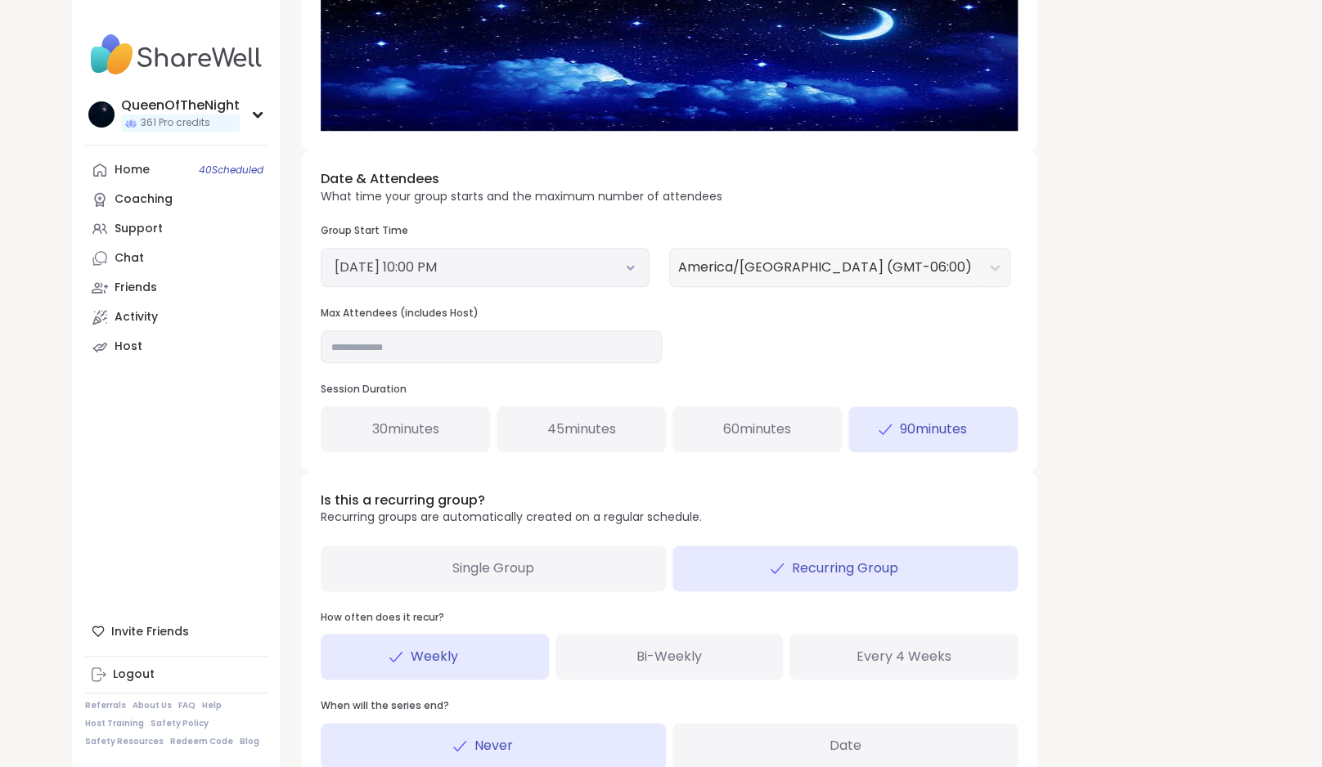
scroll to position [461, 0]
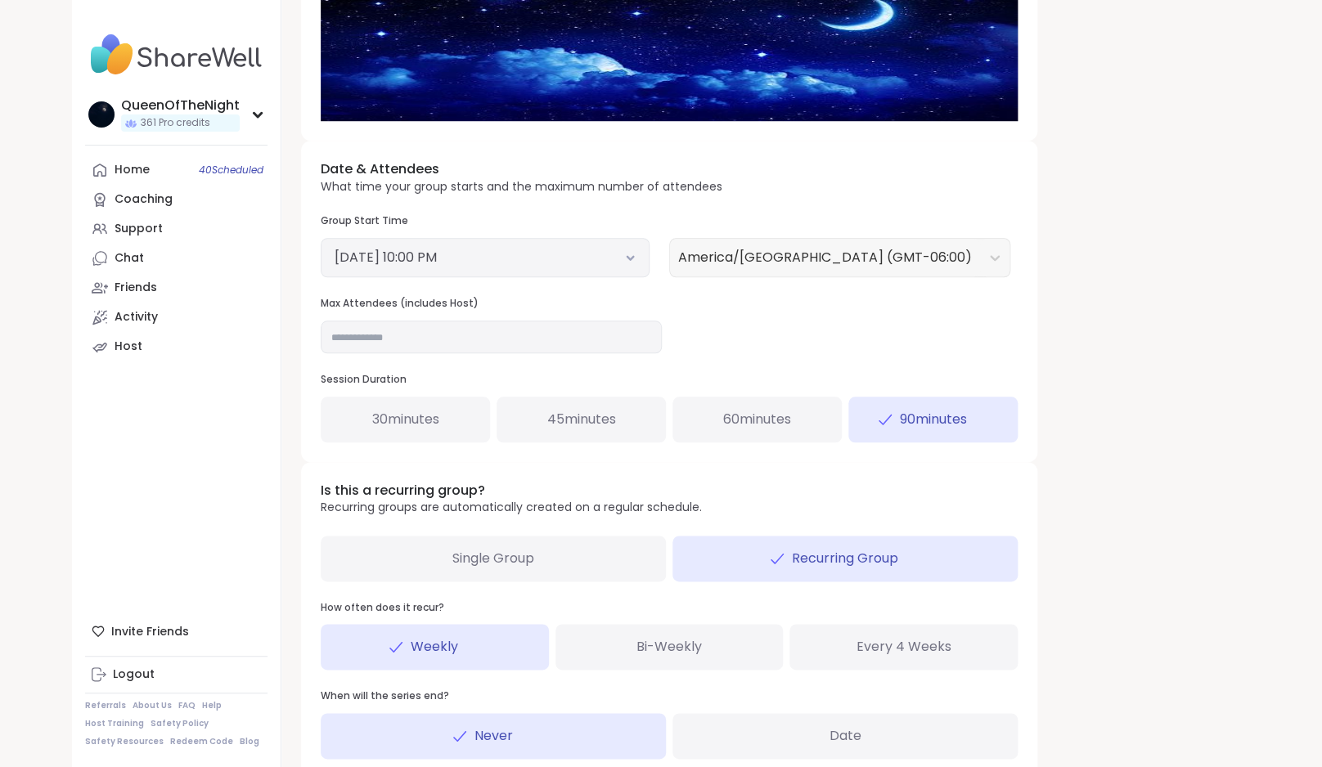
click at [577, 551] on div "Single Group" at bounding box center [493, 559] width 345 height 46
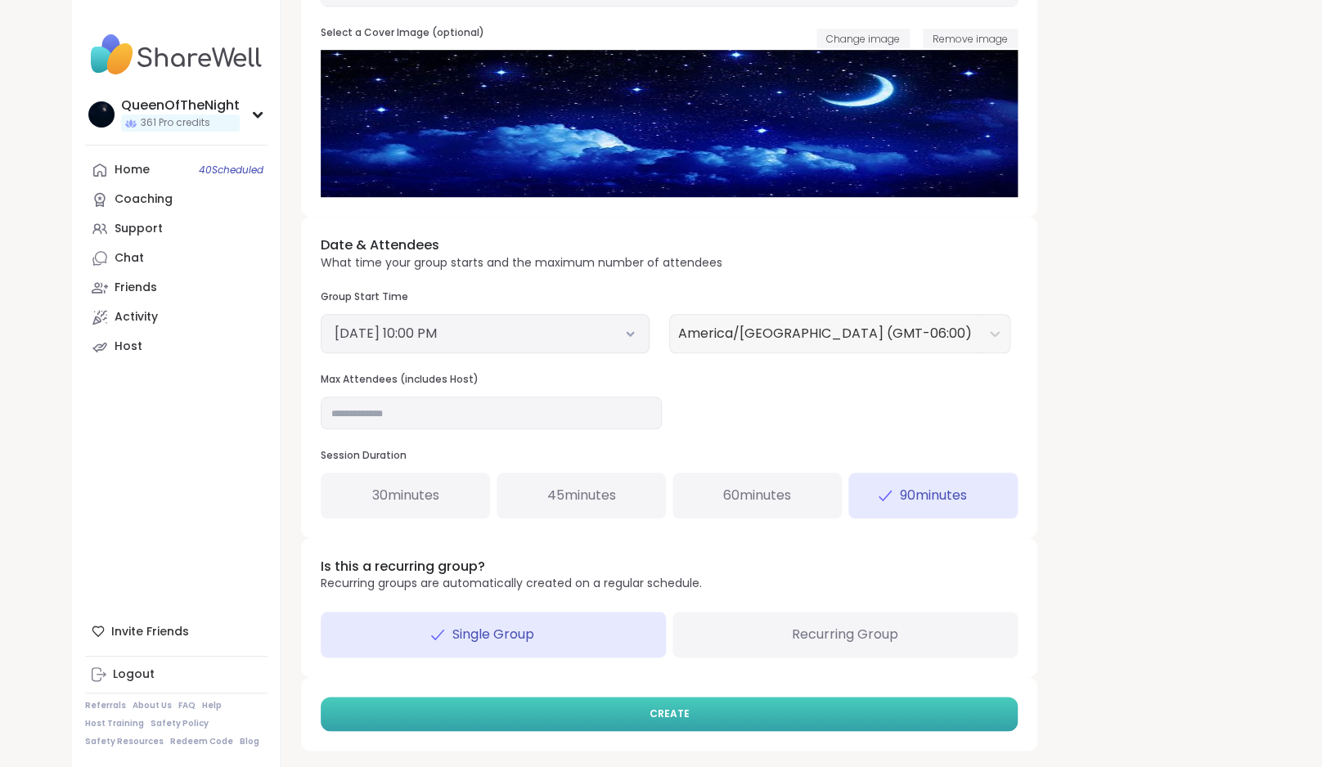
click at [721, 718] on button "CREATE" at bounding box center [669, 714] width 697 height 34
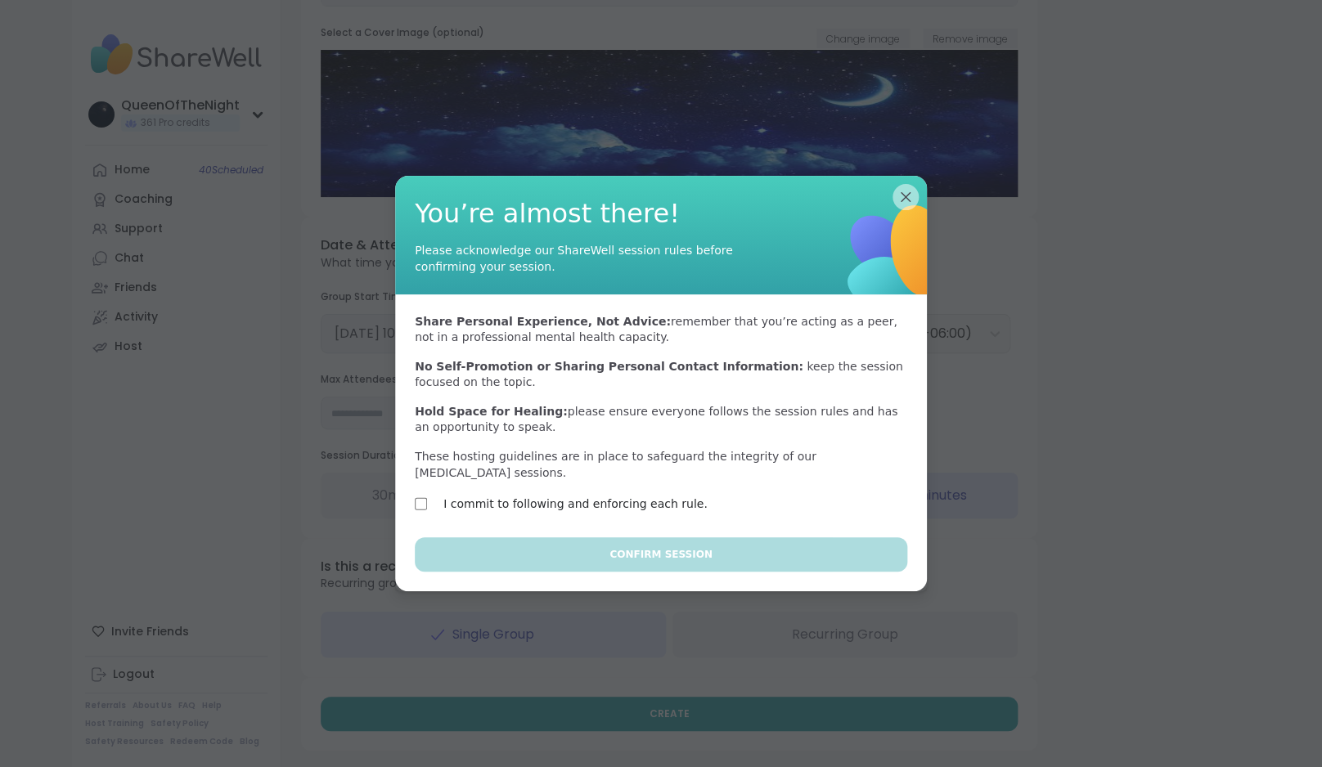
click at [650, 506] on label "I commit to following and enforcing each rule." at bounding box center [575, 504] width 264 height 20
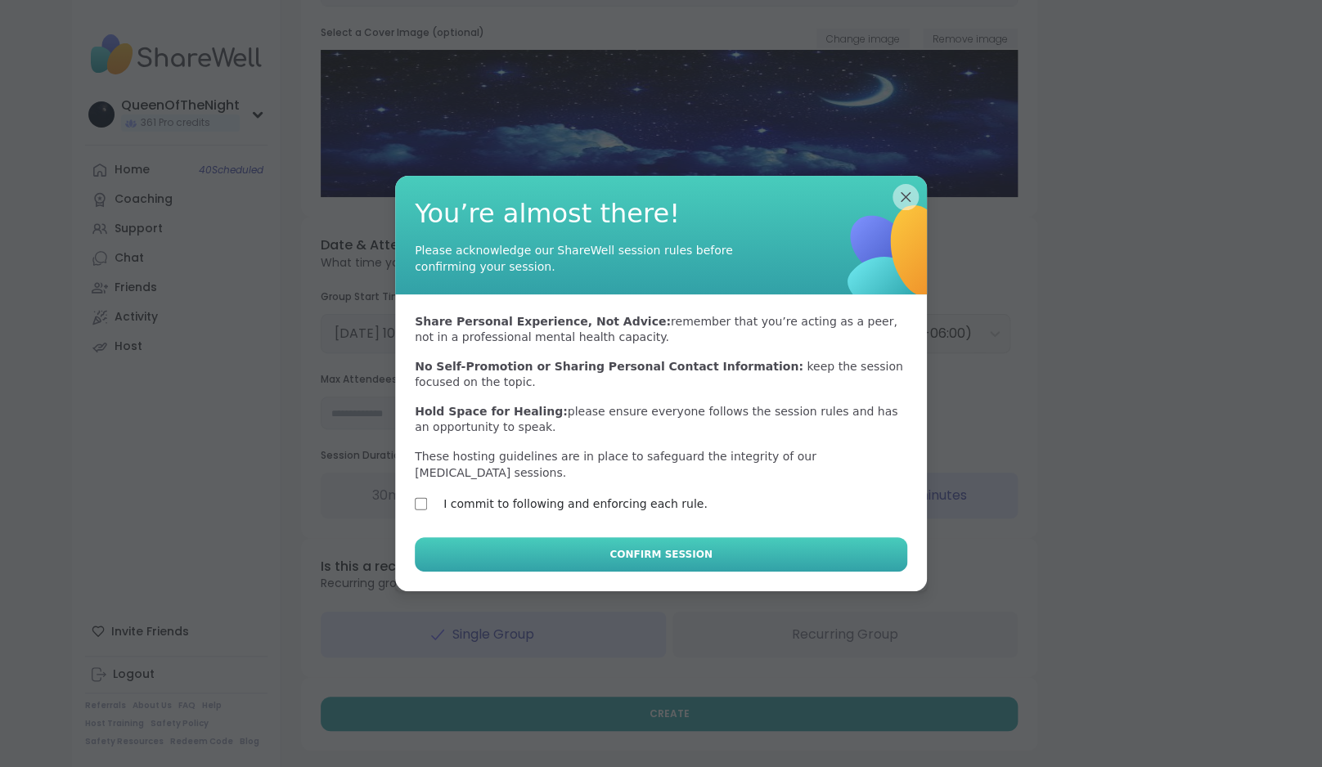
click at [668, 555] on span "Confirm Session" at bounding box center [660, 554] width 102 height 15
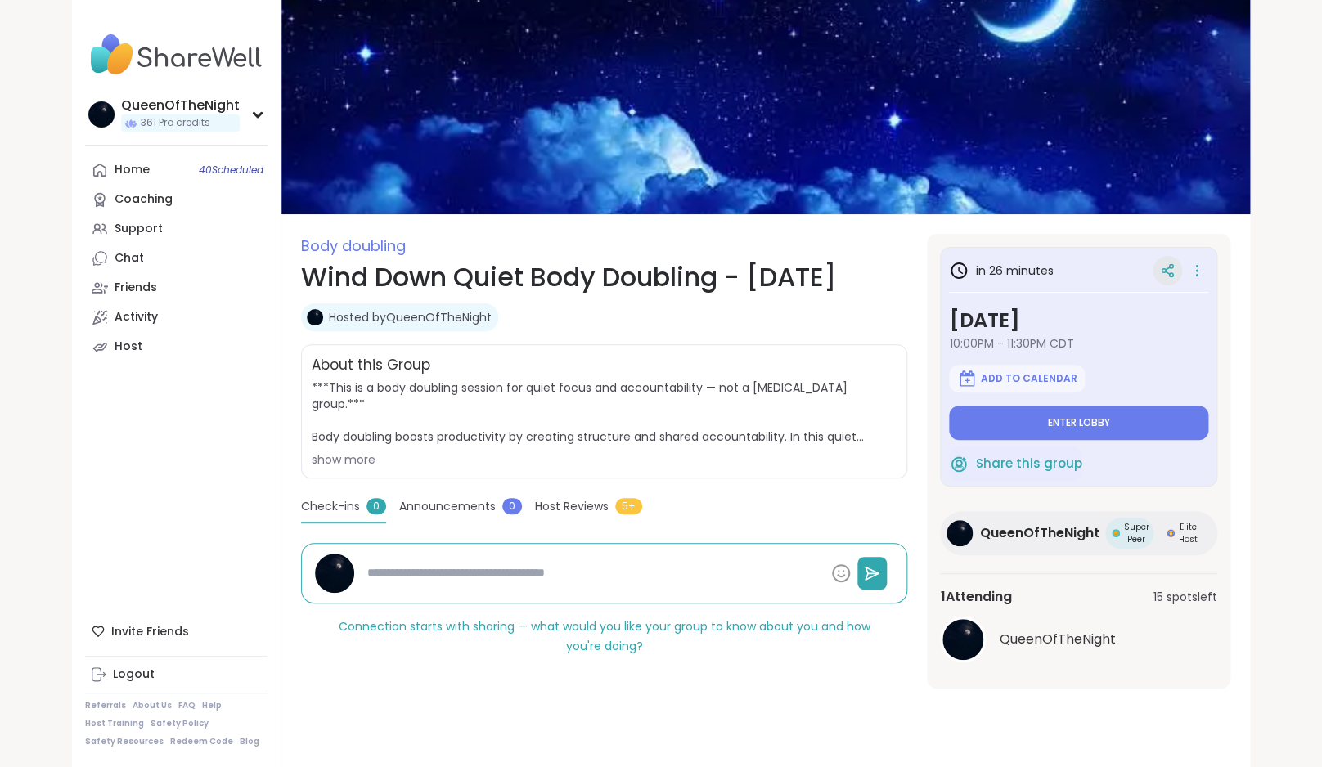
click at [1167, 267] on icon at bounding box center [1167, 270] width 15 height 15
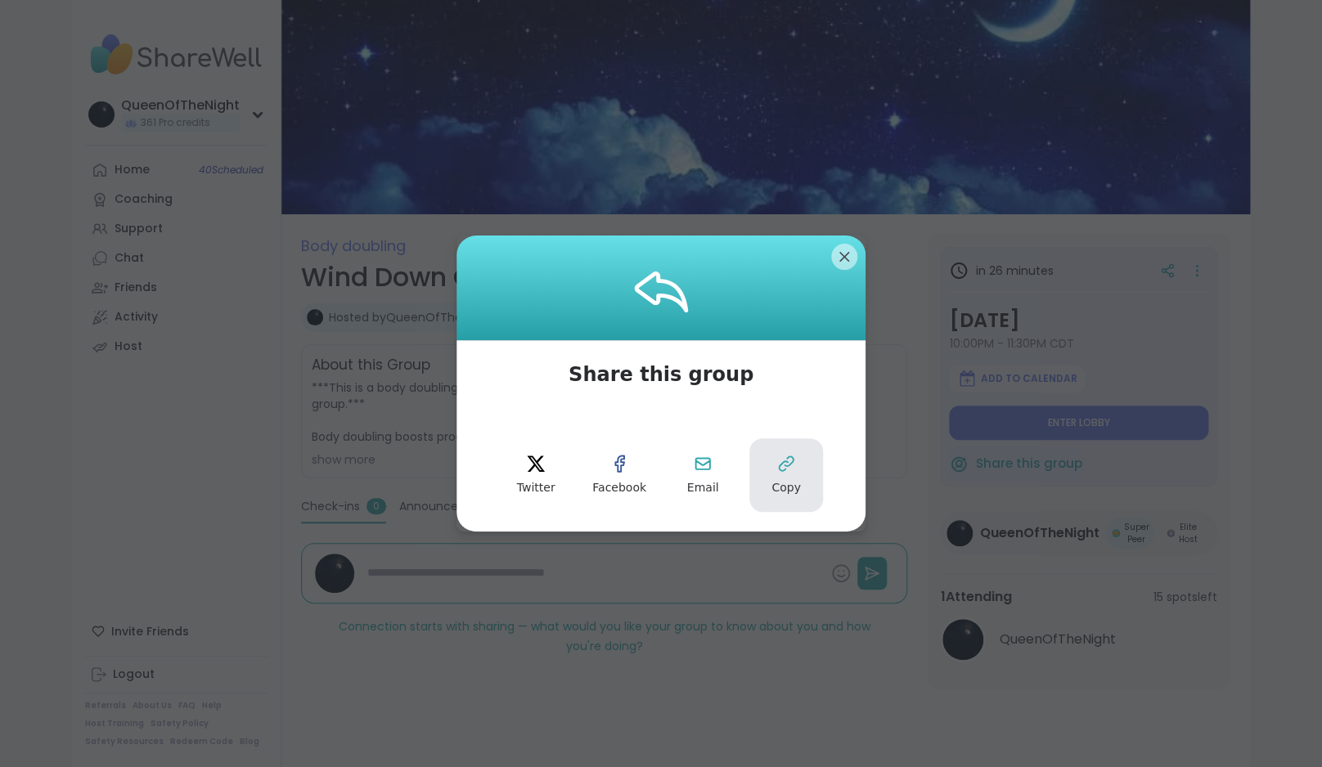
click at [801, 470] on button "Copy" at bounding box center [786, 475] width 74 height 74
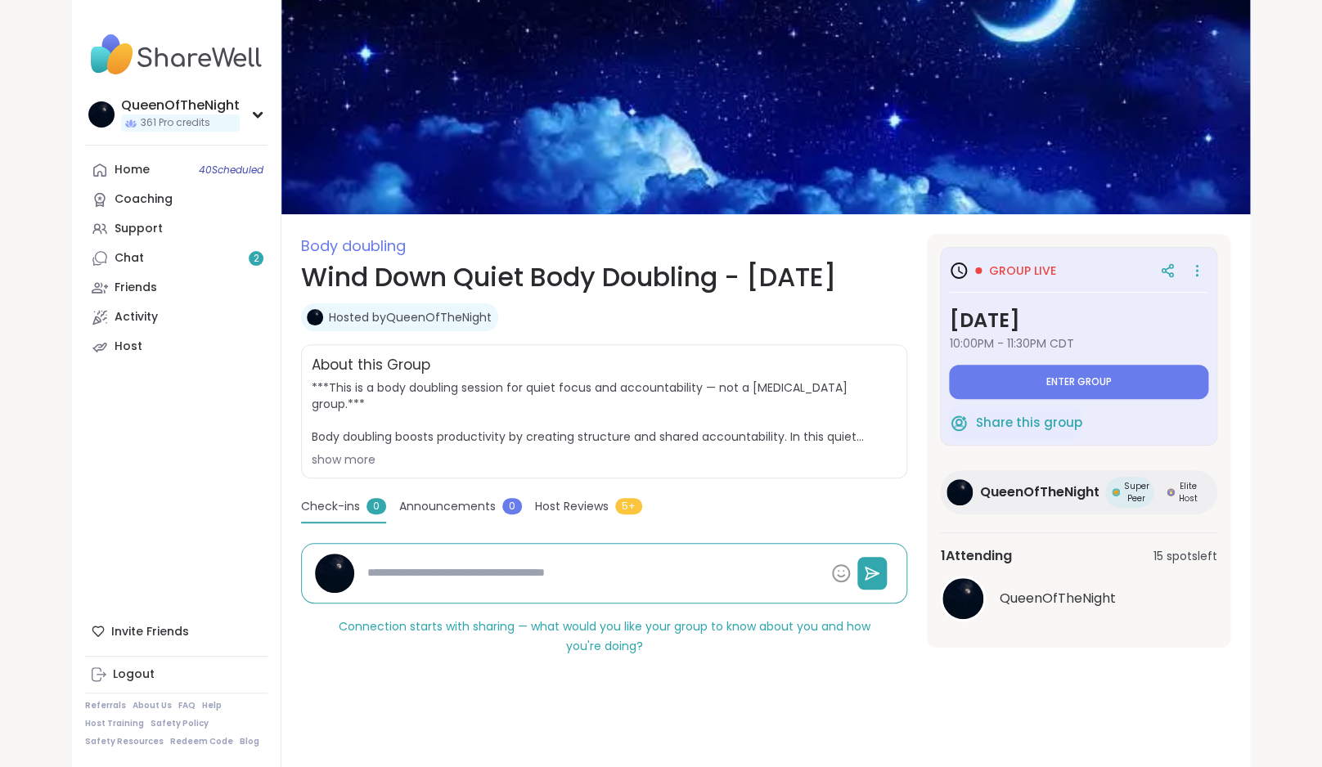
type textarea "*"
